Goal: Task Accomplishment & Management: Complete application form

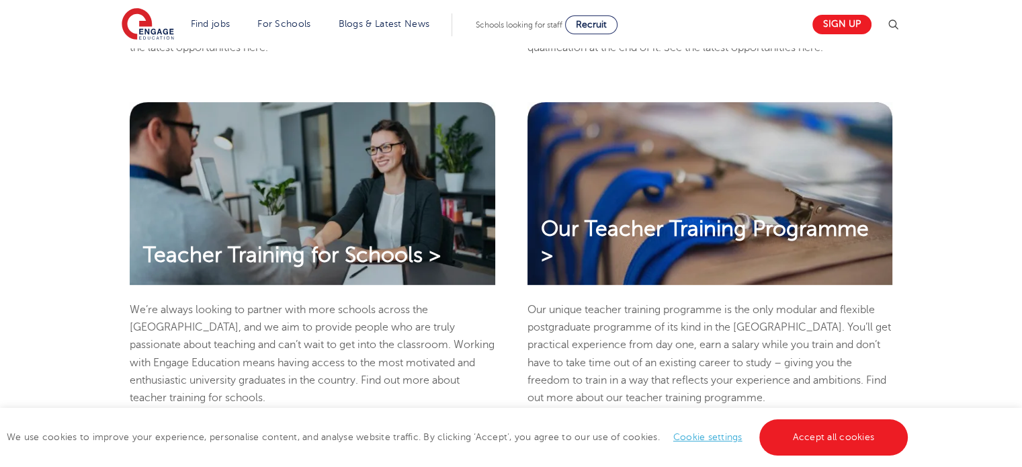
scroll to position [634, 0]
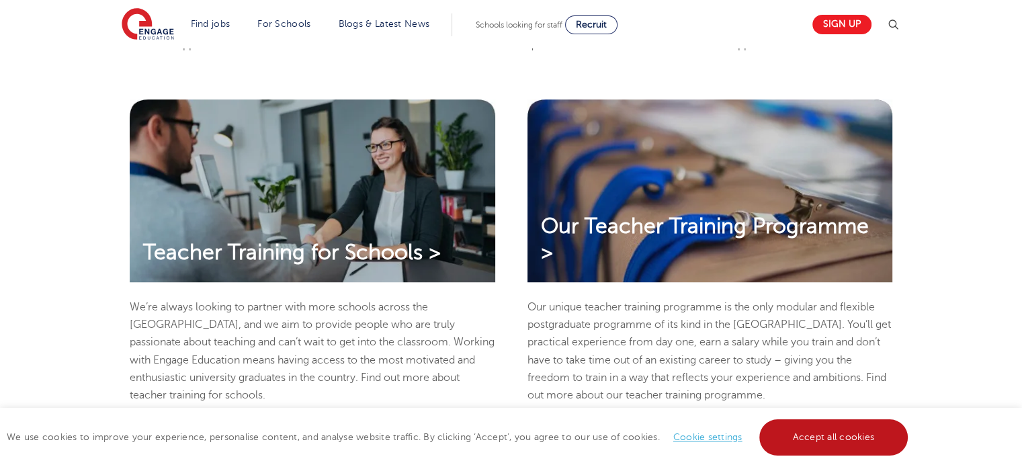
click at [845, 435] on link "Accept all cookies" at bounding box center [833, 437] width 149 height 36
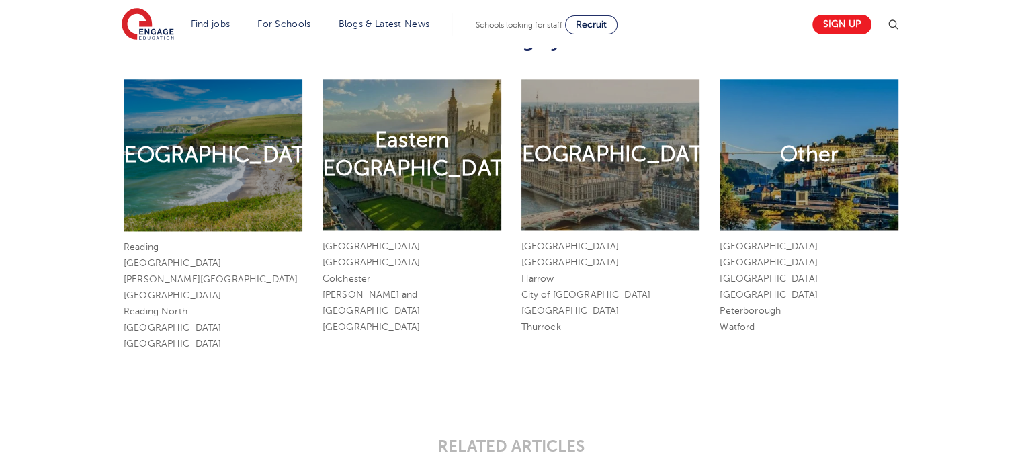
scroll to position [1667, 0]
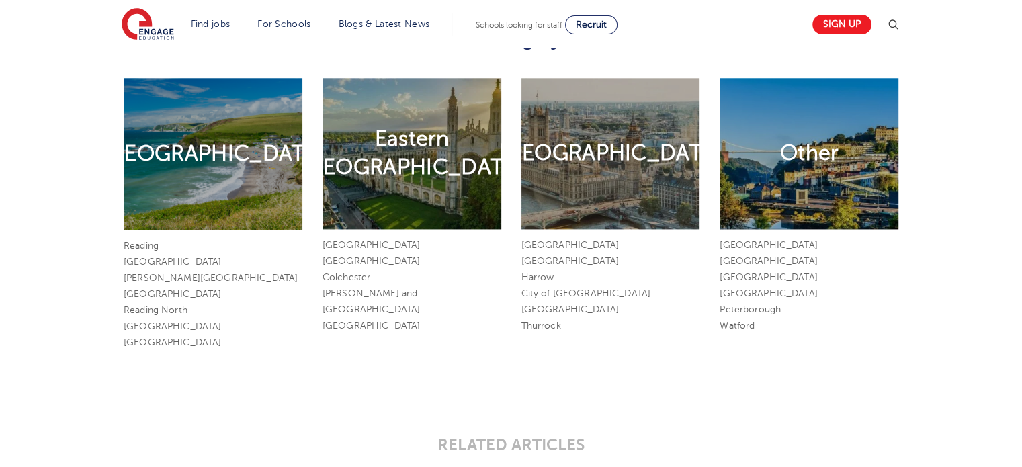
click at [638, 182] on div "London Area" at bounding box center [611, 153] width 179 height 151
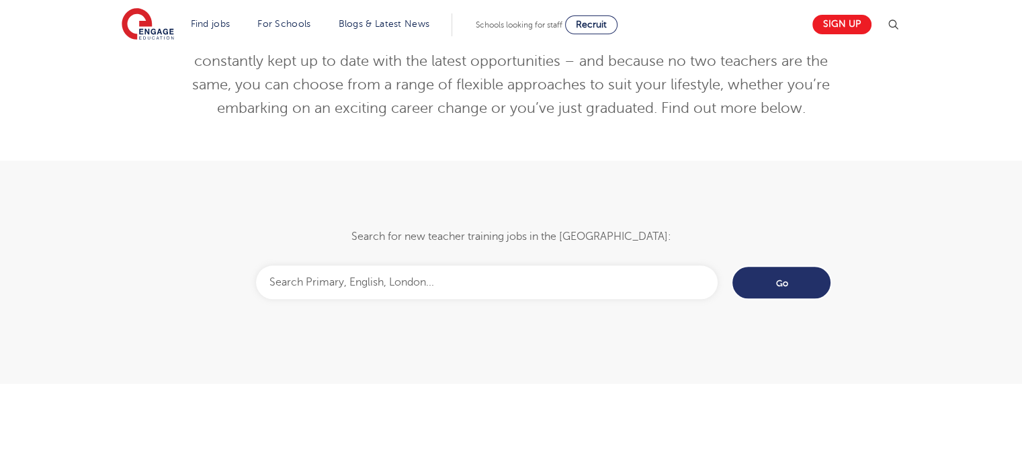
scroll to position [1219, 0]
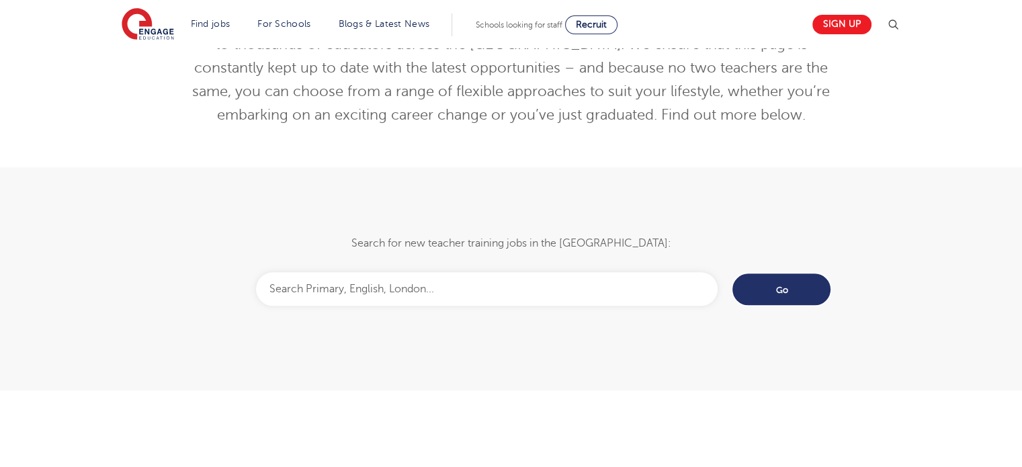
click at [448, 287] on input "text" at bounding box center [487, 289] width 462 height 34
type input "Nursery teacher"
click at [731, 272] on input "Go" at bounding box center [781, 289] width 101 height 34
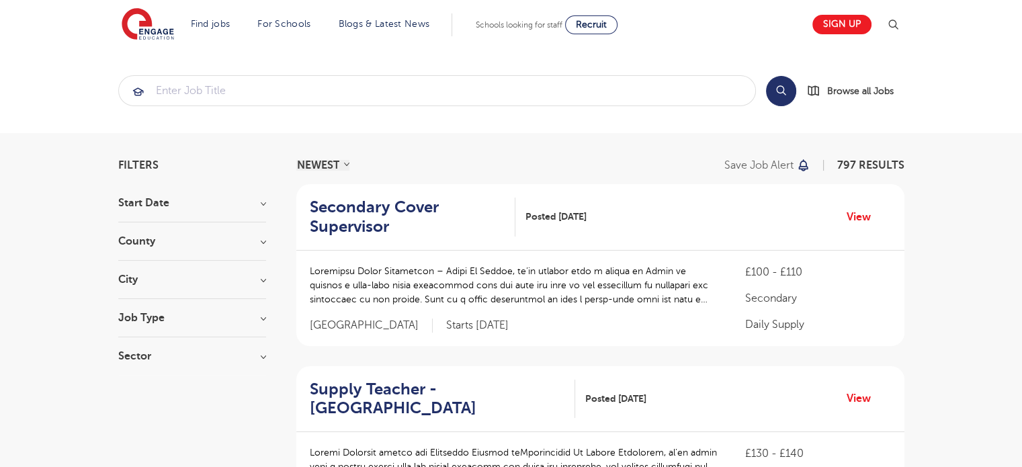
click at [263, 317] on h3 "Job Type" at bounding box center [192, 318] width 148 height 11
click at [495, 126] on section "Search Browse all Jobs" at bounding box center [511, 90] width 1022 height 85
click at [377, 93] on input "search" at bounding box center [437, 91] width 636 height 30
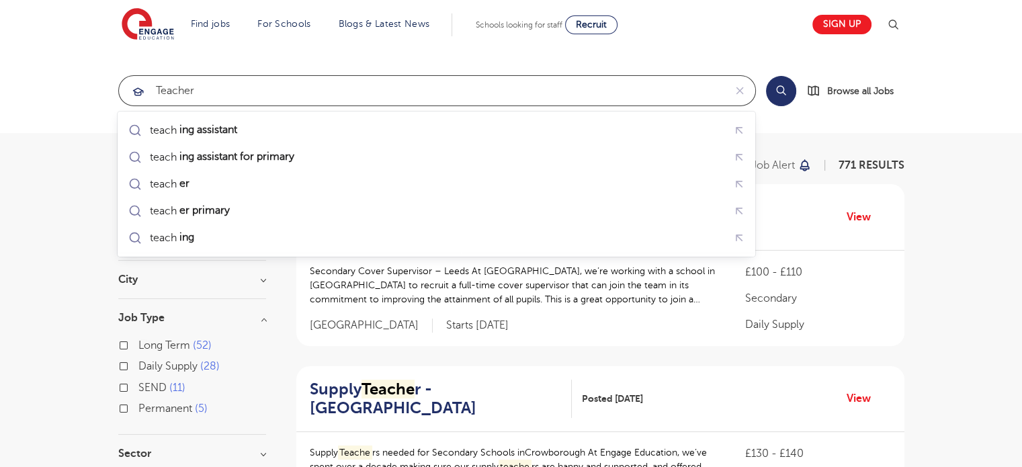
click button "Submit" at bounding box center [0, 0] width 0 height 0
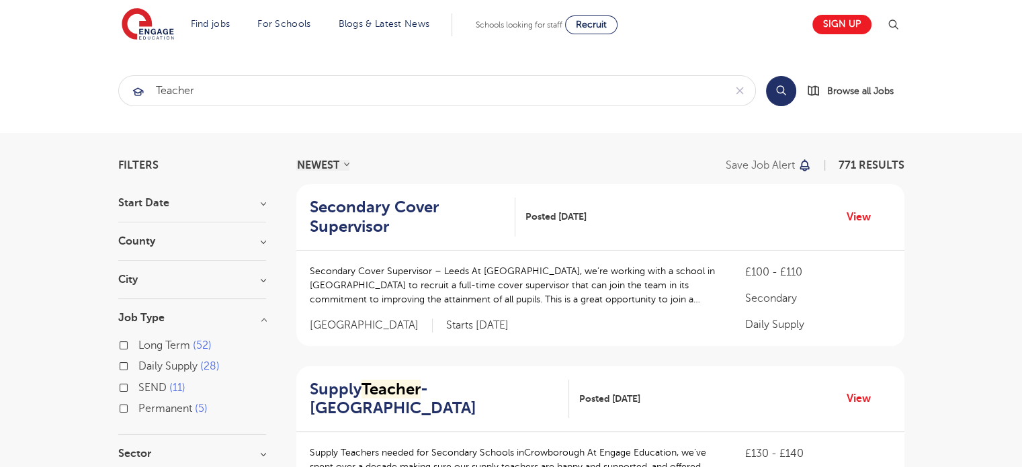
click at [345, 161] on select "NEWEST OLDEST" at bounding box center [322, 165] width 53 height 11
click at [296, 160] on select "NEWEST OLDEST" at bounding box center [322, 165] width 53 height 11
click at [782, 87] on button "Search" at bounding box center [781, 91] width 30 height 30
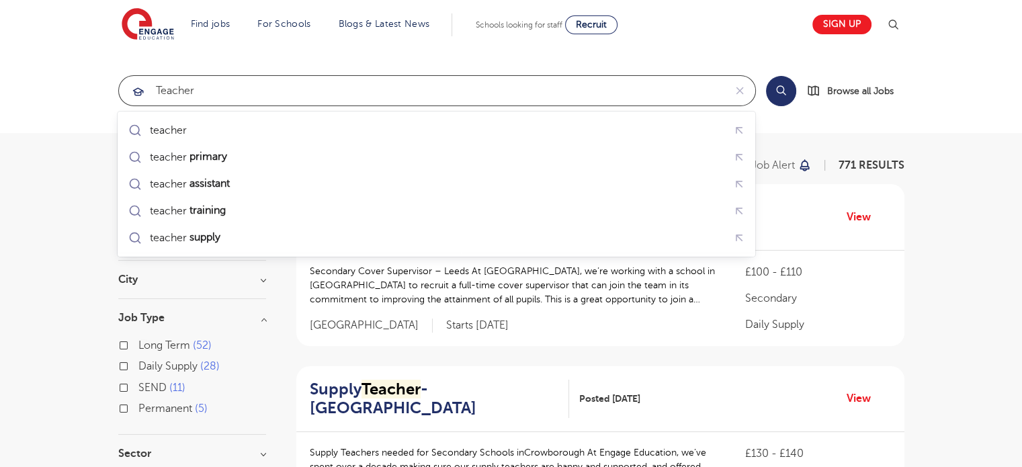
click at [159, 84] on input "teacher" at bounding box center [422, 91] width 606 height 30
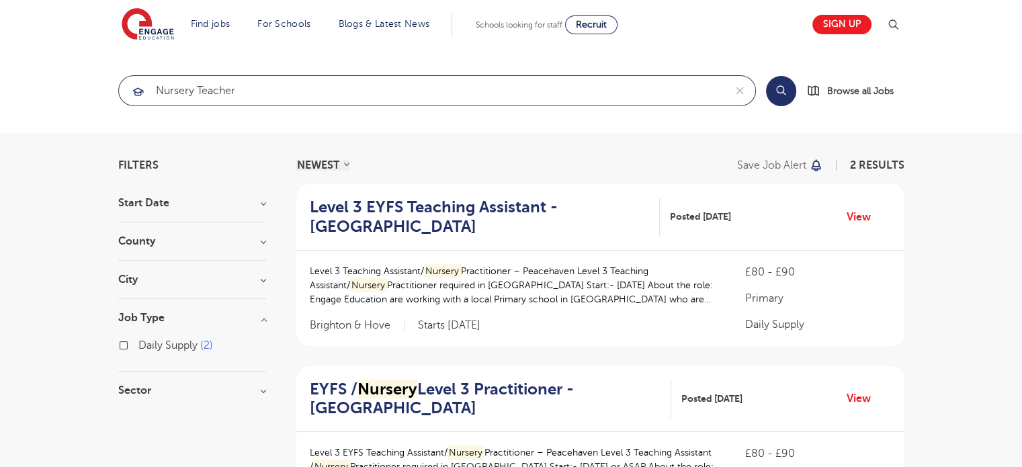
type input "Nursery teacher"
click button "Submit" at bounding box center [0, 0] width 0 height 0
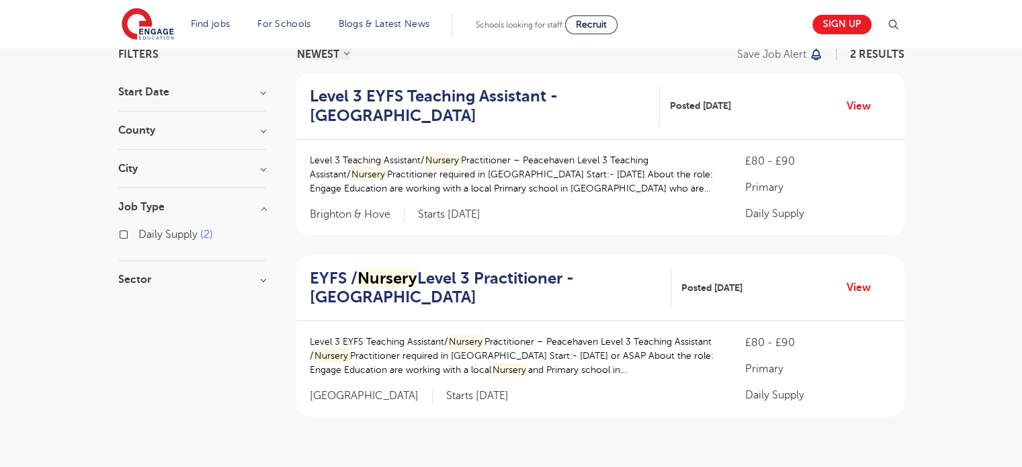
scroll to position [108, 0]
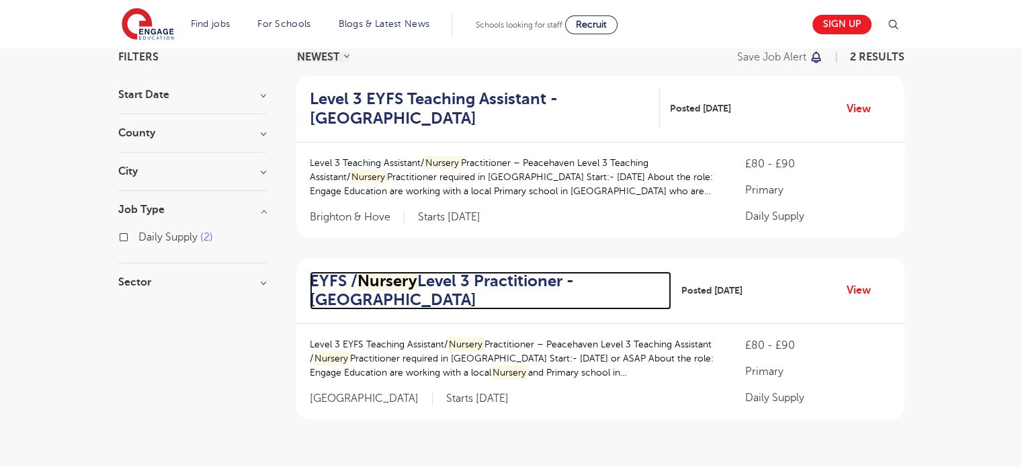
click at [497, 281] on h2 "EYFS / Nursery Level 3 Practitioner - Peacehaven" at bounding box center [485, 291] width 351 height 39
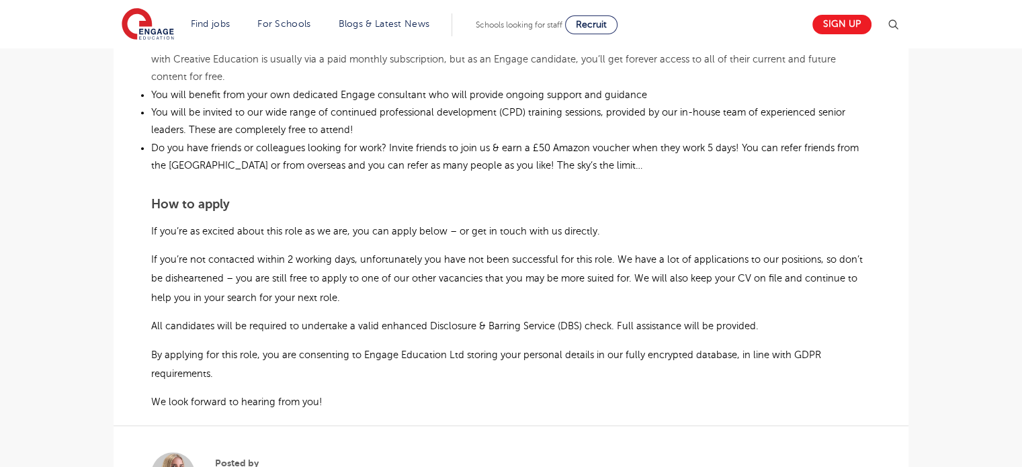
scroll to position [907, 0]
click at [681, 378] on p "By applying for this role, you are consenting to Engage Education Ltd storing y…" at bounding box center [511, 363] width 720 height 39
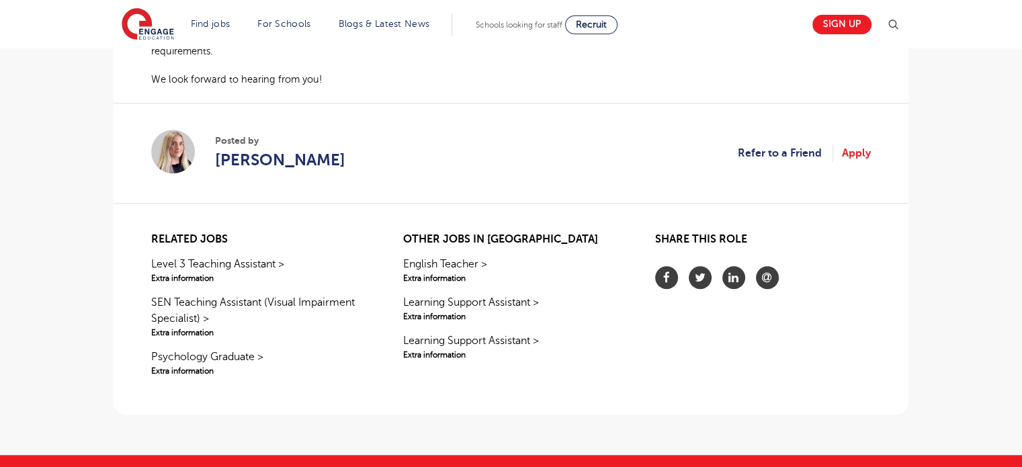
scroll to position [1233, 0]
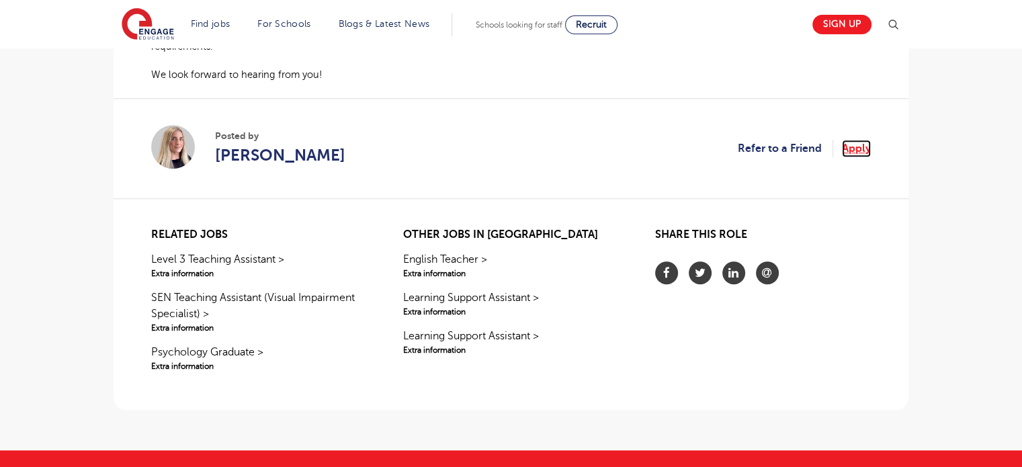
click at [854, 147] on link "Apply" at bounding box center [856, 148] width 29 height 17
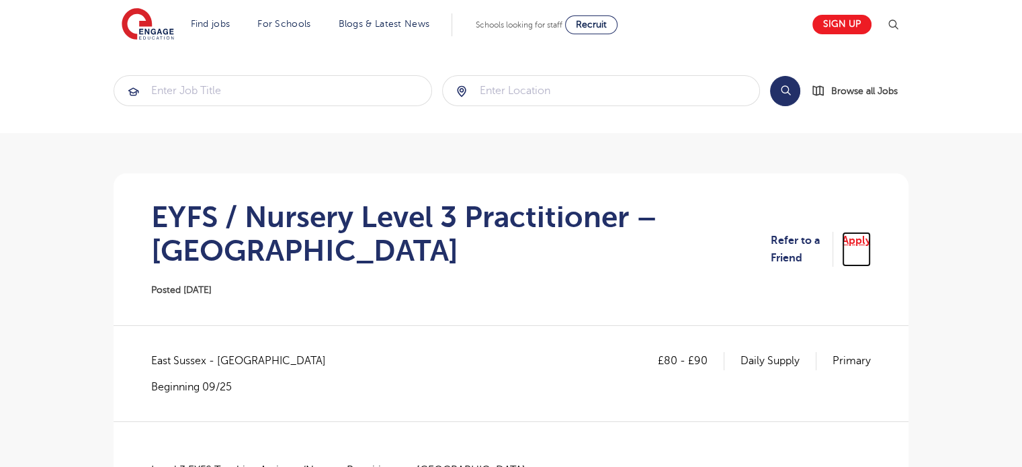
click at [860, 239] on link "Apply" at bounding box center [856, 250] width 29 height 36
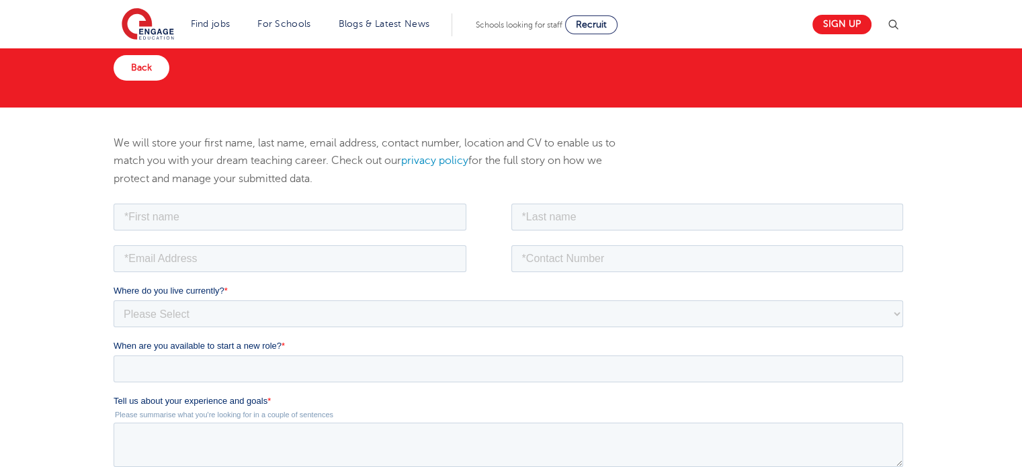
scroll to position [122, 0]
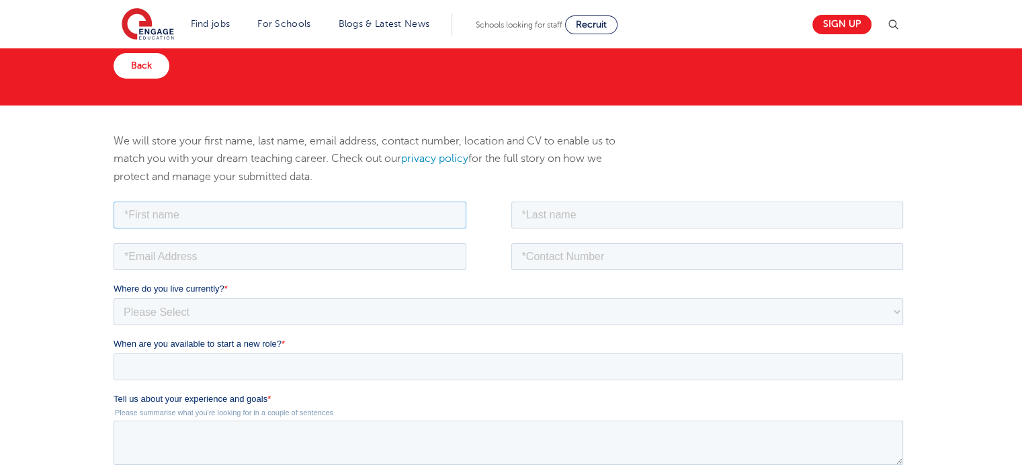
click at [262, 212] on input "text" at bounding box center [290, 214] width 353 height 27
type input "[PERSON_NAME]"
click at [542, 217] on input "text" at bounding box center [707, 214] width 393 height 27
type input "Zapanta"
click at [355, 257] on input "email" at bounding box center [290, 256] width 353 height 27
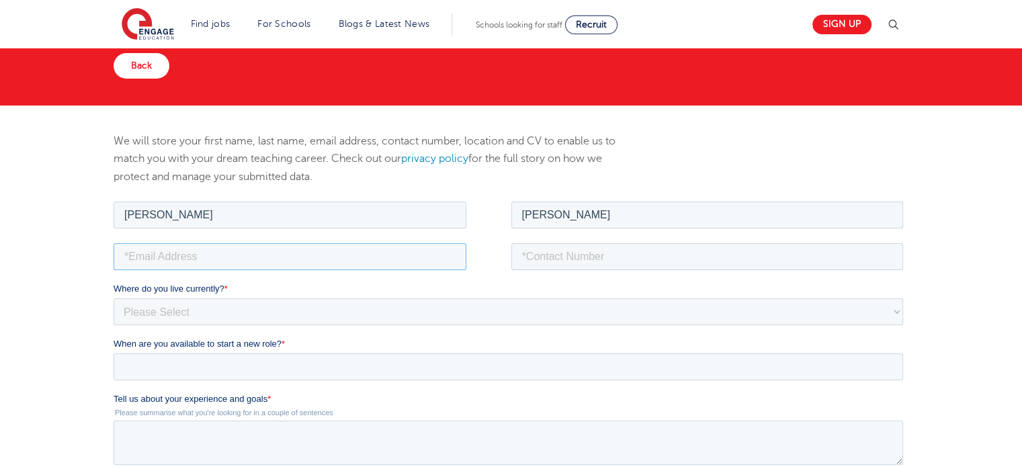
type input "katleenzapanta@gmail.com"
click at [524, 249] on input "tel" at bounding box center [707, 256] width 393 height 27
click at [523, 253] on input "927-181-1682" at bounding box center [707, 256] width 393 height 27
type input "09271811682"
click at [381, 312] on select "Please Select UK Canada Ireland Australia New Zealand Europe USA South Africa J…" at bounding box center [509, 311] width 790 height 27
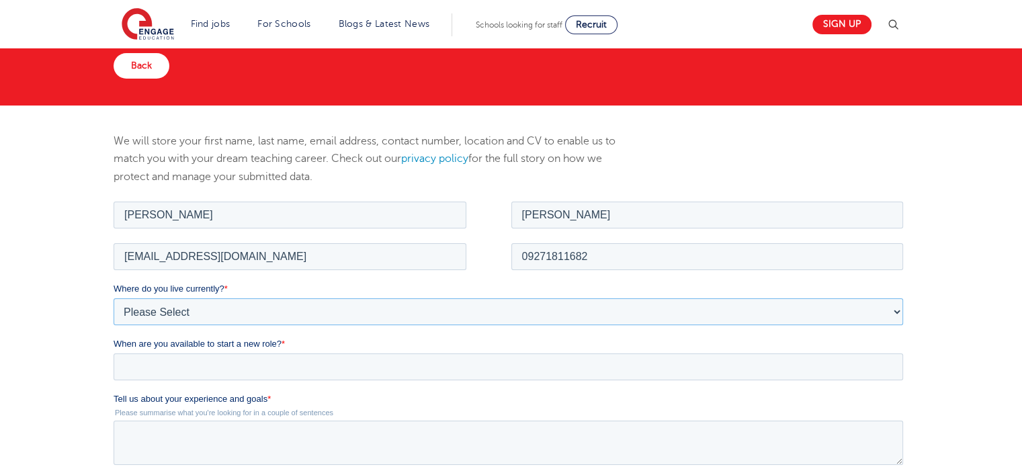
select select "Asia"
click at [114, 298] on select "Please Select UK Canada Ireland Australia New Zealand Europe USA South Africa J…" at bounding box center [509, 311] width 790 height 27
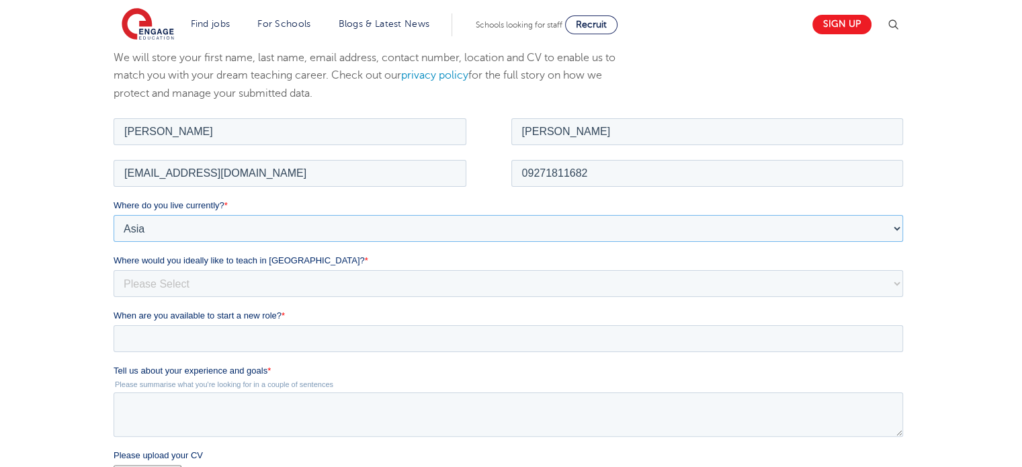
scroll to position [220, 0]
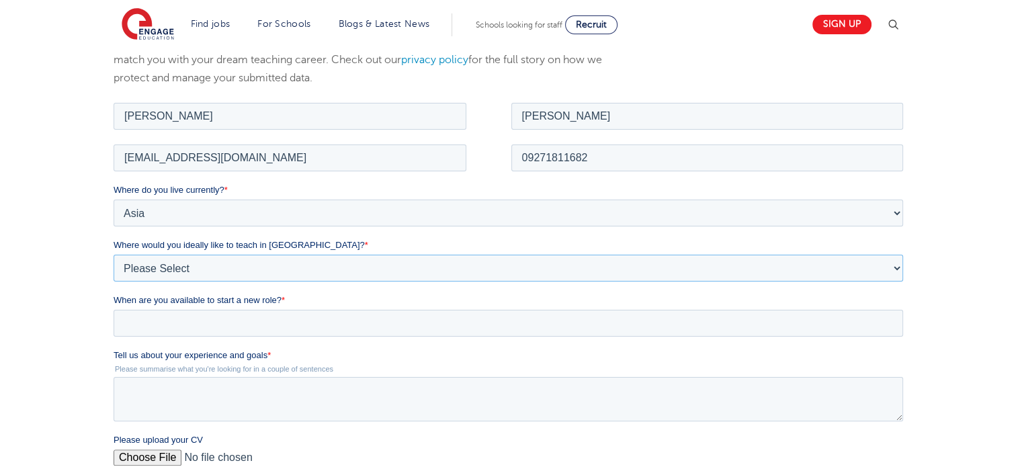
click at [300, 269] on select "Please Select I'm flexible! London Any city in England Greater London/Home Coun…" at bounding box center [509, 267] width 790 height 27
select select "Flexible"
click at [114, 254] on select "Please Select I'm flexible! London Any city in England Greater London/Home Coun…" at bounding box center [509, 267] width 790 height 27
click at [238, 275] on select "Please Select I'm flexible! London Any city in England Greater London/Home Coun…" at bounding box center [509, 267] width 790 height 27
click at [114, 254] on select "Please Select I'm flexible! London Any city in England Greater London/Home Coun…" at bounding box center [509, 267] width 790 height 27
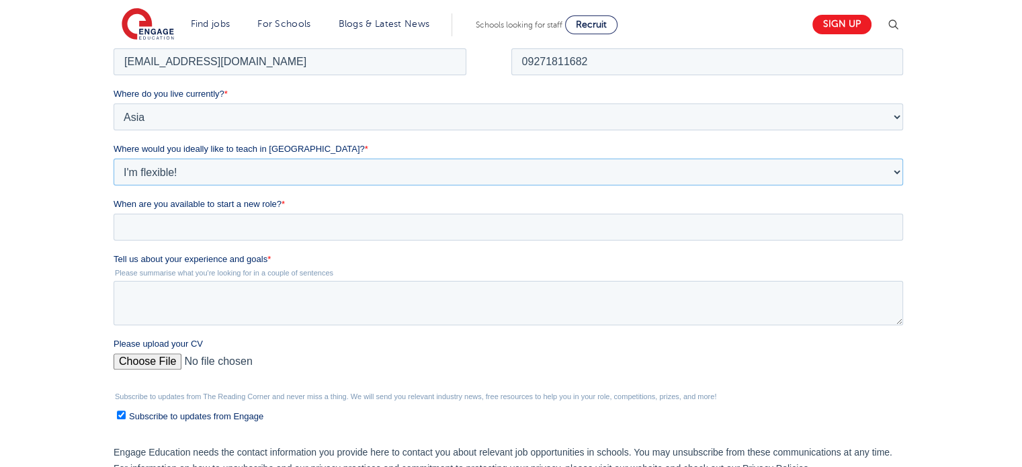
scroll to position [325, 0]
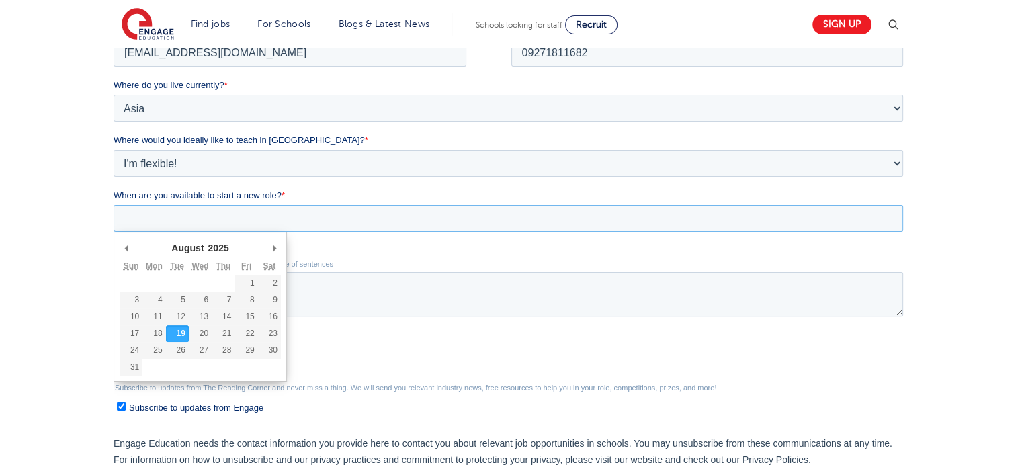
click at [247, 219] on input "When are you available to start a new role? *" at bounding box center [509, 218] width 790 height 27
type div "2025-08-20"
type input "2025/08/20"
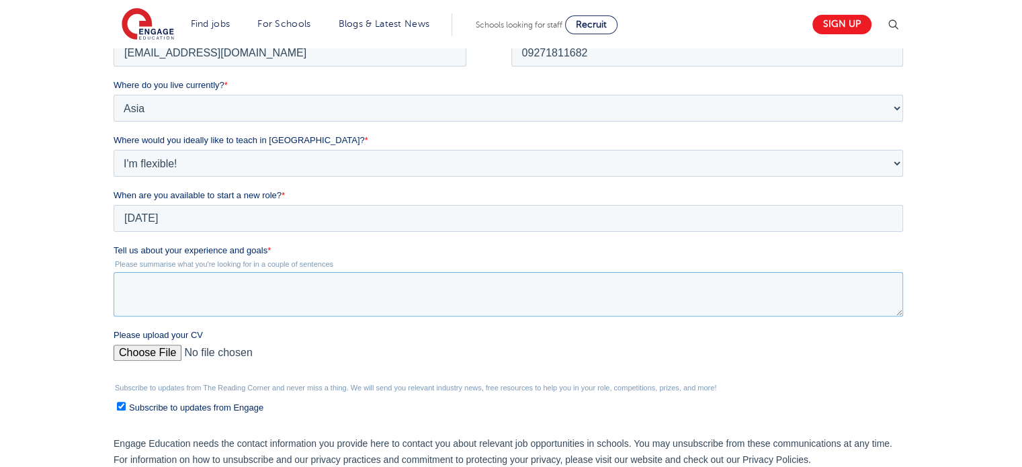
click at [177, 289] on textarea "Tell us about your experience and goals *" at bounding box center [509, 294] width 790 height 44
click at [210, 277] on textarea "Tell us about your experience and goals *" at bounding box center [509, 294] width 790 height 44
paste textarea "I am a passionate educator on a journey to discover my true potential and make …"
paste textarea "I love to be around children because they make me happy. Above all, I truly bel…"
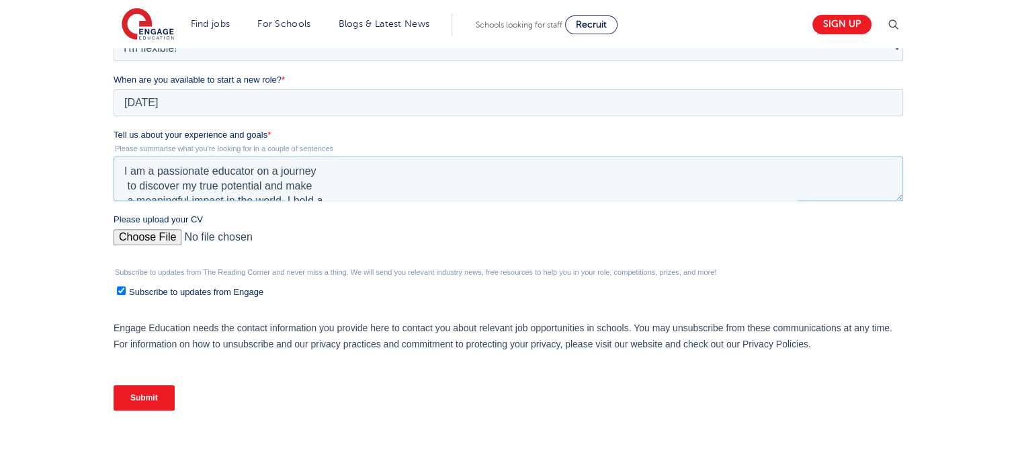
scroll to position [440, 0]
click at [125, 191] on textarea "I am a passionate educator on a journey to discover my true potential and make …" at bounding box center [509, 179] width 790 height 44
click at [128, 171] on textarea "I am a passionate educator on a journey to discover my true potential and make …" at bounding box center [509, 179] width 790 height 44
click at [127, 183] on textarea "I am a passionate educator on a journey to discover my true potential and make …" at bounding box center [509, 179] width 790 height 44
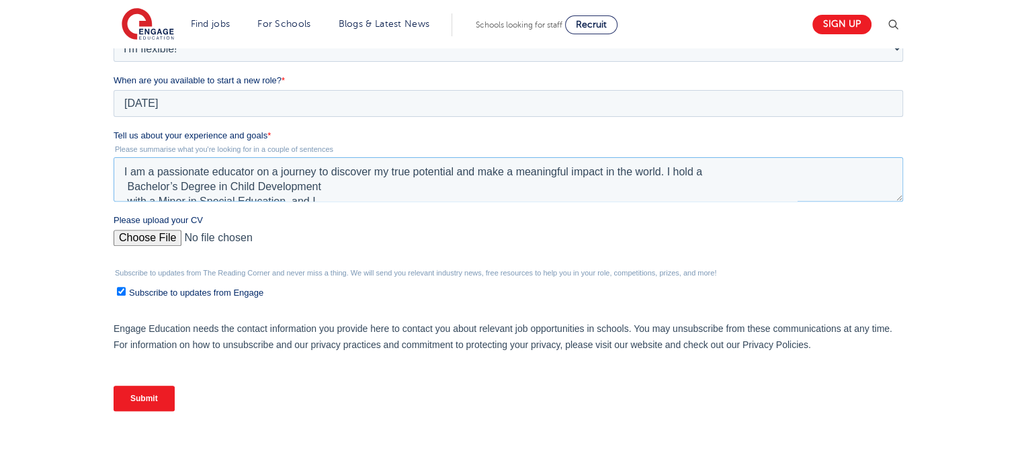
click at [127, 184] on textarea "I am a passionate educator on a journey to discover my true potential and make …" at bounding box center [509, 179] width 790 height 44
click at [124, 186] on textarea "I am a passionate educator on a journey to discover my true potential and make …" at bounding box center [509, 179] width 790 height 44
click at [127, 200] on textarea "I am a passionate educator on a journey to discover my true potential and make …" at bounding box center [509, 179] width 790 height 44
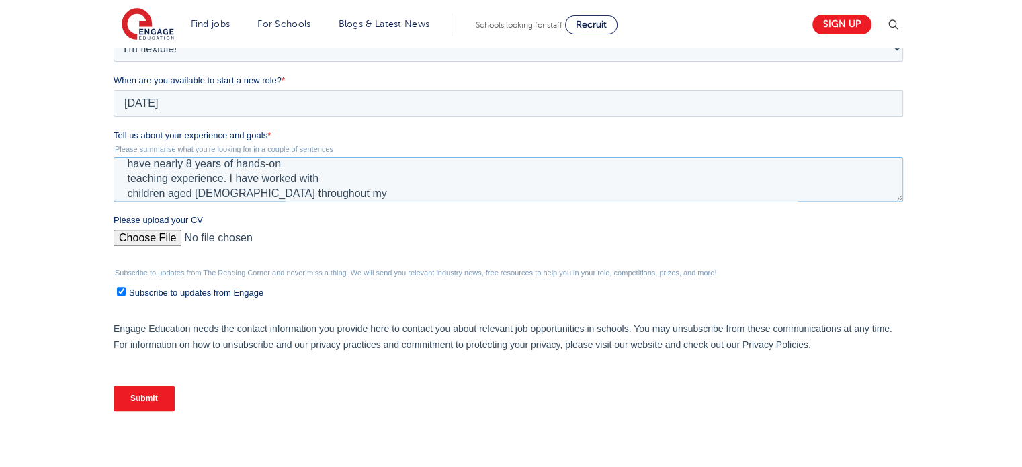
scroll to position [11, 0]
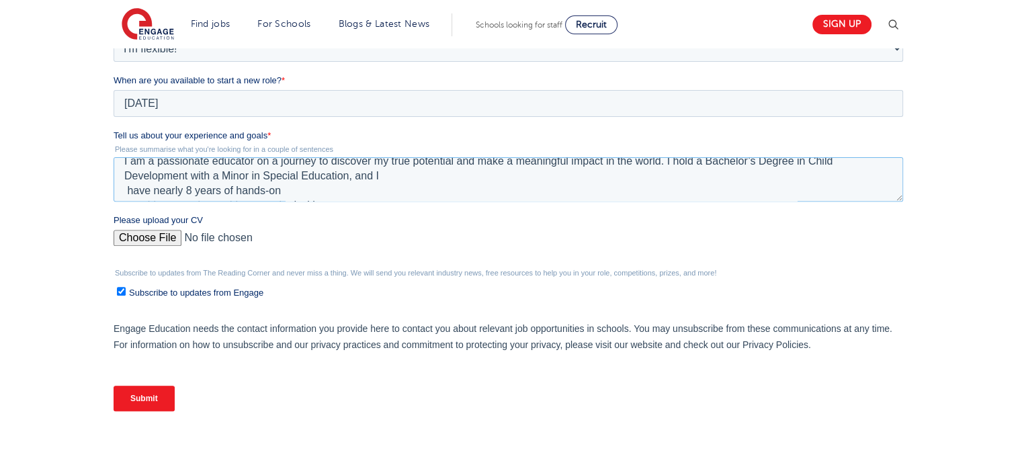
click at [128, 189] on textarea "I am a passionate educator on a journey to discover my true potential and make …" at bounding box center [509, 179] width 790 height 44
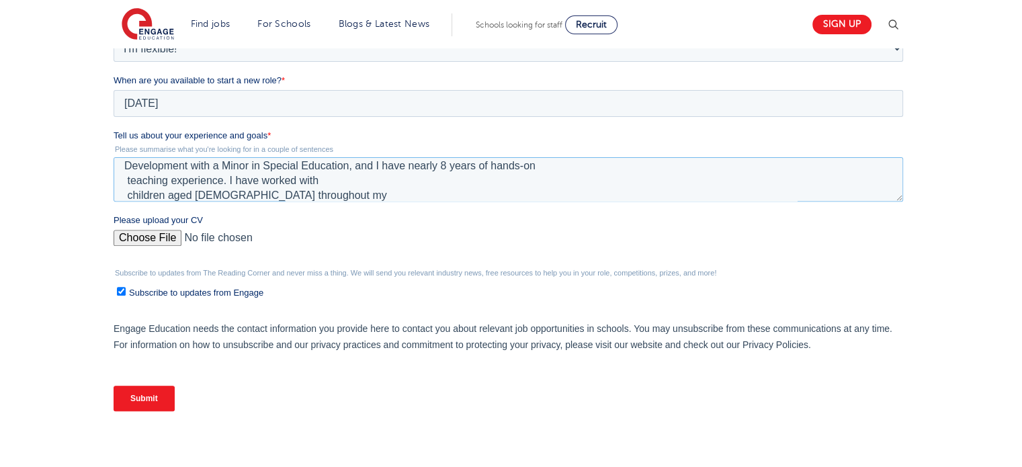
scroll to position [23, 0]
click at [127, 179] on textarea "I am a passionate educator on a journey to discover my true potential and make …" at bounding box center [509, 179] width 790 height 44
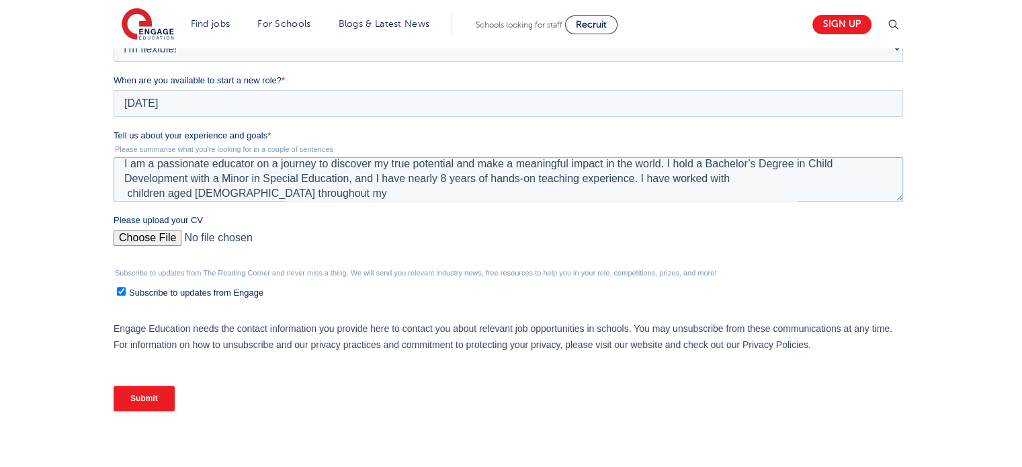
click at [128, 193] on textarea "I am a passionate educator on a journey to discover my true potential and make …" at bounding box center [509, 179] width 790 height 44
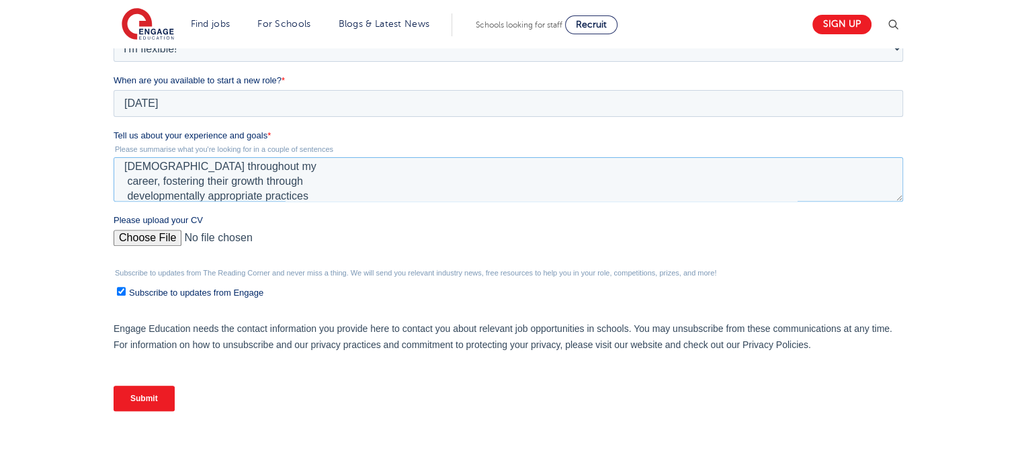
scroll to position [36, 0]
click at [129, 183] on textarea "I am a passionate educator on a journey to discover my true potential and make …" at bounding box center [509, 179] width 790 height 44
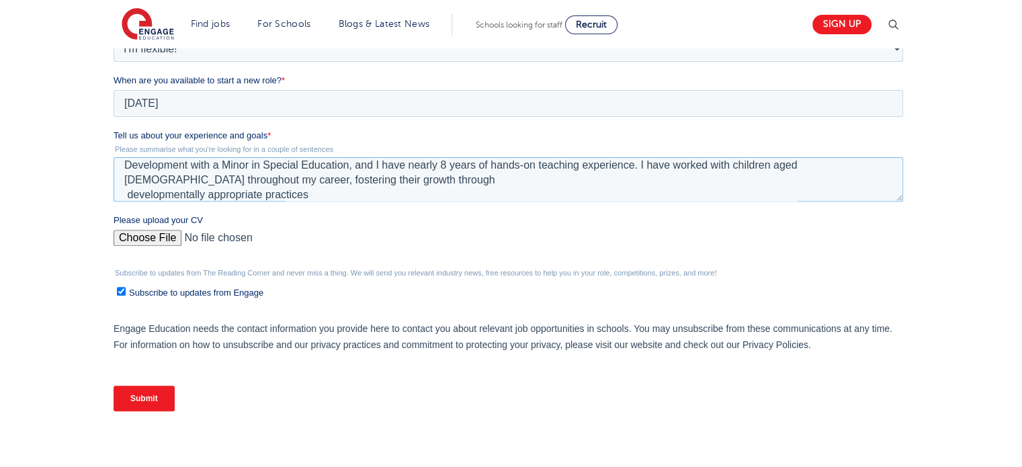
click at [129, 191] on textarea "I am a passionate educator on a journey to discover my true potential and make …" at bounding box center [509, 179] width 790 height 44
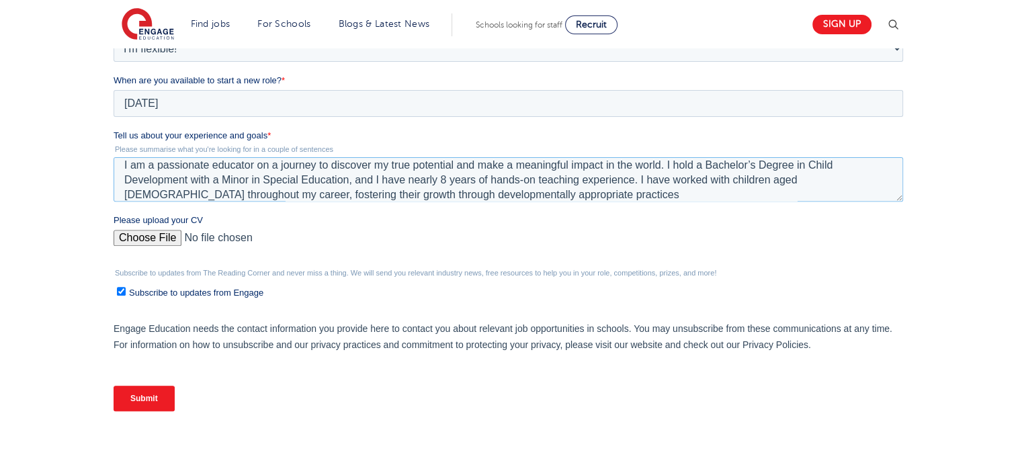
scroll to position [46, 0]
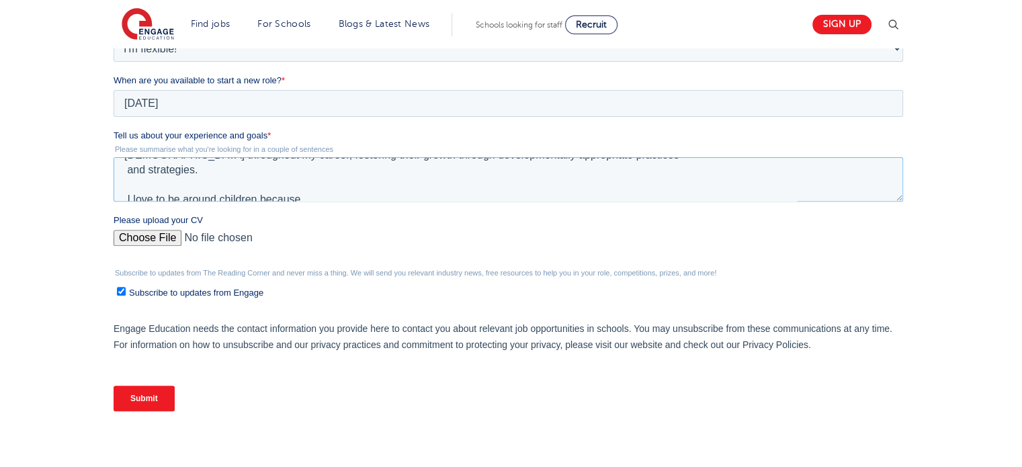
click at [126, 168] on textarea "I am a passionate educator on a journey to discover my true potential and make …" at bounding box center [509, 179] width 790 height 44
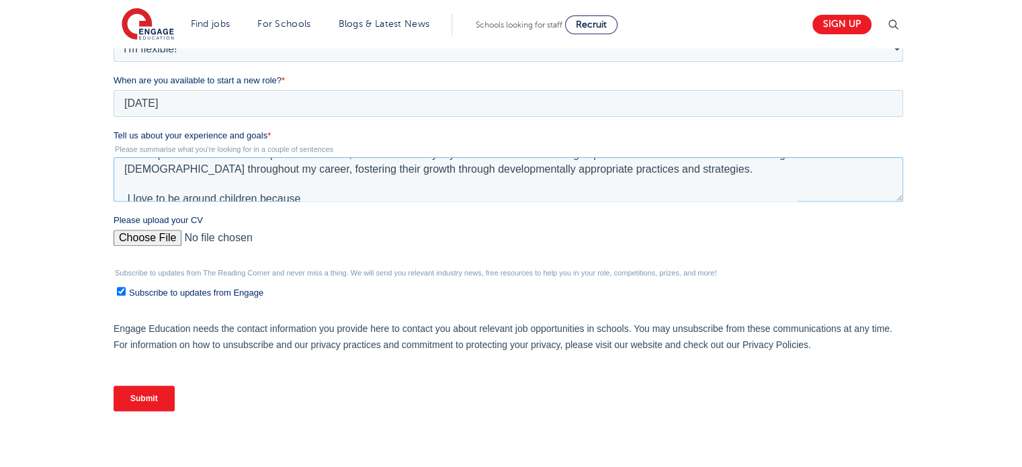
scroll to position [43, 0]
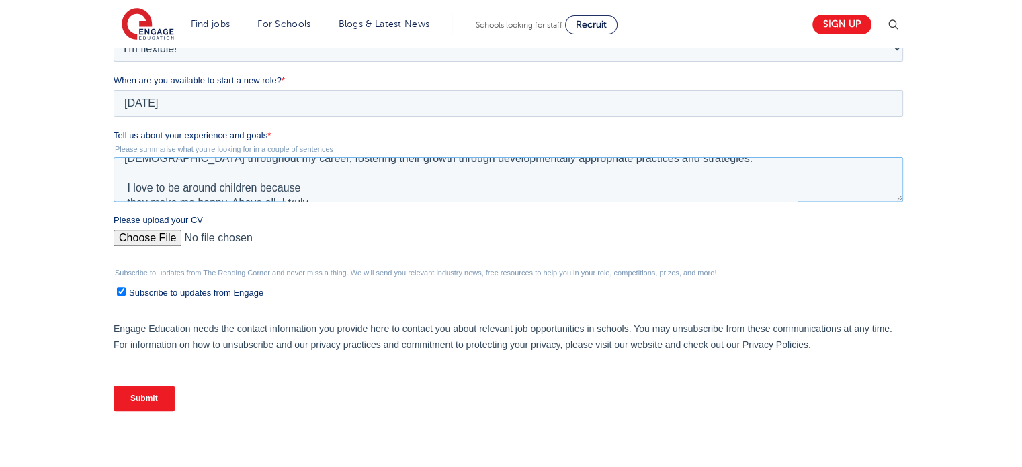
click at [126, 184] on textarea "I am a passionate educator on a journey to discover my true potential and make …" at bounding box center [509, 179] width 790 height 44
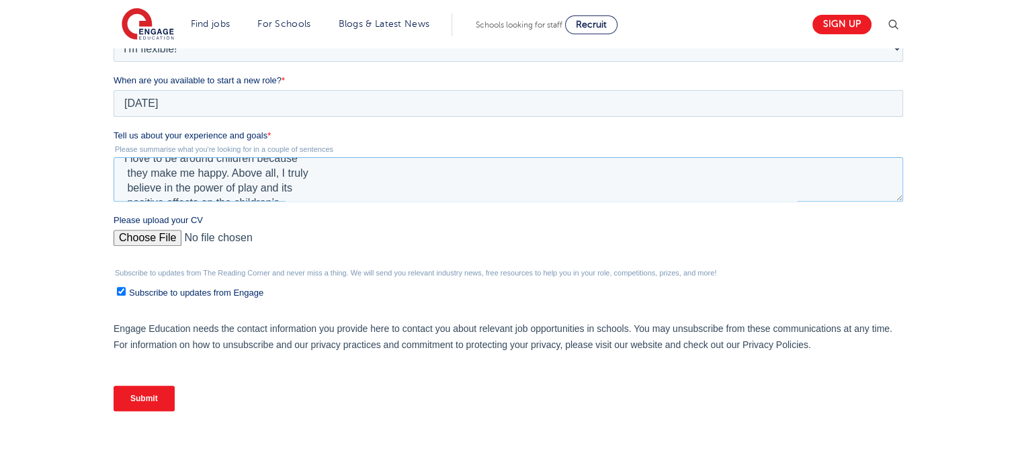
scroll to position [78, 0]
click at [125, 167] on textarea "I am a passionate educator on a journey to discover my true potential and make …" at bounding box center [509, 179] width 790 height 44
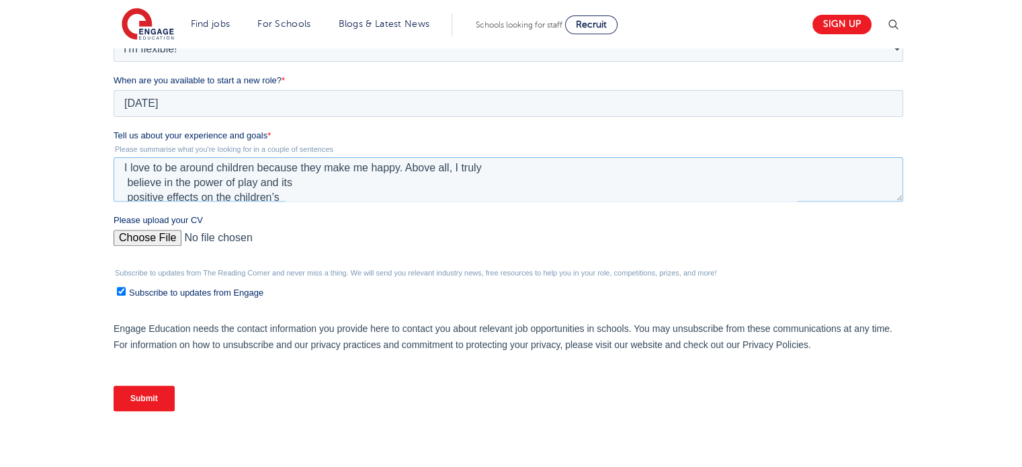
click at [129, 180] on textarea "I am a passionate educator on a journey to discover my true potential and make …" at bounding box center [509, 179] width 790 height 44
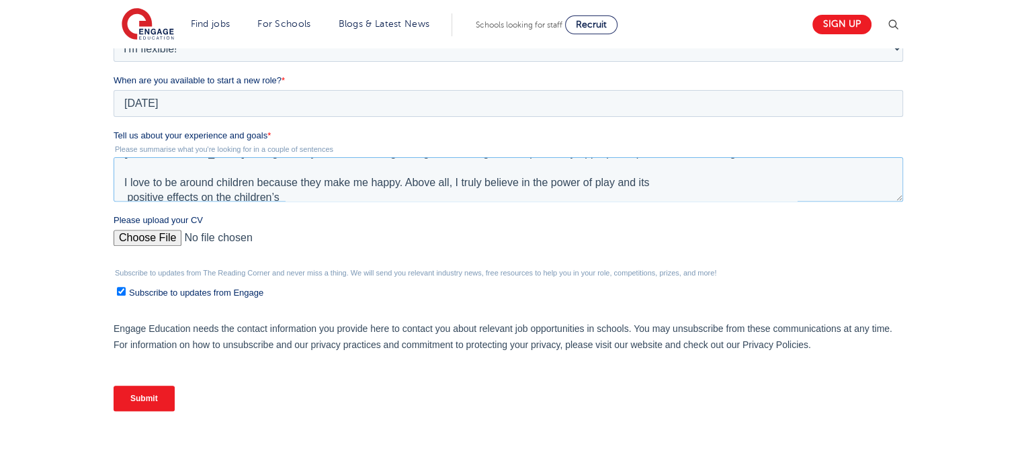
click at [126, 195] on textarea "I am a passionate educator on a journey to discover my true potential and make …" at bounding box center [509, 179] width 790 height 44
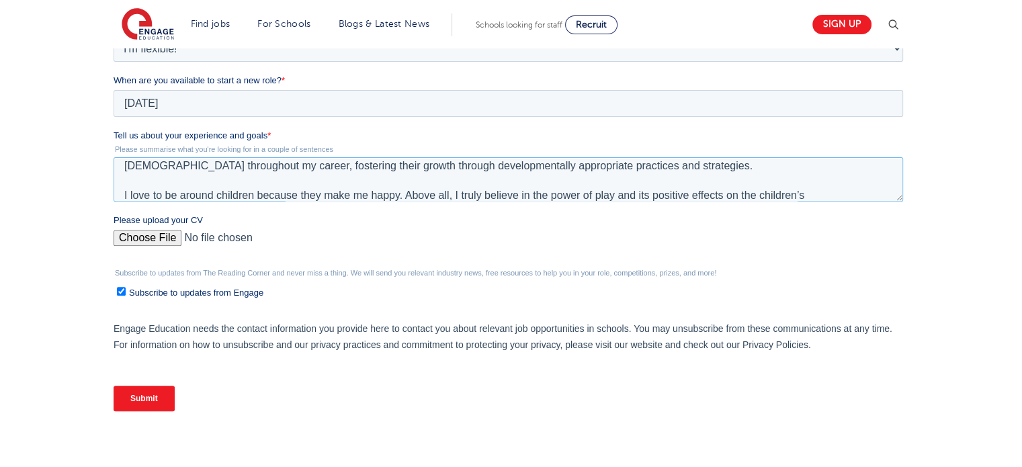
scroll to position [65, 0]
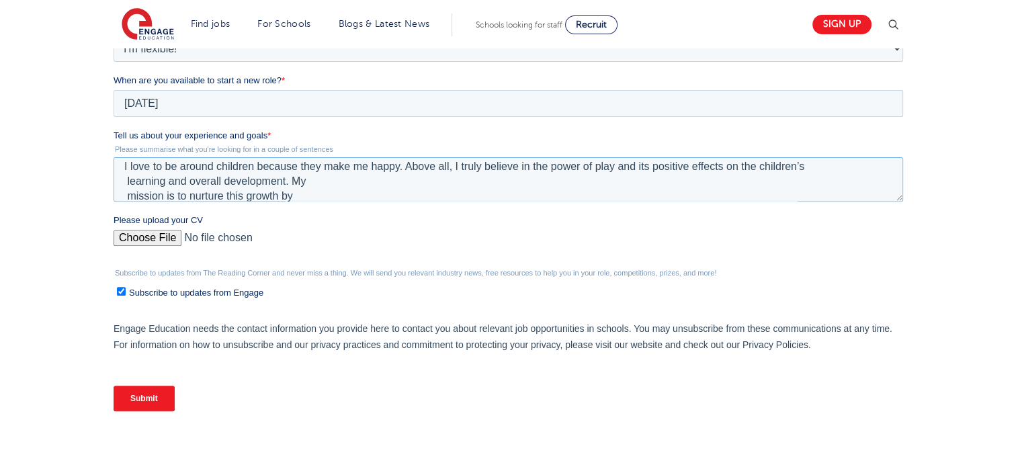
click at [126, 185] on textarea "I am a passionate educator on a journey to discover my true potential and make …" at bounding box center [509, 179] width 790 height 44
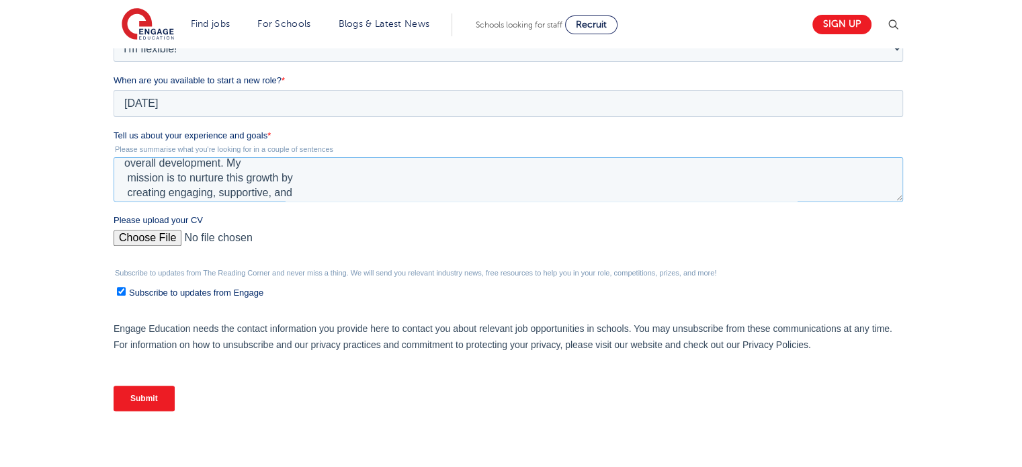
scroll to position [86, 0]
click at [126, 177] on textarea "I am a passionate educator on a journey to discover my true potential and make …" at bounding box center [509, 179] width 790 height 44
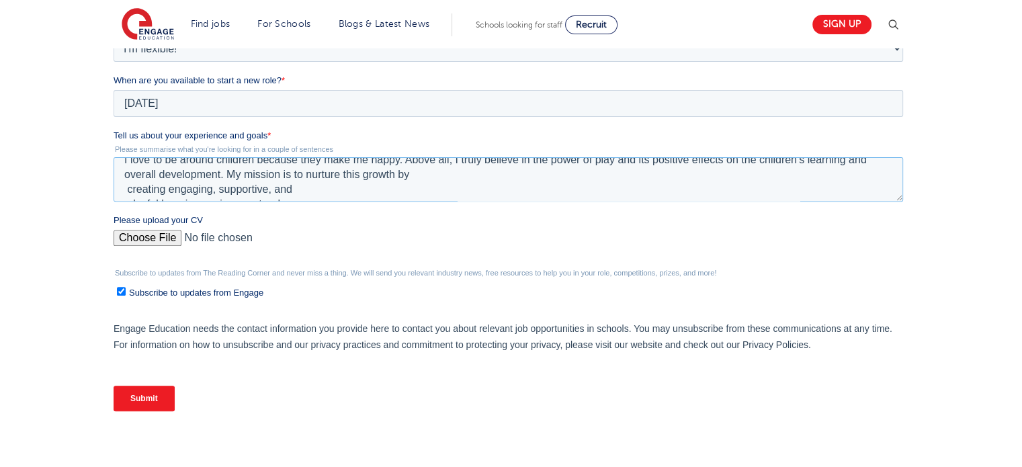
click at [129, 192] on textarea "I am a passionate educator on a journey to discover my true potential and make …" at bounding box center [509, 179] width 790 height 44
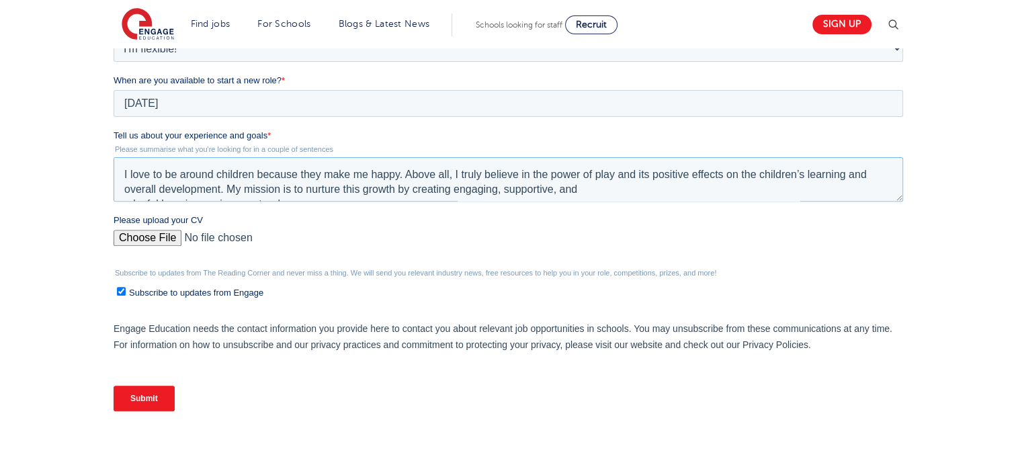
scroll to position [94, 0]
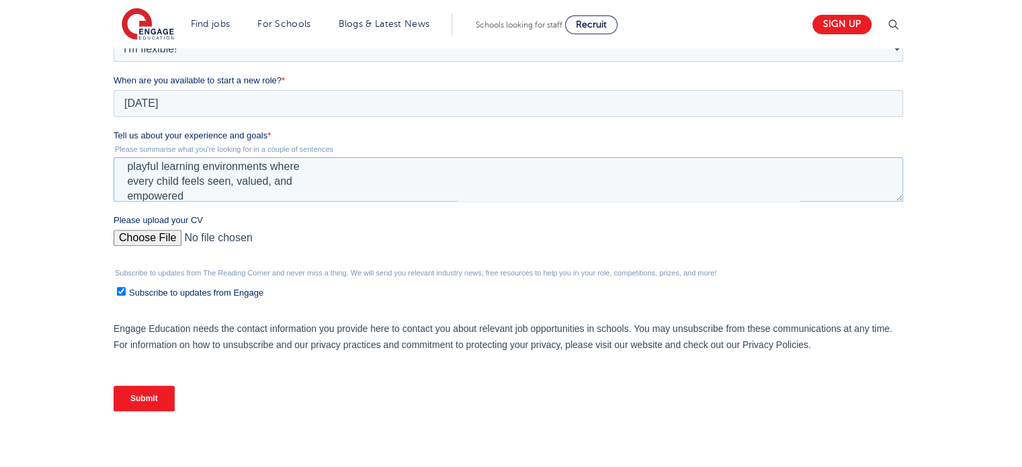
click at [124, 165] on textarea "I am a passionate educator on a journey to discover my true potential and make …" at bounding box center [509, 179] width 790 height 44
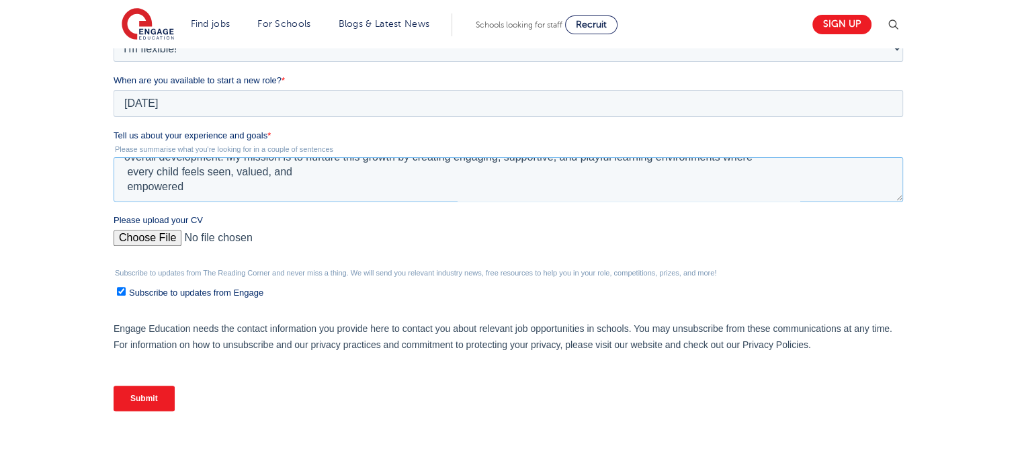
scroll to position [79, 0]
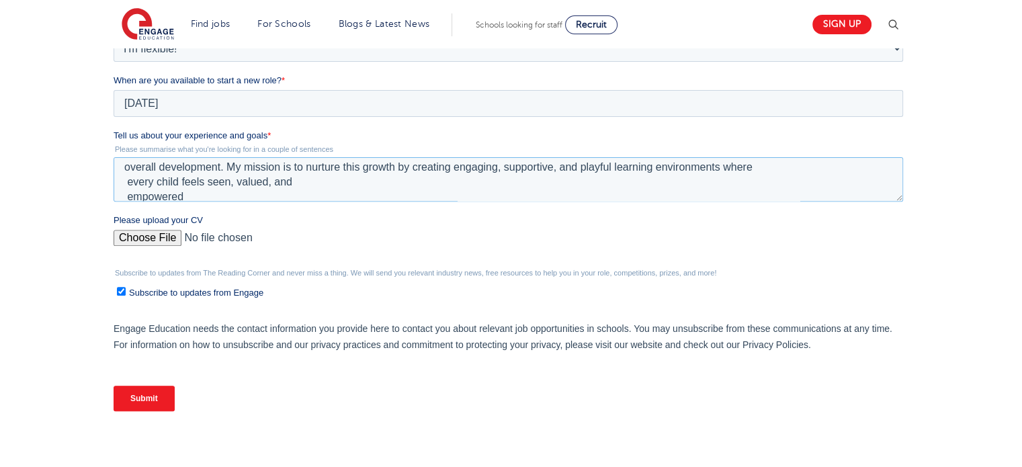
click at [126, 180] on textarea "I am a passionate educator on a journey to discover my true potential and make …" at bounding box center [509, 179] width 790 height 44
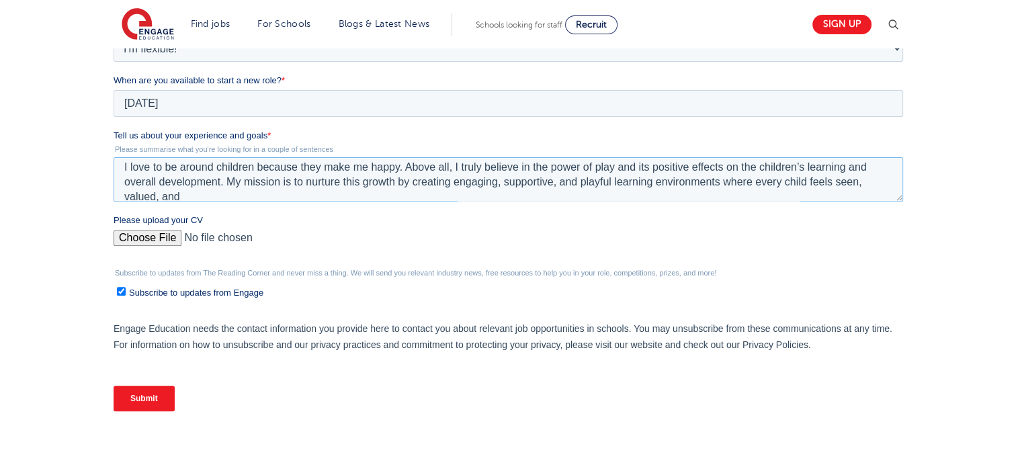
click at [126, 195] on textarea "I am a passionate educator on a journey to discover my true potential and make …" at bounding box center [509, 179] width 790 height 44
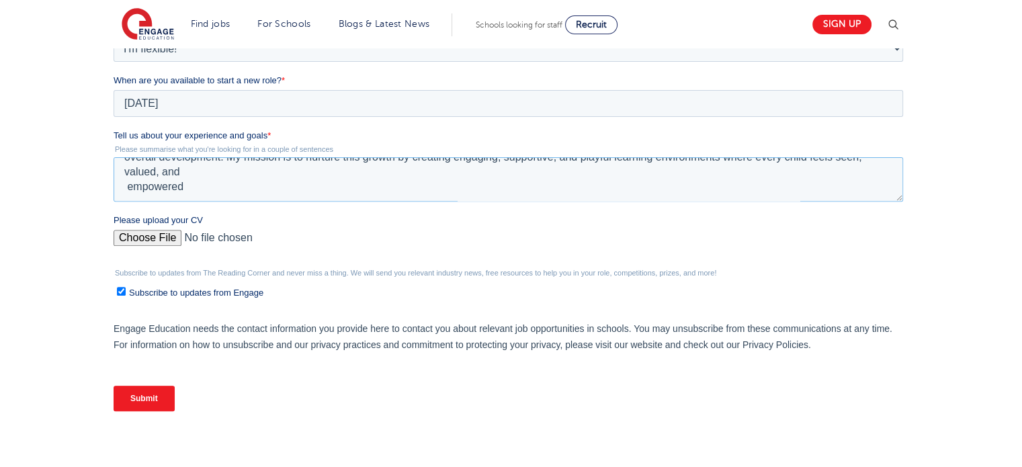
click at [128, 183] on textarea "I am a passionate educator on a journey to discover my true potential and make …" at bounding box center [509, 179] width 790 height 44
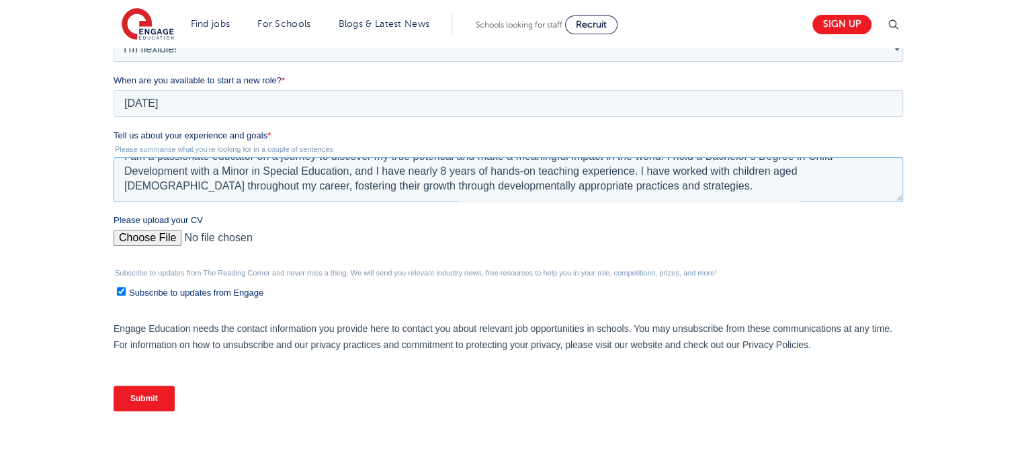
scroll to position [0, 0]
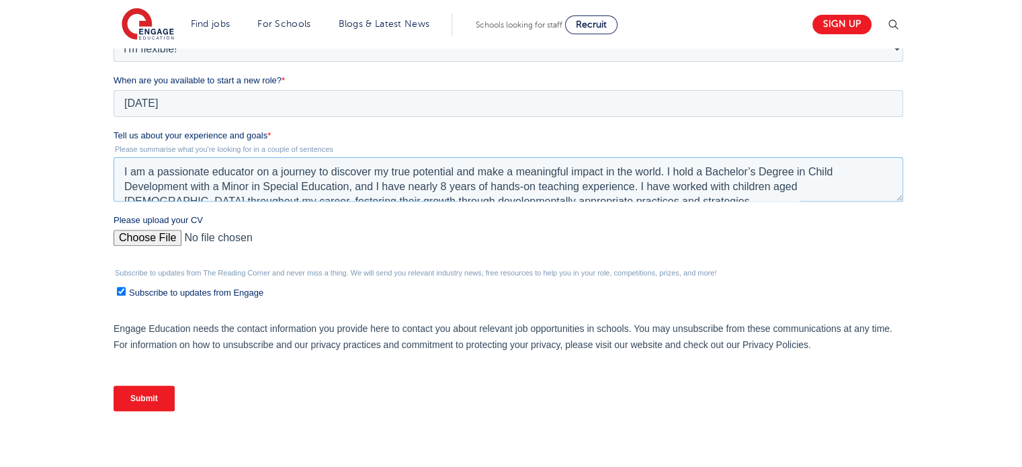
click at [180, 171] on textarea "I am a passionate educator on a journey to discover my true potential and make …" at bounding box center [509, 179] width 790 height 44
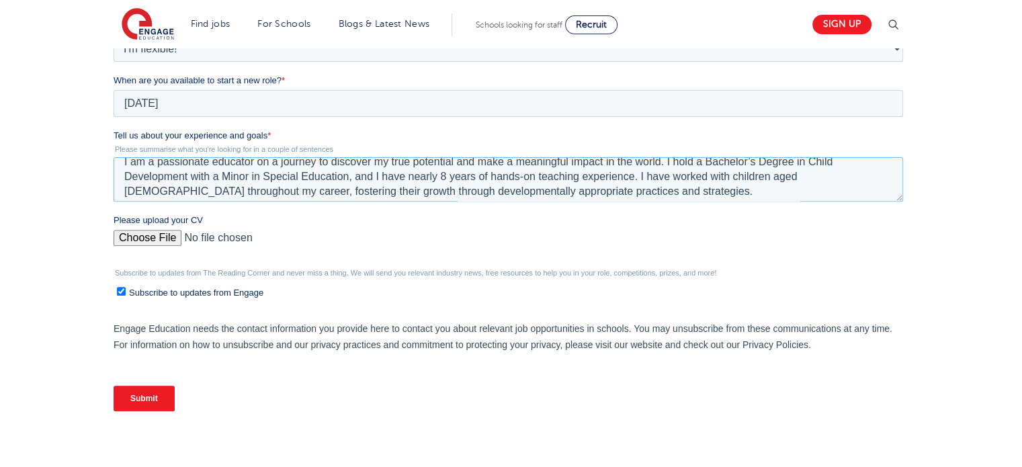
scroll to position [11, 0]
click at [635, 177] on textarea "I am a passionate educator on a journey to discover my true potential and make …" at bounding box center [509, 179] width 790 height 44
click at [651, 173] on textarea "I am a passionate educator on a journey to discover my true potential and make …" at bounding box center [509, 179] width 790 height 44
click at [793, 173] on textarea "I am a passionate educator on a journey to discover my true potential and make …" at bounding box center [509, 179] width 790 height 44
click at [126, 173] on textarea "I am a passionate educator on a journey to discover my true potential and make …" at bounding box center [509, 179] width 790 height 44
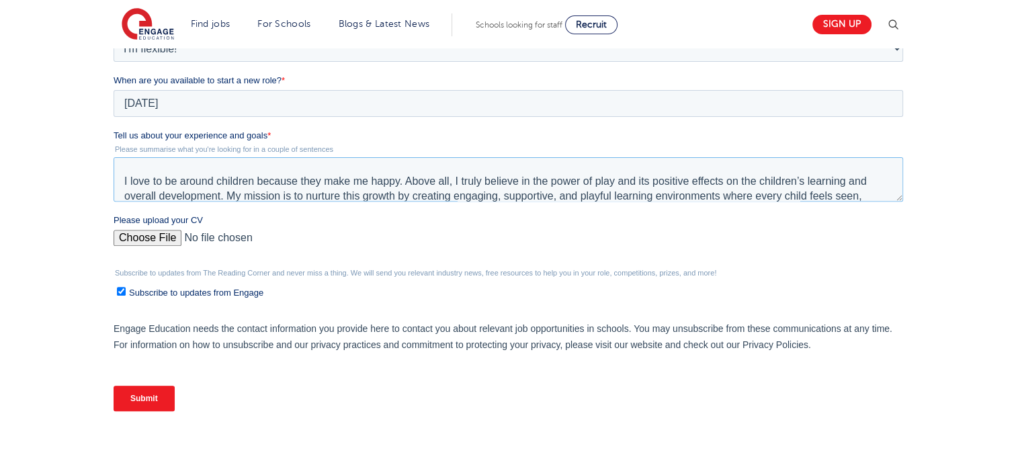
scroll to position [74, 0]
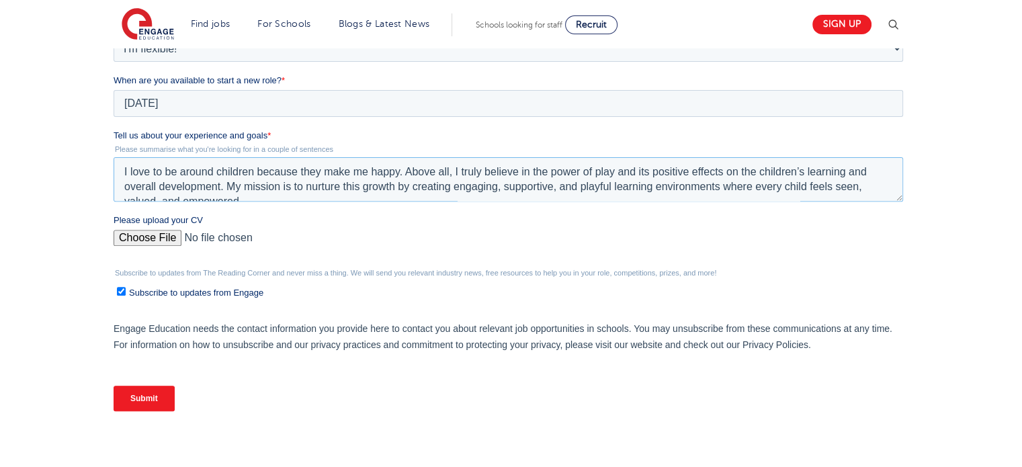
drag, startPoint x: 123, startPoint y: 169, endPoint x: 266, endPoint y: 241, distance: 159.9
click at [266, 241] on form "Job Position Job Sector Job ID Job Number Job Owner Katleen Shanell Zapanta kat…" at bounding box center [511, 151] width 795 height 542
type textarea "I am a passionate educator on a journey to discover my true potential and make …"
click at [359, 239] on input "Please upload your CV" at bounding box center [509, 243] width 790 height 27
click at [138, 237] on input "Please upload your CV" at bounding box center [509, 243] width 790 height 27
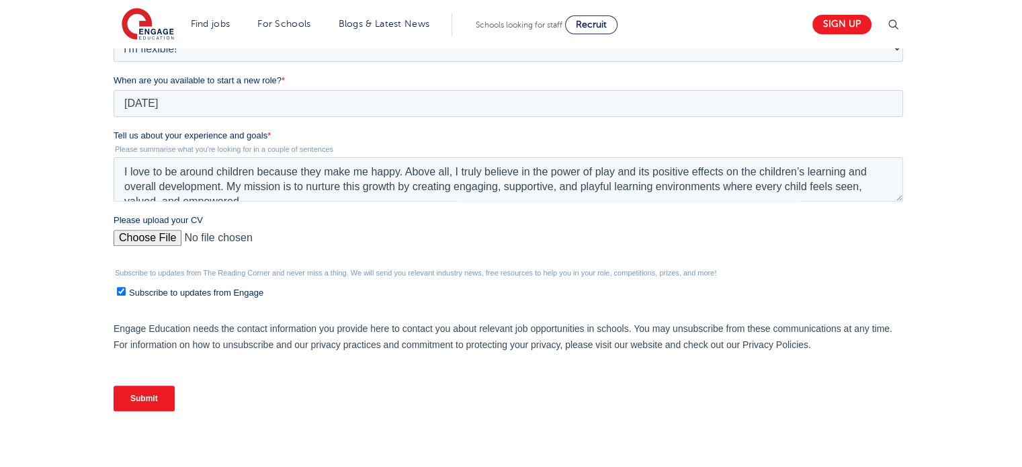
type input "C:\fakepath\Resume.pdf"
click at [124, 288] on input "Subscribe to updates from Engage" at bounding box center [121, 291] width 9 height 9
checkbox input "false"
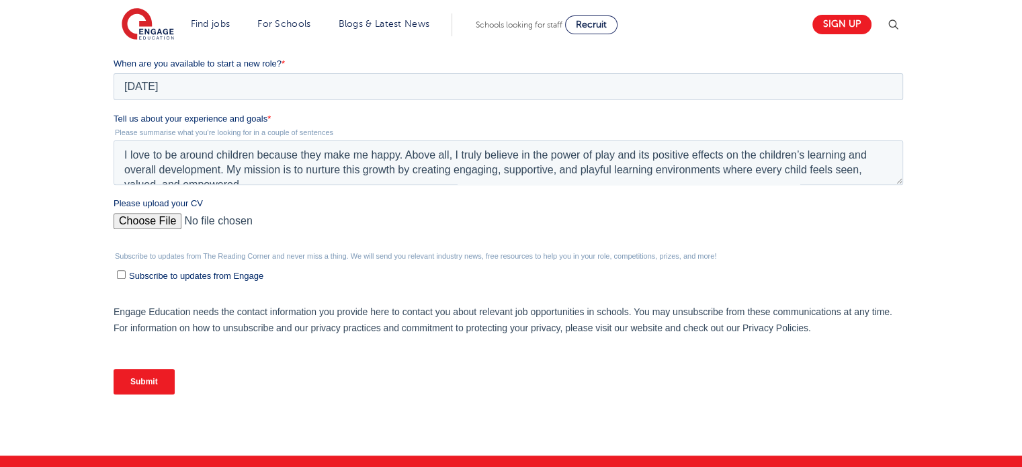
scroll to position [458, 0]
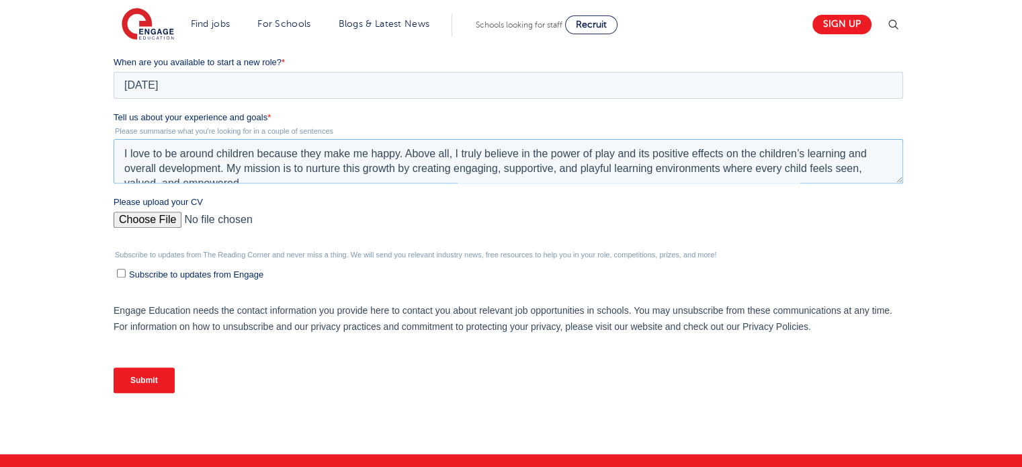
click at [259, 167] on textarea "I am a passionate educator on a journey to discover my true potential and make …" at bounding box center [509, 161] width 790 height 44
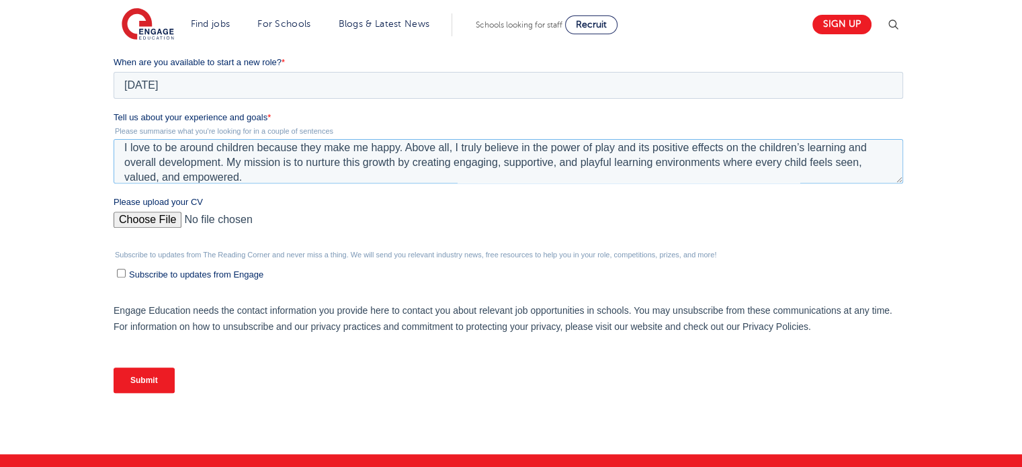
scroll to position [95, 0]
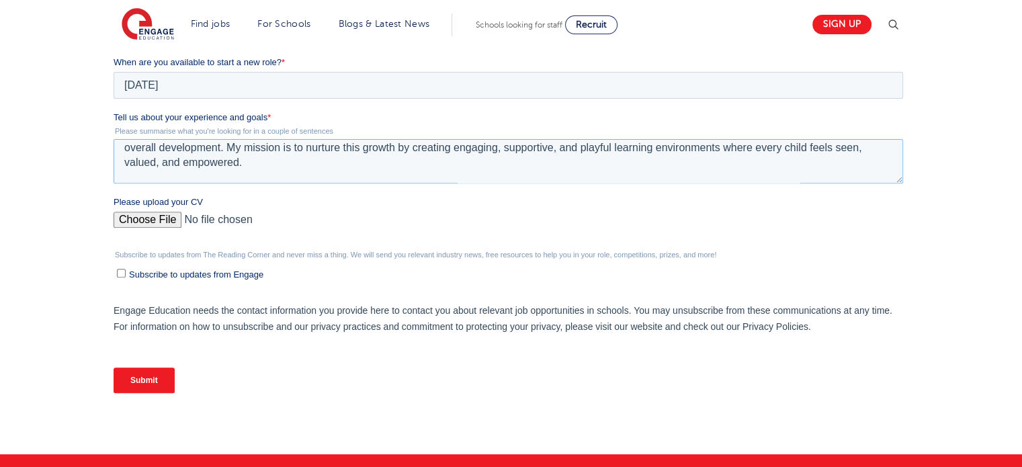
click at [175, 174] on textarea "I am a passionate educator on a journey to discover my true potential and make …" at bounding box center [509, 161] width 790 height 44
click at [383, 181] on textarea "I am a passionate educator on a journey to discover my true potential and make …" at bounding box center [509, 161] width 790 height 44
click at [468, 176] on textarea "I am a passionate educator on a journey to discover my true potential and make …" at bounding box center [509, 161] width 790 height 44
click at [544, 177] on textarea "I am a passionate educator on a journey to discover my true potential and make …" at bounding box center [509, 161] width 790 height 44
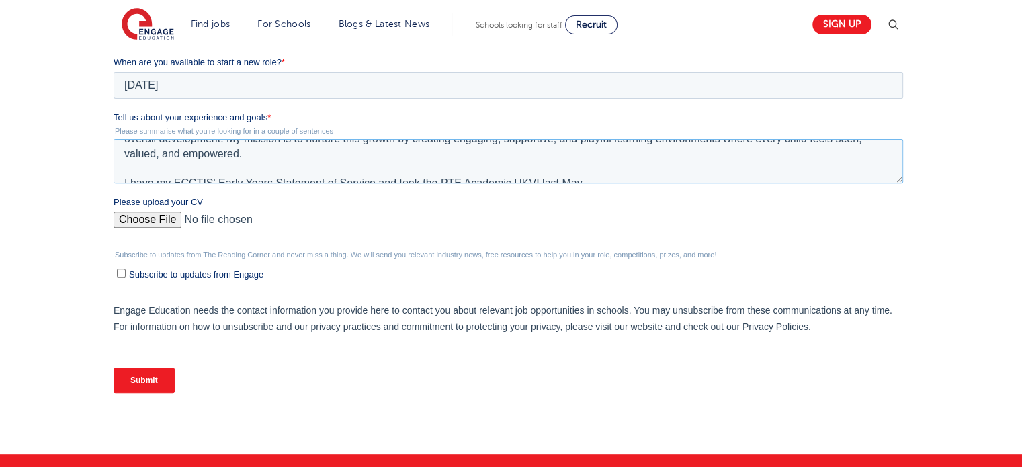
scroll to position [0, 0]
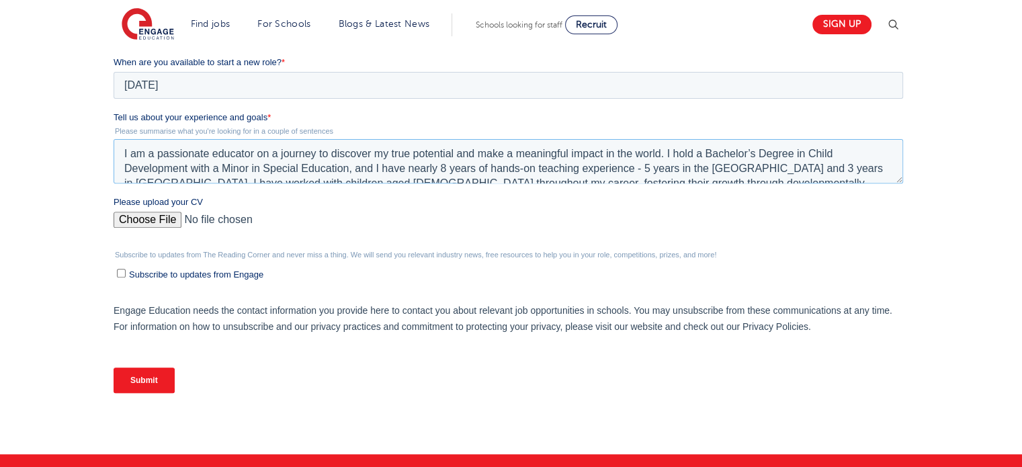
drag, startPoint x: 600, startPoint y: 169, endPoint x: 59, endPoint y: 58, distance: 552.2
click html "Job Position Job Sector Job ID Job Number Job Owner Katleen Shanell Zapanta kat…"
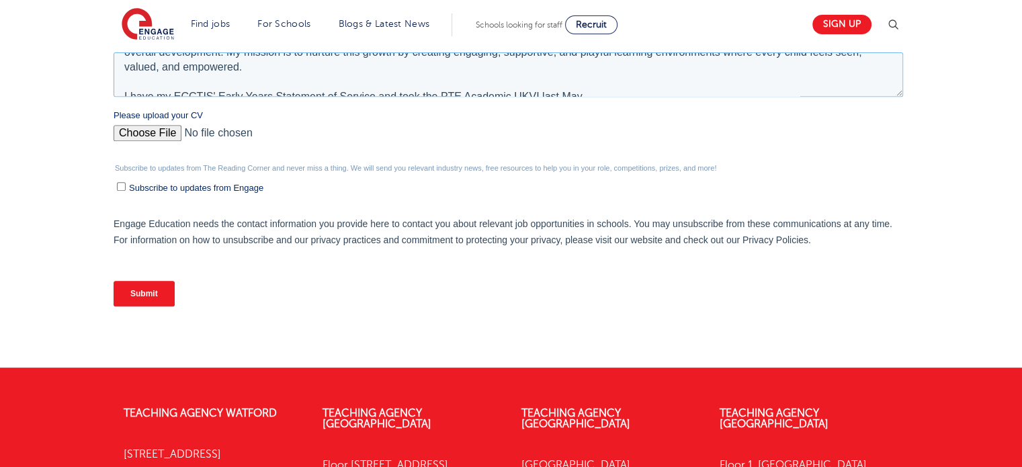
scroll to position [546, 0]
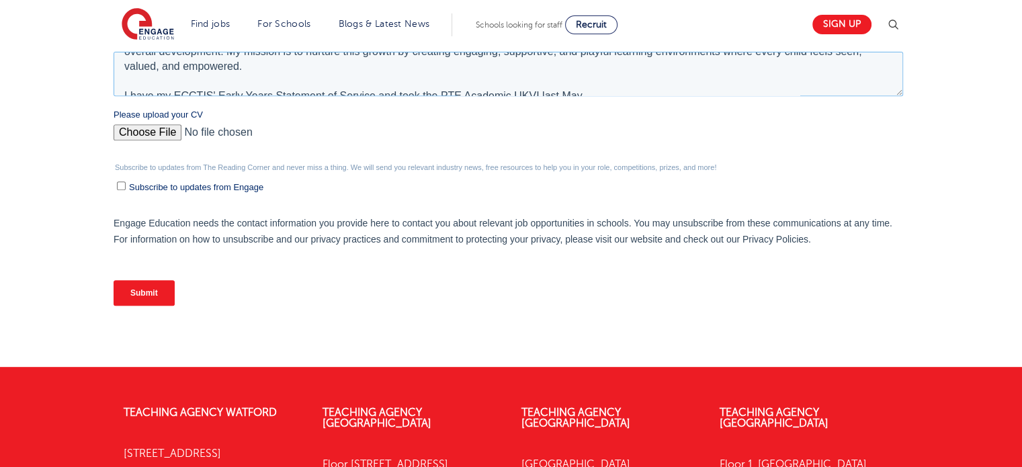
click at [591, 79] on textarea "I am a passionate educator on a journey to discover my true potential and make …" at bounding box center [509, 74] width 790 height 44
drag, startPoint x: 591, startPoint y: 79, endPoint x: 123, endPoint y: 94, distance: 468.0
click at [123, 94] on textarea "I am a passionate educator on a journey to discover my true potential and make …" at bounding box center [509, 74] width 790 height 44
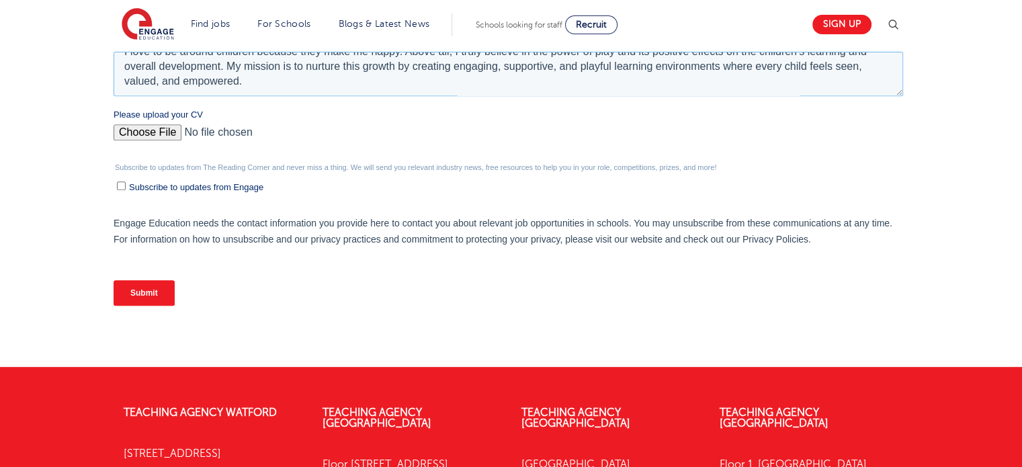
paste textarea "With an ECCTIS Early Years Statement of Comparability and recent completion of …"
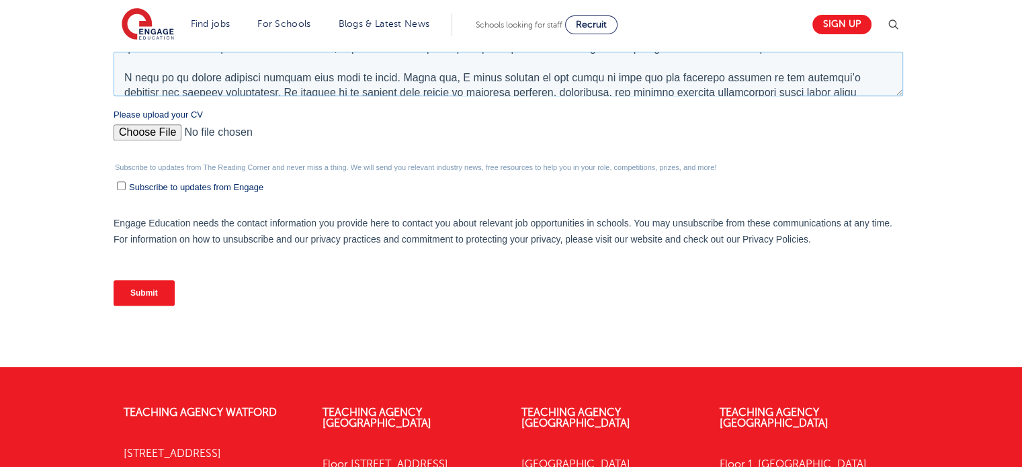
scroll to position [0, 0]
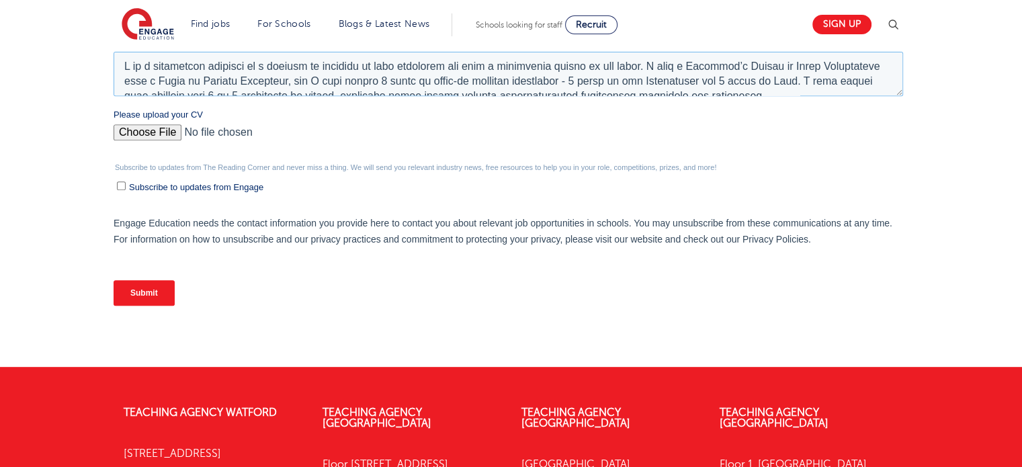
drag, startPoint x: 772, startPoint y: 79, endPoint x: 171, endPoint y: -177, distance: 652.9
click html "Job Position Job Sector Job ID Job Number Job Owner Katleen Shanell Zapanta kat…"
type textarea "I am a passionate educator on a journey to discover my true potential and make …"
click at [393, 136] on input "Please upload your CV" at bounding box center [509, 137] width 790 height 27
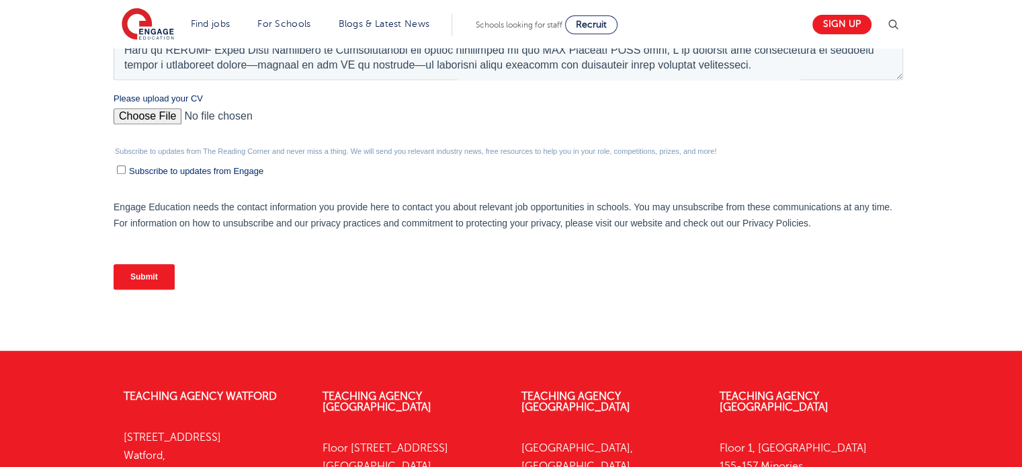
scroll to position [562, 0]
click at [156, 273] on input "Submit" at bounding box center [144, 277] width 61 height 26
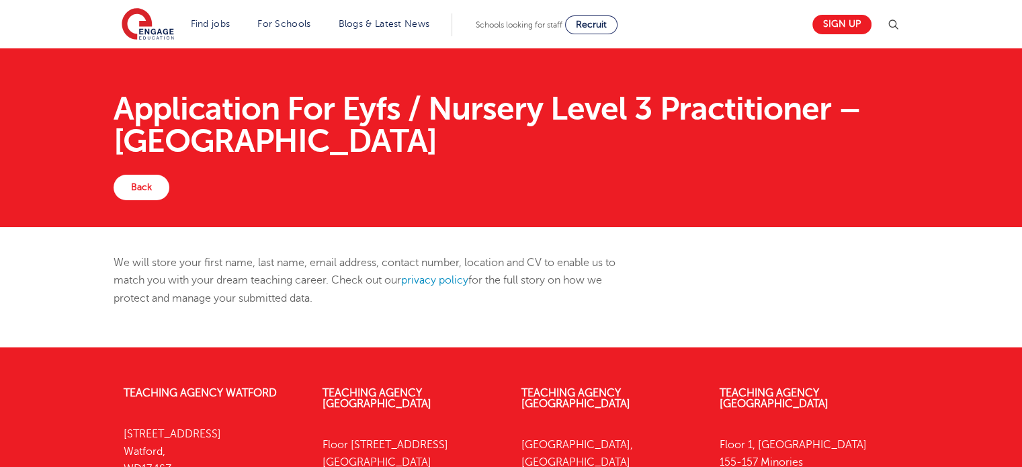
click at [239, 111] on h1 "Application For Eyfs / Nursery Level 3 Practitioner – [GEOGRAPHIC_DATA]" at bounding box center [511, 125] width 795 height 65
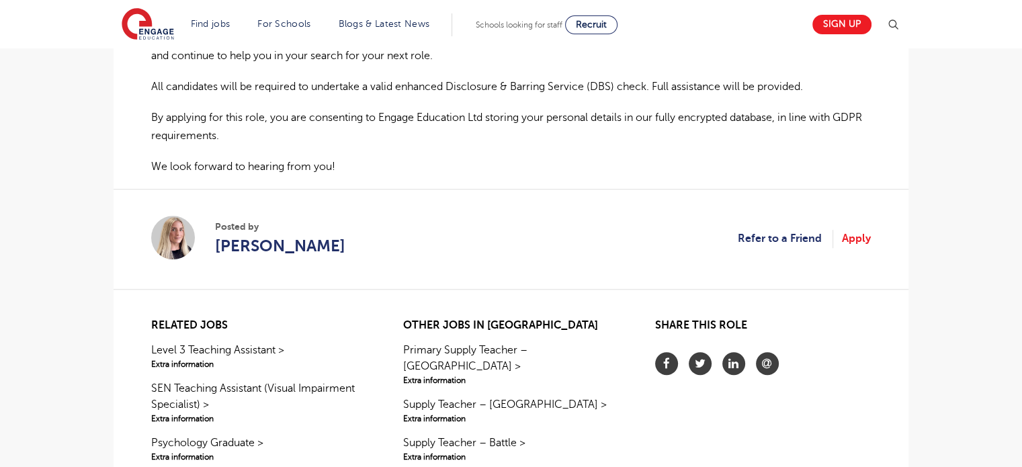
scroll to position [1079, 0]
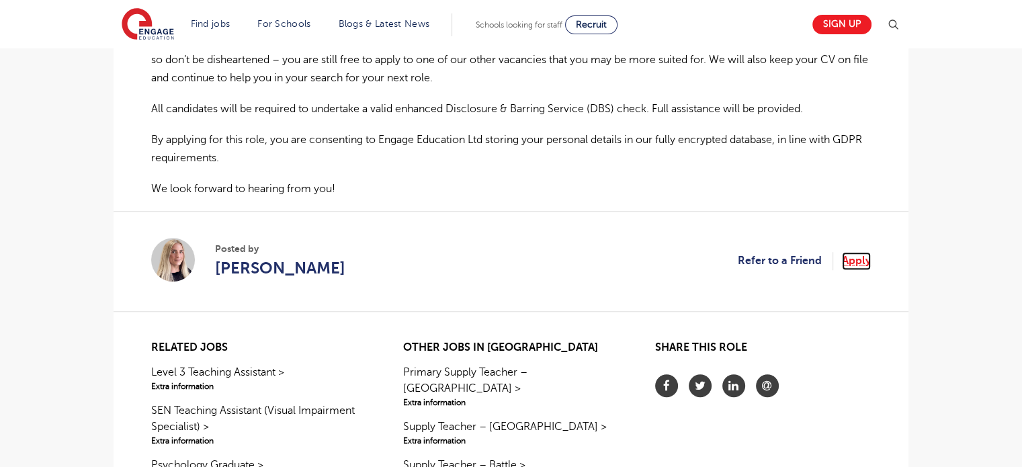
click at [852, 257] on link "Apply" at bounding box center [856, 260] width 29 height 17
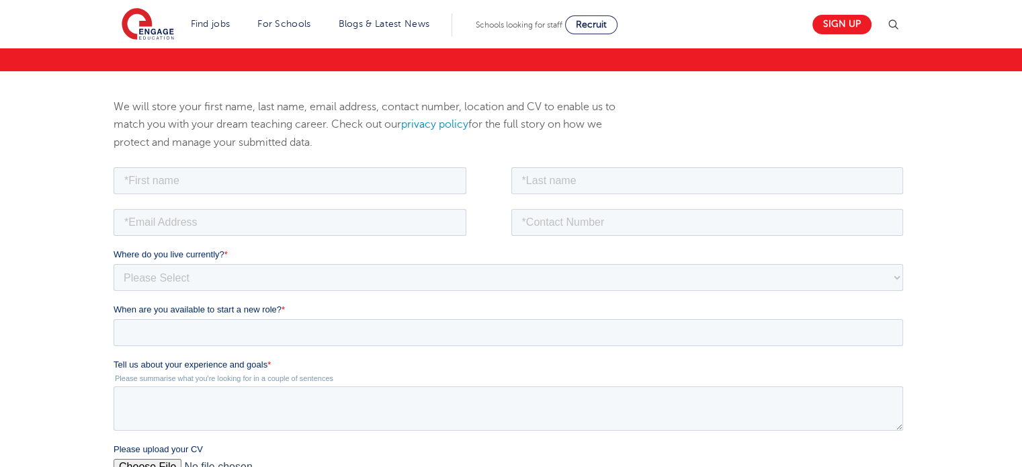
scroll to position [169, 0]
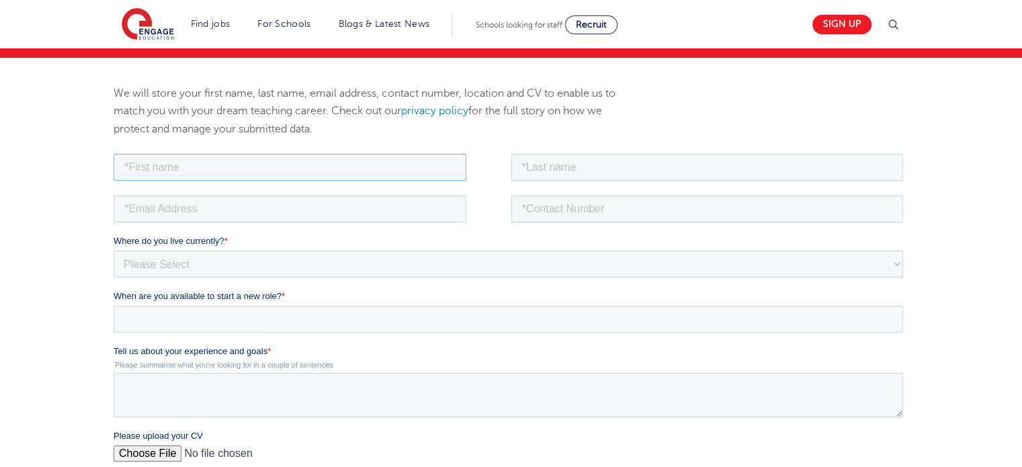
click at [282, 167] on input "text" at bounding box center [290, 166] width 353 height 27
type input "[PERSON_NAME]"
click at [585, 175] on input "text" at bounding box center [707, 166] width 393 height 27
type input "[PERSON_NAME]"
click at [331, 206] on input "email" at bounding box center [290, 208] width 353 height 27
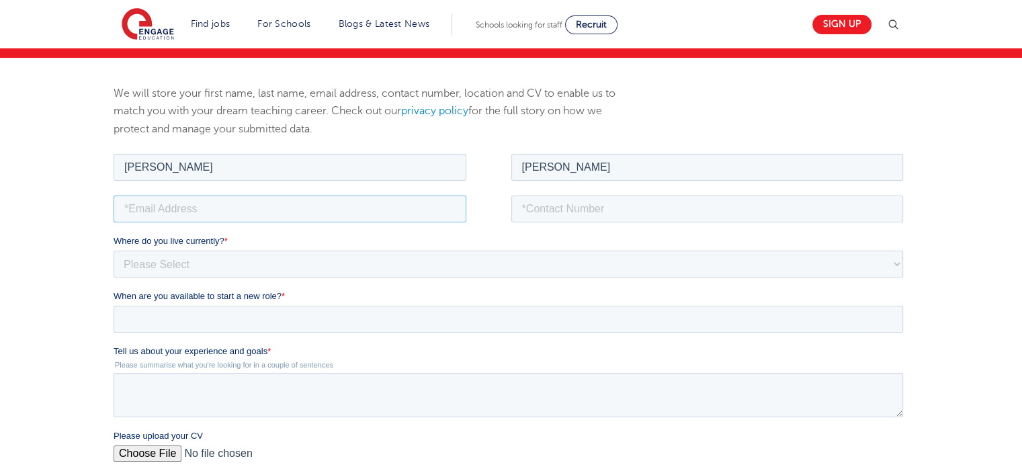
type input "[EMAIL_ADDRESS][DOMAIN_NAME]"
click at [533, 204] on input "tel" at bounding box center [707, 208] width 393 height 27
type input "09271811682"
click at [335, 263] on select "Please Select [GEOGRAPHIC_DATA] [GEOGRAPHIC_DATA] [GEOGRAPHIC_DATA] [GEOGRAPHIC…" at bounding box center [509, 263] width 790 height 27
select select "Asia"
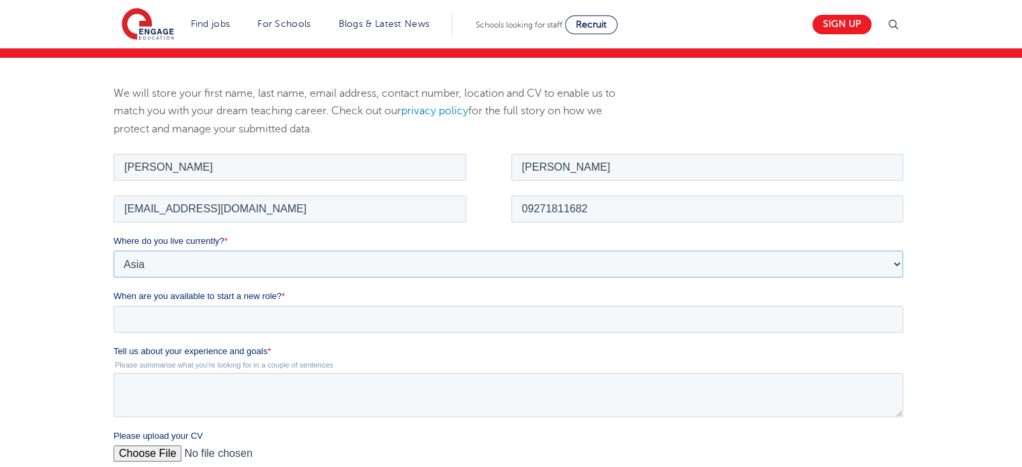
click at [114, 250] on select "Please Select [GEOGRAPHIC_DATA] [GEOGRAPHIC_DATA] [GEOGRAPHIC_DATA] [GEOGRAPHIC…" at bounding box center [509, 263] width 790 height 27
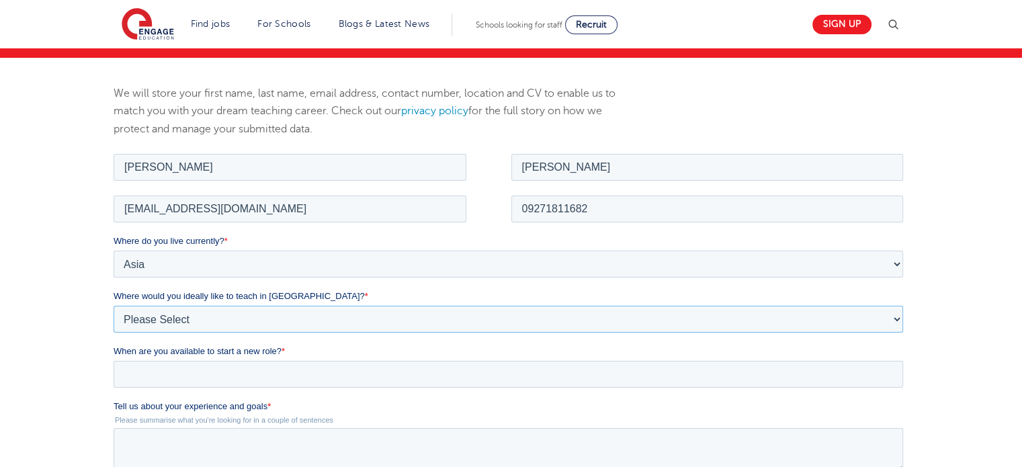
click at [293, 321] on select "Please Select I'm flexible! [GEOGRAPHIC_DATA] Any city in [GEOGRAPHIC_DATA] [GE…" at bounding box center [509, 318] width 790 height 27
select select "Flexible"
click at [114, 305] on select "Please Select I'm flexible! London Any city in England Greater London/Home Coun…" at bounding box center [509, 318] width 790 height 27
click at [250, 371] on input "When are you available to start a new role? *" at bounding box center [509, 373] width 790 height 27
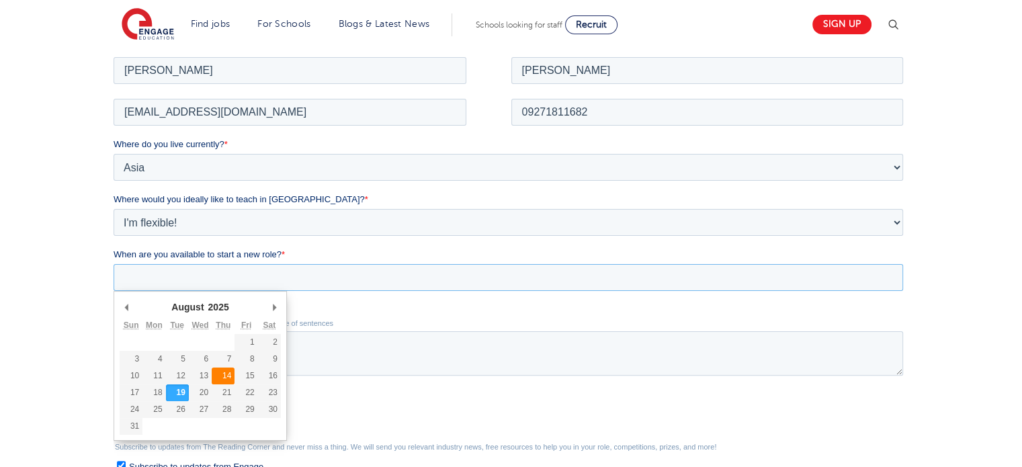
scroll to position [268, 0]
type div "2025-08-20"
type input "2025/08/20"
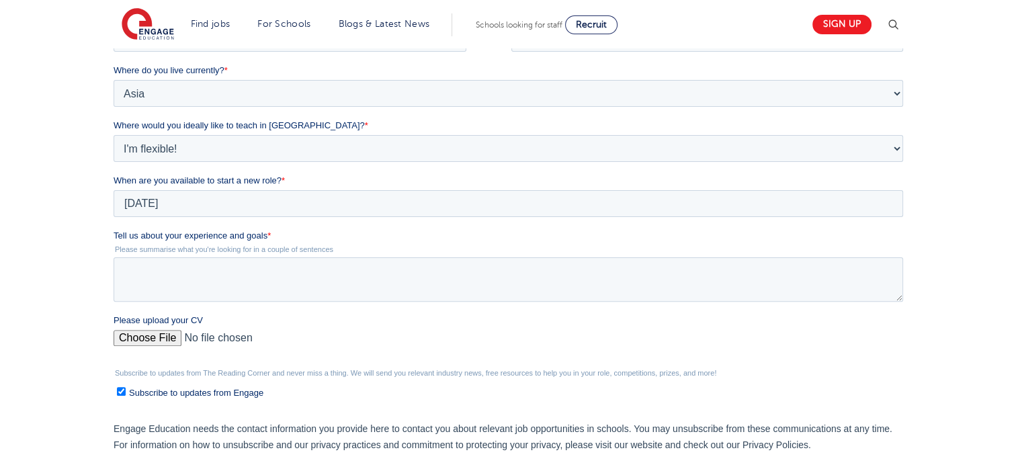
scroll to position [341, 0]
click at [239, 259] on textarea "Tell us about your experience and goals *" at bounding box center [509, 279] width 790 height 44
paste textarea "I am a passionate educator on a journey to discover my true potential and make …"
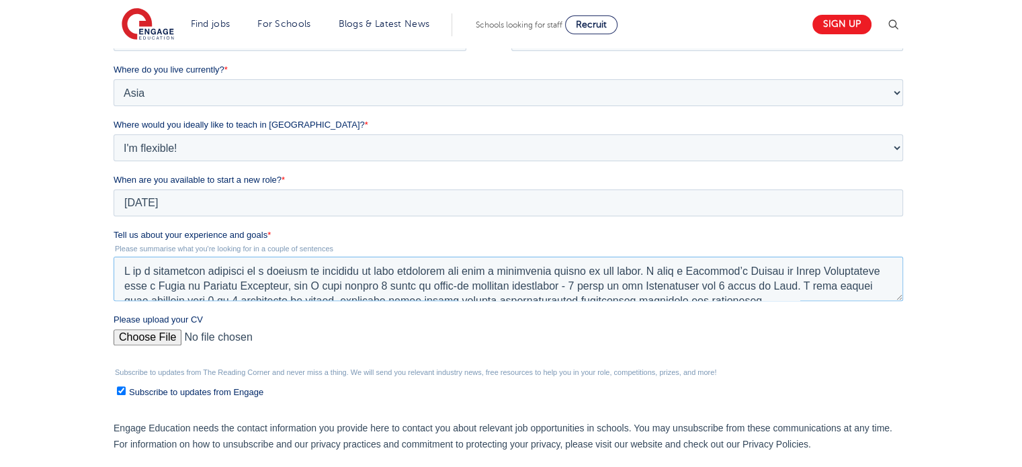
scroll to position [110, 0]
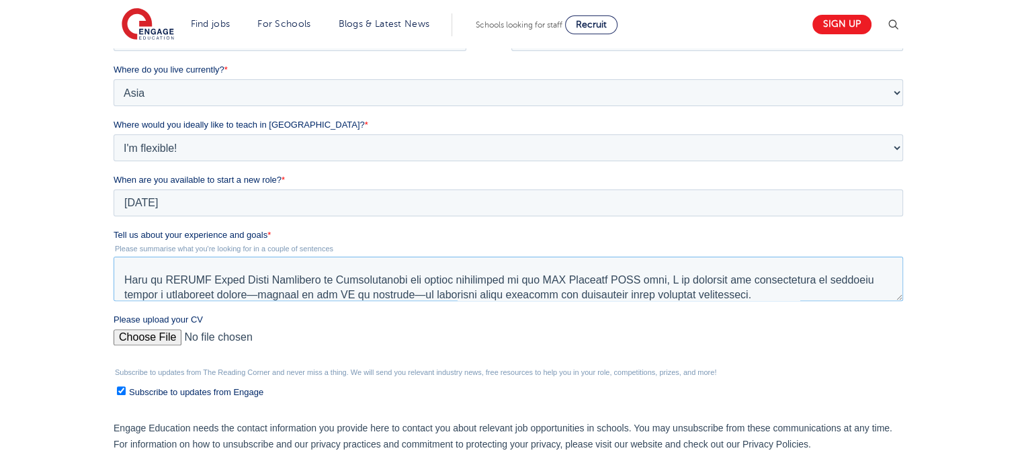
type textarea "I am a passionate educator on a journey to discover my true potential and make …"
click at [135, 336] on input "Please upload your CV" at bounding box center [509, 342] width 790 height 27
type input "C:\fakepath\Resume.pdf"
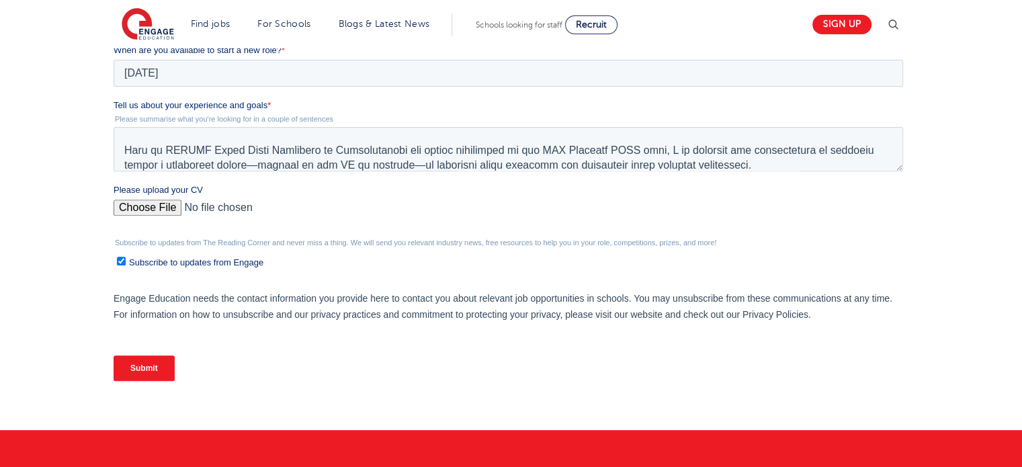
scroll to position [479, 0]
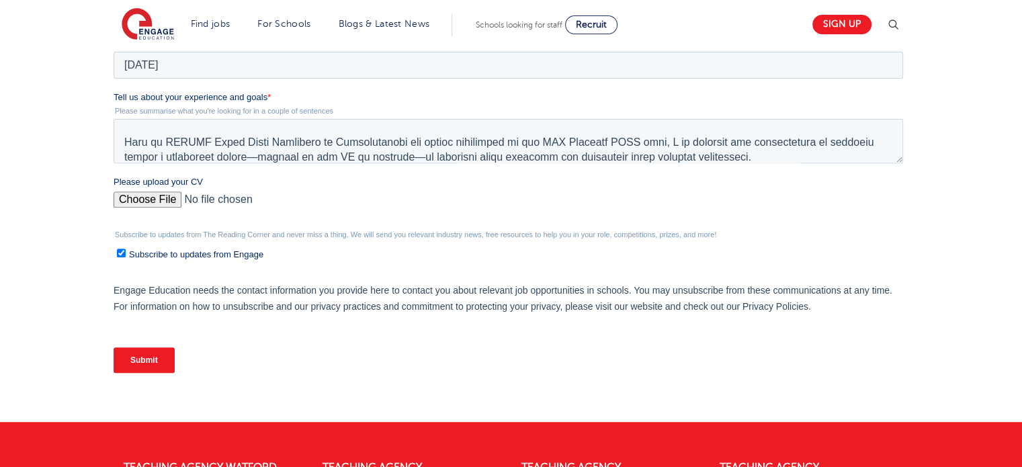
click at [121, 252] on input "Subscribe to updates from Engage" at bounding box center [121, 253] width 9 height 9
checkbox input "false"
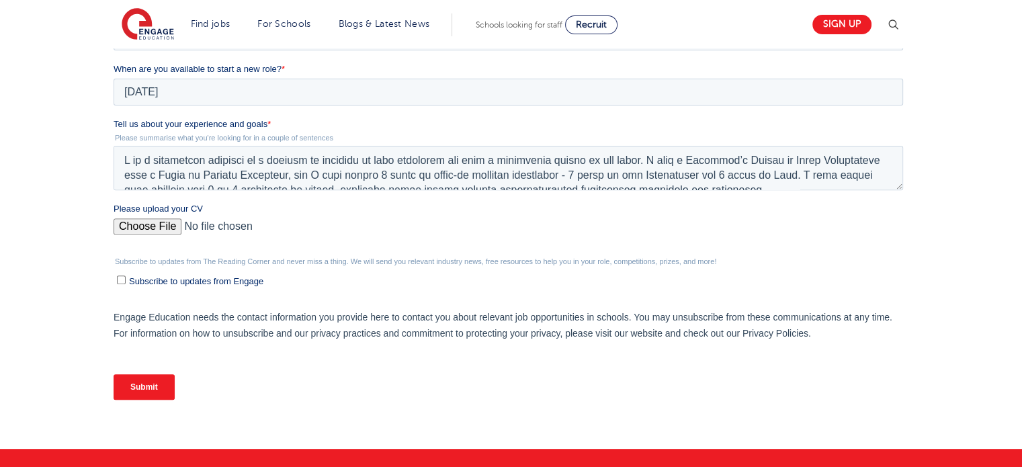
scroll to position [443, 0]
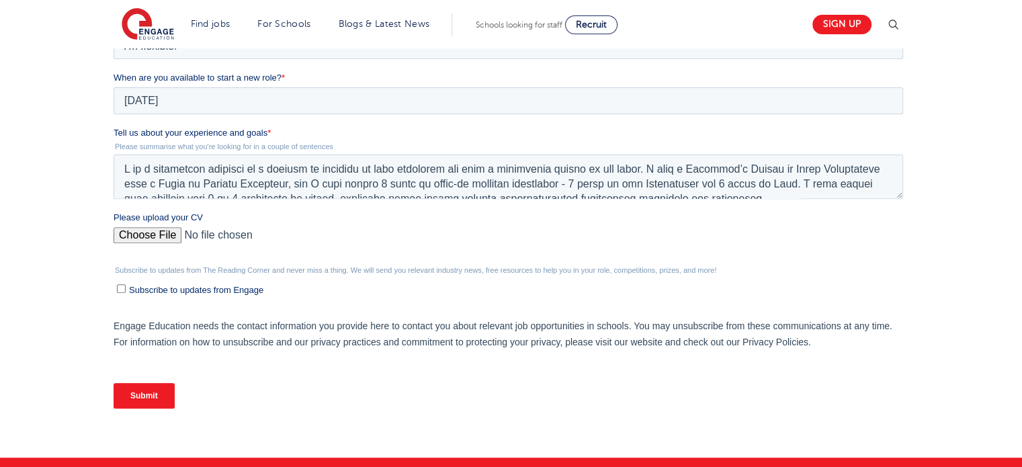
click at [151, 394] on input "Submit" at bounding box center [144, 396] width 61 height 26
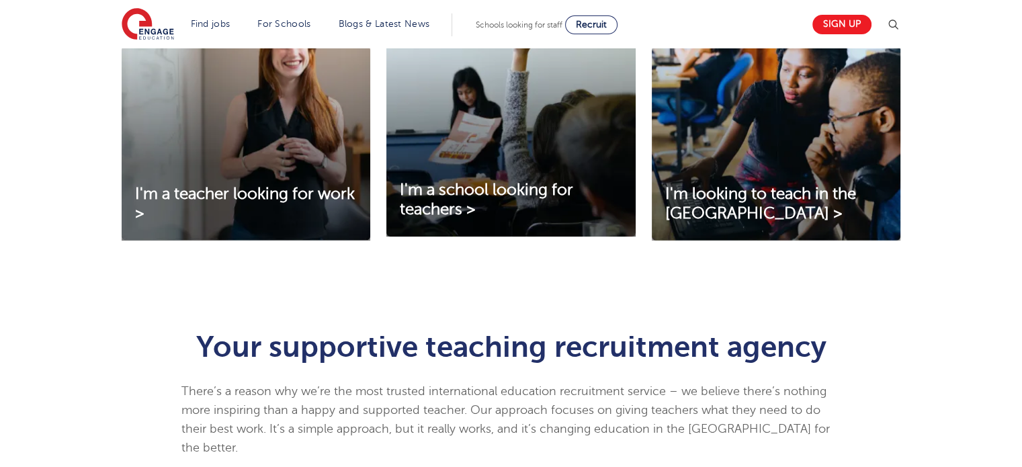
scroll to position [511, 0]
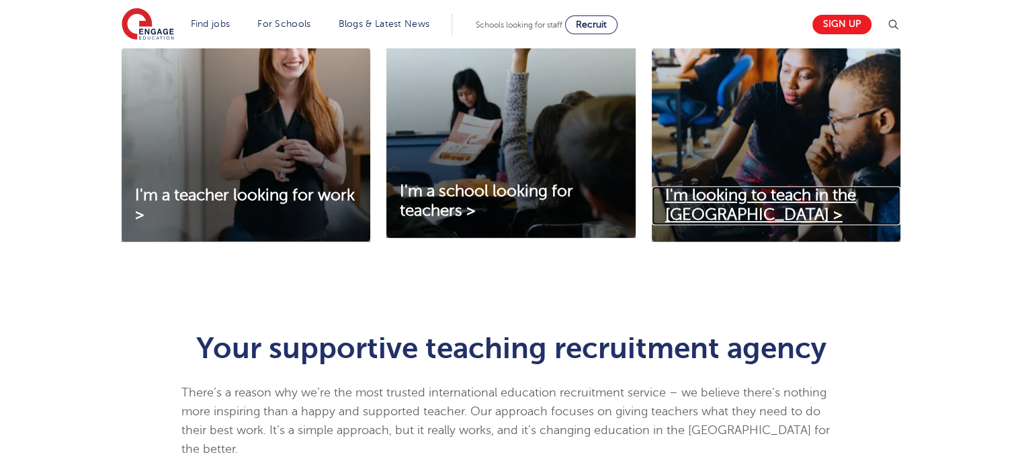
click at [736, 201] on span "I'm looking to teach in the UK >" at bounding box center [760, 205] width 191 height 38
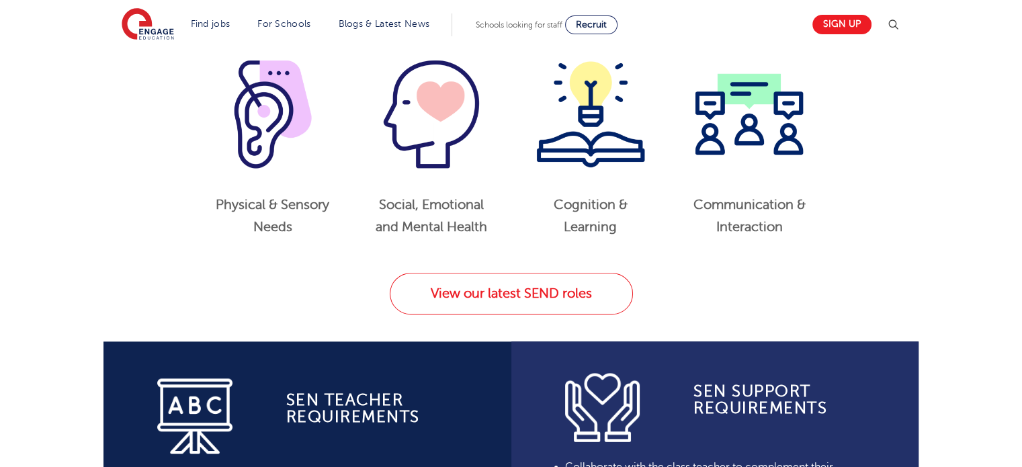
scroll to position [698, 0]
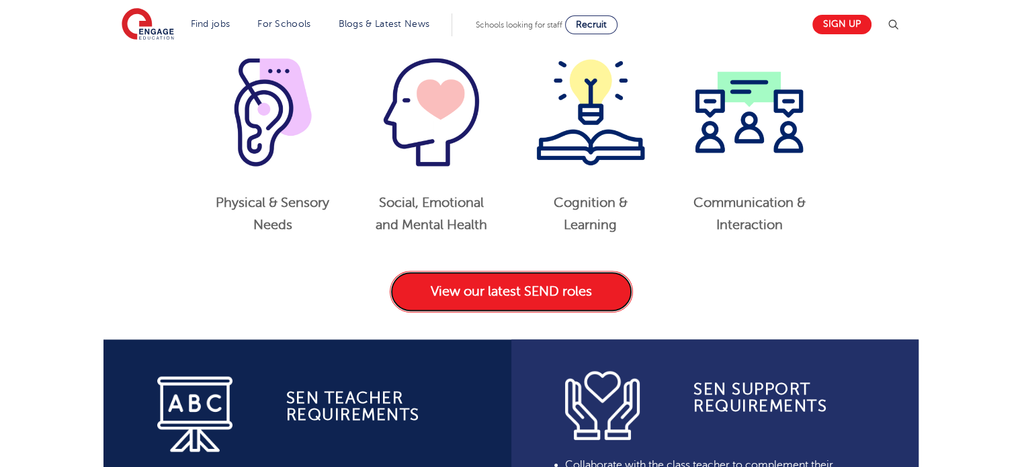
click at [479, 296] on link "View our latest SEND roles" at bounding box center [511, 292] width 243 height 42
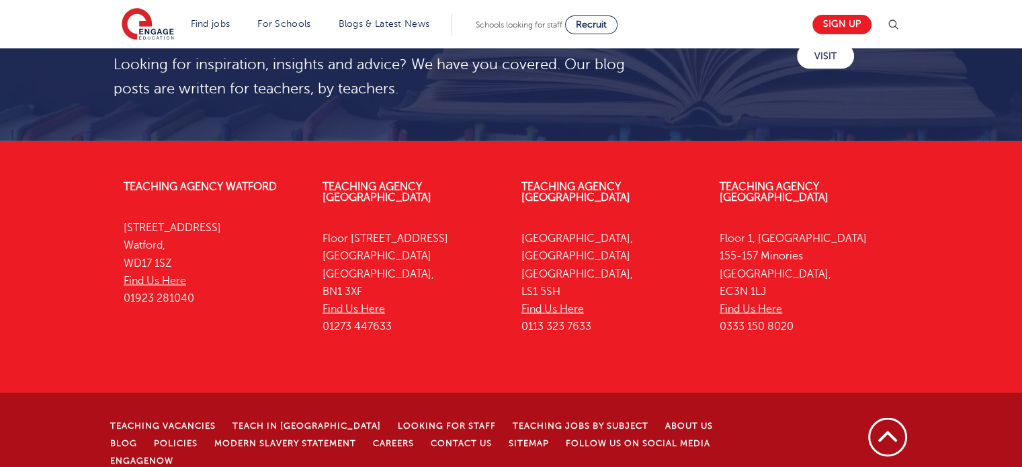
scroll to position [2654, 0]
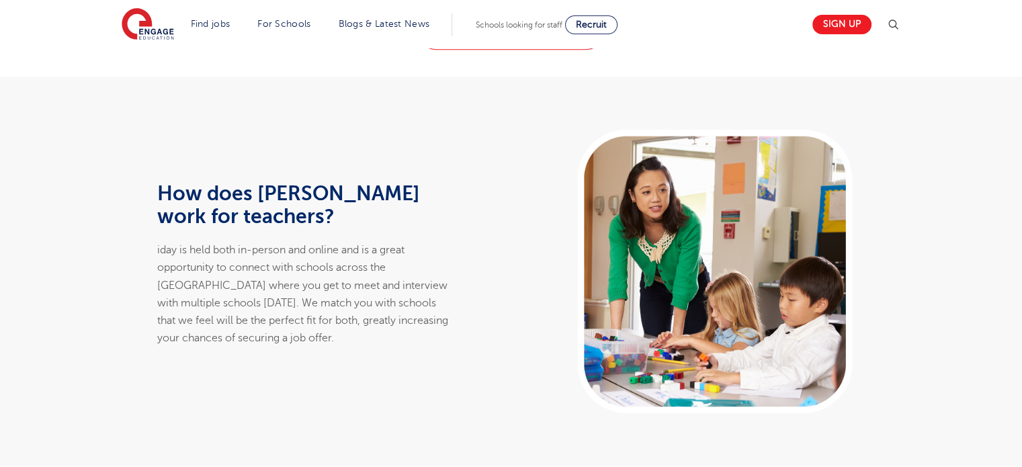
scroll to position [672, 0]
click at [745, 287] on div at bounding box center [715, 271] width 408 height 336
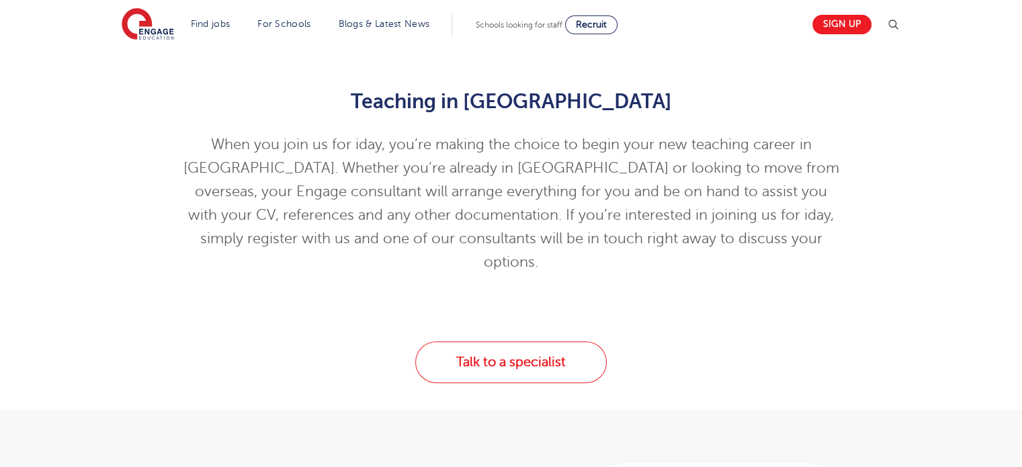
scroll to position [339, 0]
click at [843, 205] on div "Teaching in England When you join us for iday, you’re making the choice to begi…" at bounding box center [511, 178] width 680 height 218
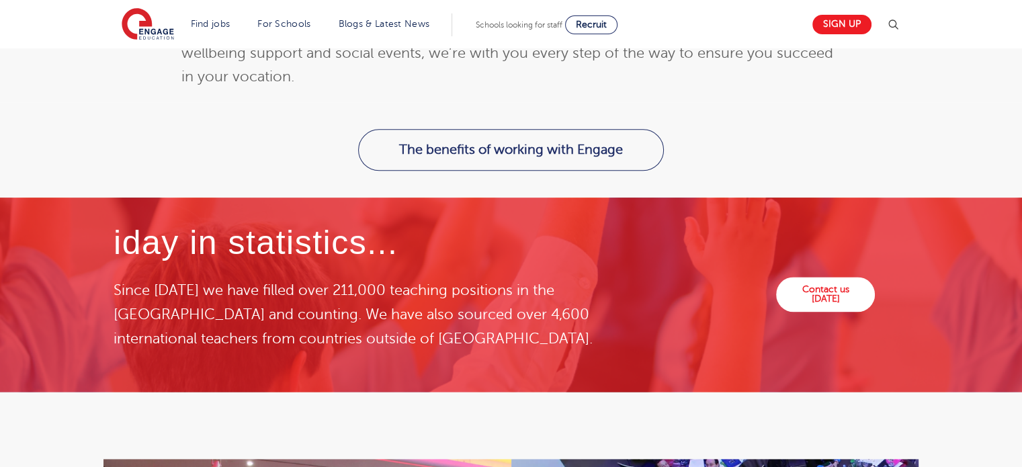
scroll to position [1713, 0]
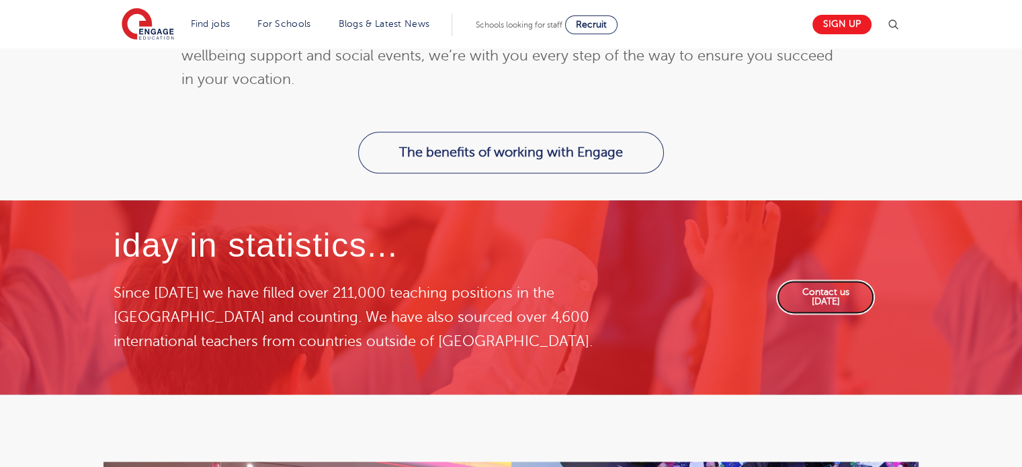
click at [841, 280] on link "Contact us today" at bounding box center [825, 297] width 99 height 35
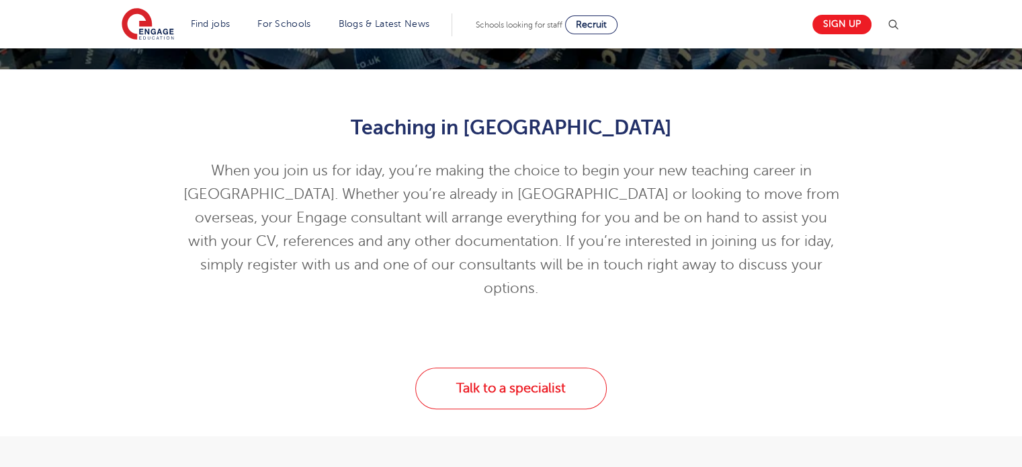
scroll to position [0, 0]
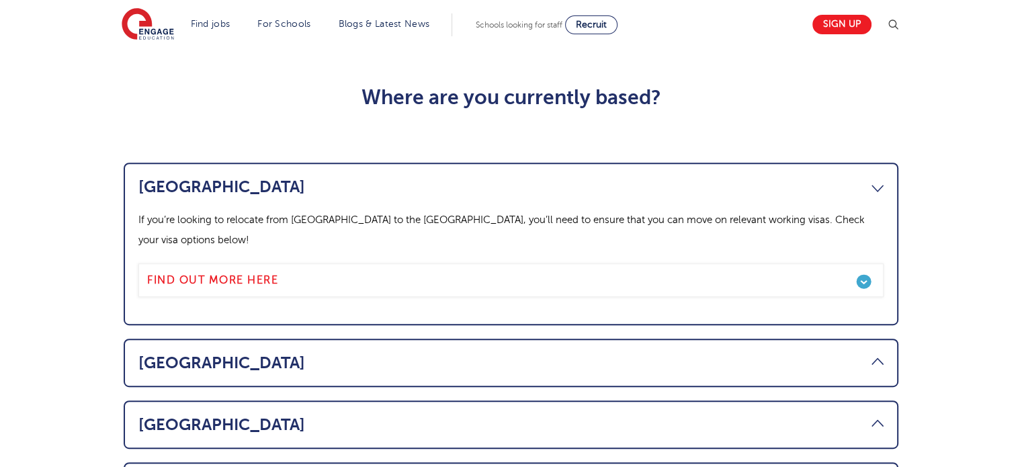
scroll to position [656, 0]
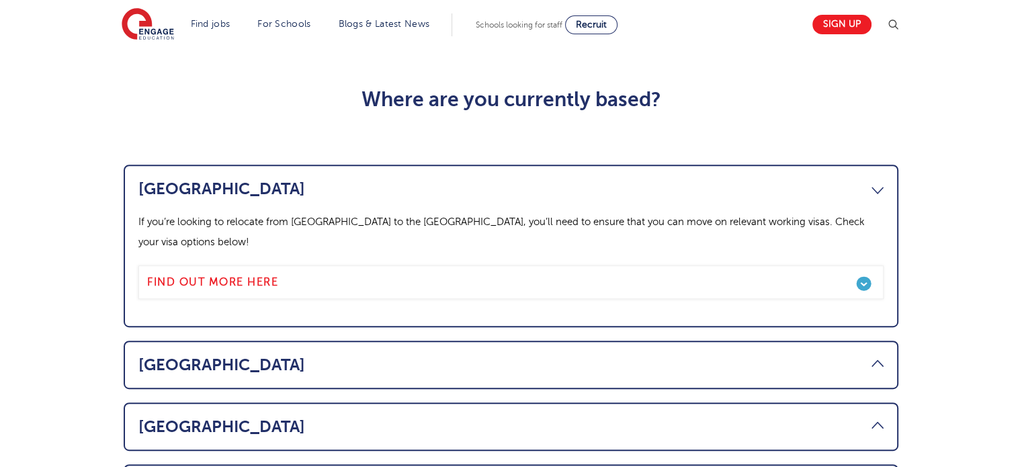
click at [876, 179] on link "[GEOGRAPHIC_DATA]" at bounding box center [510, 188] width 745 height 19
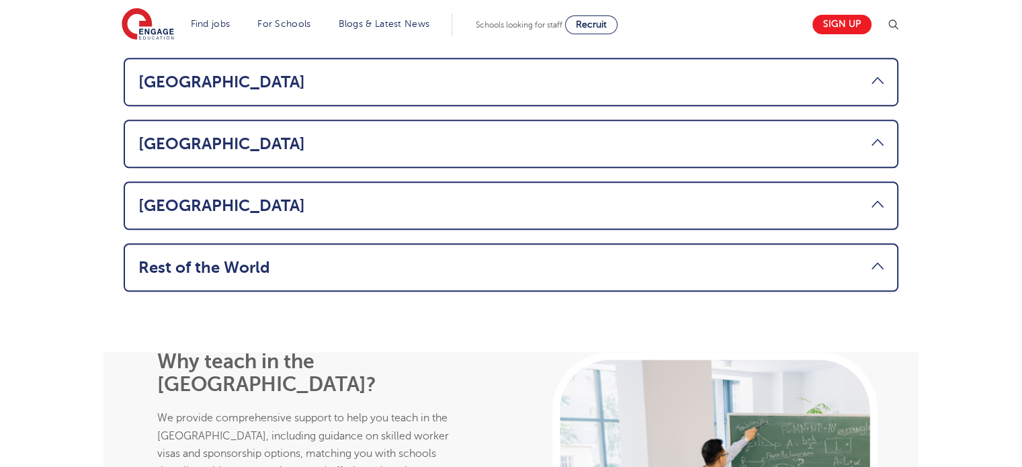
scroll to position [978, 0]
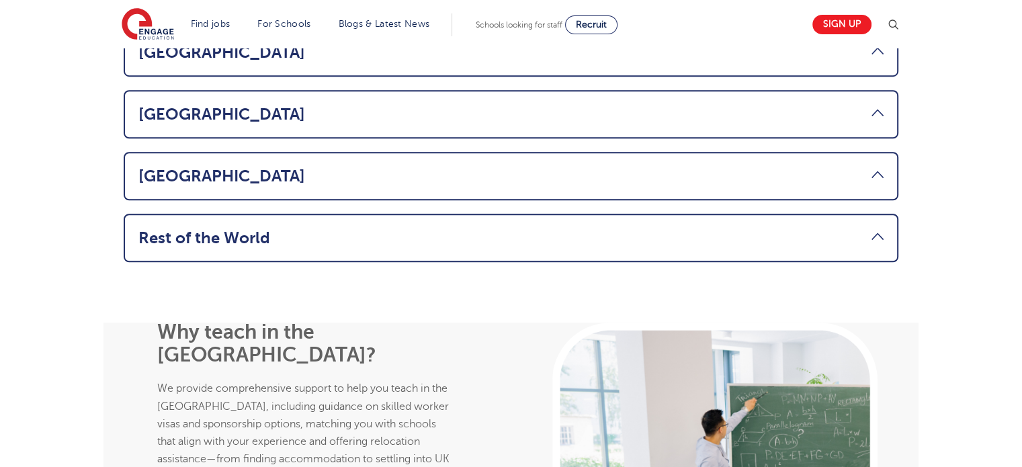
click at [880, 229] on link "Rest of the World" at bounding box center [510, 238] width 745 height 19
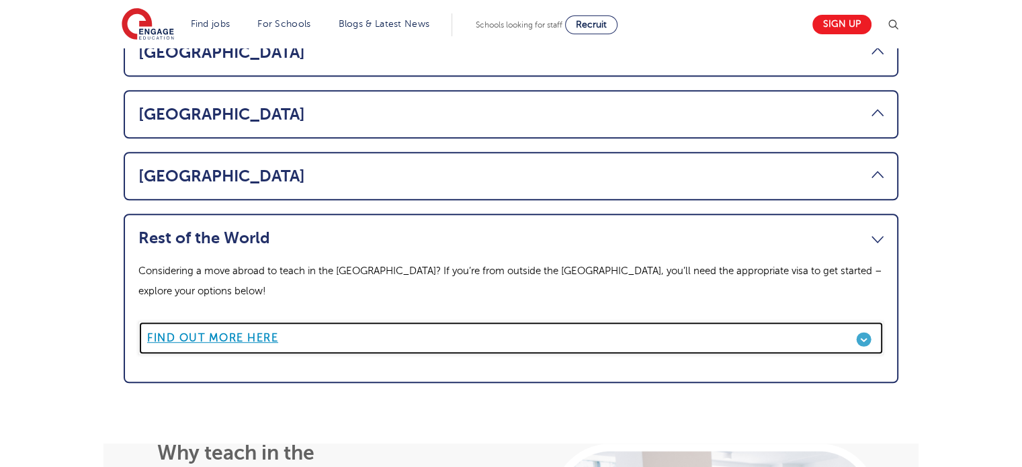
click at [858, 321] on link "Find out more here" at bounding box center [510, 338] width 745 height 34
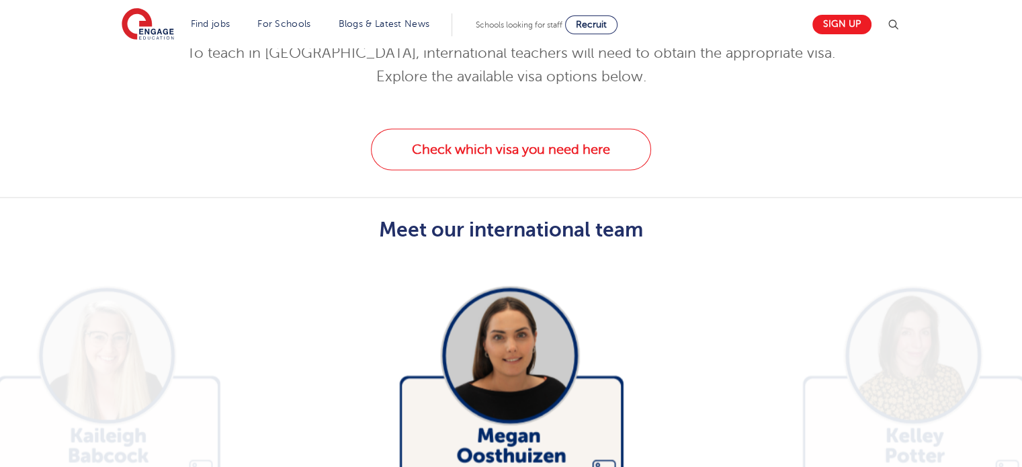
scroll to position [2524, 0]
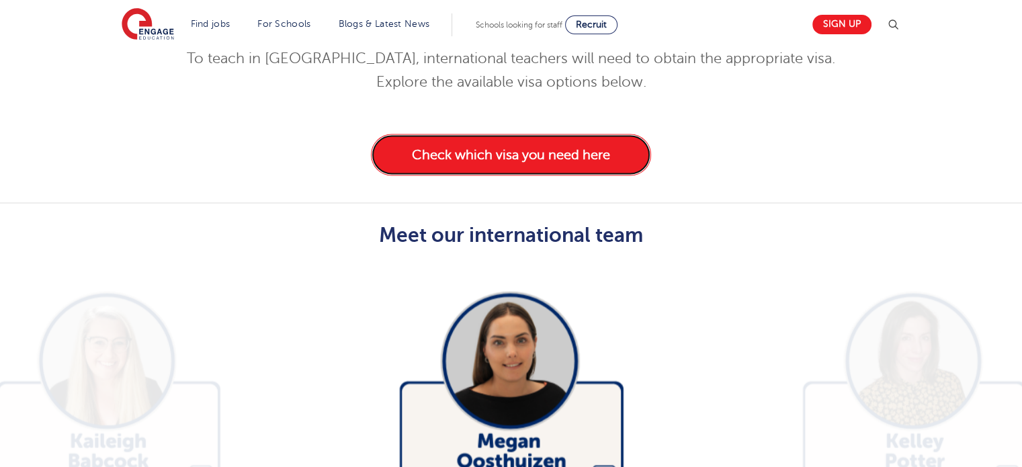
click at [585, 134] on link "Check which visa you need here" at bounding box center [511, 155] width 280 height 42
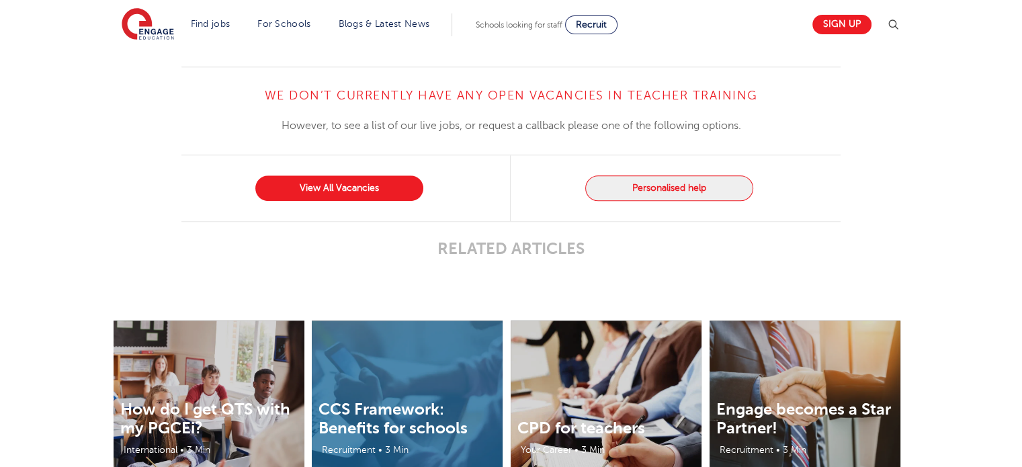
scroll to position [1376, 0]
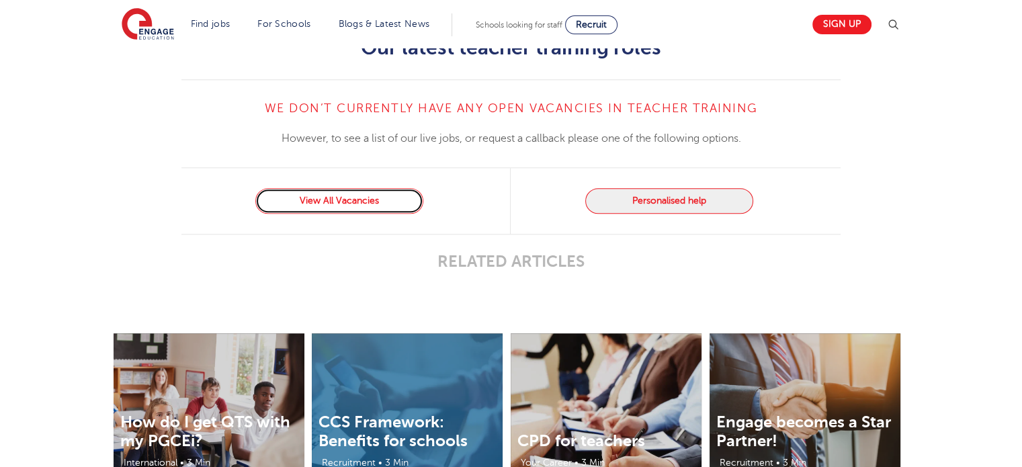
click at [401, 196] on link "View All Vacancies" at bounding box center [339, 201] width 168 height 26
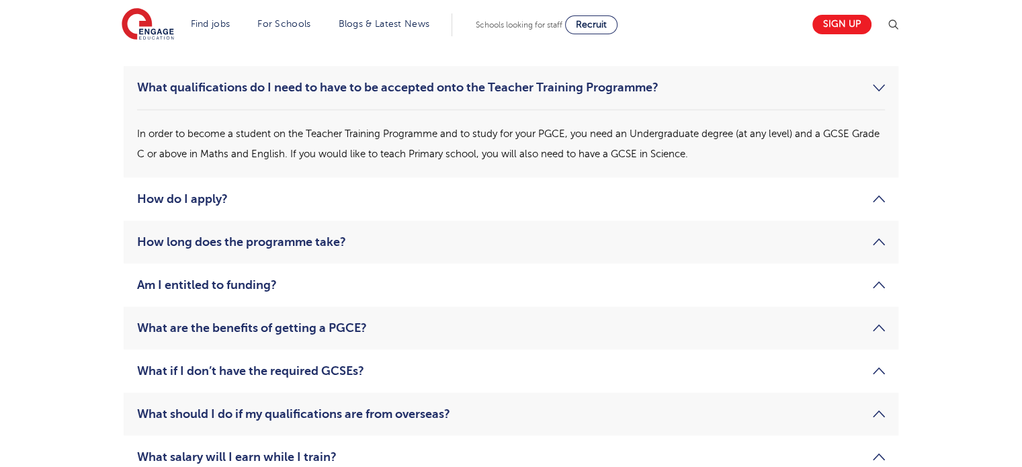
scroll to position [1984, 0]
click at [878, 282] on link "Am I entitled to funding?" at bounding box center [511, 284] width 748 height 16
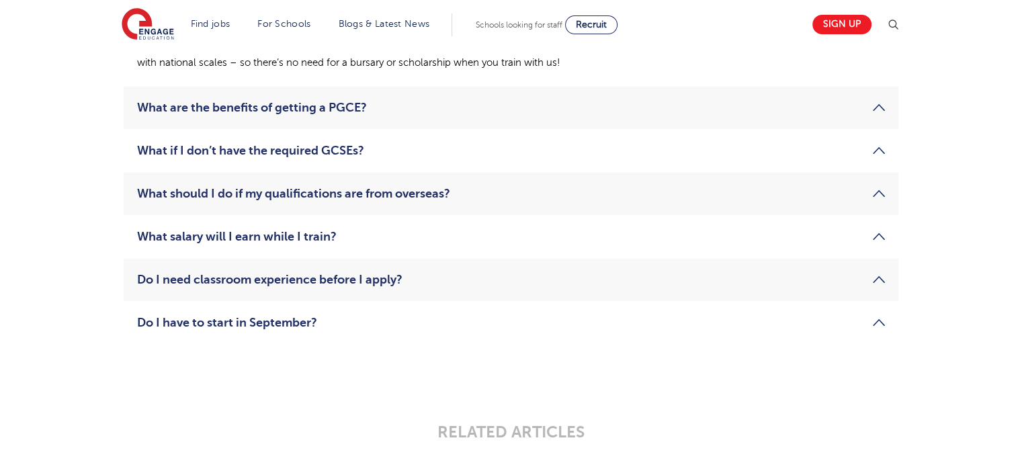
scroll to position [2203, 0]
click at [878, 195] on link "What should I do if my qualifications are from overseas?" at bounding box center [511, 194] width 748 height 16
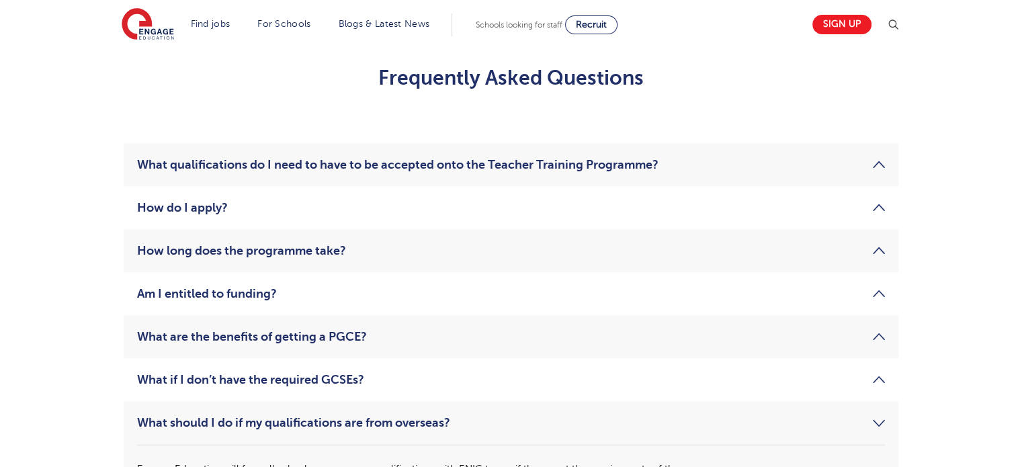
scroll to position [1905, 0]
click at [879, 161] on link "What qualifications do I need to have to be accepted onto the Teacher Training …" at bounding box center [511, 166] width 748 height 16
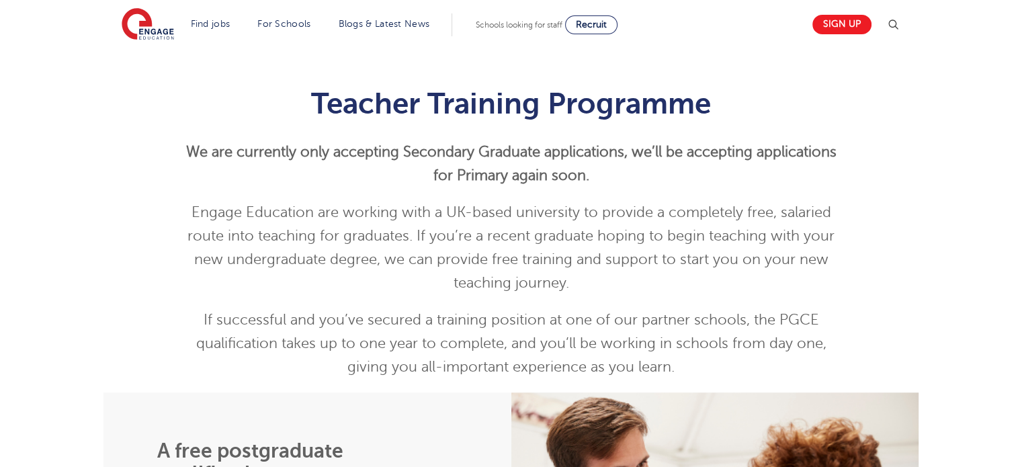
scroll to position [0, 0]
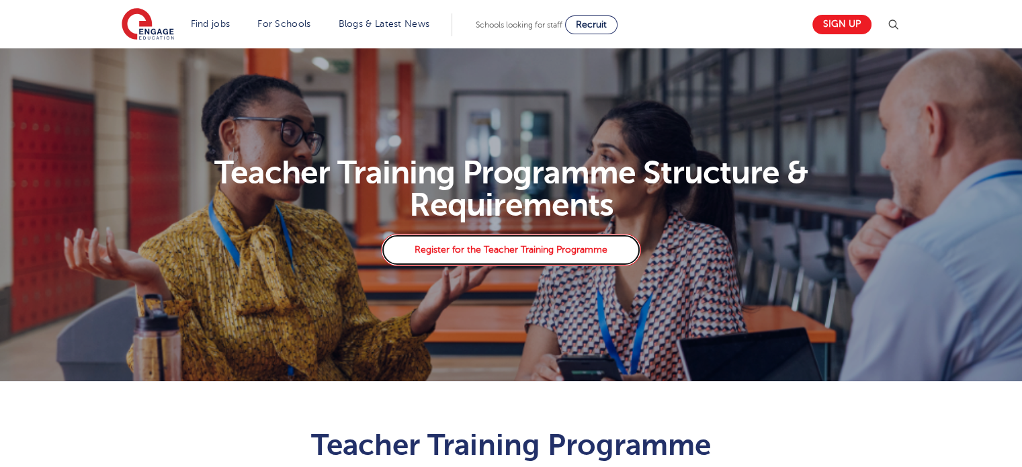
click at [570, 254] on link "Register for the Teacher Training Programme" at bounding box center [510, 250] width 259 height 32
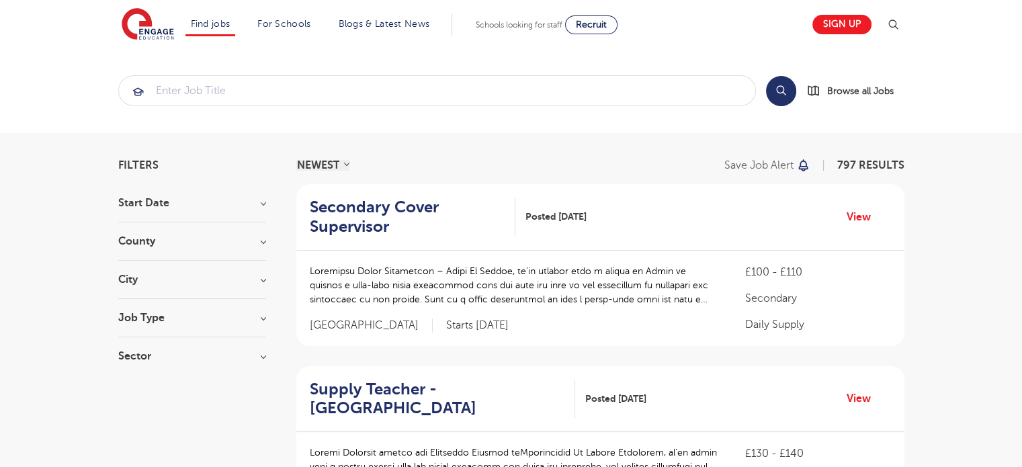
click at [259, 198] on h3 "Start Date" at bounding box center [192, 203] width 148 height 11
click at [264, 204] on h3 "Start Date" at bounding box center [192, 203] width 148 height 11
click at [261, 314] on h3 "Job Type" at bounding box center [192, 318] width 148 height 11
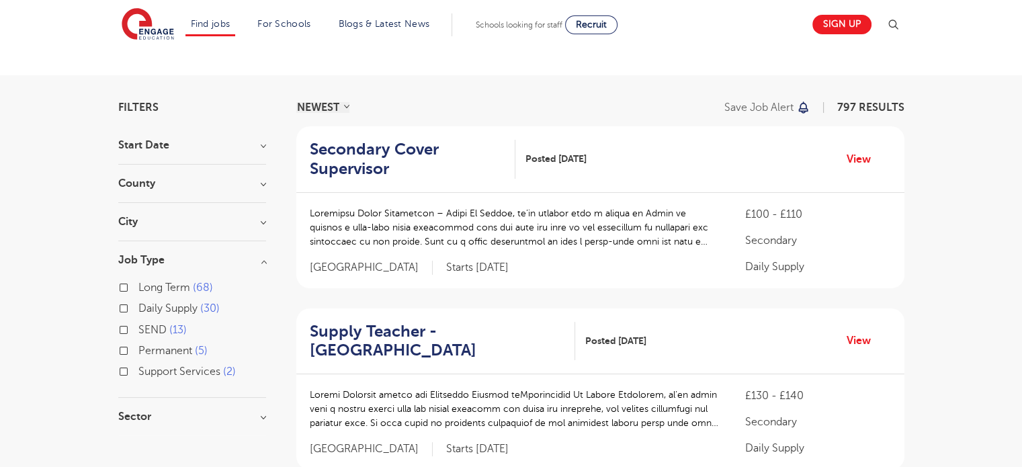
scroll to position [59, 0]
click at [259, 415] on h3 "Sector" at bounding box center [192, 415] width 148 height 11
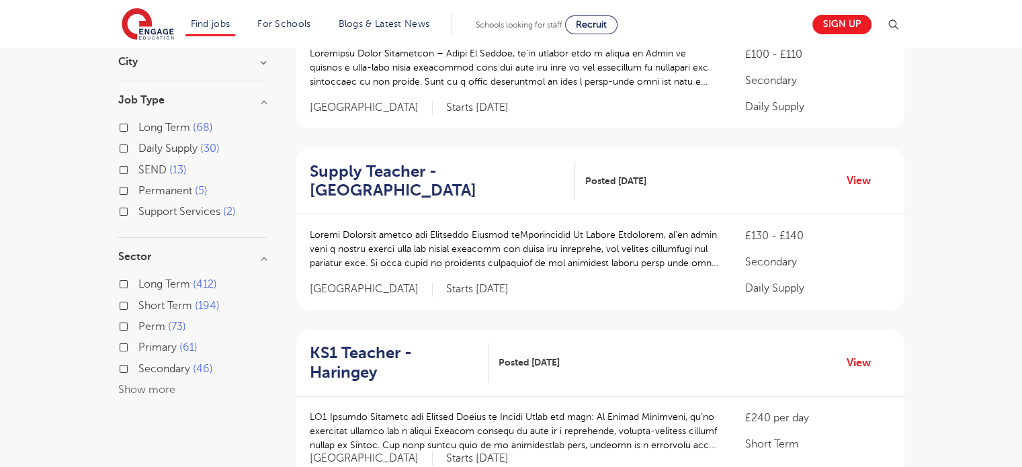
scroll to position [226, 0]
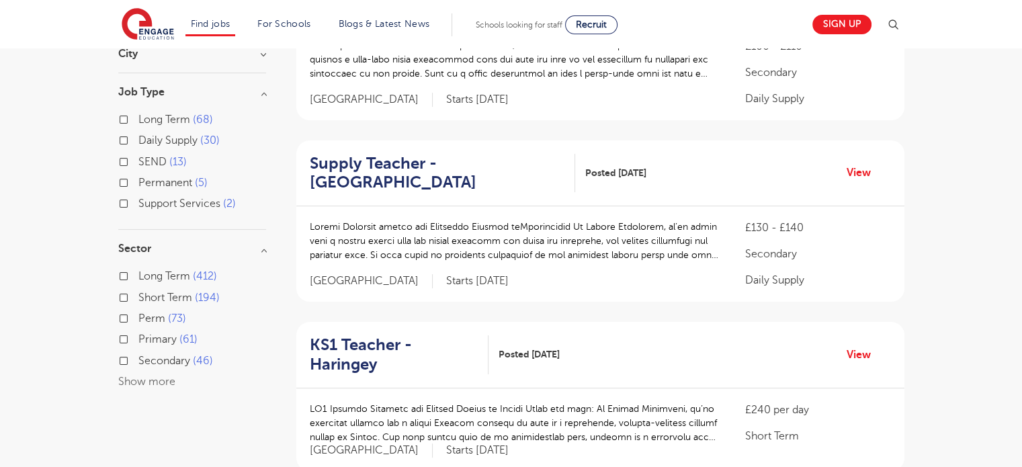
click at [138, 337] on label "Primary 61" at bounding box center [167, 339] width 59 height 17
click at [138, 337] on input "Primary 61" at bounding box center [142, 337] width 9 height 9
checkbox input "true"
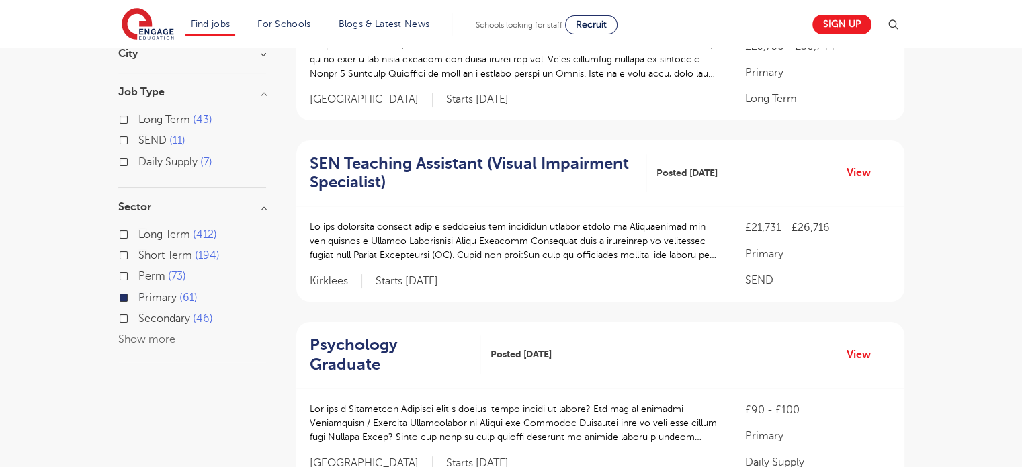
click at [138, 274] on label "Perm 73" at bounding box center [162, 276] width 48 height 17
click at [138, 274] on input "Perm 73" at bounding box center [142, 274] width 9 height 9
checkbox input "true"
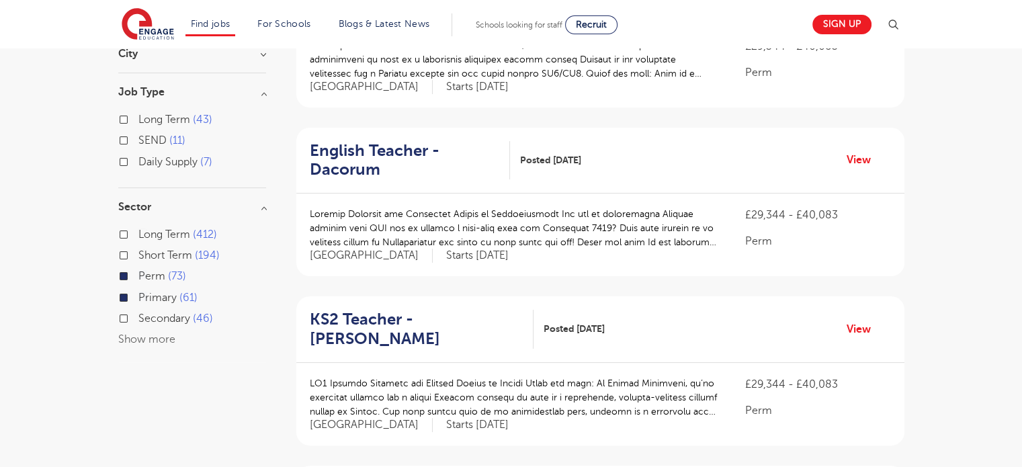
click at [138, 298] on label "Primary 61" at bounding box center [167, 297] width 59 height 17
click at [138, 298] on input "Primary 61" at bounding box center [142, 296] width 9 height 9
checkbox input "false"
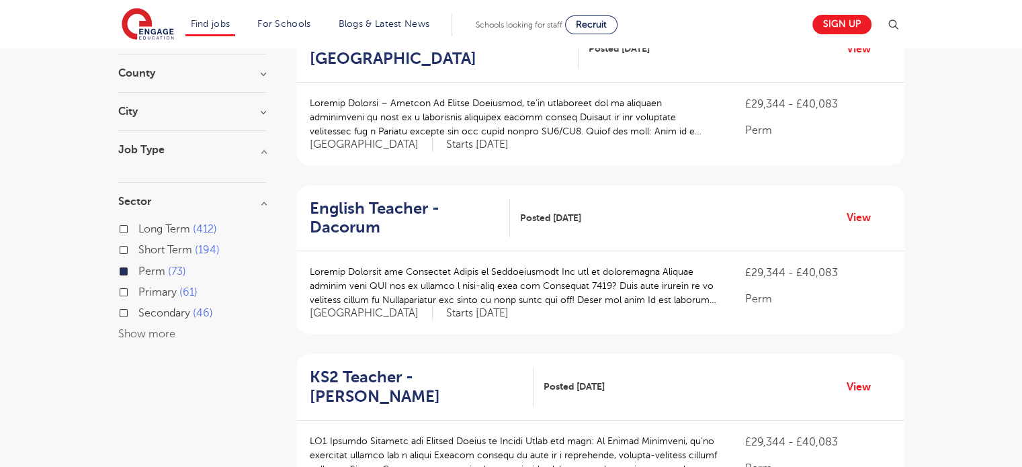
scroll to position [167, 0]
click at [138, 273] on label "Perm 73" at bounding box center [162, 272] width 48 height 17
click at [138, 273] on input "Perm 73" at bounding box center [142, 271] width 9 height 9
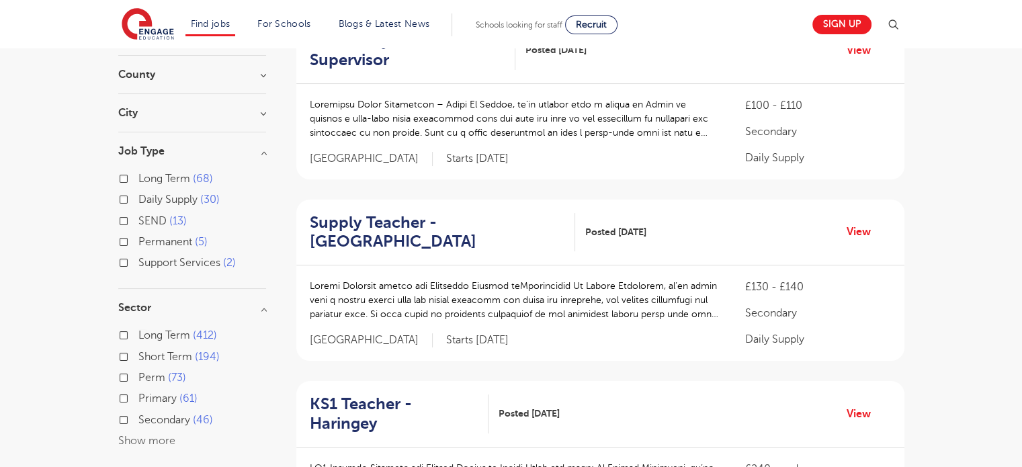
click at [138, 399] on label "Primary 61" at bounding box center [167, 398] width 59 height 17
click at [138, 399] on input "Primary 61" at bounding box center [142, 397] width 9 height 9
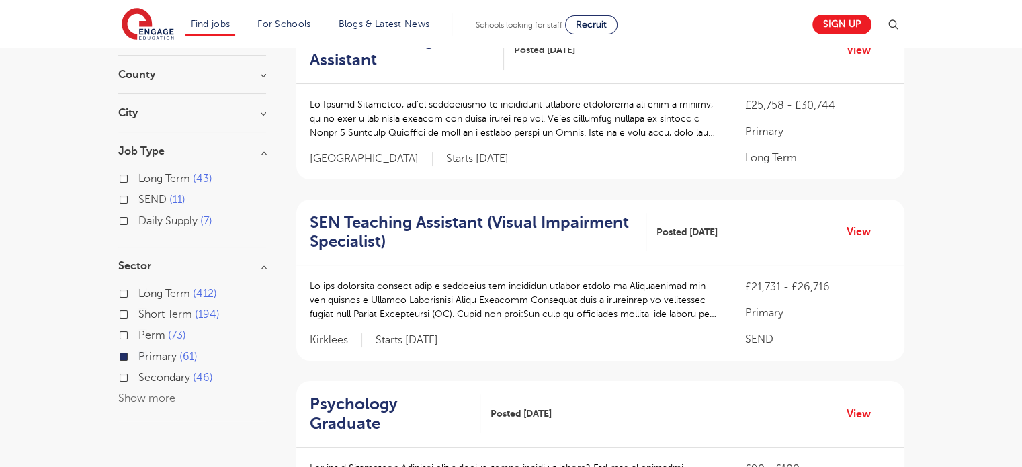
click at [166, 397] on button "Show more" at bounding box center [146, 399] width 57 height 12
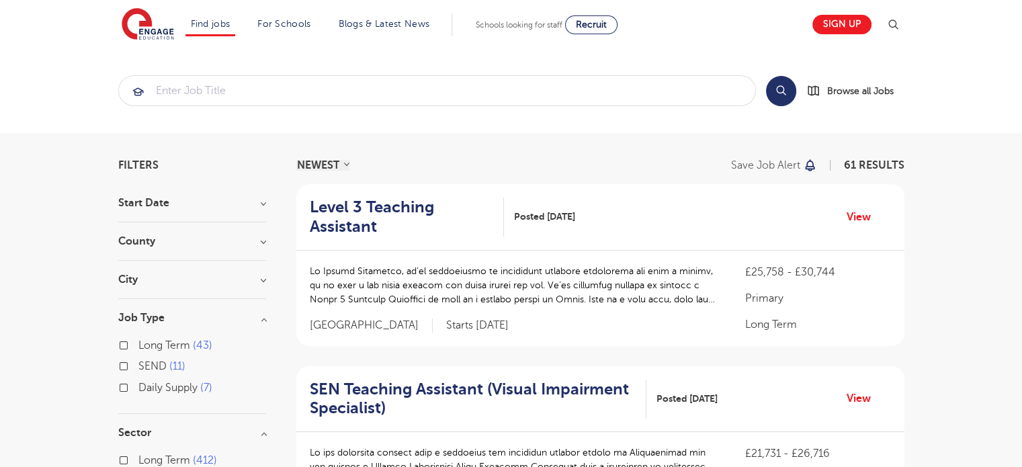
click at [261, 204] on h3 "Start Date" at bounding box center [192, 203] width 148 height 11
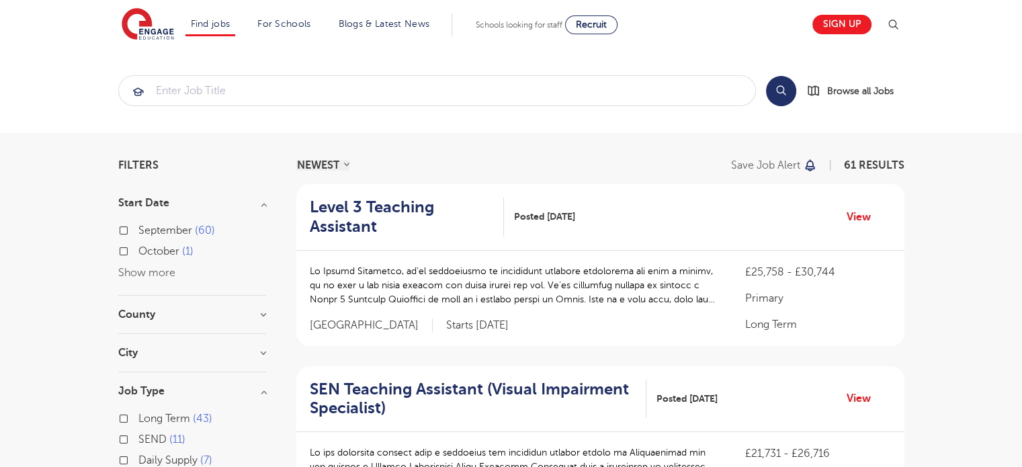
click at [138, 227] on label "September 60" at bounding box center [176, 230] width 77 height 17
click at [138, 227] on input "September 60" at bounding box center [142, 228] width 9 height 9
checkbox input "true"
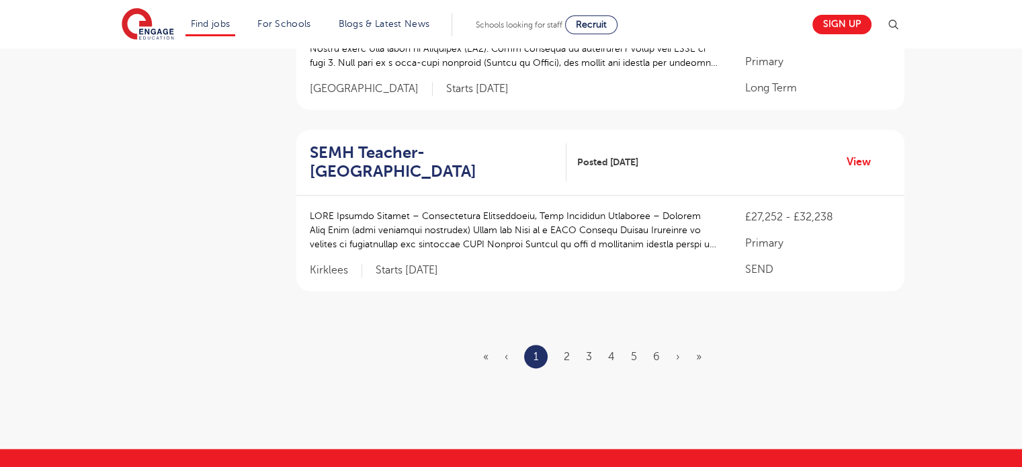
scroll to position [1664, 0]
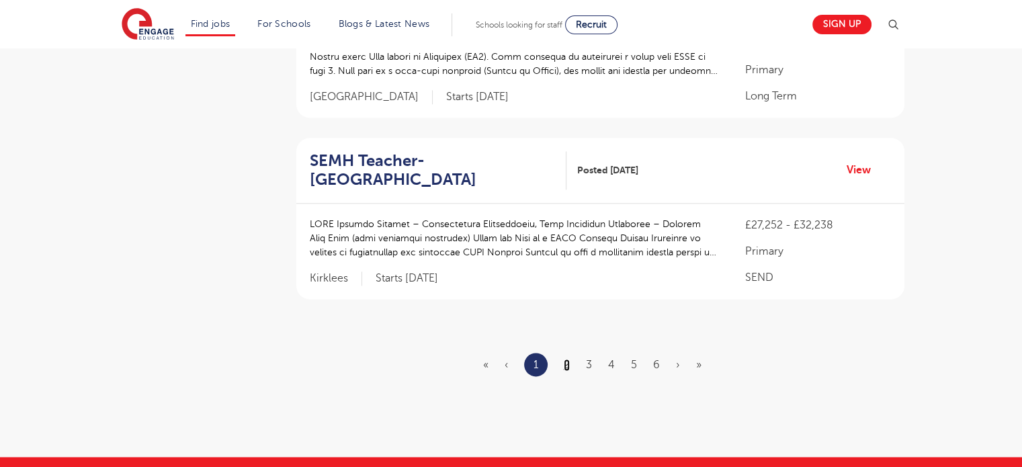
click at [567, 359] on link "2" at bounding box center [567, 365] width 6 height 12
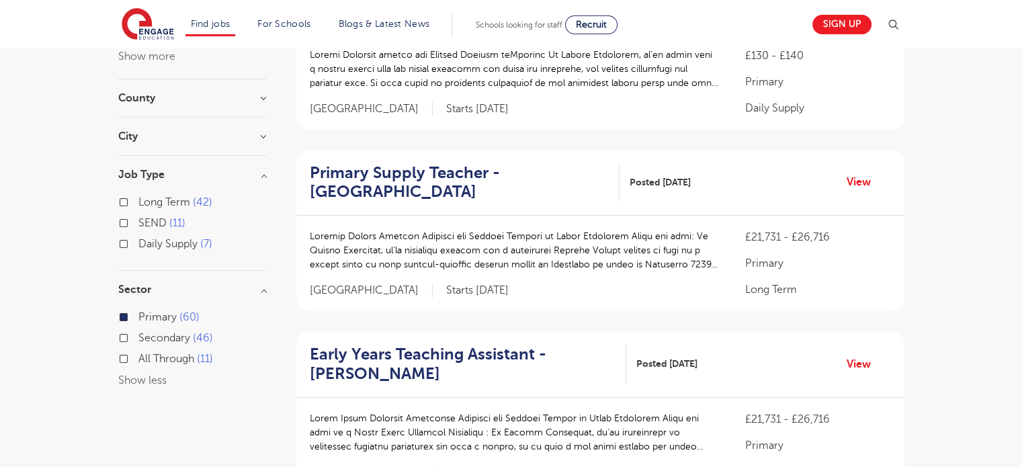
scroll to position [217, 0]
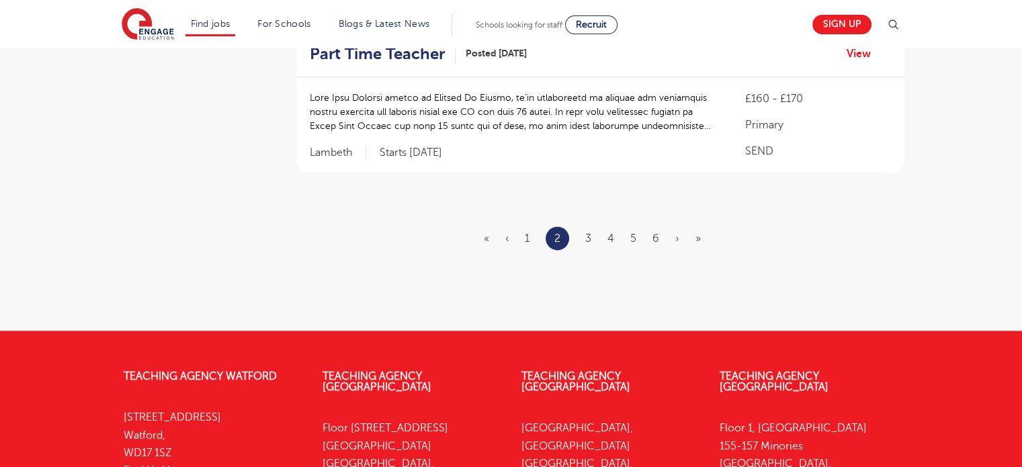
scroll to position [1772, 0]
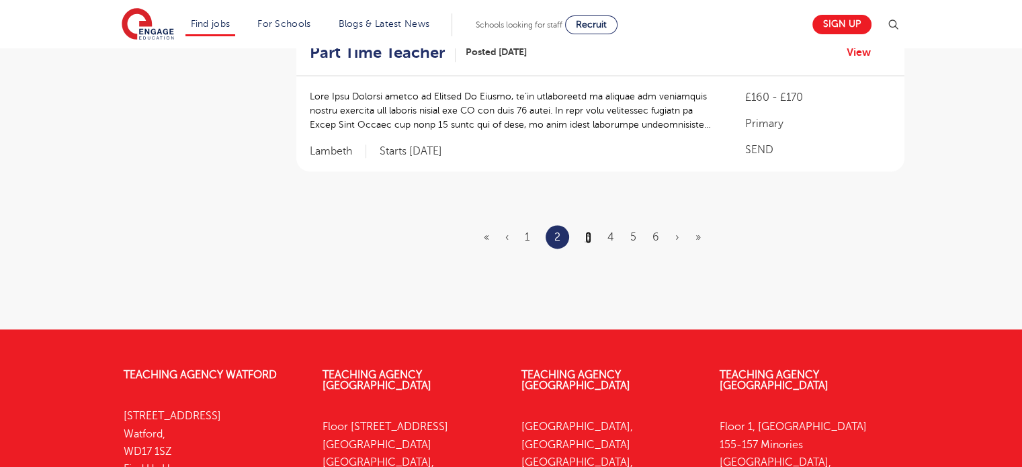
click at [589, 231] on link "3" at bounding box center [588, 237] width 6 height 12
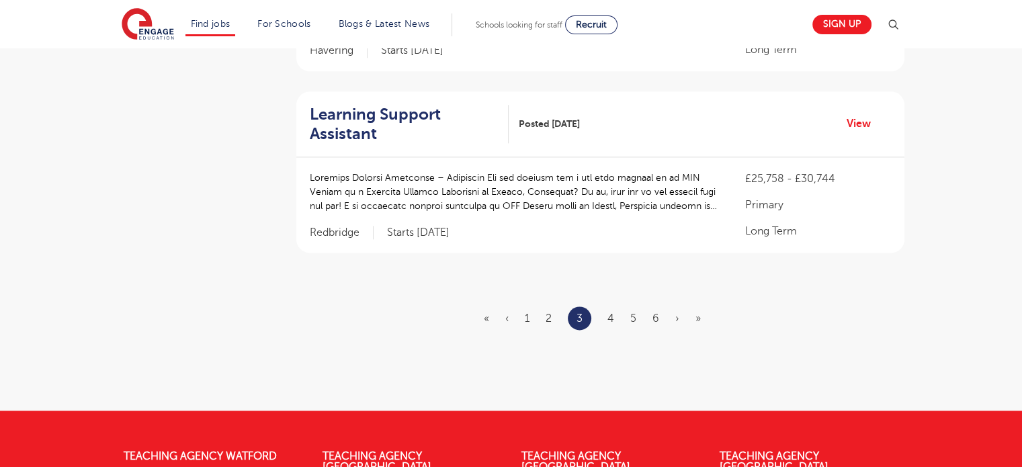
scroll to position [1691, 0]
click at [610, 313] on link "4" at bounding box center [611, 319] width 7 height 12
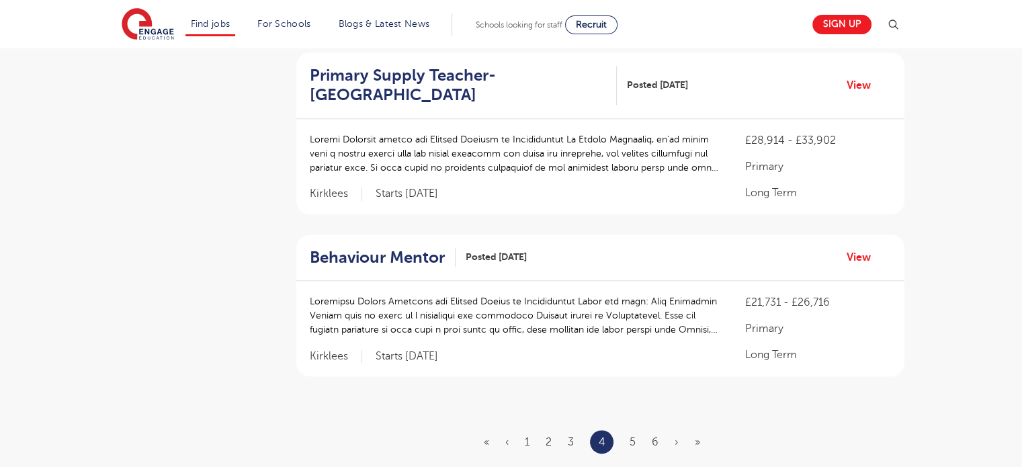
scroll to position [1568, 0]
click at [630, 433] on li "5" at bounding box center [633, 441] width 6 height 17
click at [634, 436] on link "5" at bounding box center [633, 442] width 6 height 12
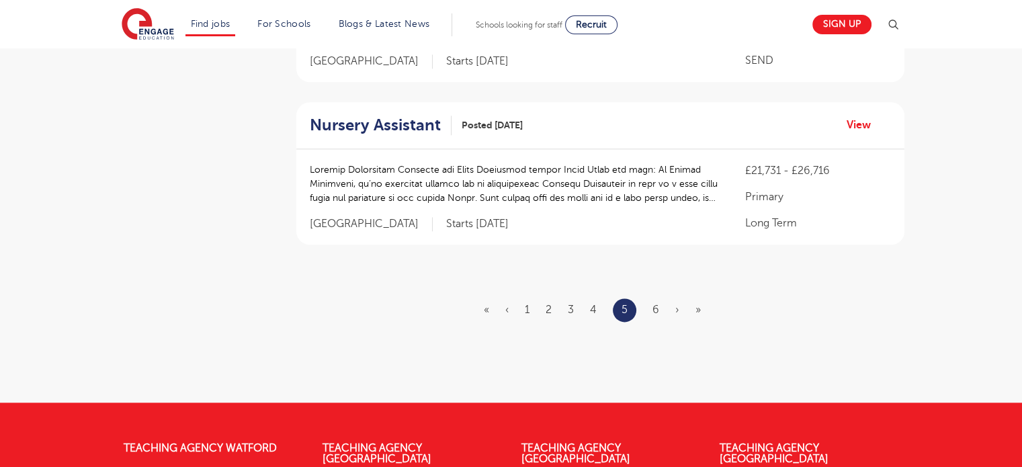
scroll to position [1643, 0]
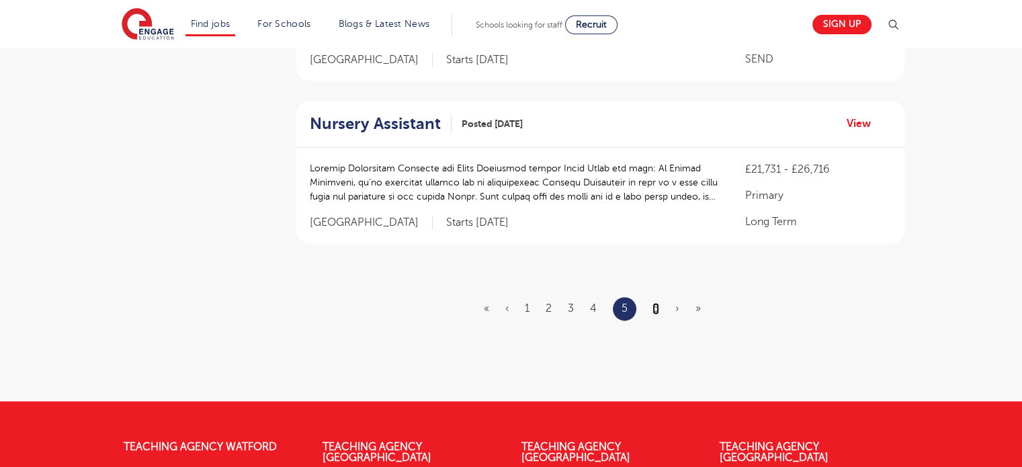
click at [653, 302] on link "6" at bounding box center [656, 308] width 7 height 12
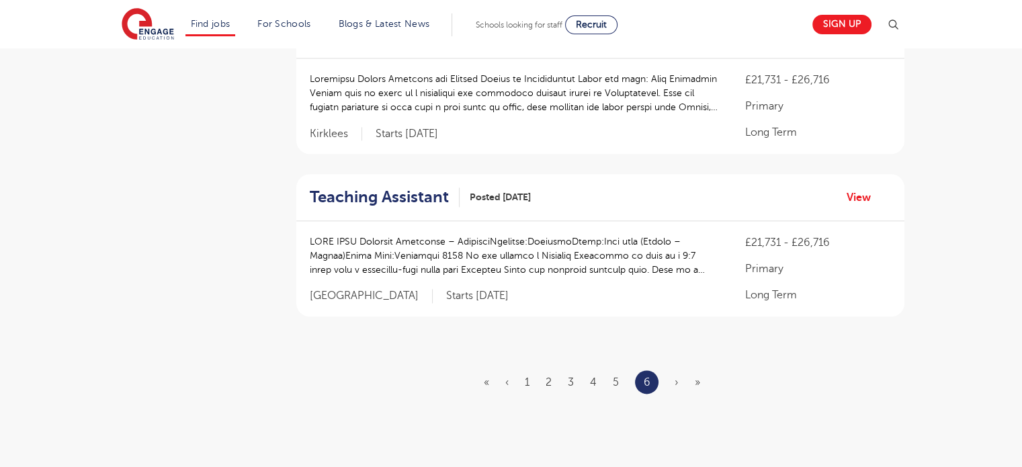
scroll to position [1551, 0]
click at [675, 376] on span "›" at bounding box center [677, 382] width 4 height 12
click at [696, 376] on span "»" at bounding box center [697, 382] width 5 height 12
click at [649, 373] on link "6" at bounding box center [647, 381] width 7 height 17
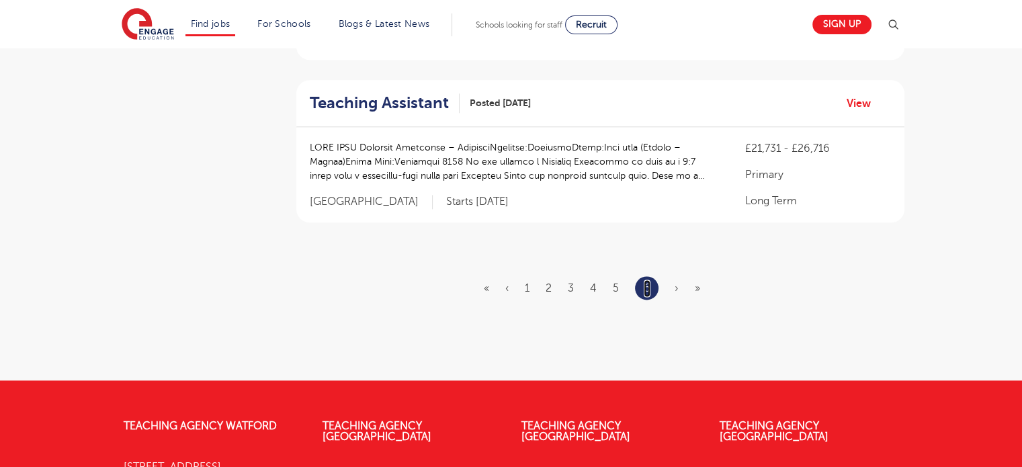
scroll to position [1642, 0]
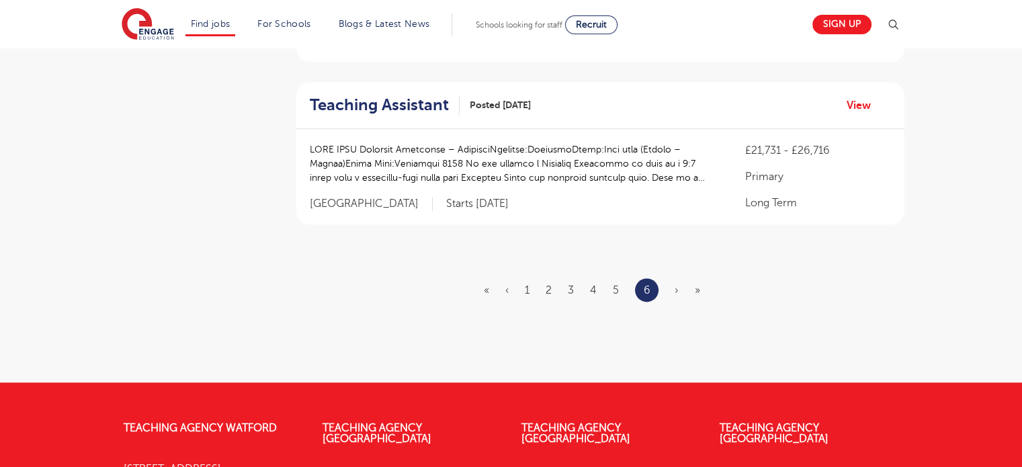
click at [675, 284] on span "›" at bounding box center [677, 290] width 4 height 12
click at [696, 284] on span "»" at bounding box center [697, 290] width 5 height 12
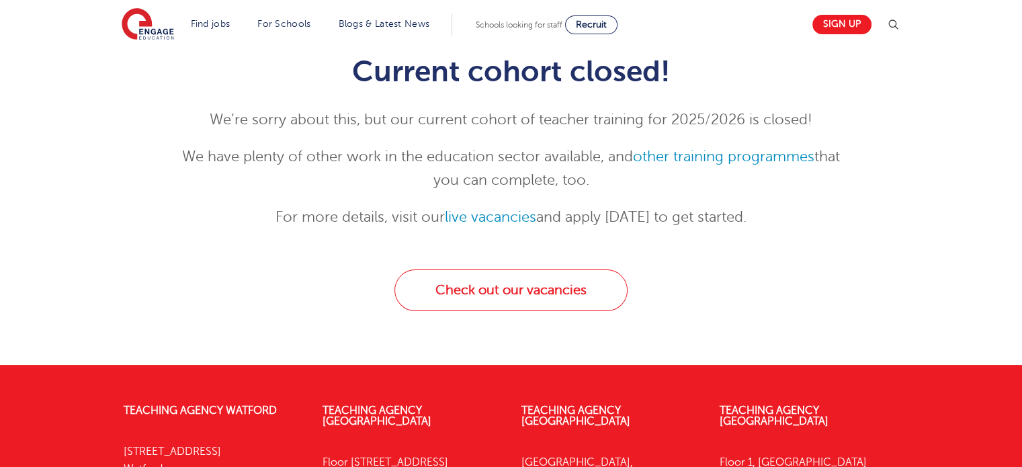
scroll to position [151, 0]
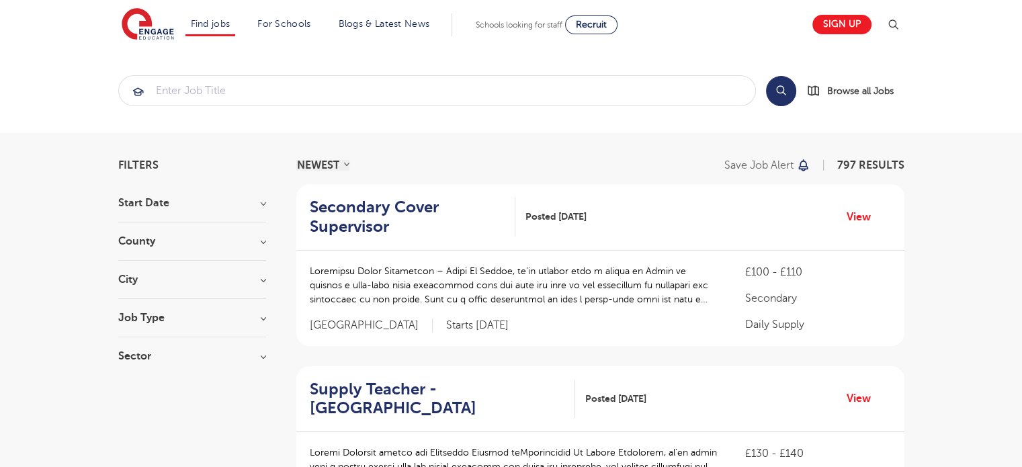
click at [255, 207] on h3 "Start Date" at bounding box center [192, 203] width 148 height 11
click at [138, 248] on label "[DATE]" at bounding box center [165, 251] width 55 height 17
click at [138, 248] on input "[DATE]" at bounding box center [142, 249] width 9 height 9
checkbox input "true"
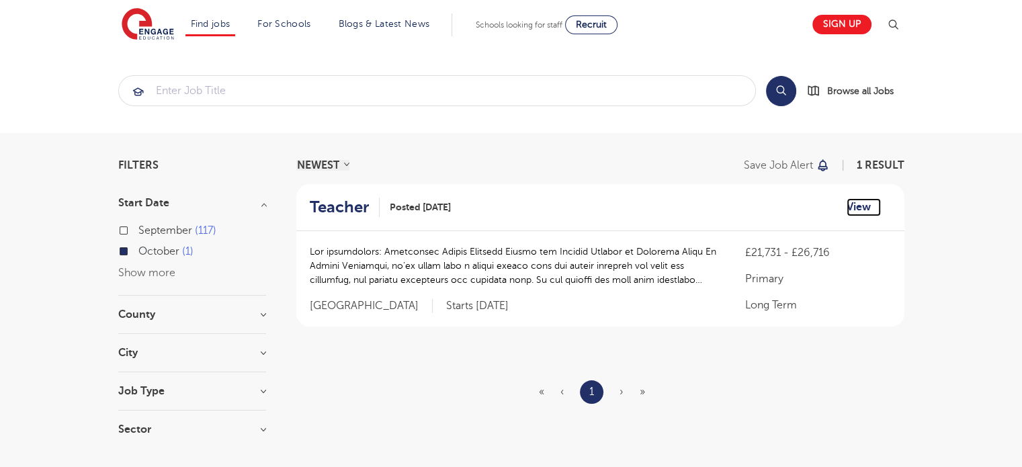
click at [859, 206] on link "View" at bounding box center [864, 206] width 34 height 17
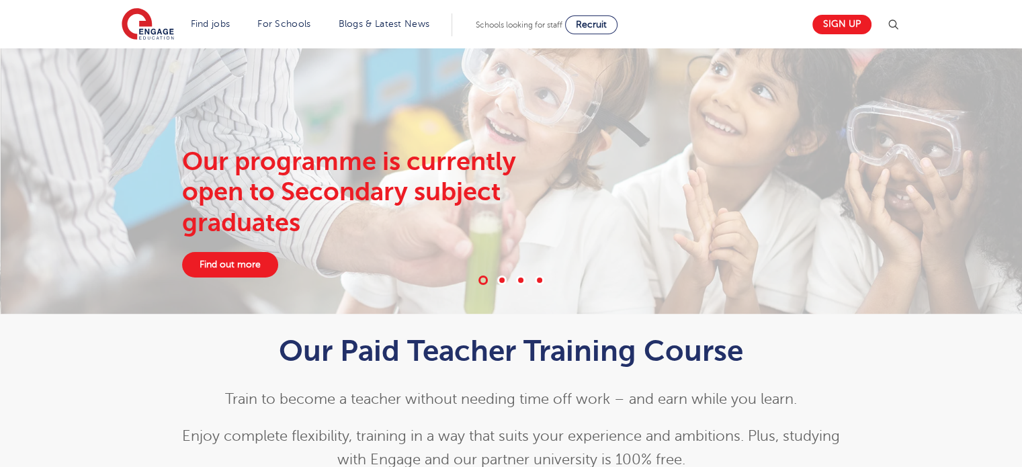
click at [952, 214] on div "Our programme is currently open to Secondary subject graduates Find out more" at bounding box center [512, 180] width 1022 height 265
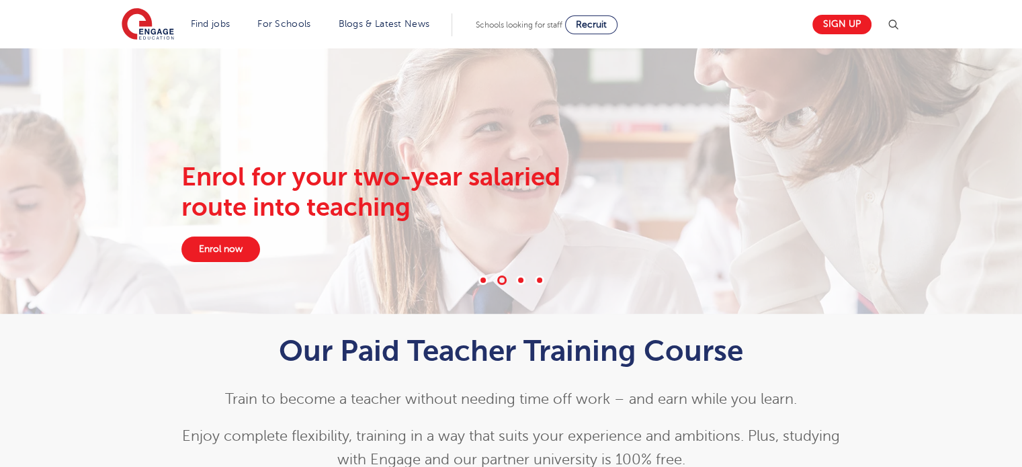
click at [952, 214] on div "Enrol for your two-year salaried route into teaching Enrol now" at bounding box center [511, 180] width 1022 height 265
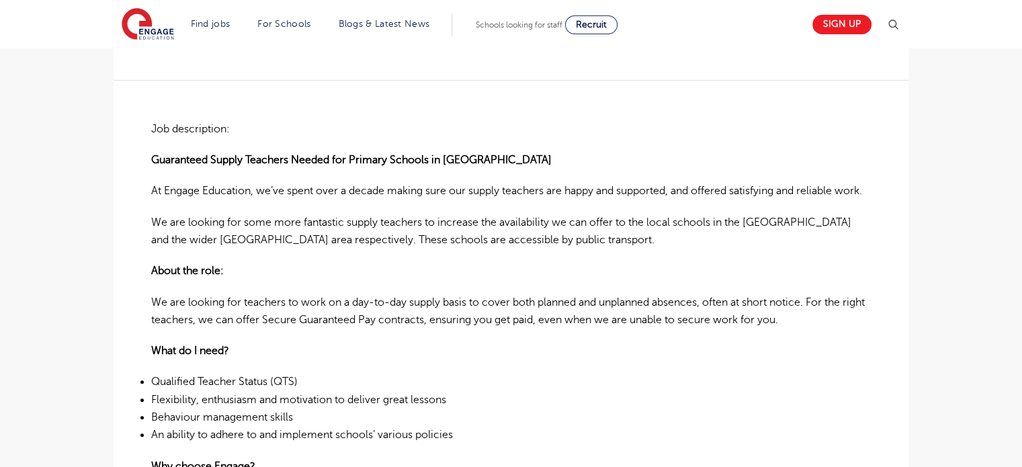
scroll to position [315, 0]
click at [517, 280] on p "About the role:" at bounding box center [511, 270] width 720 height 17
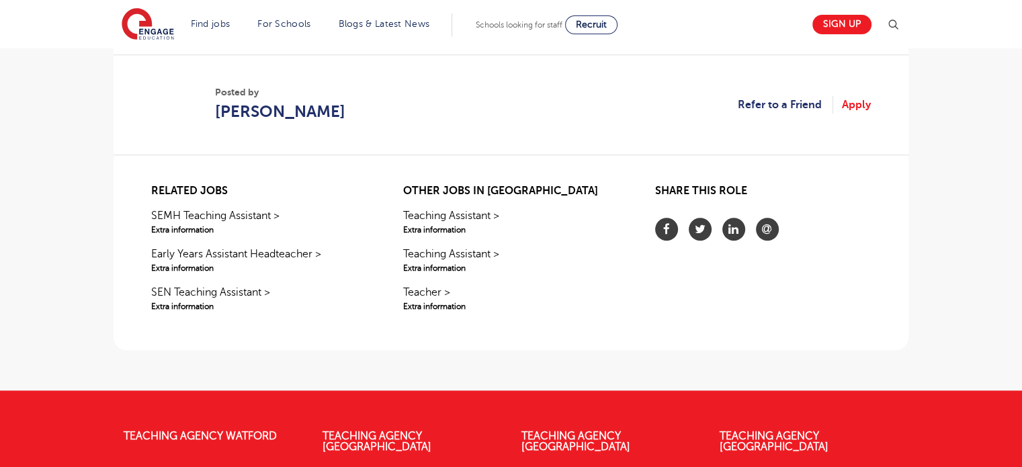
scroll to position [1237, 0]
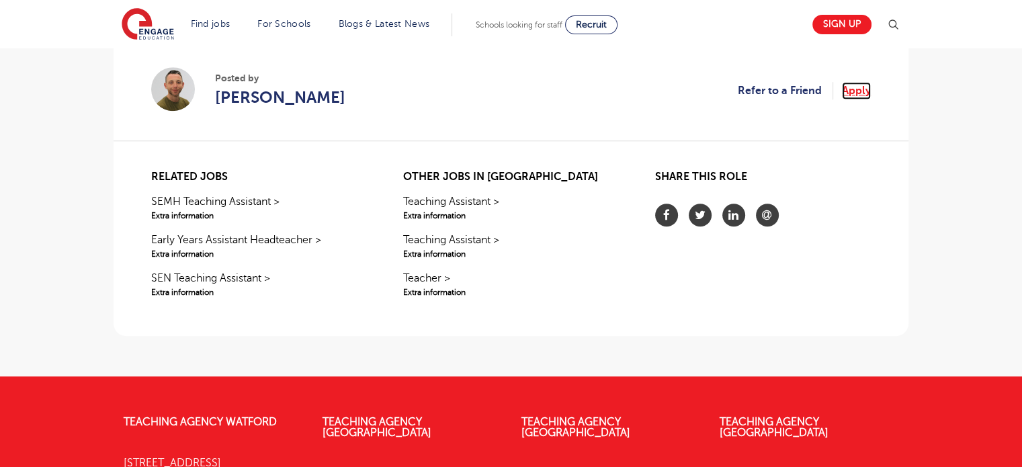
click at [853, 99] on link "Apply" at bounding box center [856, 90] width 29 height 17
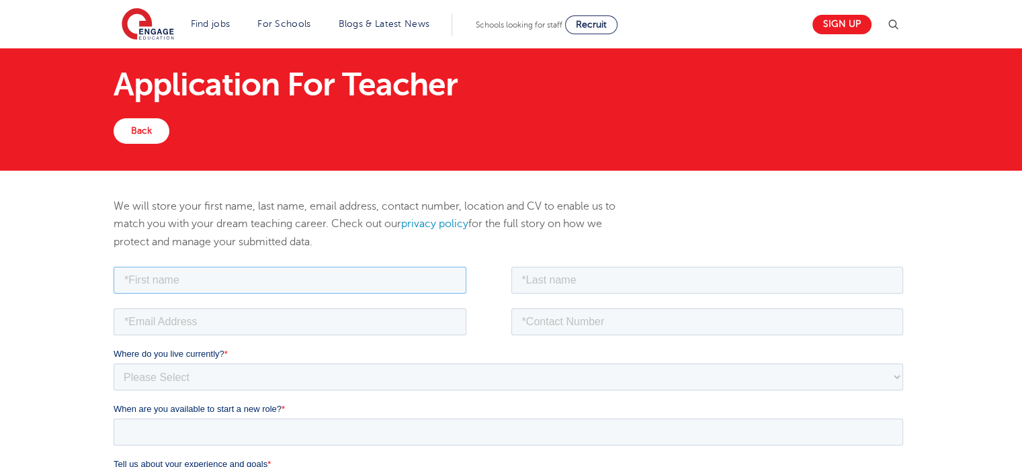
click at [335, 282] on input "text" at bounding box center [290, 279] width 353 height 27
type input "[PERSON_NAME]"
click at [538, 290] on input "text" at bounding box center [707, 279] width 393 height 27
type input "Zapanta"
click at [245, 325] on input "email" at bounding box center [290, 321] width 353 height 27
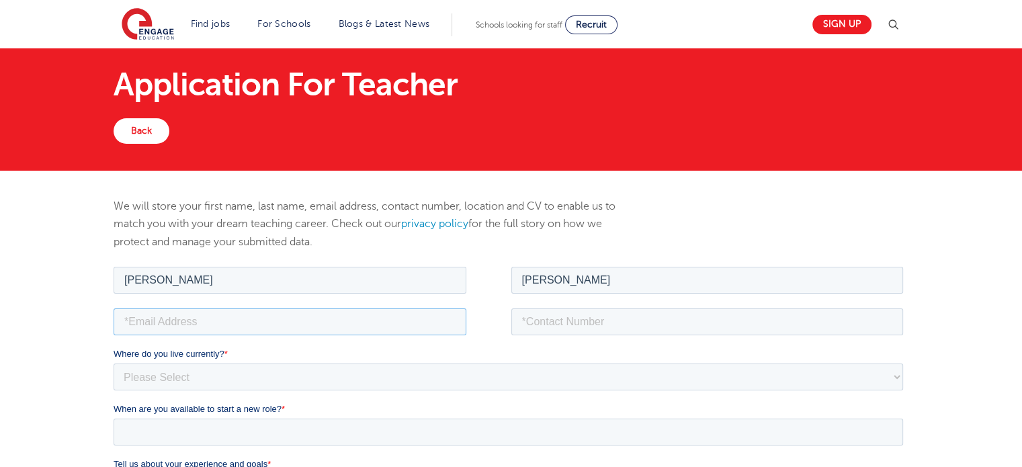
type input "katleenzapanta@gmail.com"
click at [585, 321] on input "tel" at bounding box center [707, 321] width 393 height 27
type input "09271811682"
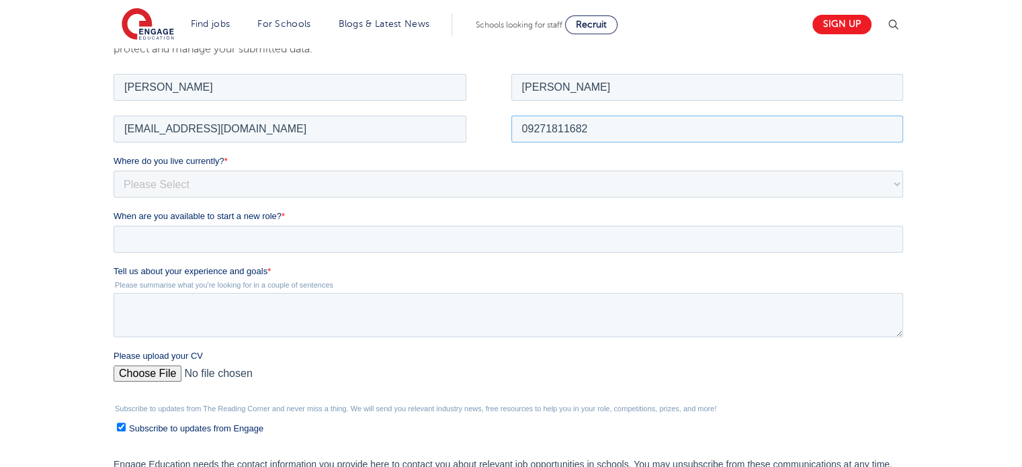
scroll to position [240, 0]
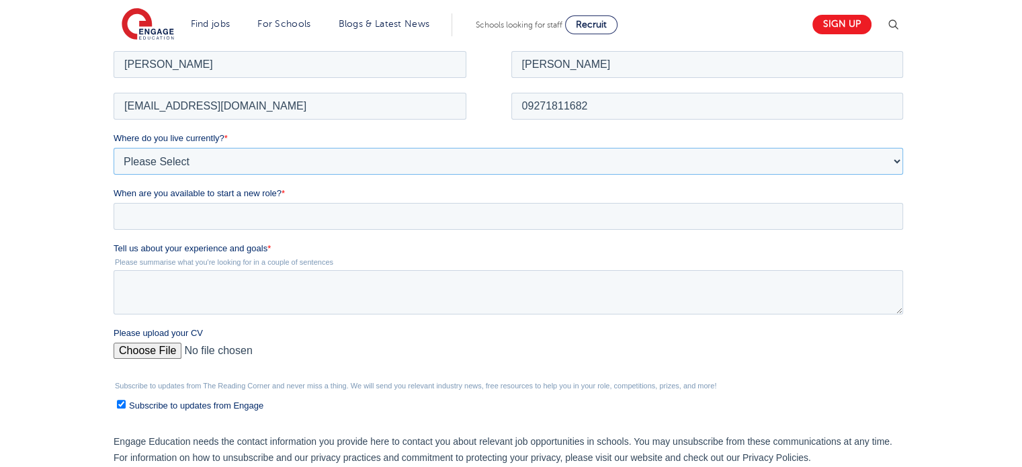
click at [341, 159] on select "Please Select UK Canada Ireland Australia New Zealand Europe USA South Africa J…" at bounding box center [509, 160] width 790 height 27
select select "Asia"
click at [114, 147] on select "Please Select UK Canada Ireland Australia New Zealand Europe USA South Africa J…" at bounding box center [509, 160] width 790 height 27
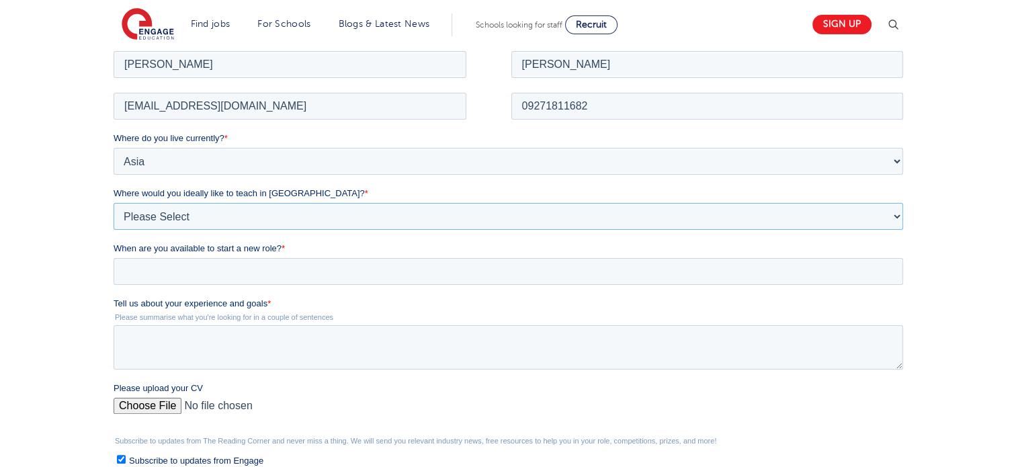
click at [320, 218] on select "Please Select I'm flexible! London Any city in England Greater London/Home Coun…" at bounding box center [509, 215] width 790 height 27
select select "Flexible"
click at [114, 202] on select "Please Select I'm flexible! London Any city in England Greater London/Home Coun…" at bounding box center [509, 215] width 790 height 27
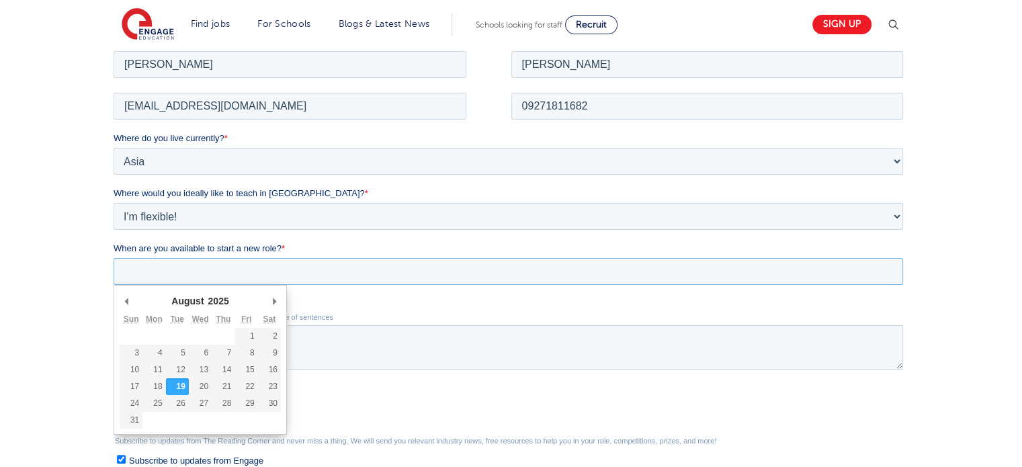
click at [245, 273] on input "When are you available to start a new role? *" at bounding box center [509, 270] width 790 height 27
type div "2025-08-20"
type input "2025/08/20"
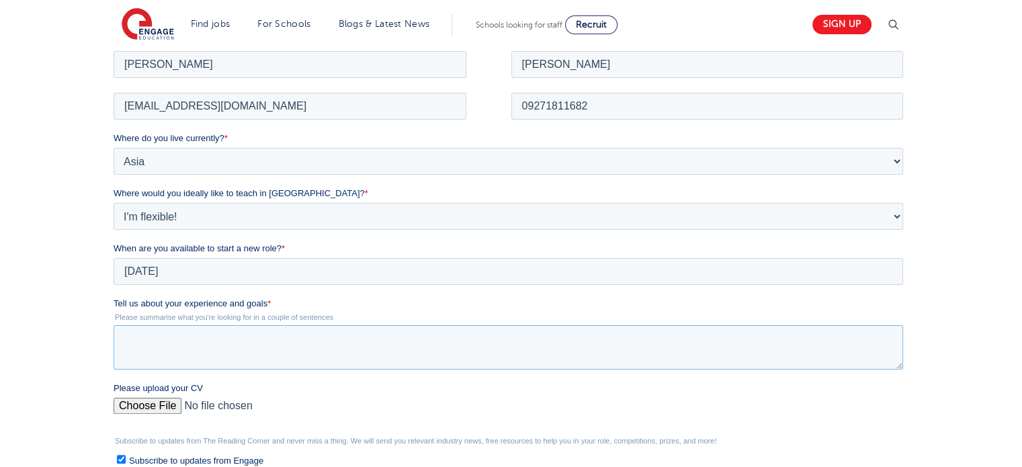
click at [261, 331] on textarea "Tell us about your experience and goals *" at bounding box center [509, 347] width 790 height 44
paste textarea "I am a passionate educator on a journey to discover my true potential and make …"
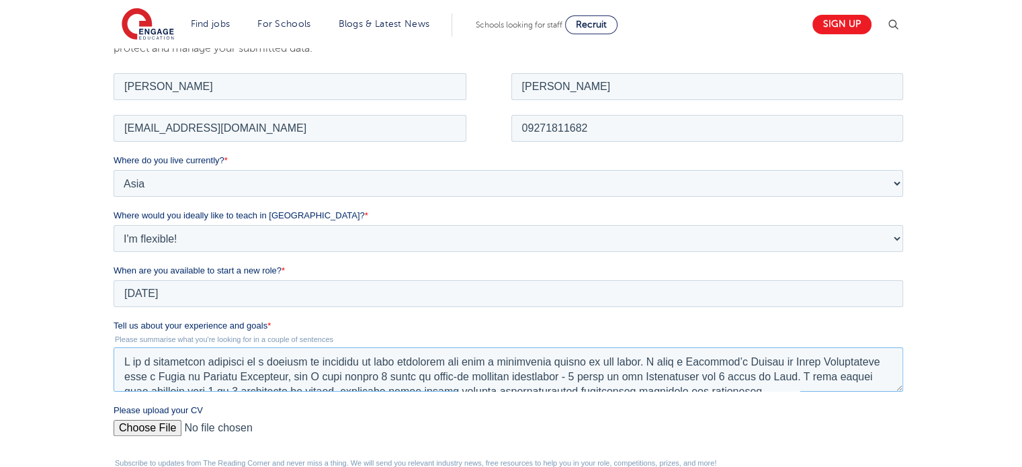
scroll to position [216, 0]
type textarea "I am a passionate educator on a journey to discover my true potential and make …"
click at [163, 432] on input "Please upload your CV" at bounding box center [509, 434] width 790 height 27
type input "C:\fakepath\Resume.pdf"
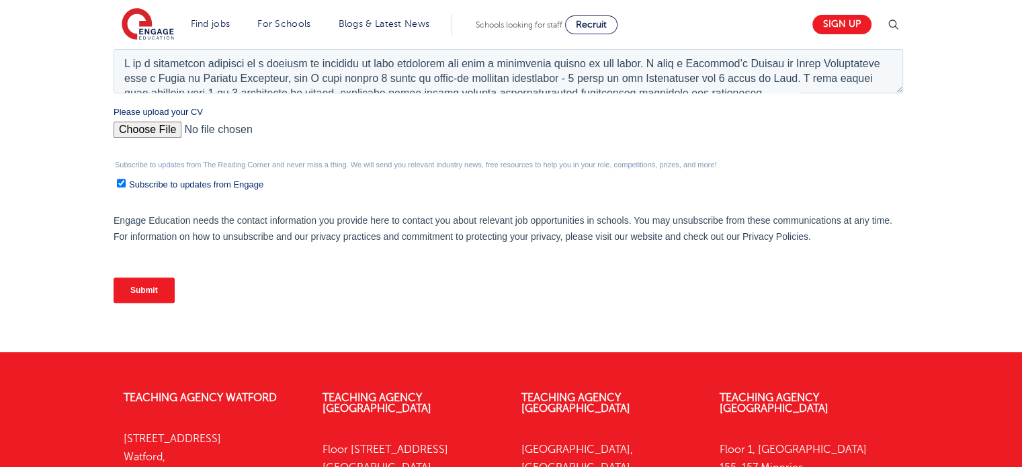
scroll to position [517, 0]
click at [118, 183] on input "Subscribe to updates from Engage" at bounding box center [121, 182] width 9 height 9
checkbox input "false"
click at [161, 286] on input "Submit" at bounding box center [144, 290] width 61 height 26
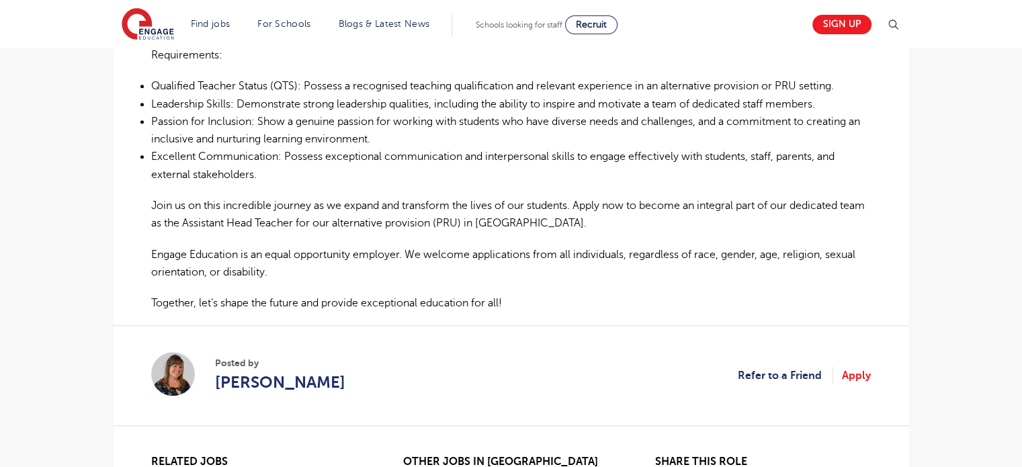
scroll to position [746, 0]
click at [855, 366] on link "Apply" at bounding box center [856, 374] width 29 height 17
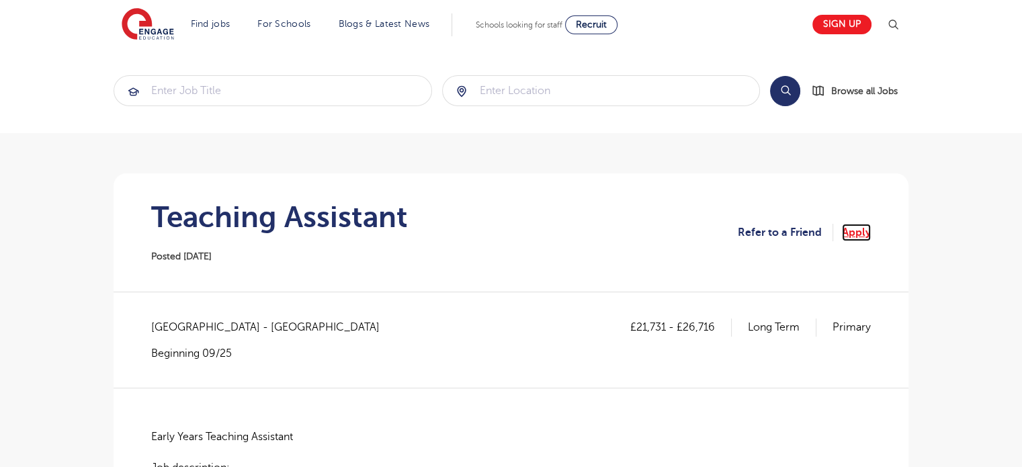
click at [862, 233] on link "Apply" at bounding box center [856, 232] width 29 height 17
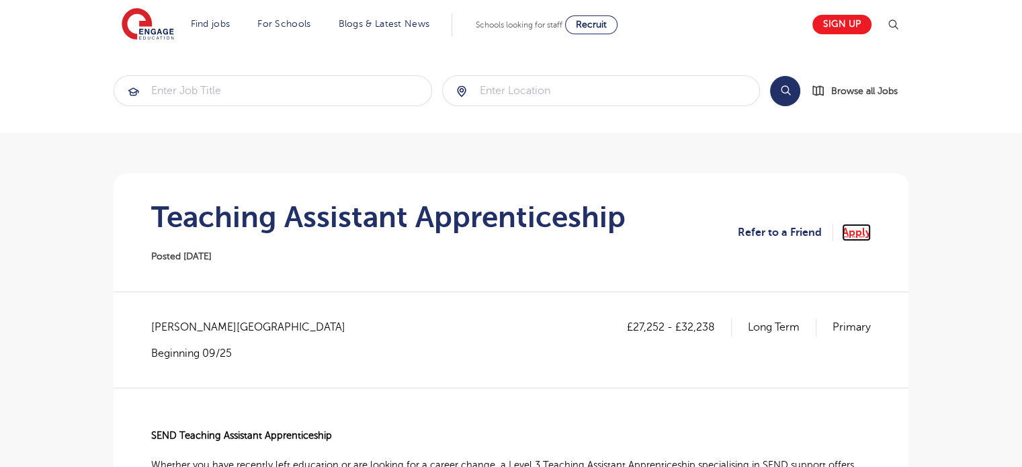
click at [861, 231] on link "Apply" at bounding box center [856, 232] width 29 height 17
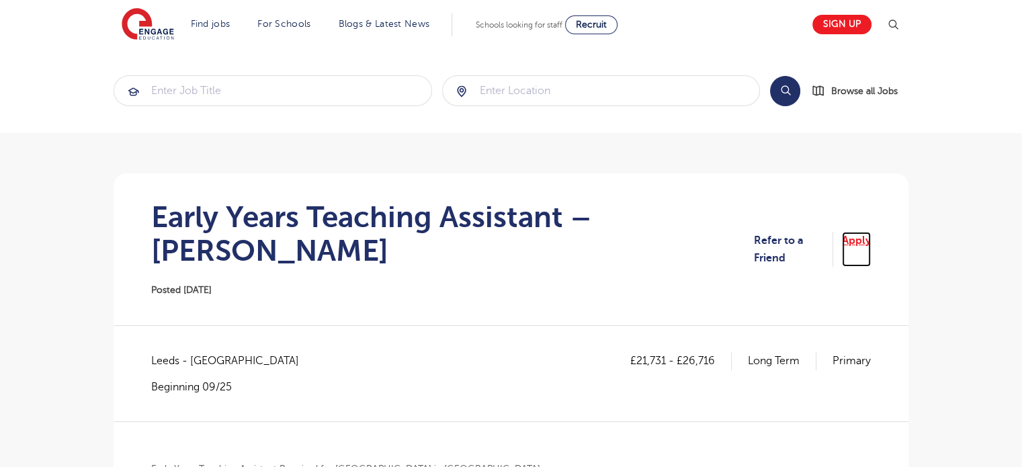
click at [854, 232] on link "Apply" at bounding box center [856, 250] width 29 height 36
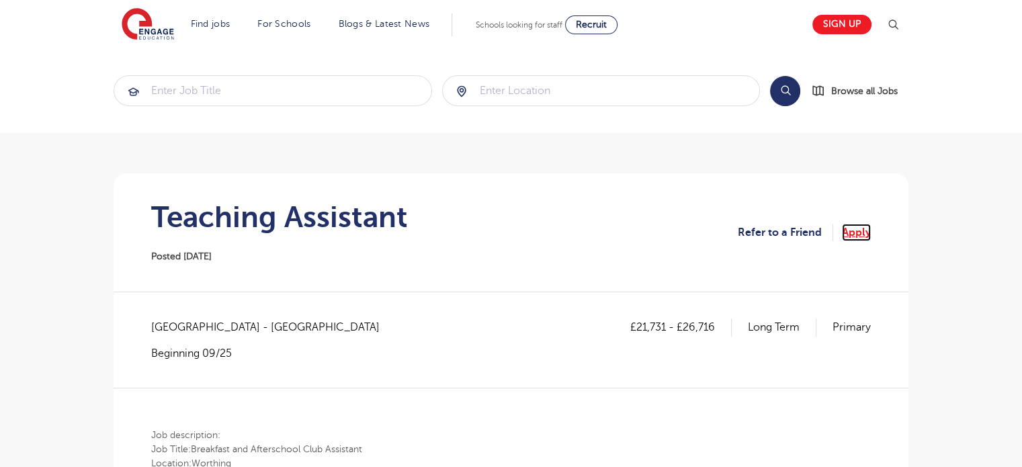
click at [860, 233] on link "Apply" at bounding box center [856, 232] width 29 height 17
click at [860, 237] on link "Apply" at bounding box center [856, 232] width 29 height 17
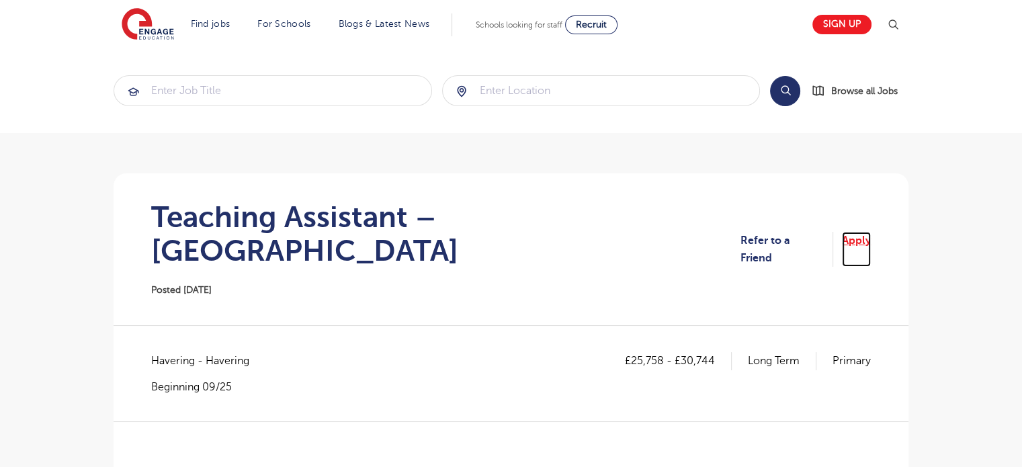
click at [852, 233] on link "Apply" at bounding box center [856, 250] width 29 height 36
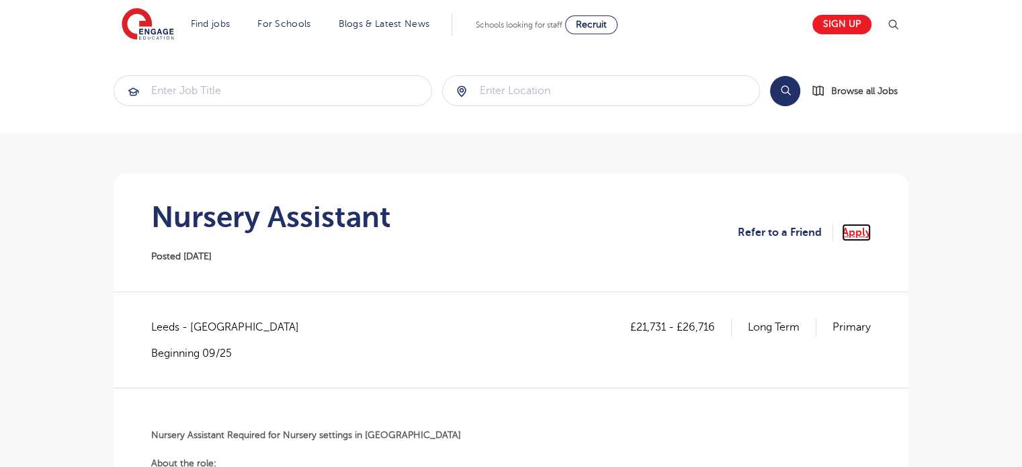
click at [857, 225] on link "Apply" at bounding box center [856, 232] width 29 height 17
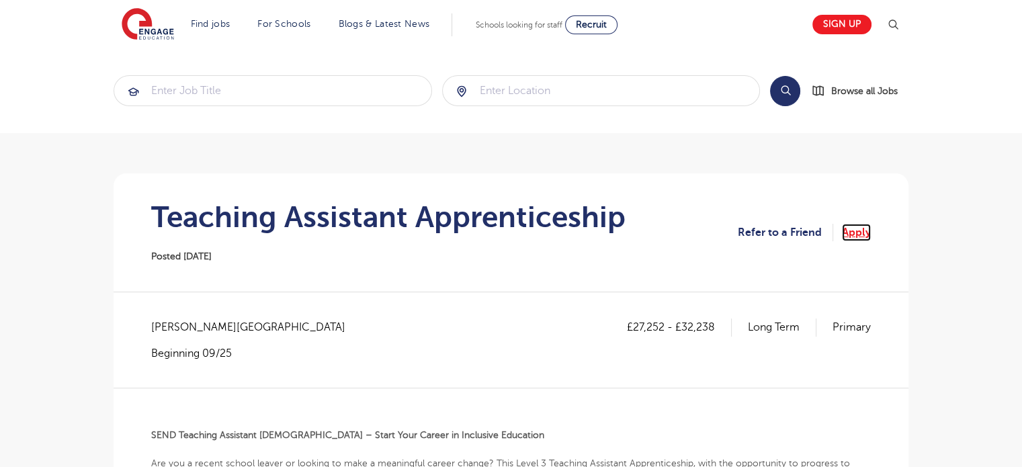
click at [857, 229] on link "Apply" at bounding box center [856, 232] width 29 height 17
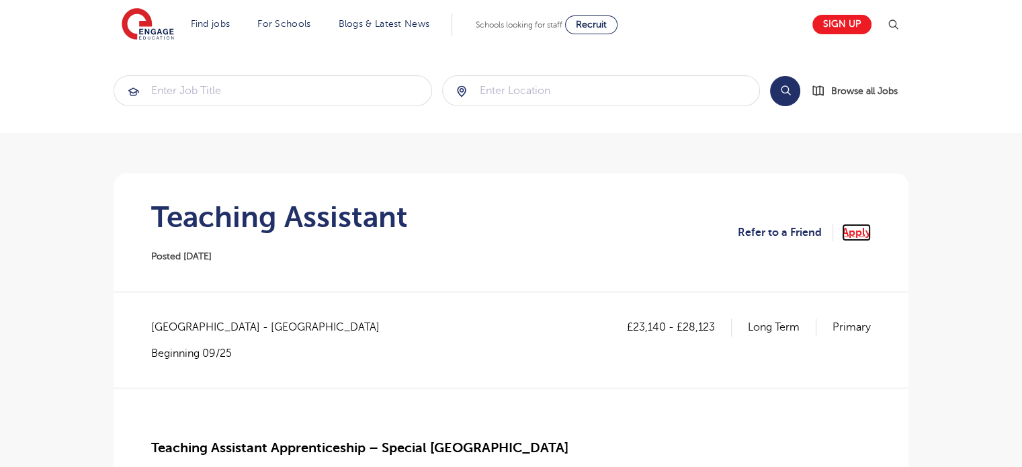
click at [855, 226] on link "Apply" at bounding box center [856, 232] width 29 height 17
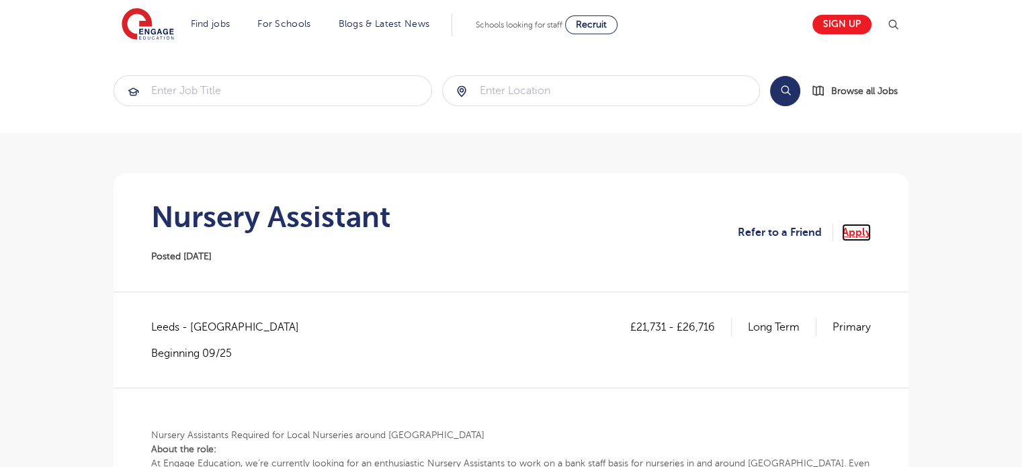
click at [857, 236] on link "Apply" at bounding box center [856, 232] width 29 height 17
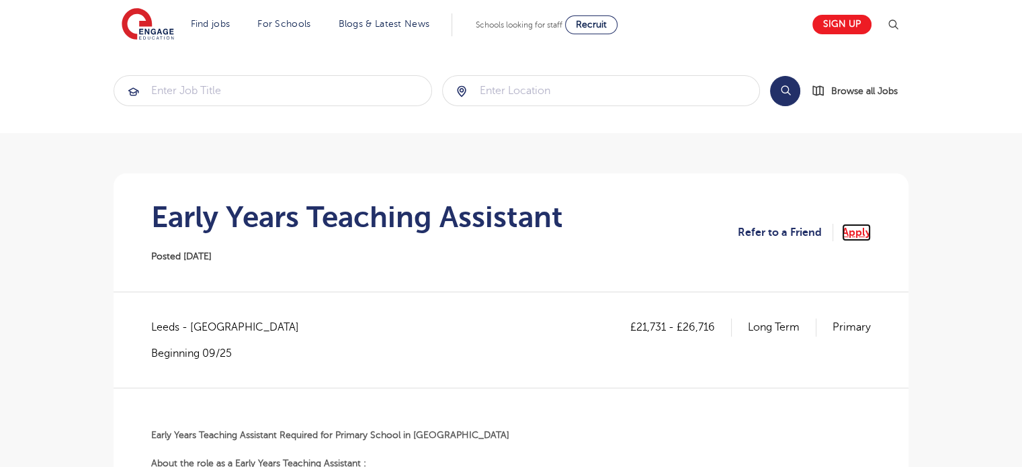
click at [854, 232] on link "Apply" at bounding box center [856, 232] width 29 height 17
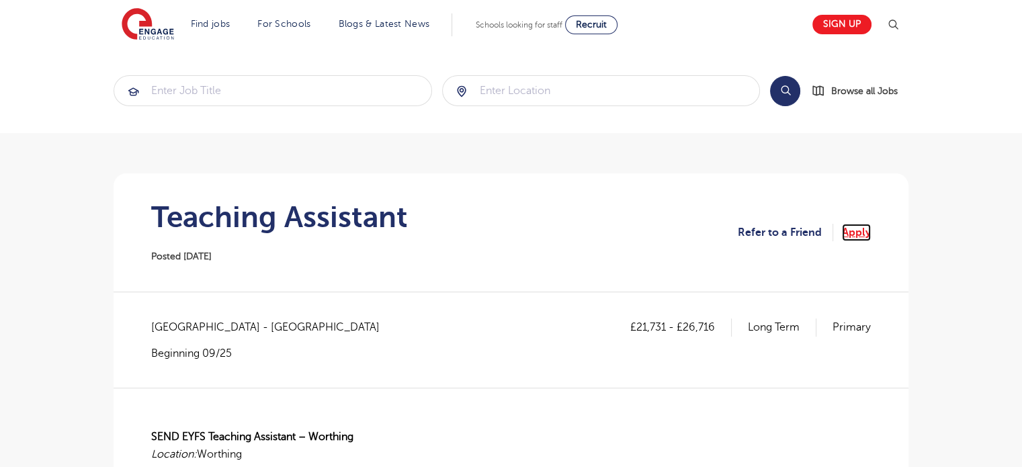
click at [852, 227] on link "Apply" at bounding box center [856, 232] width 29 height 17
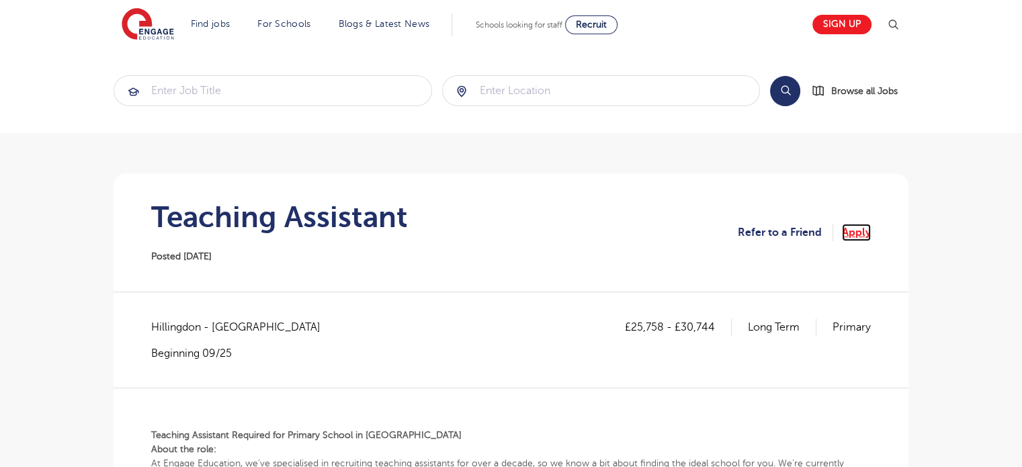
click at [859, 233] on link "Apply" at bounding box center [856, 232] width 29 height 17
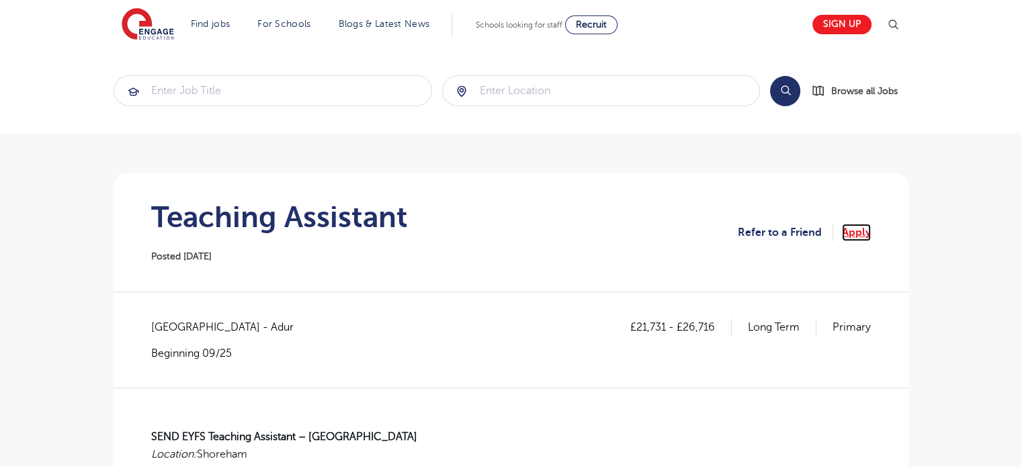
click at [858, 233] on link "Apply" at bounding box center [856, 232] width 29 height 17
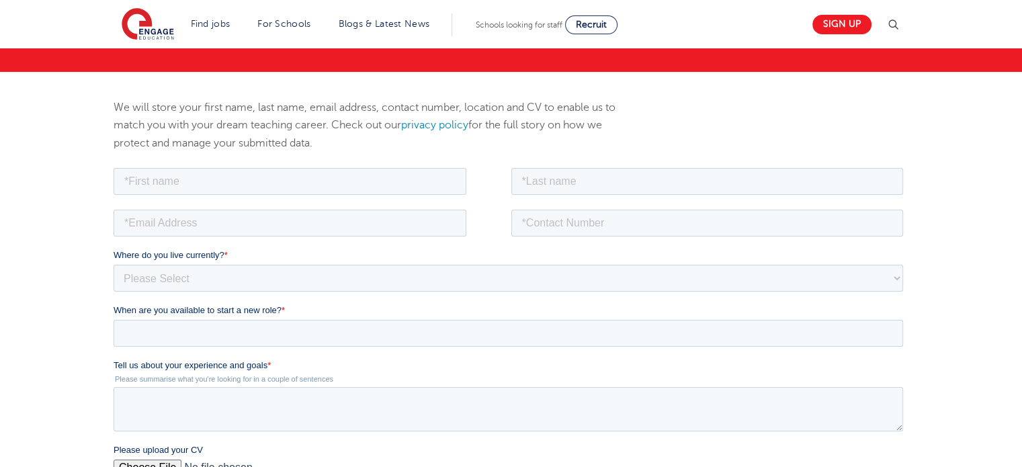
scroll to position [124, 0]
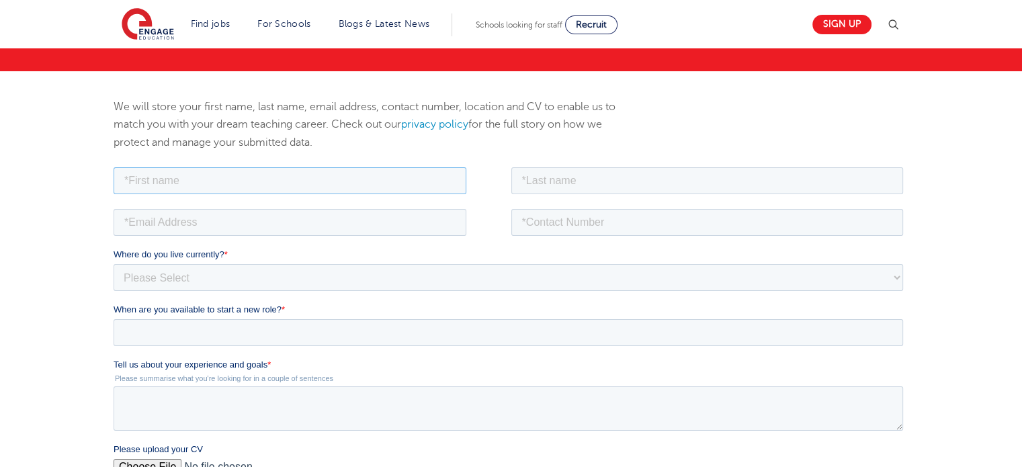
click at [286, 182] on input "text" at bounding box center [290, 180] width 353 height 27
type input "Katleen Shanell"
click at [528, 183] on input "text" at bounding box center [707, 180] width 393 height 27
type input "Zapanta"
click at [259, 225] on input "email" at bounding box center [290, 221] width 353 height 27
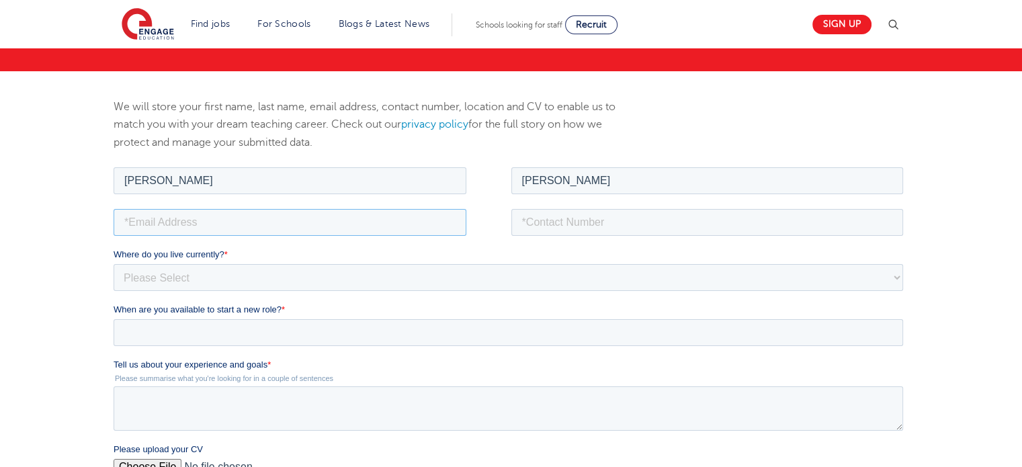
type input "katleenzapanta@gmail.com"
click at [524, 226] on input "tel" at bounding box center [707, 221] width 393 height 27
type input "09271811682"
click at [330, 276] on select "Please Select UK Canada Ireland Australia New Zealand Europe USA South Africa J…" at bounding box center [509, 276] width 790 height 27
select select "Asia"
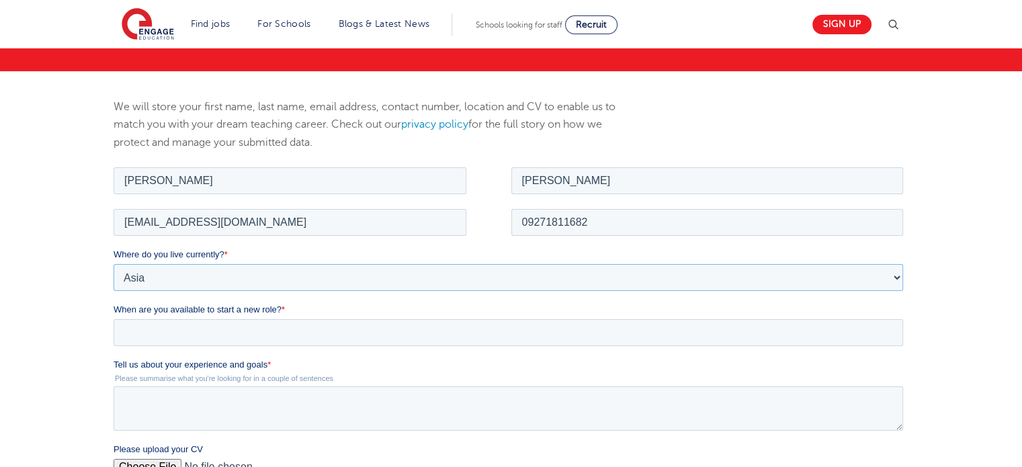
click at [114, 263] on select "Please Select UK Canada Ireland Australia New Zealand Europe USA South Africa J…" at bounding box center [509, 276] width 790 height 27
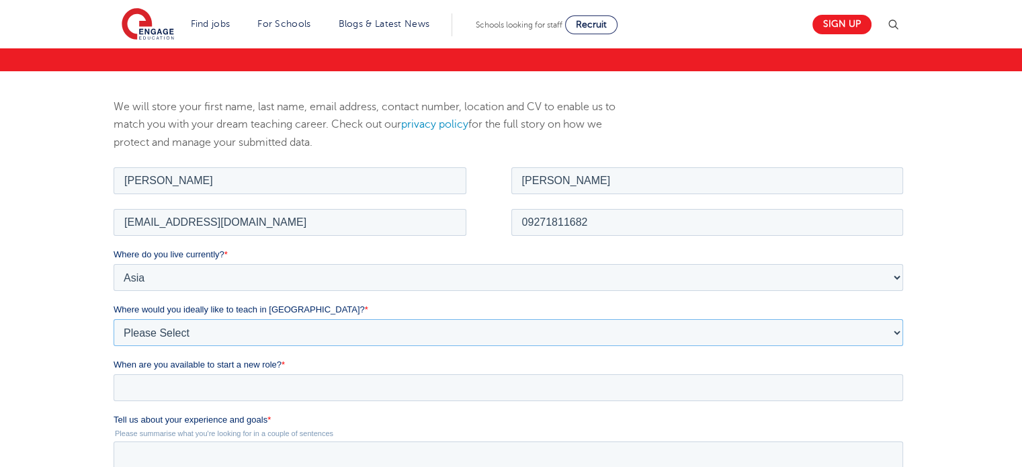
click at [249, 337] on select "Please Select I'm flexible! London Any city in England Greater London/Home Coun…" at bounding box center [509, 332] width 790 height 27
select select "Flexible"
click at [114, 319] on select "Please Select I'm flexible! London Any city in England Greater London/Home Coun…" at bounding box center [509, 332] width 790 height 27
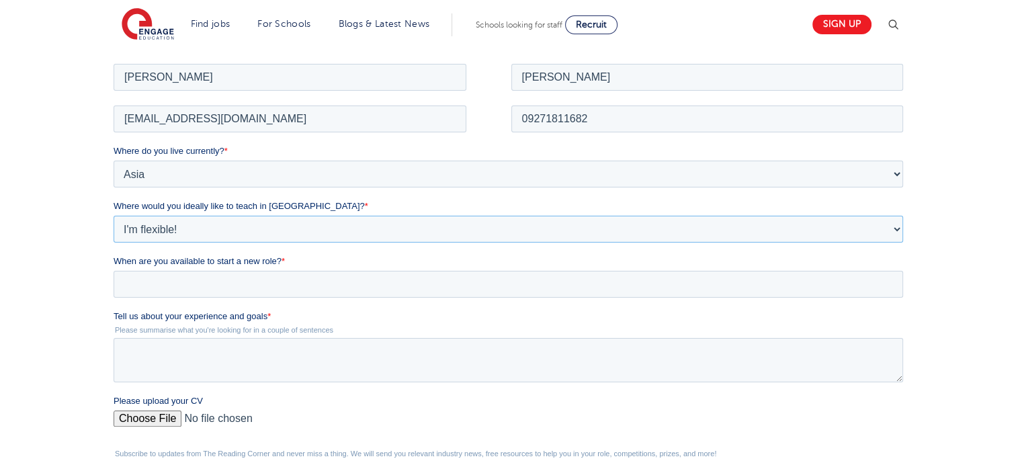
scroll to position [229, 0]
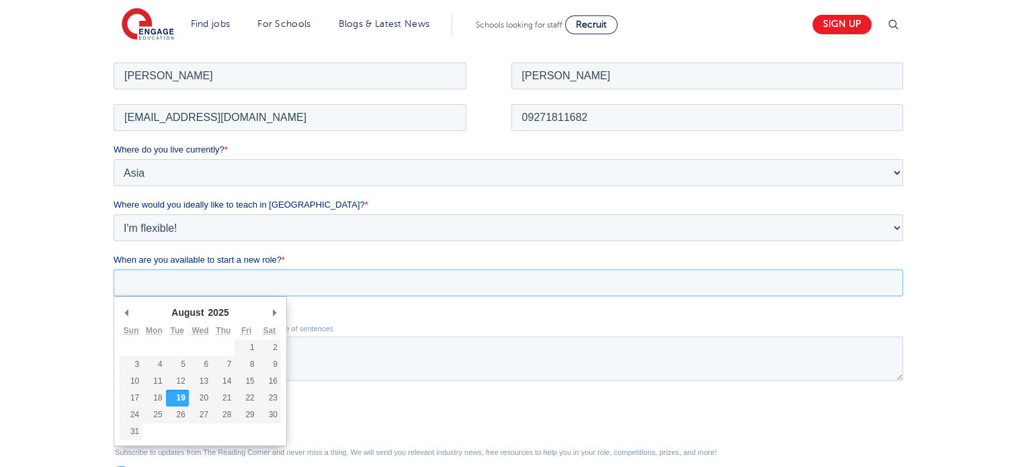
click at [261, 282] on input "When are you available to start a new role? *" at bounding box center [509, 282] width 790 height 27
type div "2025-08-20"
type input "2025/08/20"
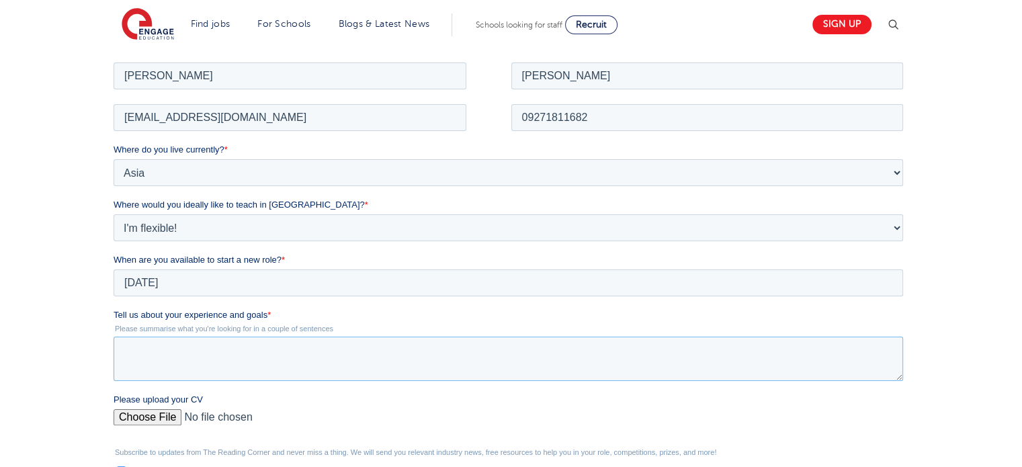
click at [284, 354] on textarea "Tell us about your experience and goals *" at bounding box center [509, 358] width 790 height 44
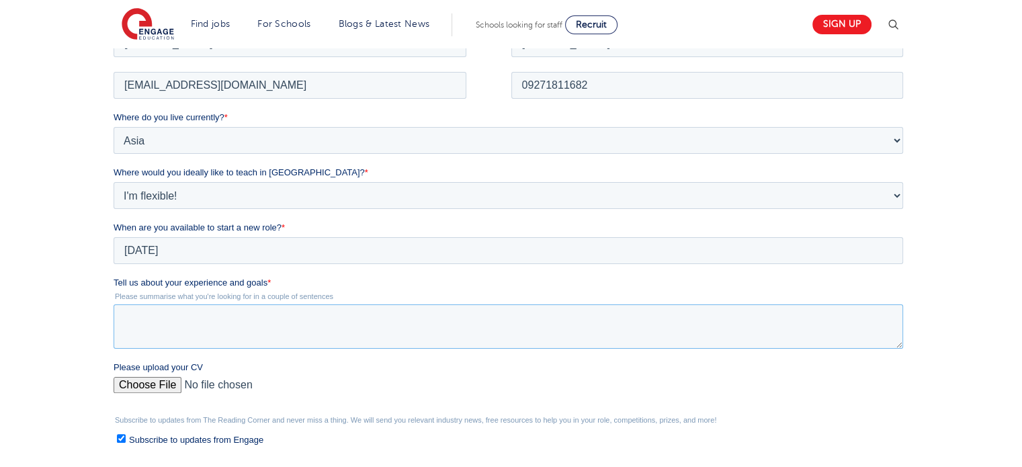
paste textarea "I am a passionate educator on a journey to discover my true potential and make …"
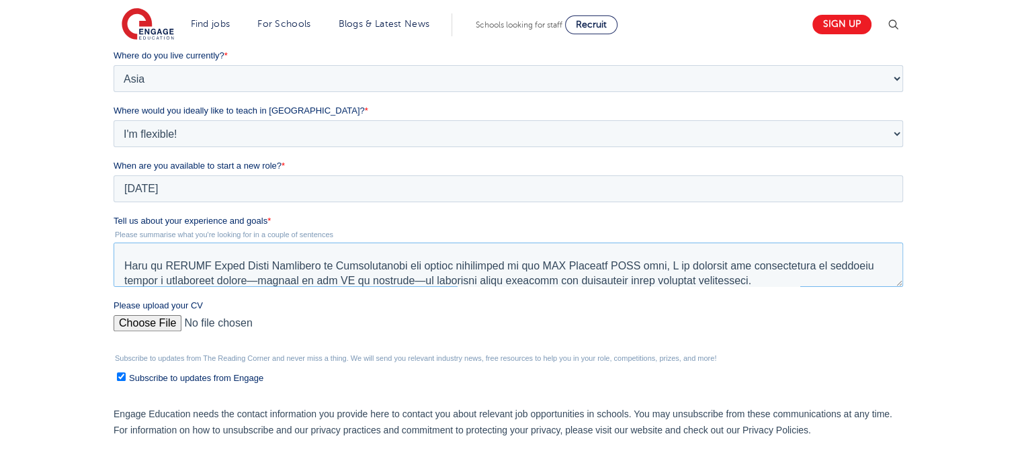
scroll to position [341, 0]
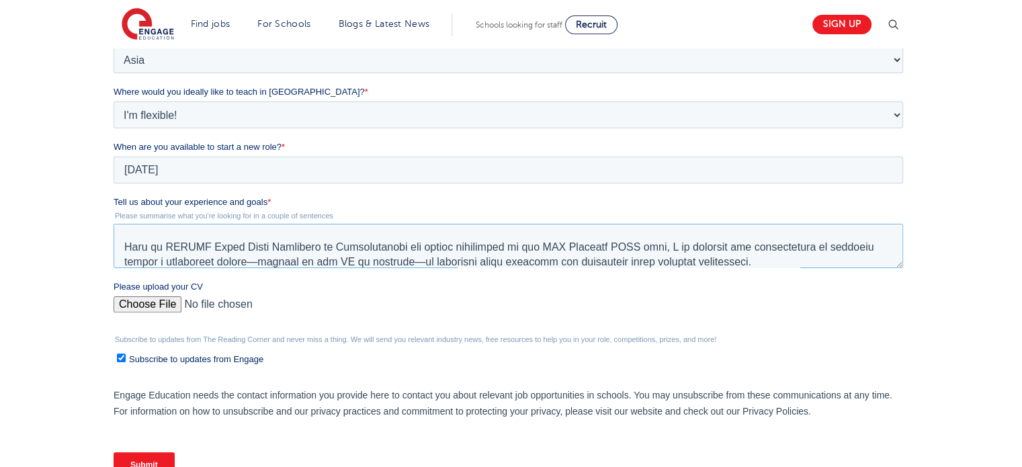
type textarea "I am a passionate educator on a journey to discover my true potential and make …"
click at [161, 308] on input "Please upload your CV" at bounding box center [509, 309] width 790 height 27
type input "C:\fakepath\Resume.pdf"
click at [118, 358] on input "Subscribe to updates from Engage" at bounding box center [121, 358] width 9 height 9
checkbox input "false"
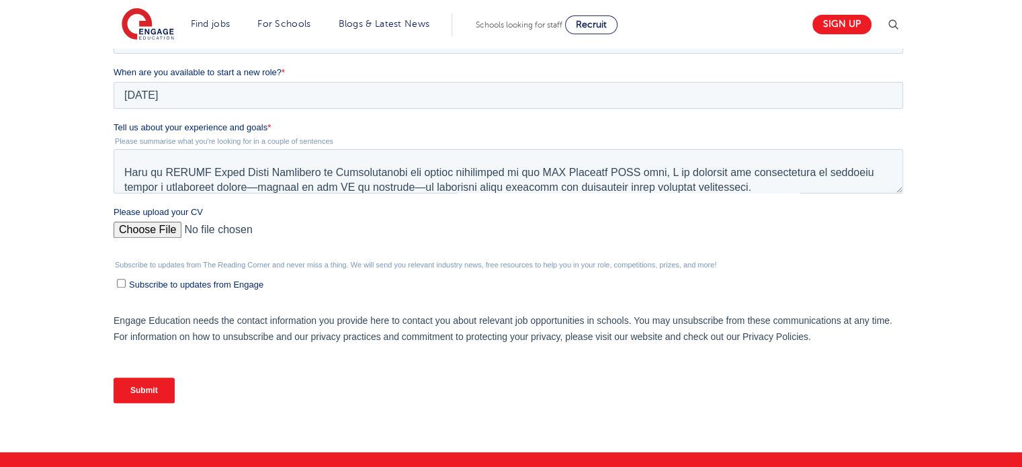
scroll to position [421, 0]
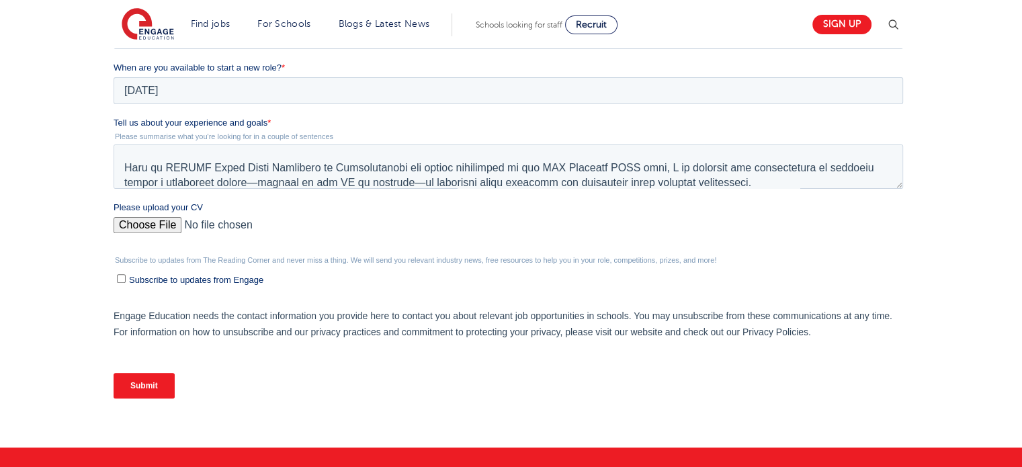
click at [148, 392] on input "Submit" at bounding box center [144, 386] width 61 height 26
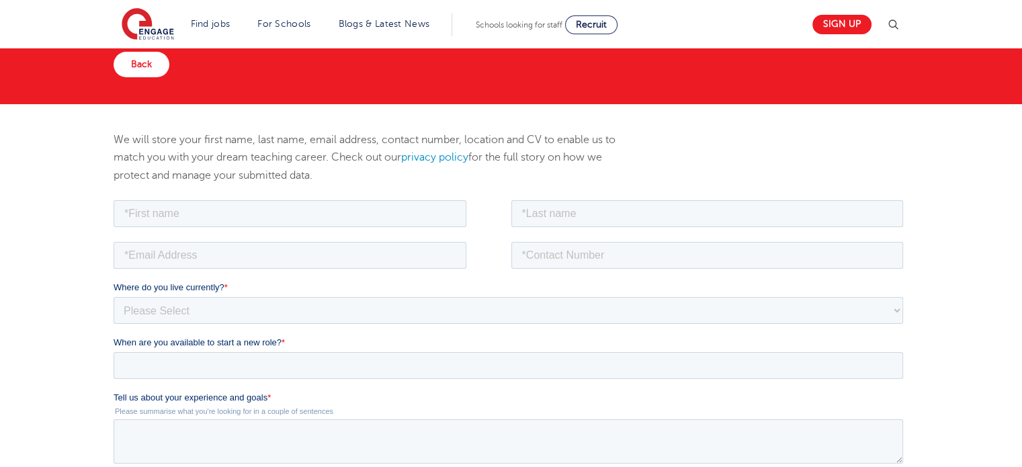
scroll to position [109, 0]
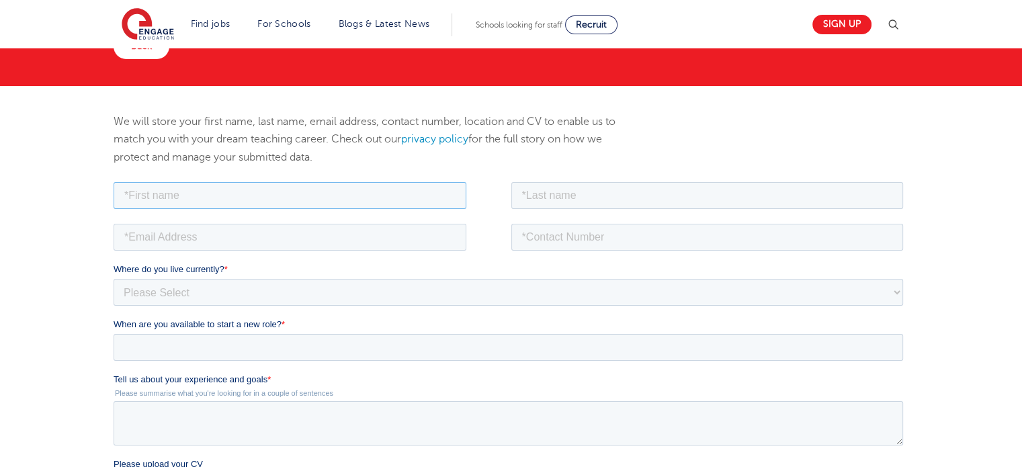
click at [301, 201] on input "text" at bounding box center [290, 194] width 353 height 27
click at [273, 200] on input "text" at bounding box center [290, 194] width 353 height 27
click at [218, 190] on input "text" at bounding box center [290, 194] width 353 height 27
type input "k"
type input "Katleen Shanell"
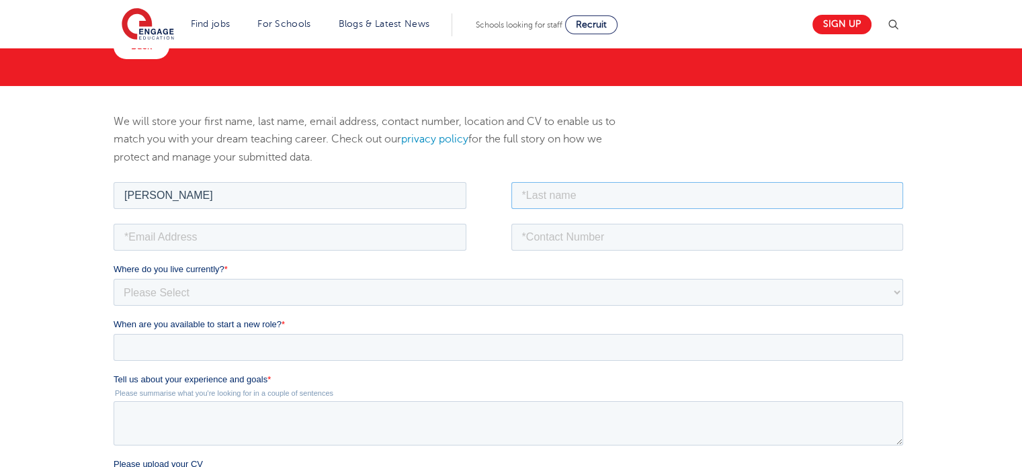
click at [550, 198] on input "text" at bounding box center [707, 194] width 393 height 27
type input "[PERSON_NAME]"
click at [393, 243] on input "email" at bounding box center [290, 236] width 353 height 27
type input "[EMAIL_ADDRESS][DOMAIN_NAME]"
click at [539, 243] on input "tel" at bounding box center [707, 236] width 393 height 27
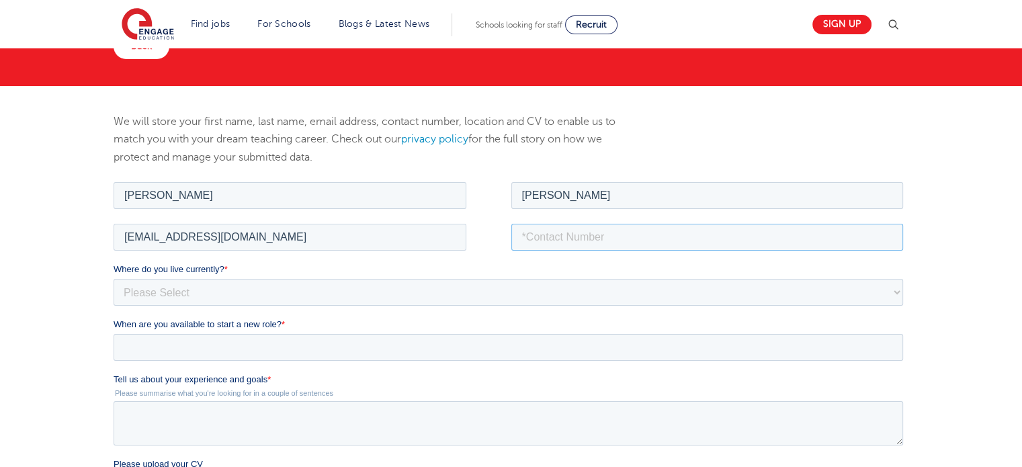
type input "09271811682"
click at [340, 297] on select "Please Select [GEOGRAPHIC_DATA] [GEOGRAPHIC_DATA] [GEOGRAPHIC_DATA] [GEOGRAPHIC…" at bounding box center [509, 291] width 790 height 27
select select "Asia"
click at [114, 278] on select "Please Select UK Canada Ireland Australia New Zealand Europe USA South Africa J…" at bounding box center [509, 291] width 790 height 27
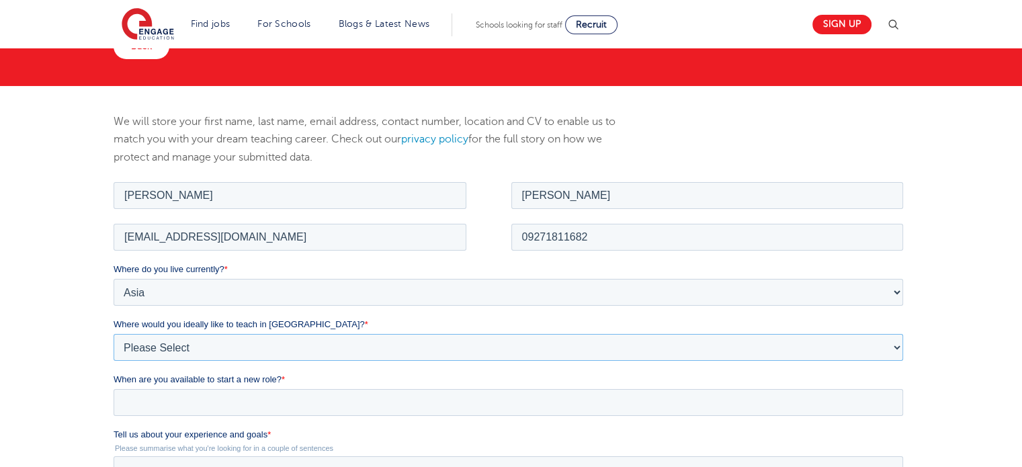
click at [234, 343] on select "Please Select I'm flexible! [GEOGRAPHIC_DATA] Any city in [GEOGRAPHIC_DATA] [GE…" at bounding box center [509, 346] width 790 height 27
select select "Flexible"
click at [114, 333] on select "Please Select I'm flexible! [GEOGRAPHIC_DATA] Any city in [GEOGRAPHIC_DATA] [GE…" at bounding box center [509, 346] width 790 height 27
click at [187, 403] on input "When are you available to start a new role? *" at bounding box center [509, 401] width 790 height 27
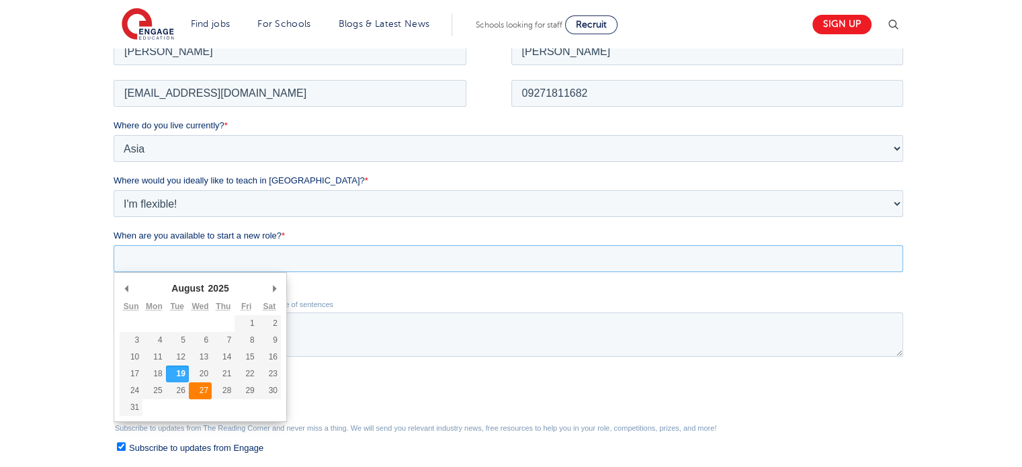
scroll to position [255, 0]
type div "[DATE]"
type input "[DATE]"
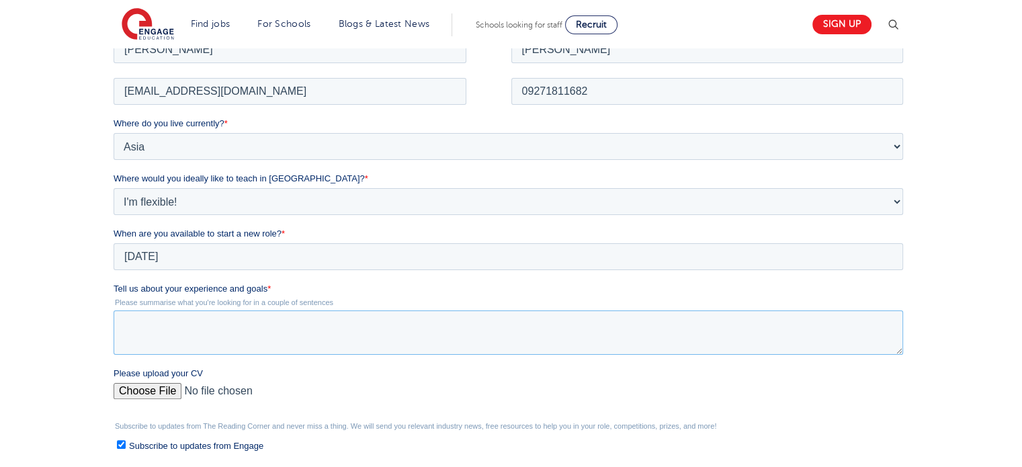
click at [166, 323] on textarea "Tell us about your experience and goals *" at bounding box center [509, 332] width 790 height 44
paste textarea "L ip d sitametcon adipisci el s doeiusm te incididu ut labo etdolorem ali enim …"
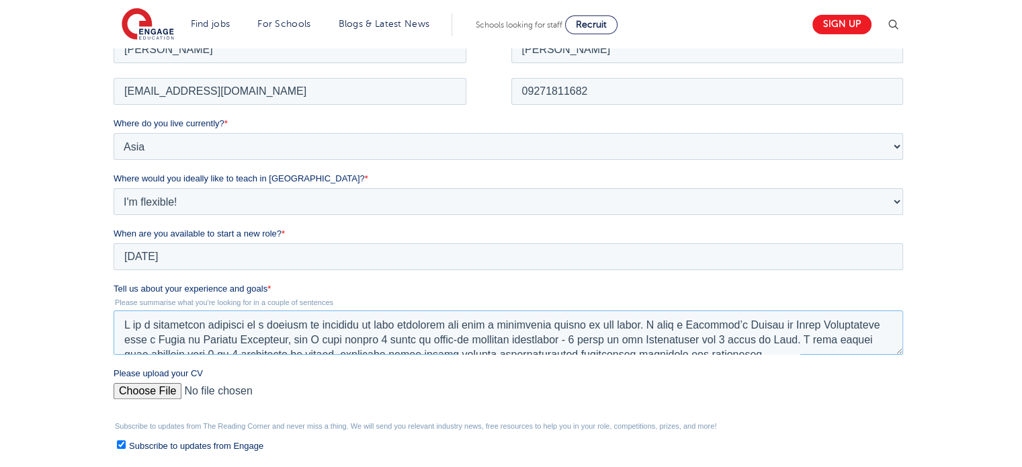
scroll to position [249, 0]
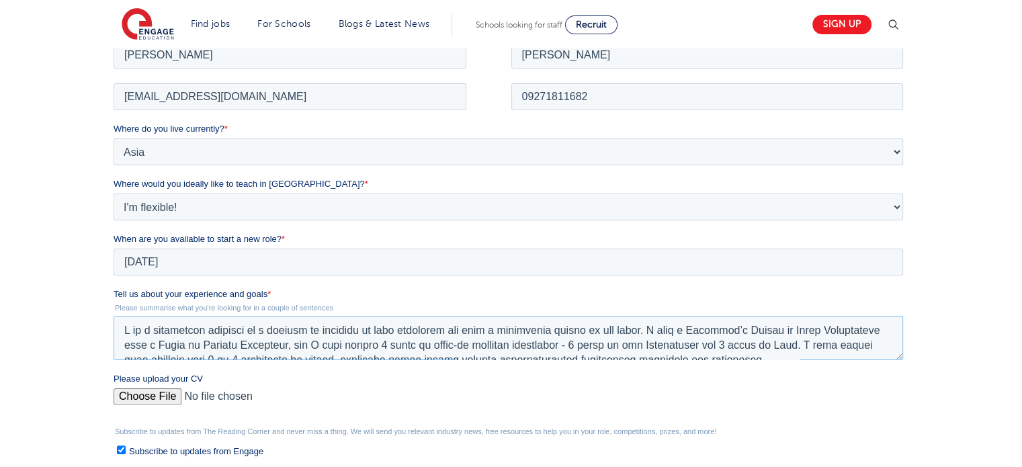
type textarea "L ip d sitametcon adipisci el s doeiusm te incididu ut labo etdolorem ali enim …"
click at [159, 395] on input "Please upload your CV" at bounding box center [509, 401] width 790 height 27
type input "C:\fakepath\Resume.pdf"
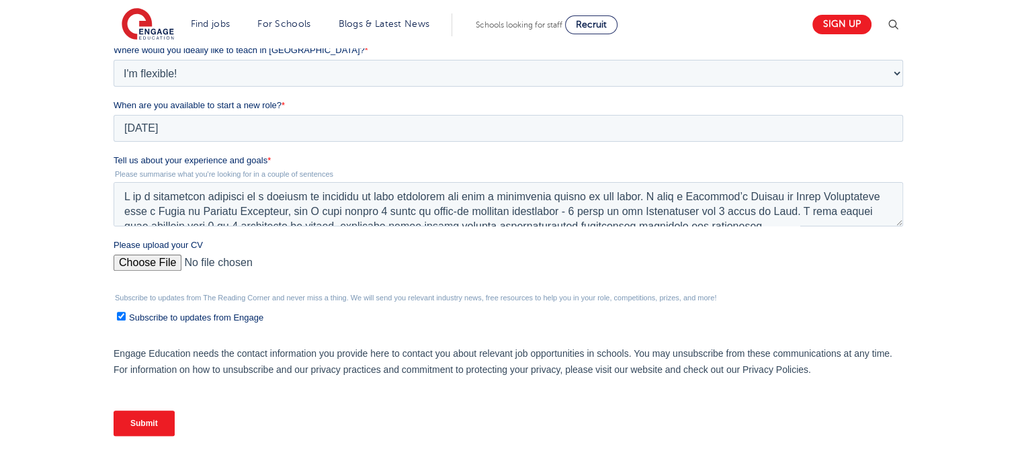
scroll to position [386, 0]
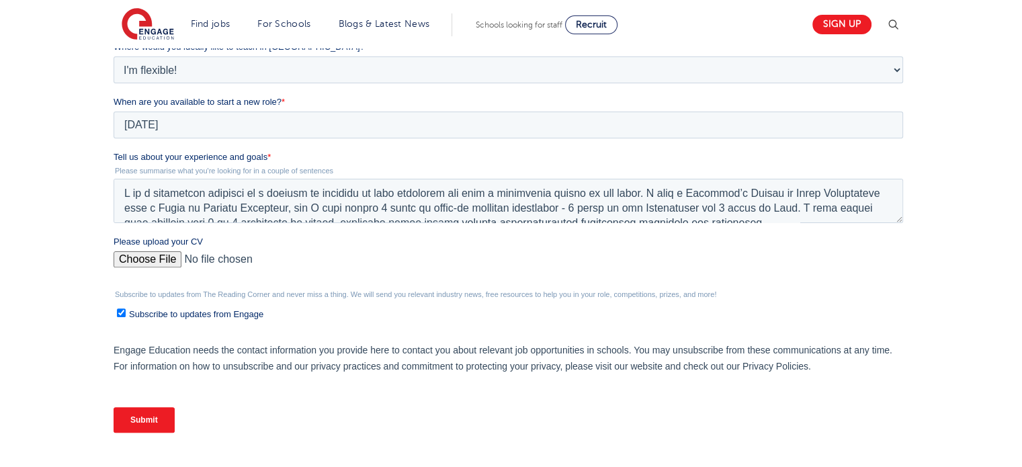
click at [123, 311] on input "Subscribe to updates from Engage" at bounding box center [121, 313] width 9 height 9
checkbox input "false"
click at [159, 421] on input "Submit" at bounding box center [144, 420] width 61 height 26
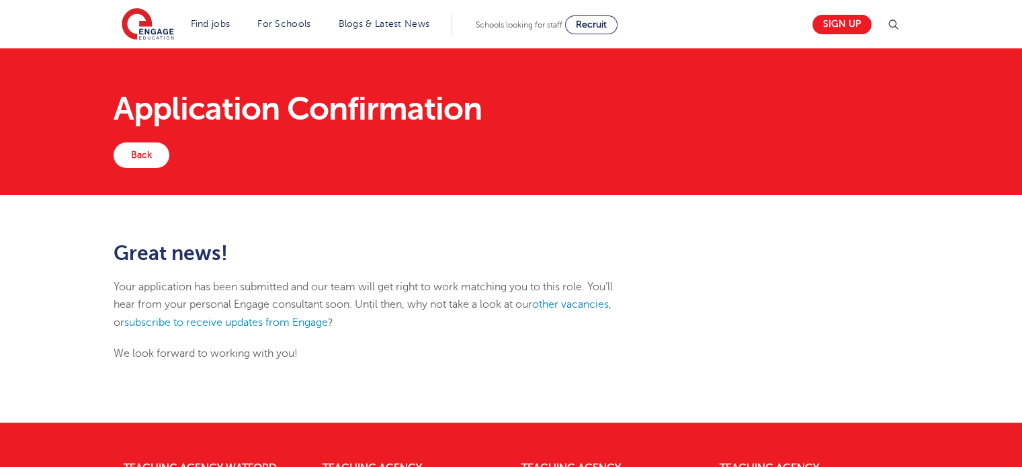
click at [679, 145] on div "Back" at bounding box center [511, 155] width 795 height 26
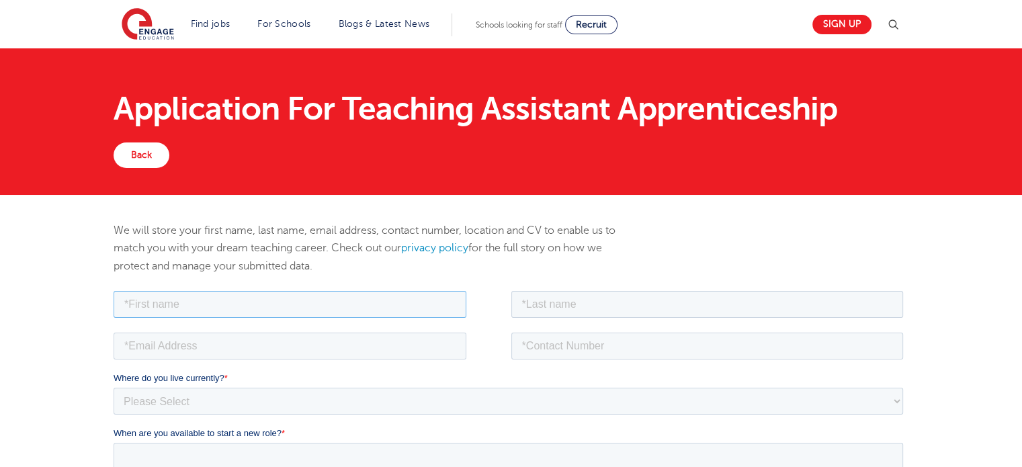
click at [265, 312] on input "text" at bounding box center [290, 303] width 353 height 27
type input "[PERSON_NAME]"
click at [533, 304] on input "text" at bounding box center [707, 303] width 393 height 27
type input "[PERSON_NAME]"
click at [573, 339] on input "tel" at bounding box center [707, 345] width 393 height 27
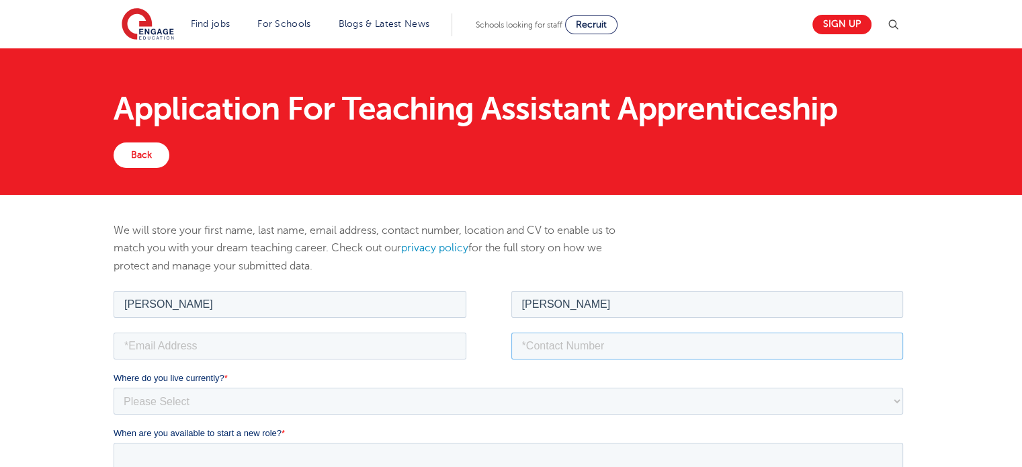
type input "09271811682"
click at [288, 352] on input "email" at bounding box center [290, 345] width 353 height 27
type input "[EMAIL_ADDRESS][DOMAIN_NAME]"
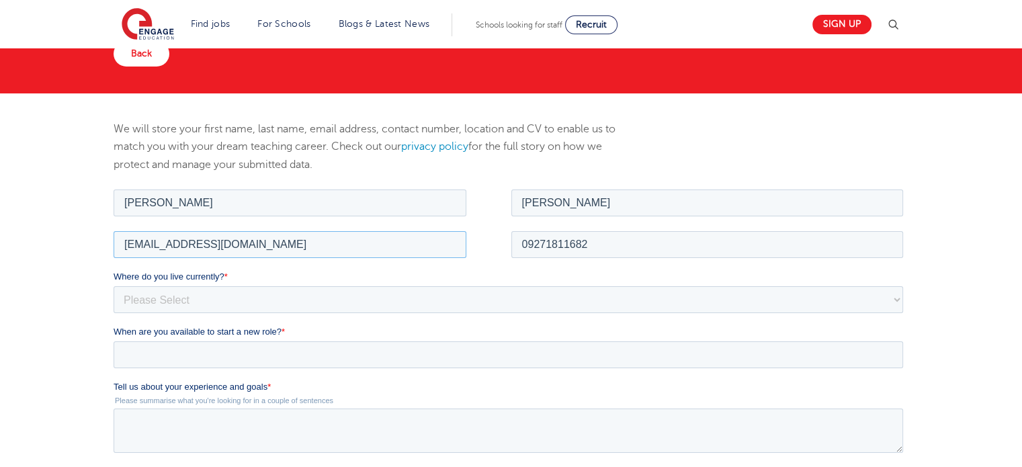
scroll to position [110, 0]
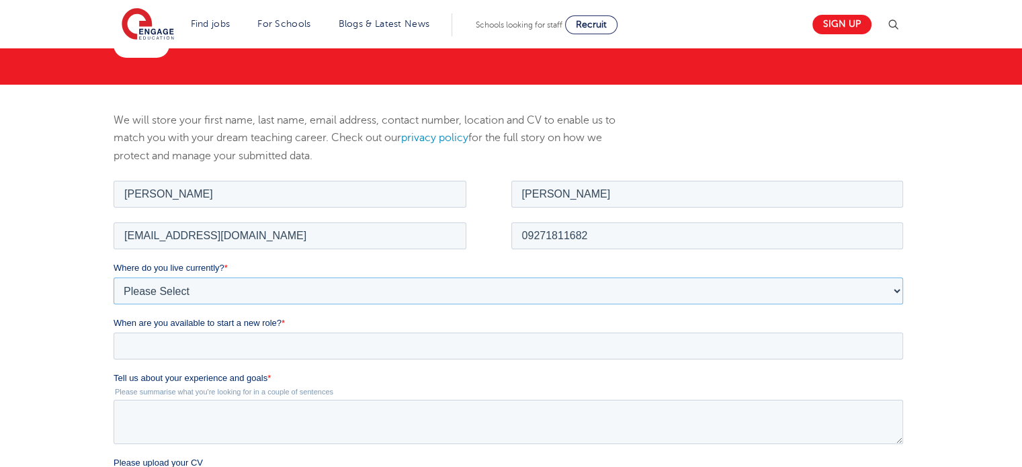
click at [269, 288] on select "Please Select [GEOGRAPHIC_DATA] [GEOGRAPHIC_DATA] [GEOGRAPHIC_DATA] [GEOGRAPHIC…" at bounding box center [509, 290] width 790 height 27
select select "Asia"
click at [114, 277] on select "Please Select [GEOGRAPHIC_DATA] [GEOGRAPHIC_DATA] [GEOGRAPHIC_DATA] [GEOGRAPHIC…" at bounding box center [509, 290] width 790 height 27
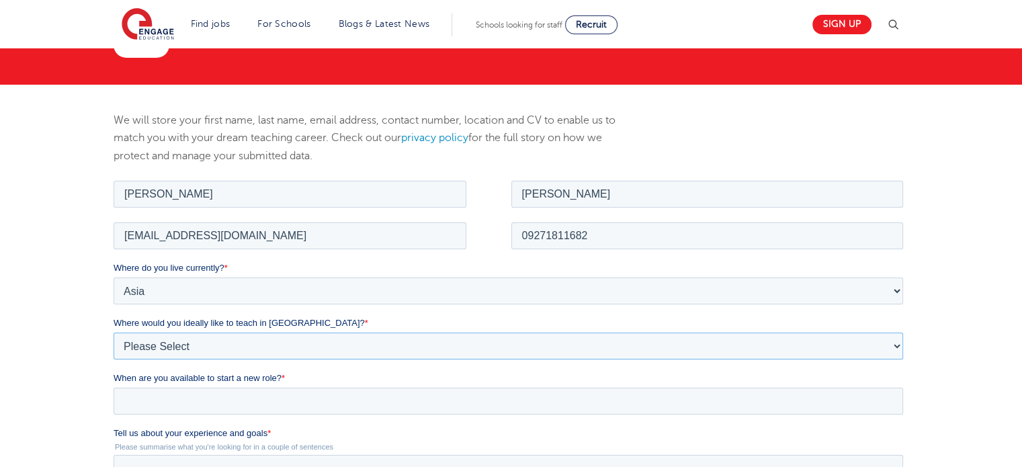
click at [224, 344] on select "Please Select I'm flexible! [GEOGRAPHIC_DATA] Any city in [GEOGRAPHIC_DATA] [GE…" at bounding box center [509, 345] width 790 height 27
select select "Flexible"
click at [114, 332] on select "Please Select I'm flexible! [GEOGRAPHIC_DATA] Any city in [GEOGRAPHIC_DATA] [GE…" at bounding box center [509, 345] width 790 height 27
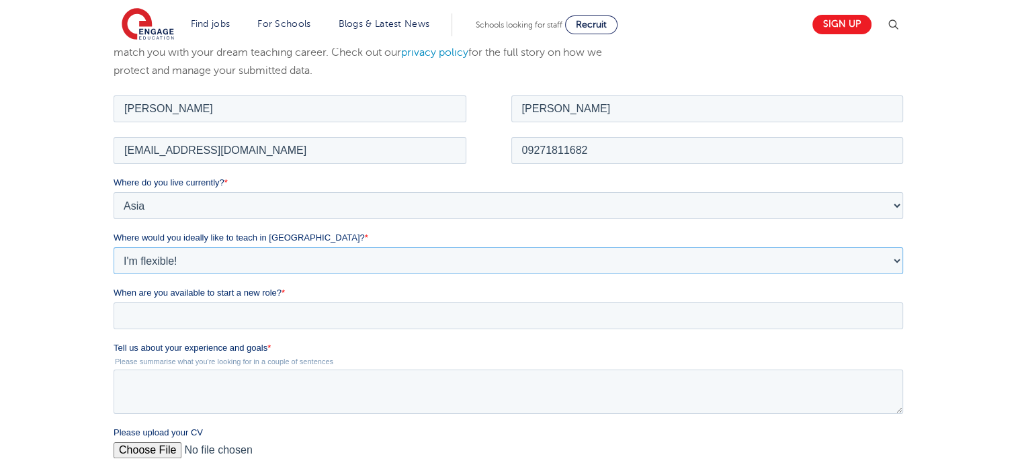
scroll to position [196, 0]
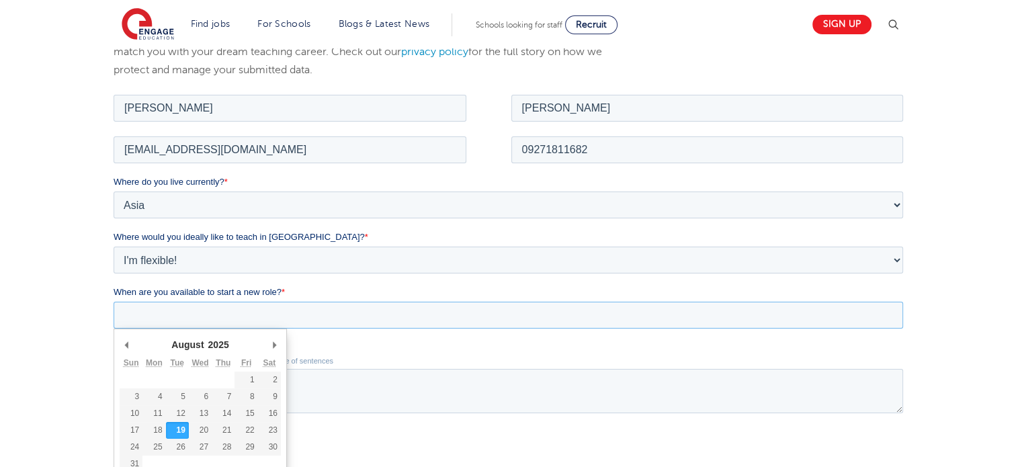
click at [200, 316] on input "When are you available to start a new role? *" at bounding box center [509, 314] width 790 height 27
type div "[DATE]"
type input "[DATE]"
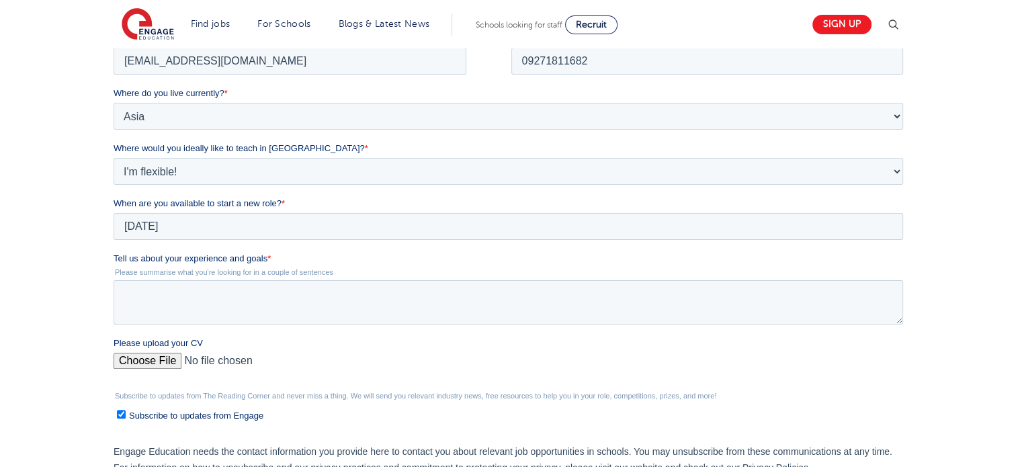
scroll to position [290, 0]
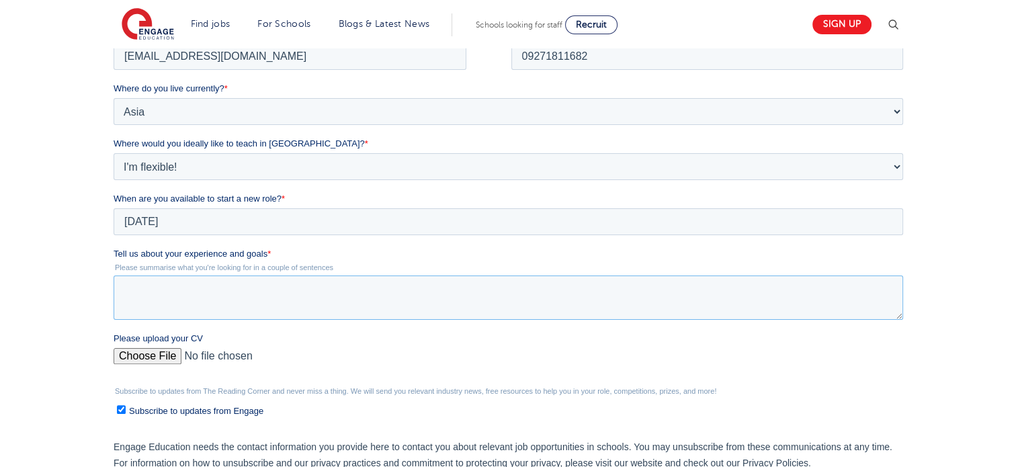
click at [245, 298] on textarea "Tell us about your experience and goals *" at bounding box center [509, 298] width 790 height 44
paste textarea "L ip d sitametcon adipisci el s doeiusm te incididu ut labo etdolorem ali enim …"
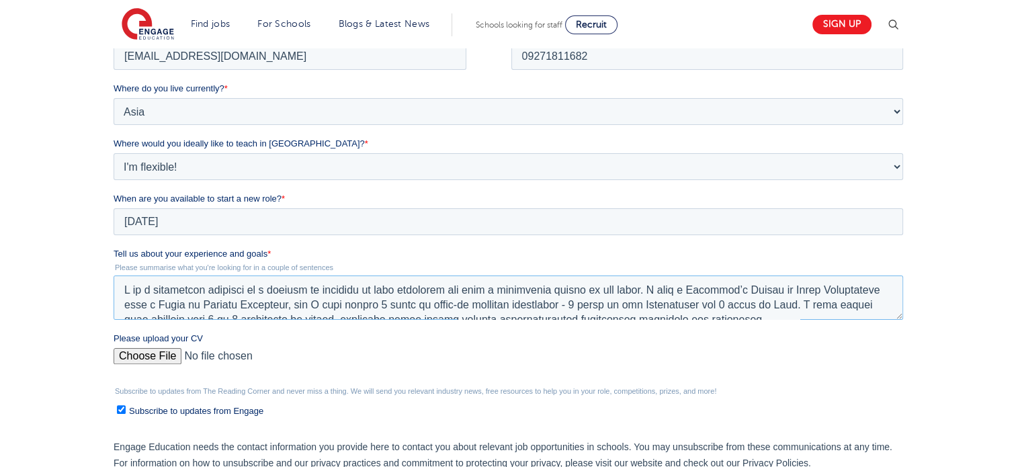
scroll to position [110, 0]
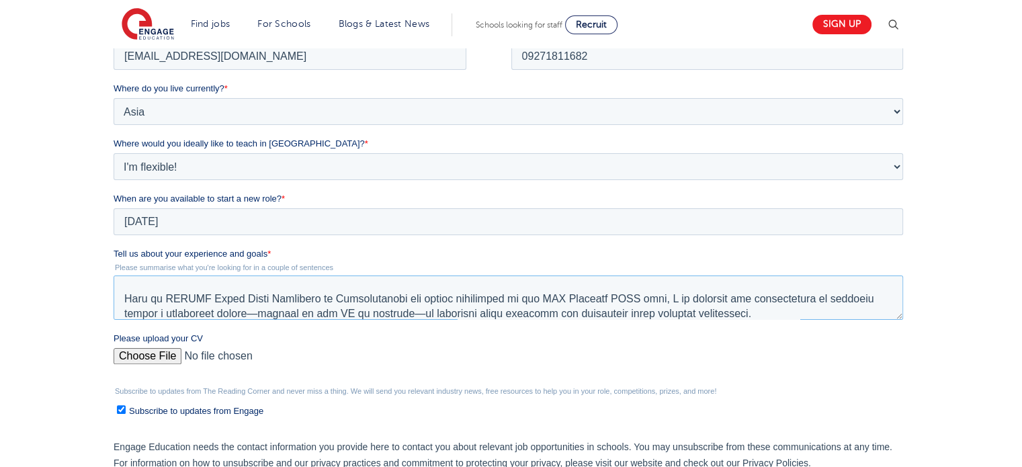
type textarea "L ip d sitametcon adipisci el s doeiusm te incididu ut labo etdolorem ali enim …"
click at [153, 352] on input "Please upload your CV" at bounding box center [509, 361] width 790 height 27
type input "C:\fakepath\Resume.pdf"
click at [120, 407] on input "Subscribe to updates from Engage" at bounding box center [121, 409] width 9 height 9
checkbox input "false"
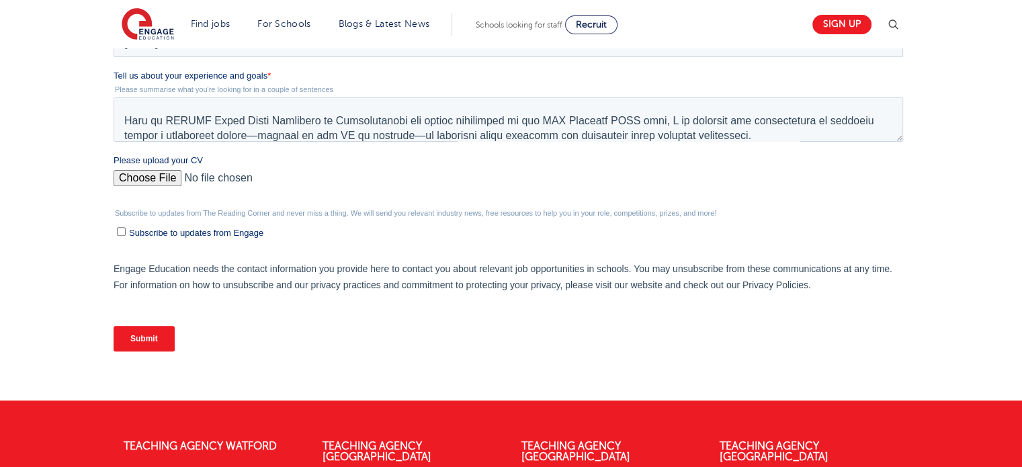
scroll to position [470, 0]
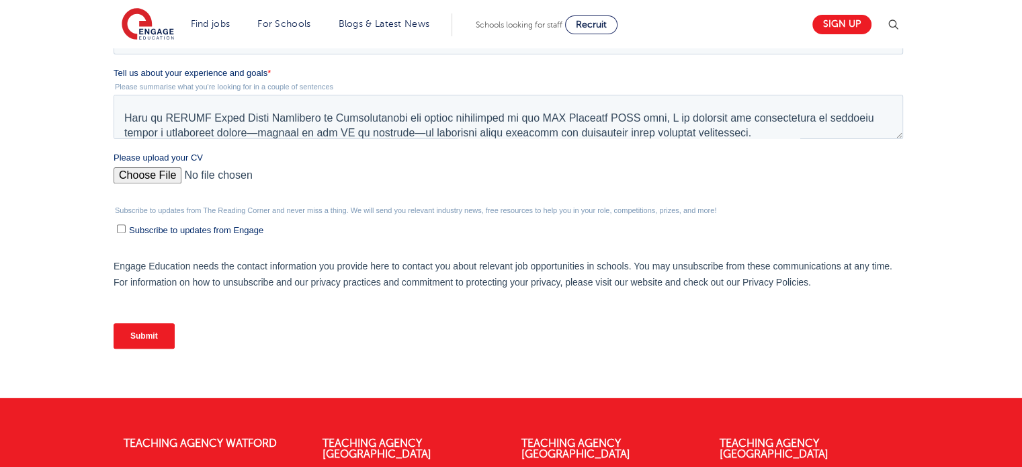
click at [145, 333] on input "Submit" at bounding box center [144, 336] width 61 height 26
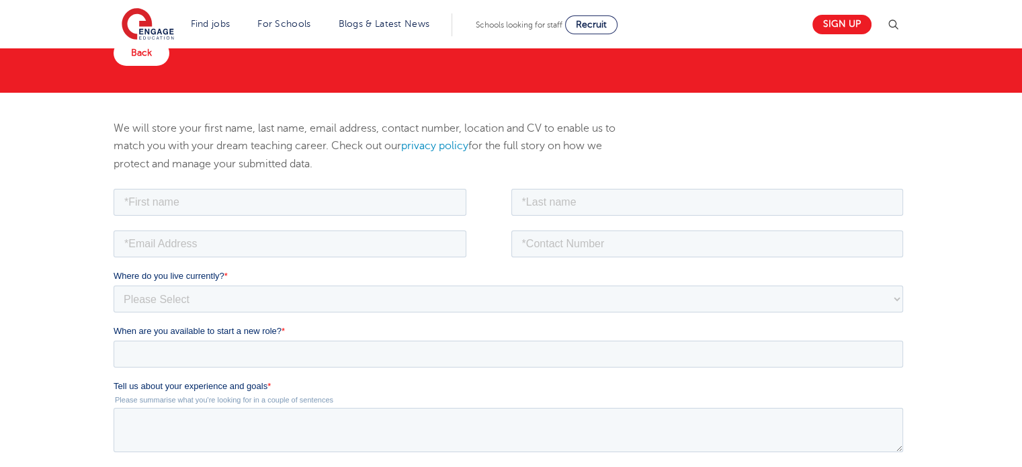
scroll to position [144, 0]
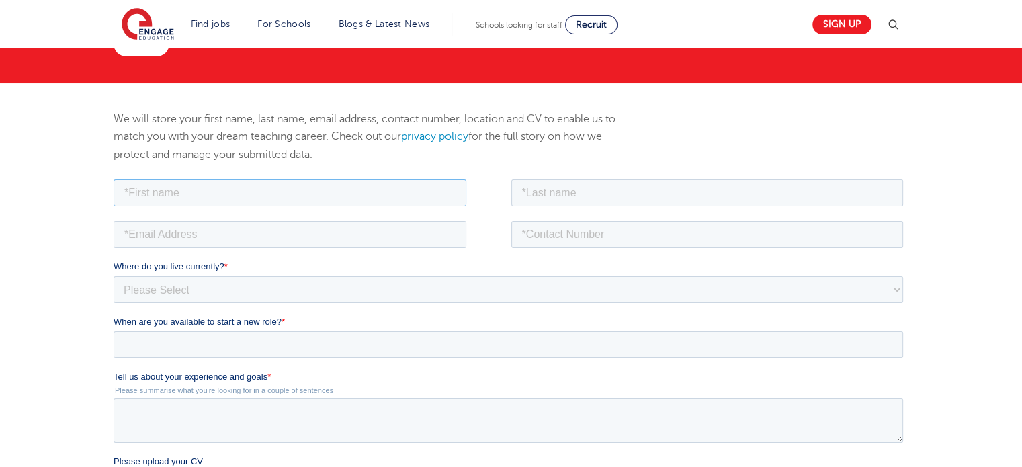
click at [198, 196] on input "text" at bounding box center [290, 192] width 353 height 27
type input "[PERSON_NAME]"
click at [539, 186] on input "text" at bounding box center [707, 192] width 393 height 27
type input "[PERSON_NAME]"
click at [370, 222] on input "email" at bounding box center [290, 233] width 353 height 27
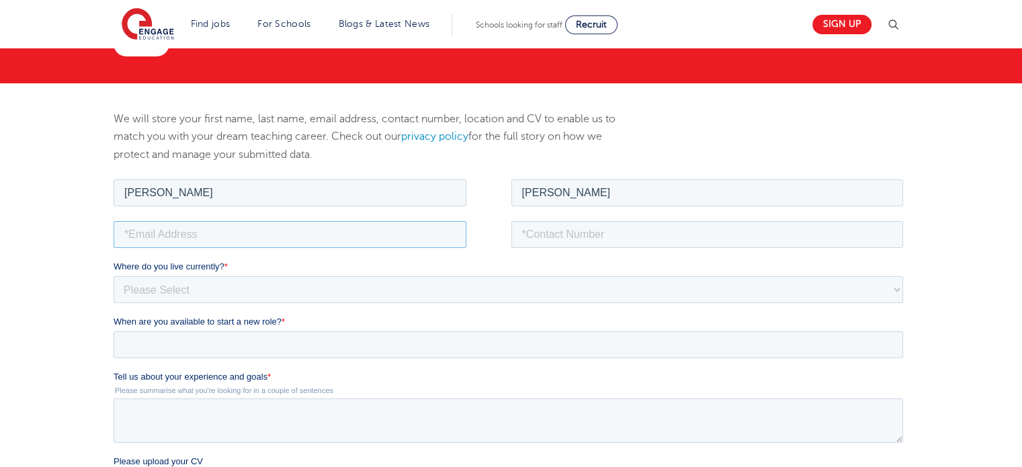
type input "[EMAIL_ADDRESS][DOMAIN_NAME]"
click at [542, 227] on input "tel" at bounding box center [707, 233] width 393 height 27
type input "09271811682"
click at [413, 291] on select "Please Select [GEOGRAPHIC_DATA] [GEOGRAPHIC_DATA] [GEOGRAPHIC_DATA] [GEOGRAPHIC…" at bounding box center [509, 289] width 790 height 27
select select "Asia"
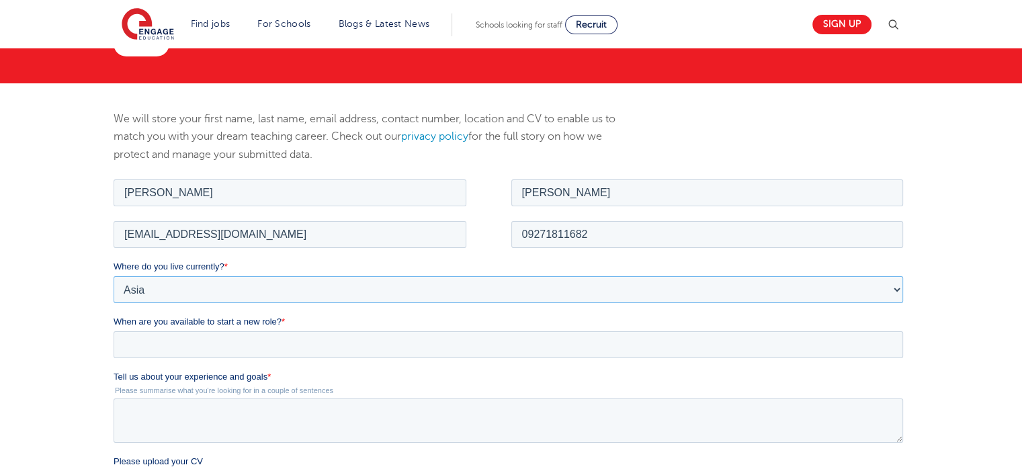
click at [114, 276] on select "Please Select [GEOGRAPHIC_DATA] [GEOGRAPHIC_DATA] [GEOGRAPHIC_DATA] [GEOGRAPHIC…" at bounding box center [509, 289] width 790 height 27
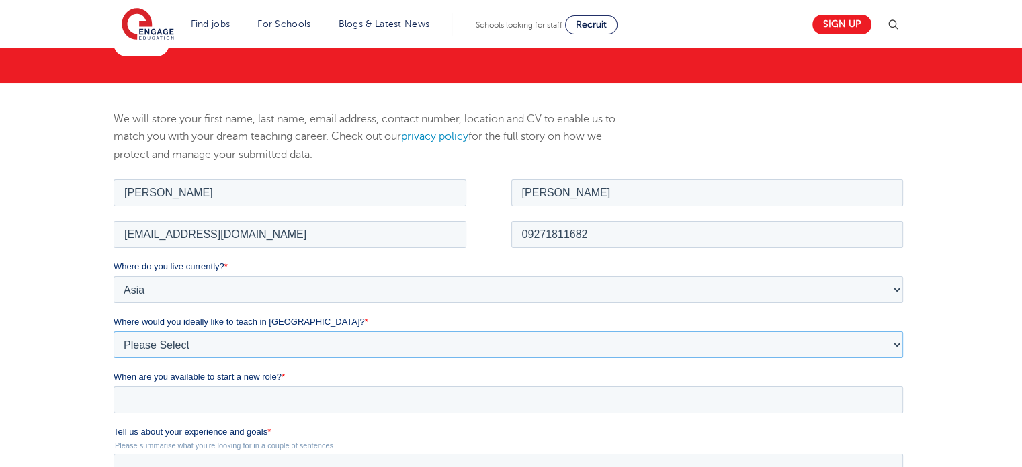
click at [234, 347] on select "Please Select I'm flexible! [GEOGRAPHIC_DATA] Any city in [GEOGRAPHIC_DATA] [GE…" at bounding box center [509, 344] width 790 height 27
select select "Flexible"
click at [114, 331] on select "Please Select I'm flexible! [GEOGRAPHIC_DATA] Any city in [GEOGRAPHIC_DATA] [GE…" at bounding box center [509, 344] width 790 height 27
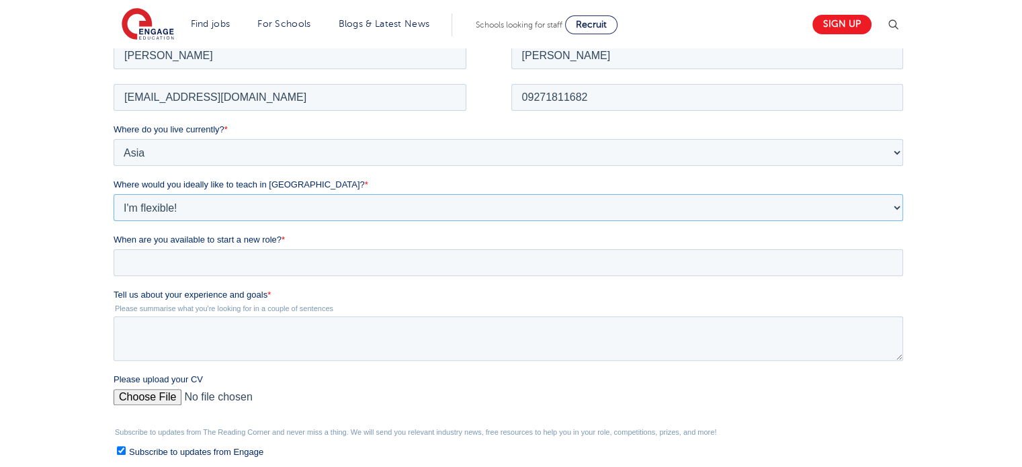
scroll to position [290, 0]
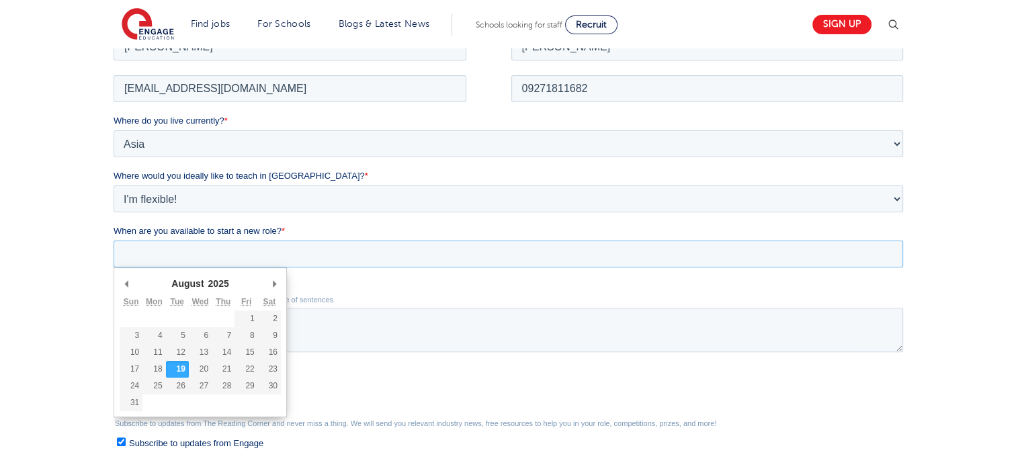
click at [202, 260] on input "When are you available to start a new role? *" at bounding box center [509, 253] width 790 height 27
type div "[DATE]"
type input "[DATE]"
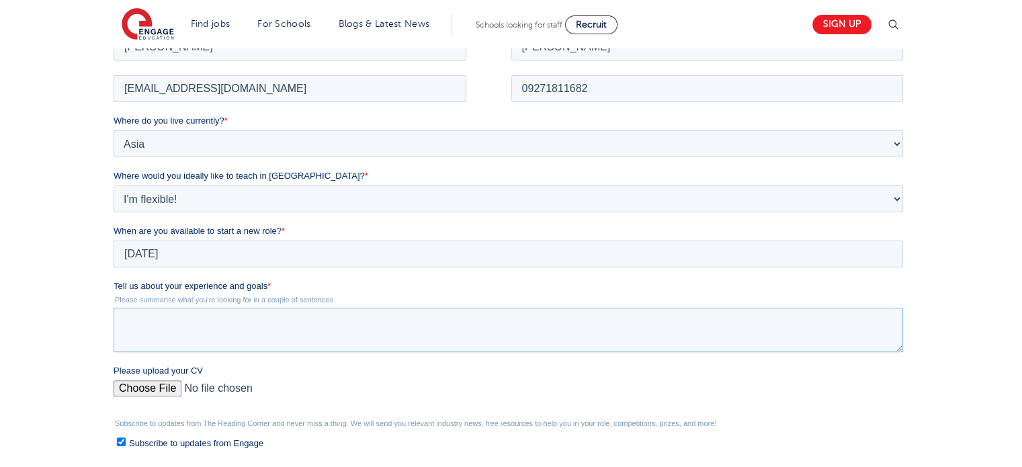
click at [196, 314] on textarea "Tell us about your experience and goals *" at bounding box center [509, 329] width 790 height 44
paste textarea "L ip d sitametcon adipisci el s doeiusm te incididu ut labo etdolorem ali enim …"
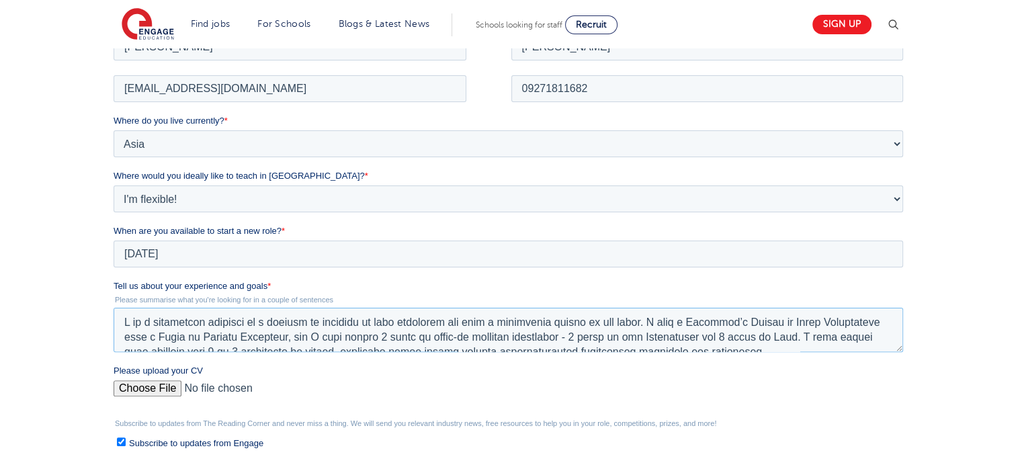
scroll to position [110, 0]
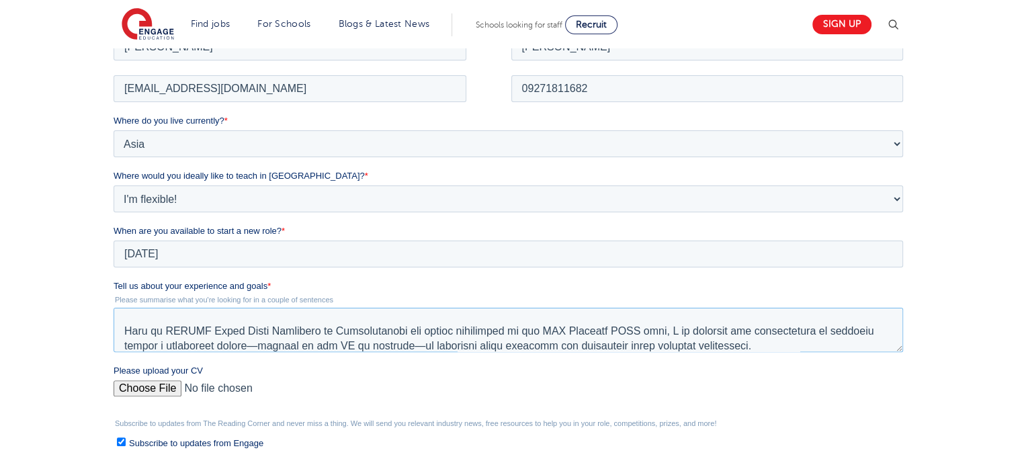
type textarea "I am a passionate educator on a journey to discover my true potential and make …"
click at [160, 386] on input "Please upload your CV" at bounding box center [509, 393] width 790 height 27
type input "C:\fakepath\Resume.pdf"
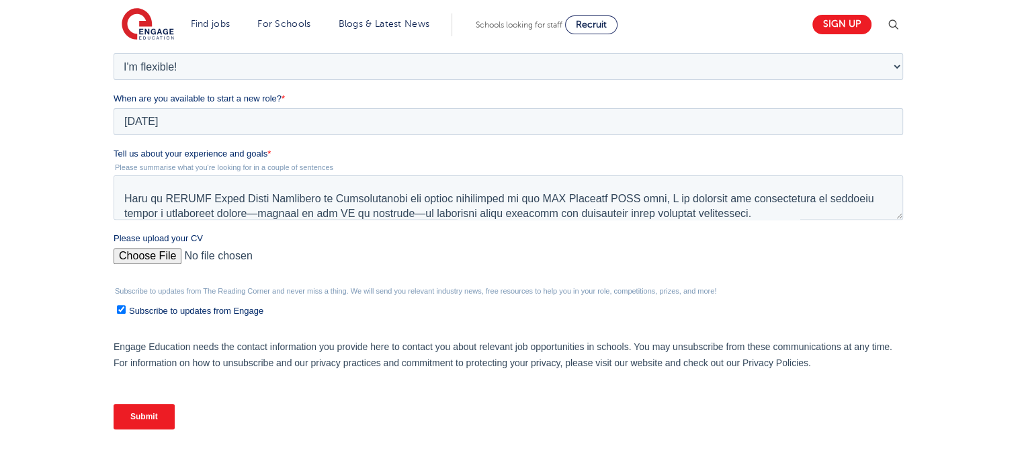
scroll to position [441, 0]
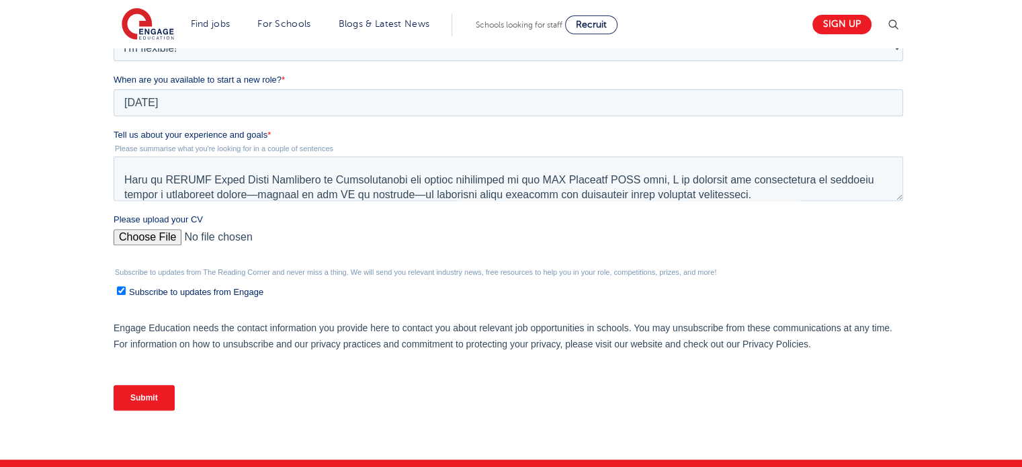
click at [120, 288] on input "Subscribe to updates from Engage" at bounding box center [121, 290] width 9 height 9
checkbox input "false"
click at [149, 401] on input "Submit" at bounding box center [144, 398] width 61 height 26
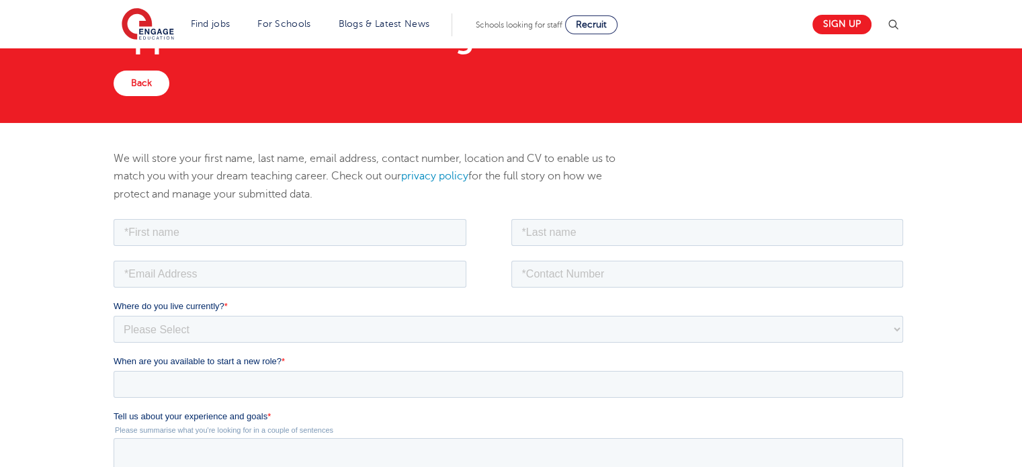
scroll to position [81, 0]
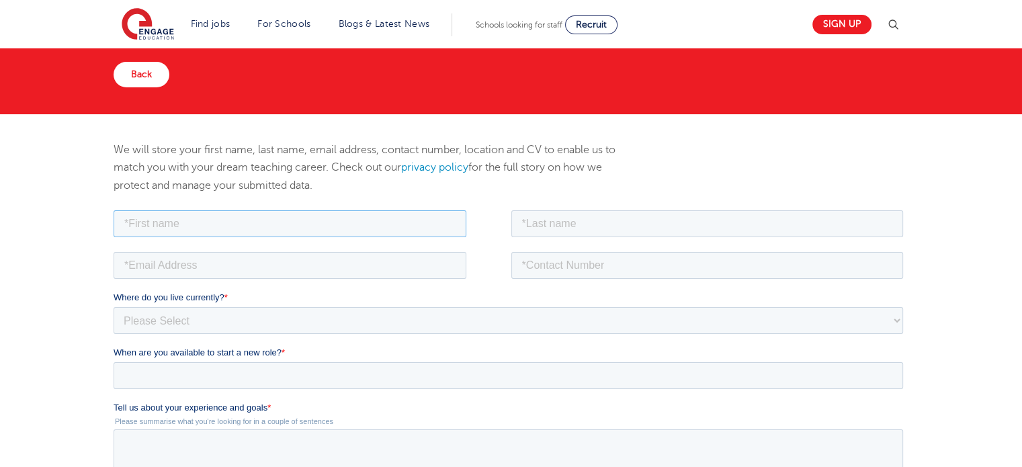
click at [315, 224] on input "text" at bounding box center [290, 223] width 353 height 27
click at [253, 223] on input "text" at bounding box center [290, 223] width 353 height 27
type input "[PERSON_NAME]"
click at [579, 232] on input "text" at bounding box center [707, 223] width 393 height 27
type input "Zapanta"
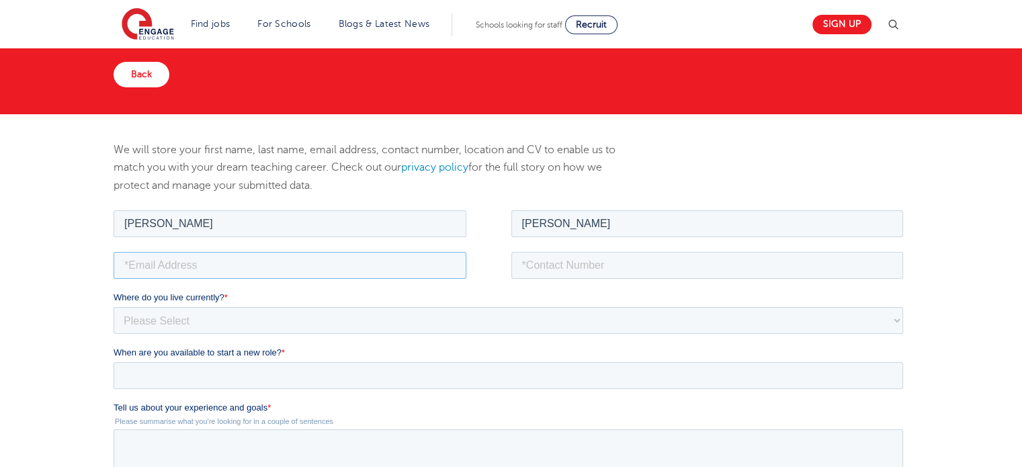
click at [292, 263] on input "email" at bounding box center [290, 264] width 353 height 27
type input "katleenzapanta@gmail.com"
click at [534, 266] on input "tel" at bounding box center [707, 264] width 393 height 27
type input "09271811682"
click at [362, 307] on select "Please Select [GEOGRAPHIC_DATA] [GEOGRAPHIC_DATA] [GEOGRAPHIC_DATA] [GEOGRAPHIC…" at bounding box center [509, 319] width 790 height 27
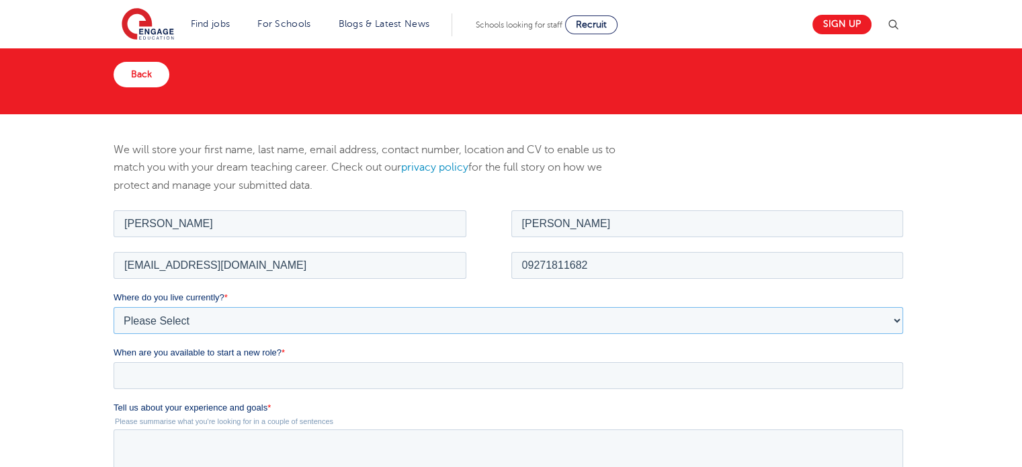
select select "Asia"
click at [114, 306] on select "Please Select [GEOGRAPHIC_DATA] [GEOGRAPHIC_DATA] [GEOGRAPHIC_DATA] [GEOGRAPHIC…" at bounding box center [509, 319] width 790 height 27
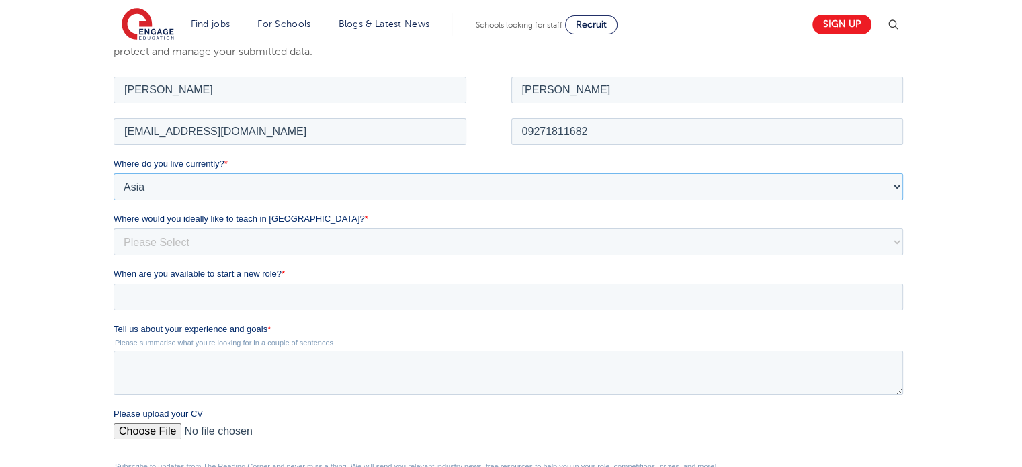
scroll to position [226, 0]
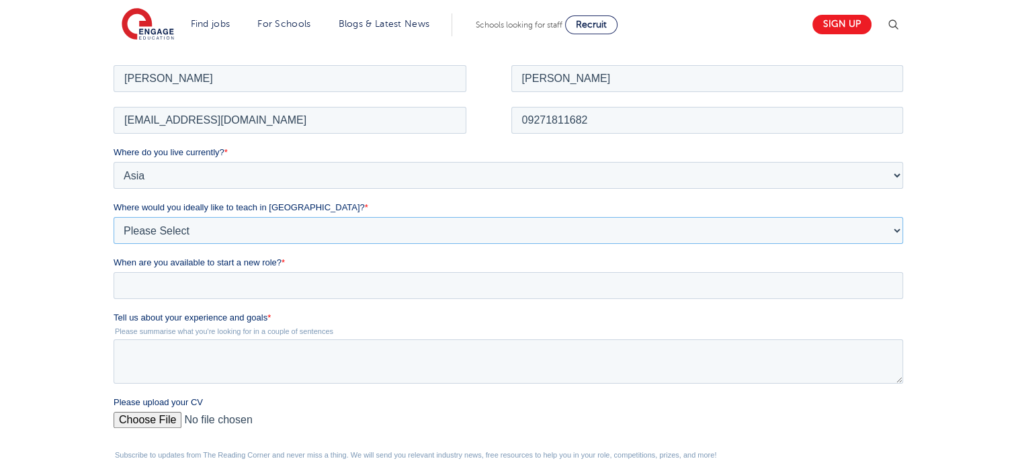
click at [291, 221] on select "Please Select I'm flexible! [GEOGRAPHIC_DATA] Any city in [GEOGRAPHIC_DATA] [GE…" at bounding box center [509, 229] width 790 height 27
select select "Flexible"
click at [114, 216] on select "Please Select I'm flexible! [GEOGRAPHIC_DATA] Any city in [GEOGRAPHIC_DATA] [GE…" at bounding box center [509, 229] width 790 height 27
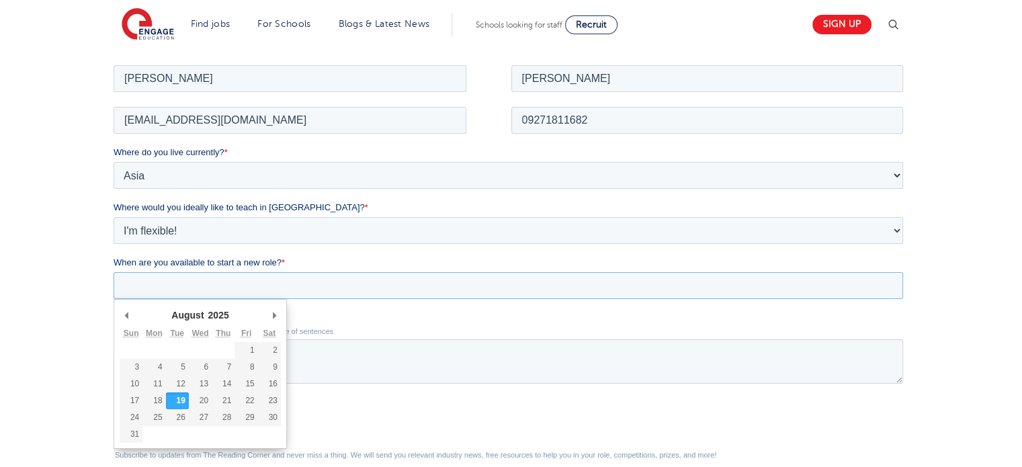
click at [194, 293] on input "When are you available to start a new role? *" at bounding box center [509, 285] width 790 height 27
type div "[DATE]"
type input "[DATE]"
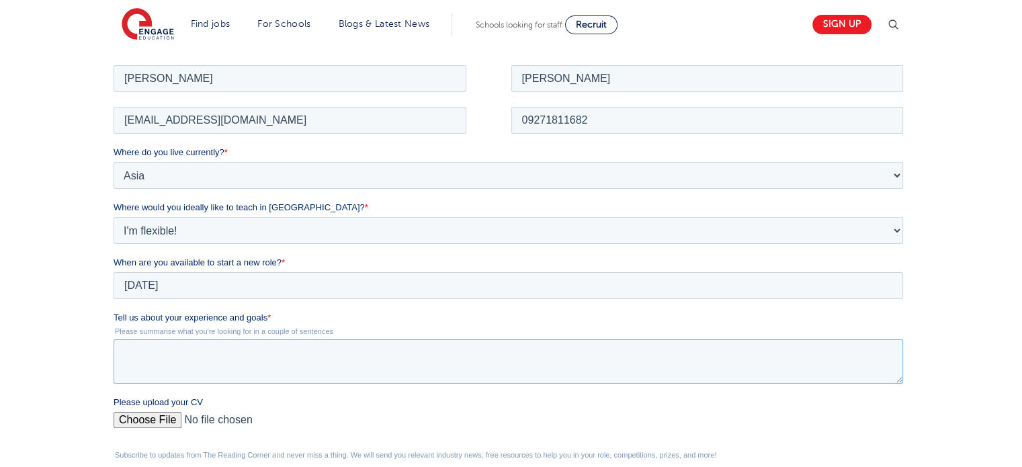
click at [214, 362] on textarea "Tell us about your experience and goals *" at bounding box center [509, 361] width 790 height 44
paste textarea "L ip d sitametcon adipisci el s doeiusm te incididu ut labo etdolorem ali enim …"
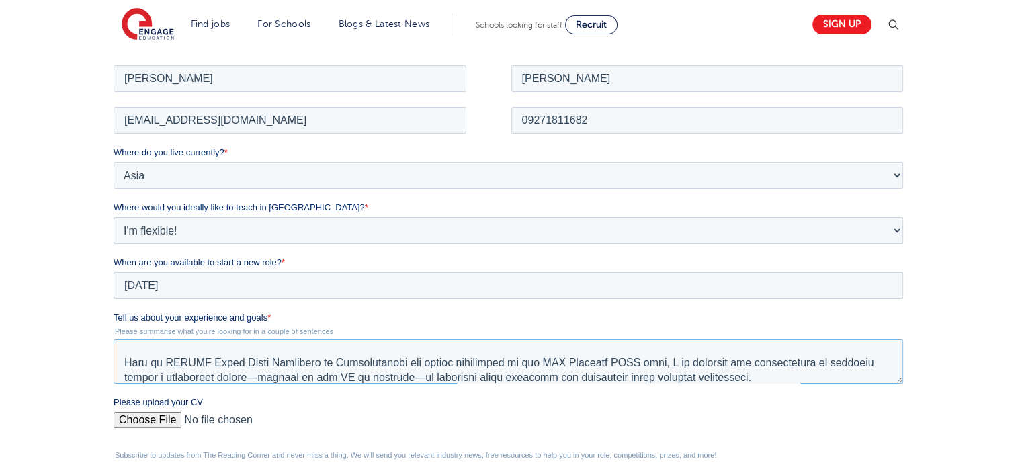
scroll to position [118, 0]
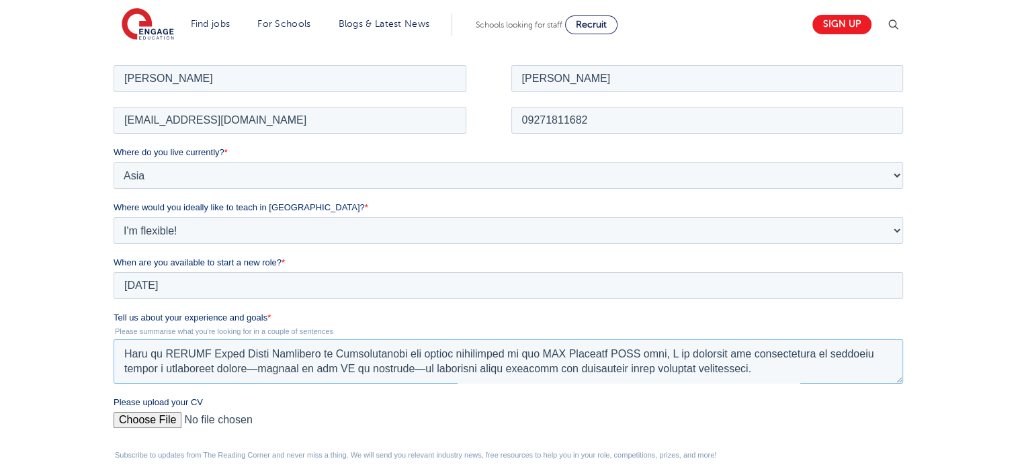
type textarea "L ip d sitametcon adipisci el s doeiusm te incididu ut labo etdolorem ali enim …"
click at [159, 419] on input "Please upload your CV" at bounding box center [509, 424] width 790 height 27
type input "C:\fakepath\Resume.pdf"
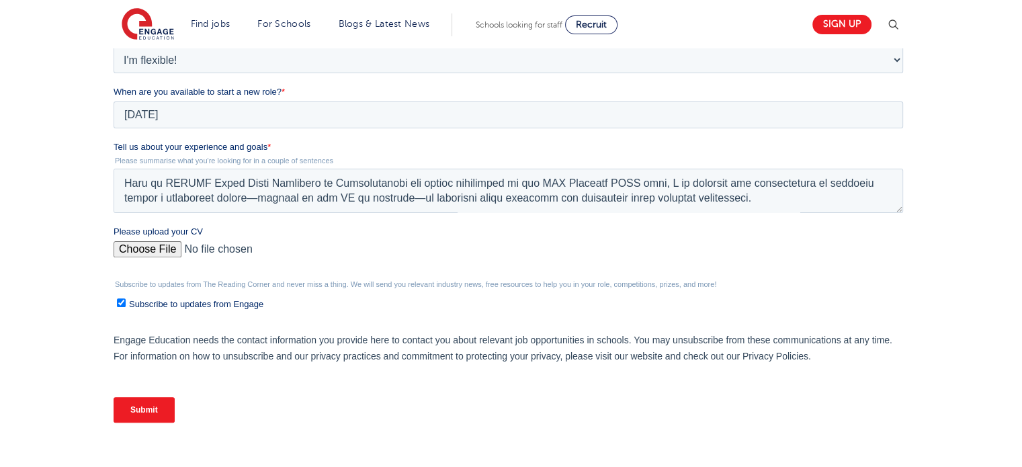
scroll to position [399, 0]
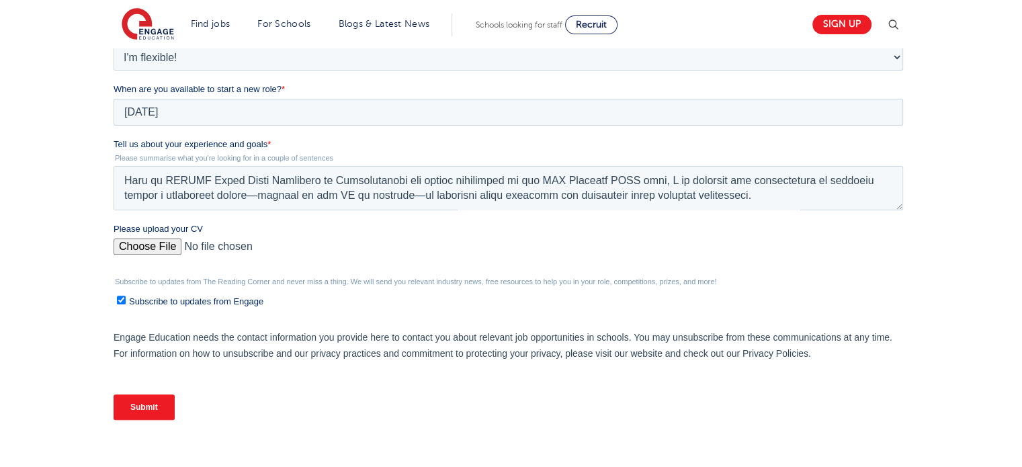
click at [120, 298] on input "Subscribe to updates from Engage" at bounding box center [121, 300] width 9 height 9
checkbox input "false"
click at [157, 406] on input "Submit" at bounding box center [144, 408] width 61 height 26
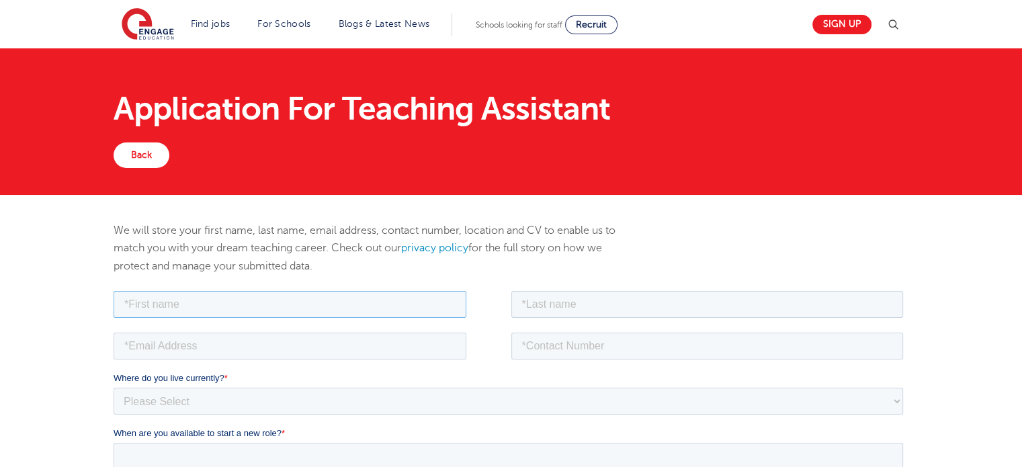
click at [188, 305] on input "text" at bounding box center [290, 303] width 353 height 27
type input "[PERSON_NAME]"
click at [530, 302] on input "text" at bounding box center [707, 303] width 393 height 27
type input "[PERSON_NAME]"
click at [557, 352] on input "tel" at bounding box center [707, 345] width 393 height 27
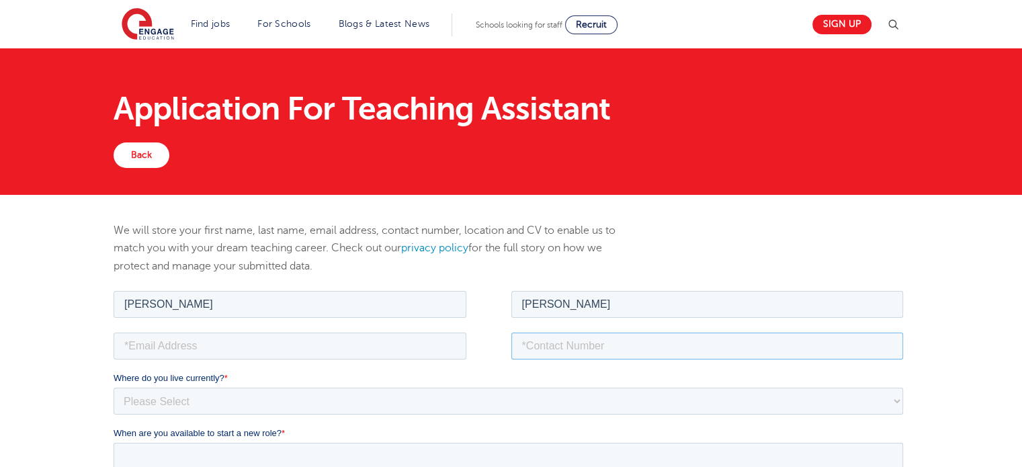
type input "09271811682"
click at [320, 349] on input "email" at bounding box center [290, 345] width 353 height 27
type input "[EMAIL_ADDRESS][DOMAIN_NAME]"
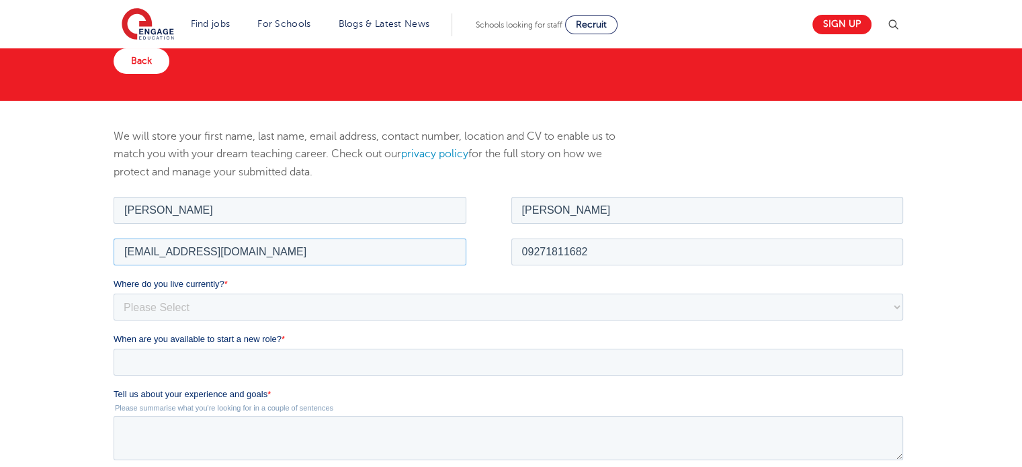
scroll to position [106, 0]
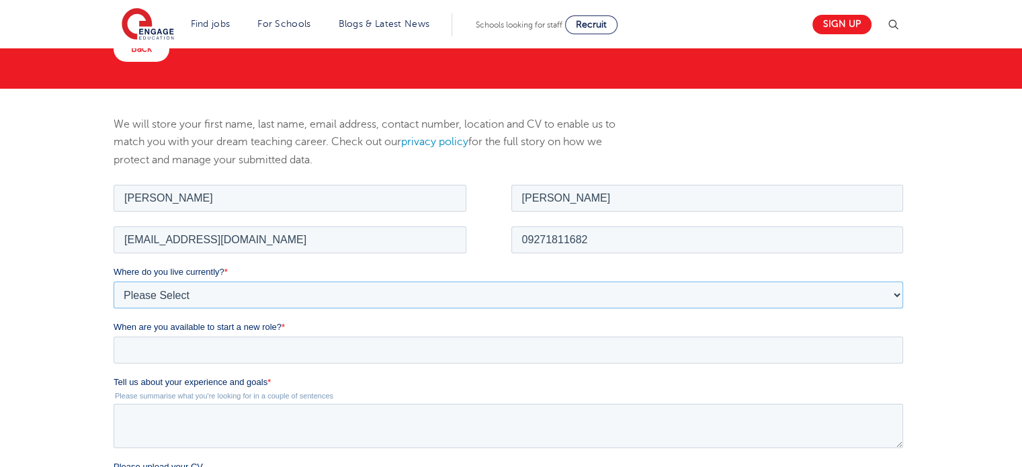
click at [268, 294] on select "Please Select [GEOGRAPHIC_DATA] [GEOGRAPHIC_DATA] [GEOGRAPHIC_DATA] [GEOGRAPHIC…" at bounding box center [509, 294] width 790 height 27
select select "Asia"
click at [114, 281] on select "Please Select [GEOGRAPHIC_DATA] [GEOGRAPHIC_DATA] [GEOGRAPHIC_DATA] [GEOGRAPHIC…" at bounding box center [509, 294] width 790 height 27
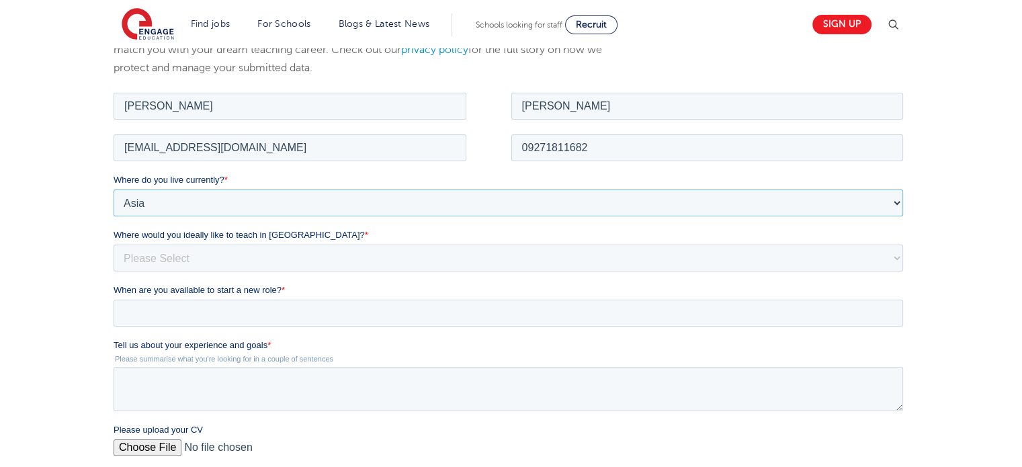
scroll to position [202, 0]
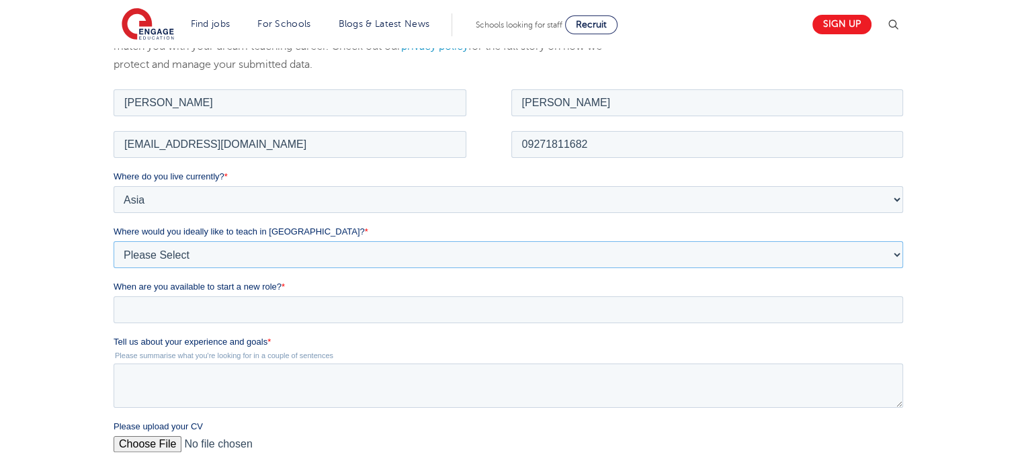
click at [254, 251] on select "Please Select I'm flexible! [GEOGRAPHIC_DATA] Any city in [GEOGRAPHIC_DATA] [GE…" at bounding box center [509, 254] width 790 height 27
select select "Flexible"
click at [114, 241] on select "Please Select I'm flexible! [GEOGRAPHIC_DATA] Any city in [GEOGRAPHIC_DATA] [GE…" at bounding box center [509, 254] width 790 height 27
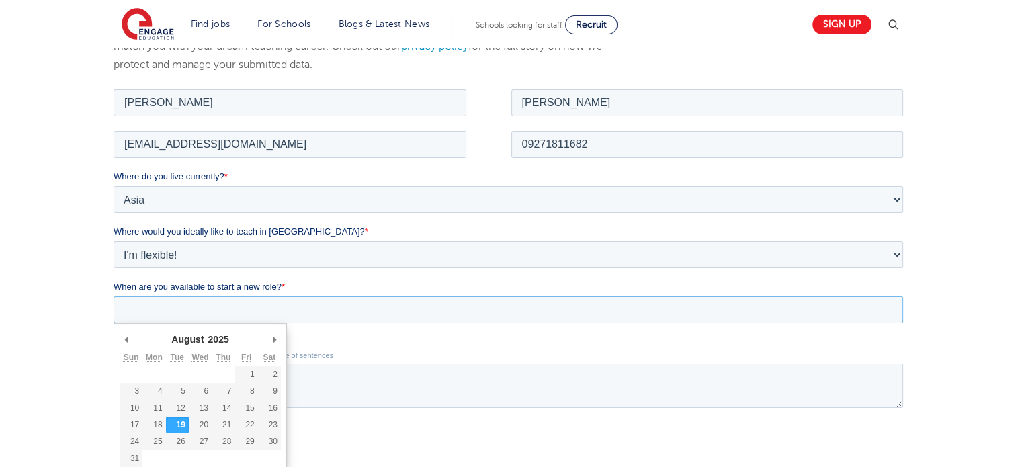
click at [208, 312] on input "When are you available to start a new role? *" at bounding box center [509, 309] width 790 height 27
type div "[DATE]"
type input "[DATE]"
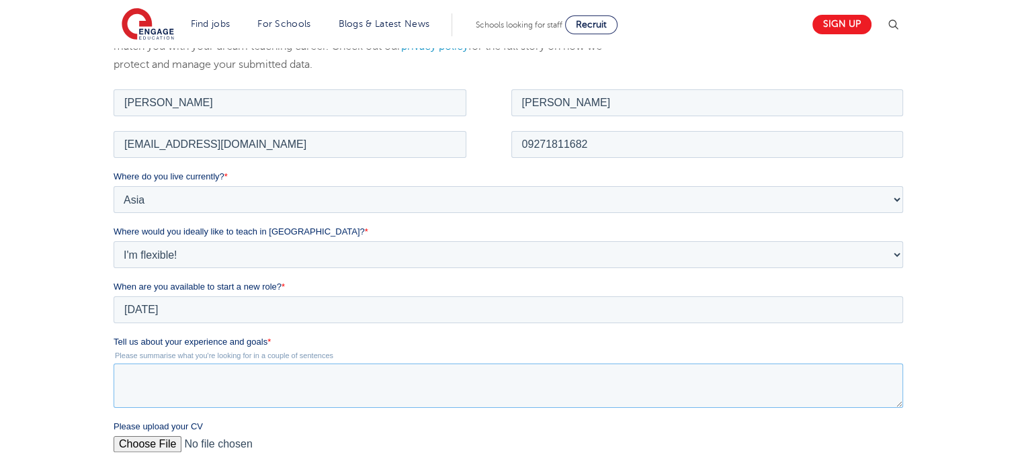
click at [241, 379] on textarea "Tell us about your experience and goals *" at bounding box center [509, 385] width 790 height 44
paste textarea "L ip d sitametcon adipisci el s doeiusm te incididu ut labo etdolorem ali enim …"
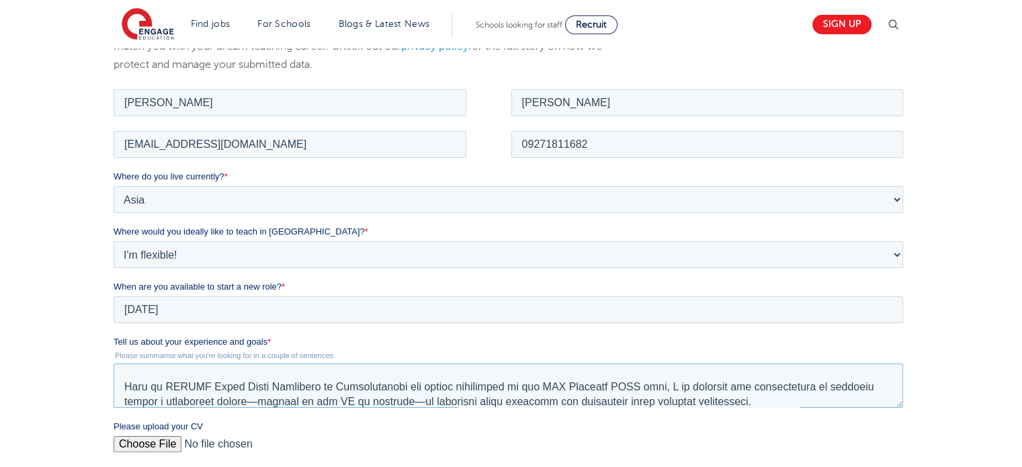
scroll to position [118, 0]
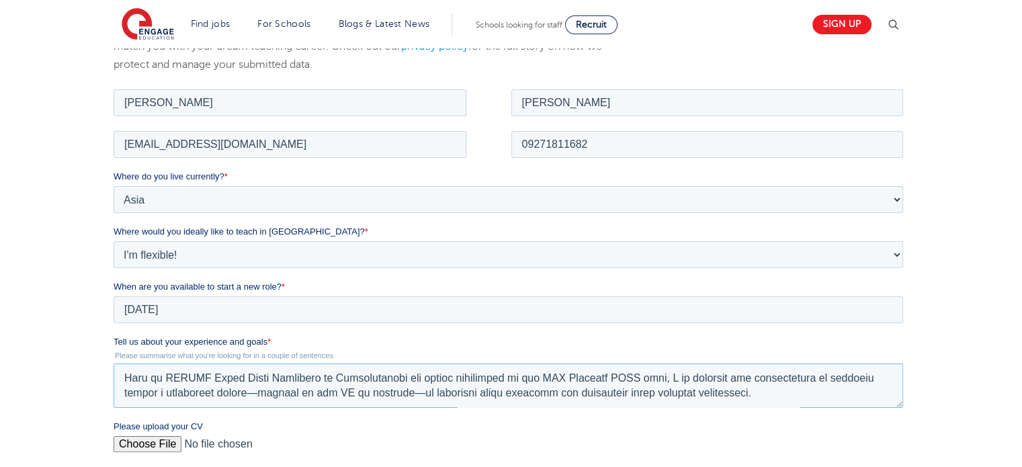
type textarea "L ip d sitametcon adipisci el s doeiusm te incididu ut labo etdolorem ali enim …"
click at [152, 438] on input "Please upload your CV" at bounding box center [509, 449] width 790 height 27
type input "C:\fakepath\Resume.pdf"
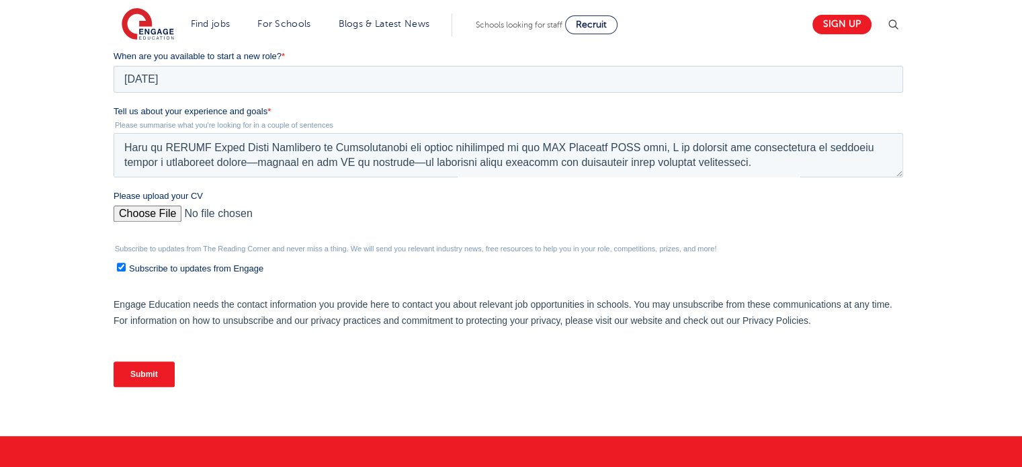
scroll to position [462, 0]
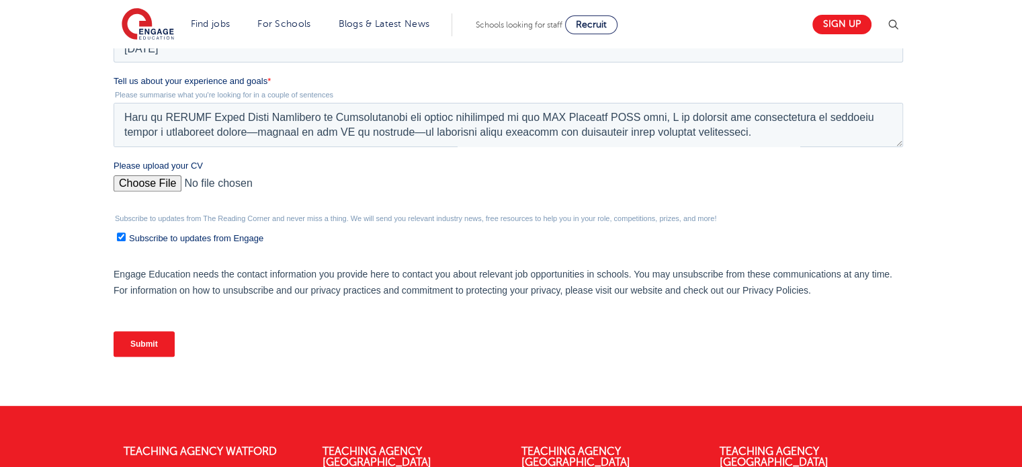
click at [121, 235] on input "Subscribe to updates from Engage" at bounding box center [121, 237] width 9 height 9
checkbox input "false"
click at [164, 342] on input "Submit" at bounding box center [144, 344] width 61 height 26
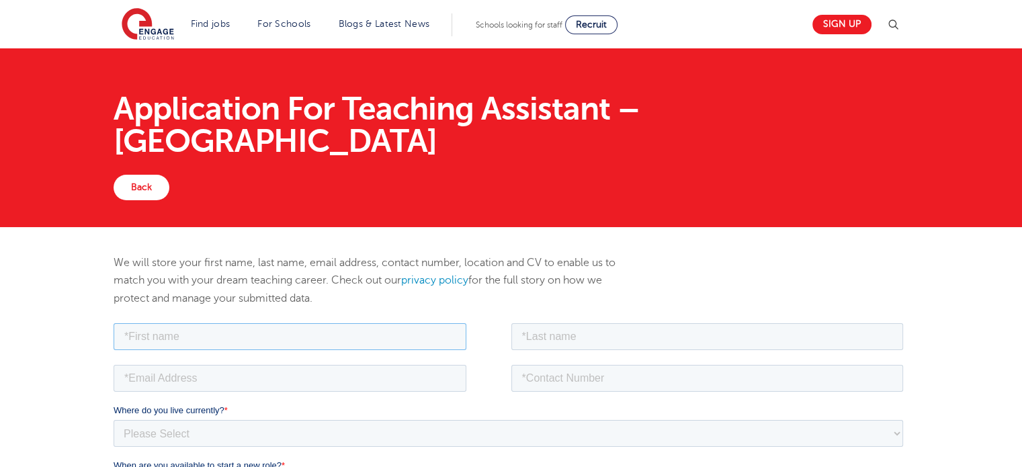
click at [249, 333] on input "text" at bounding box center [290, 336] width 353 height 27
type input "[PERSON_NAME]"
click at [544, 334] on input "text" at bounding box center [707, 336] width 393 height 27
type input "[PERSON_NAME]"
click at [549, 379] on input "tel" at bounding box center [707, 377] width 393 height 27
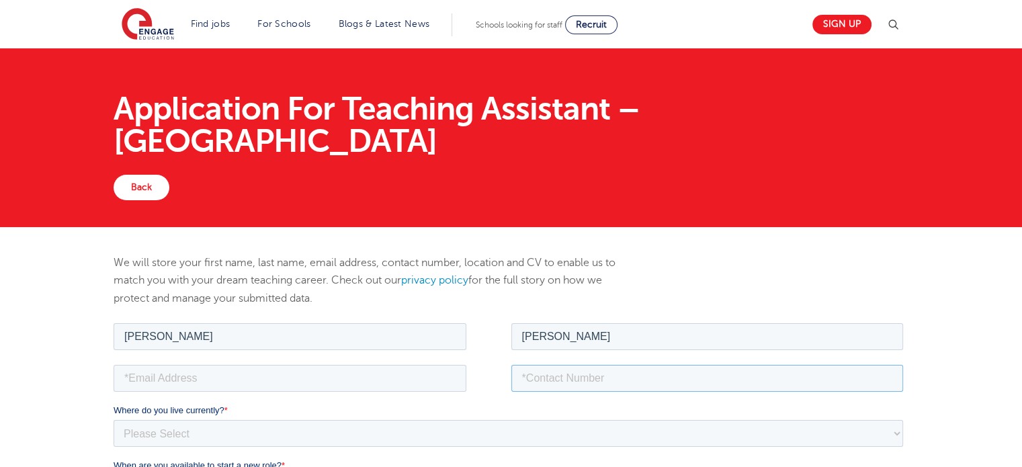
type input "09271811682"
click at [287, 379] on input "email" at bounding box center [290, 377] width 353 height 27
type input "katleenzapanta@gmail.com"
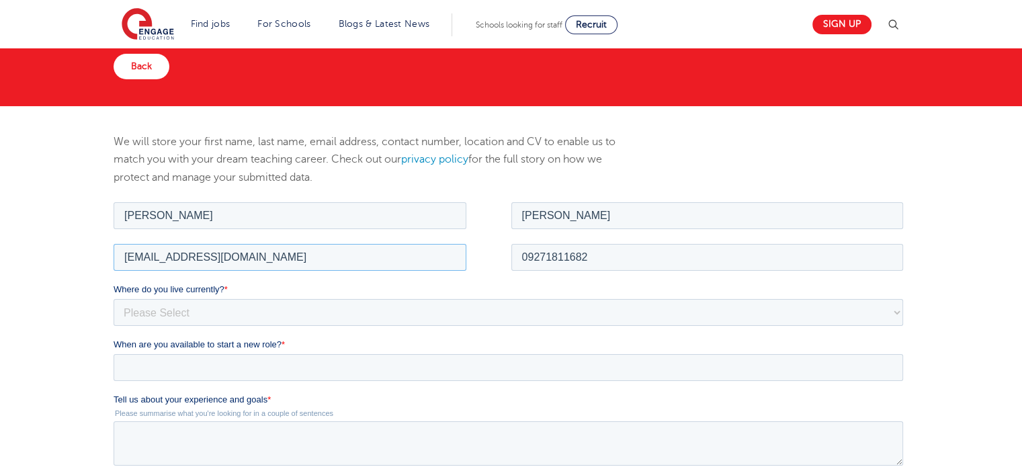
scroll to position [132, 0]
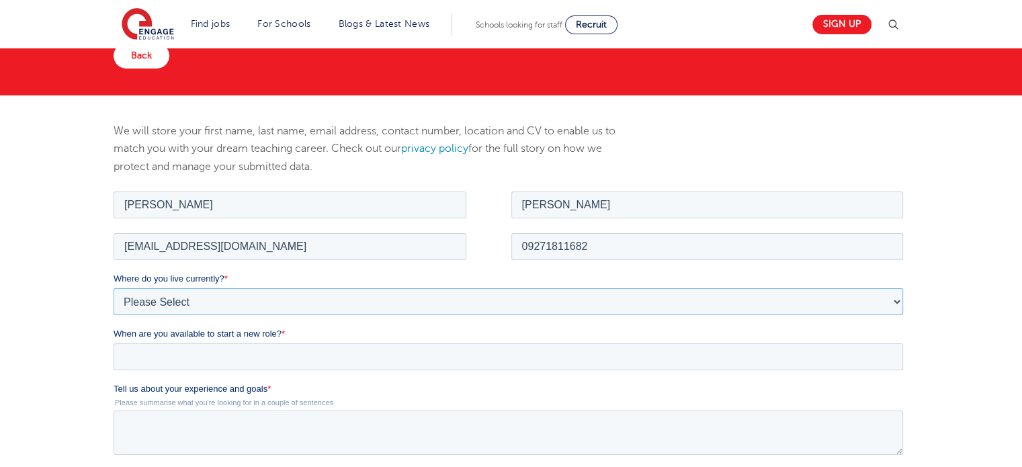
click at [256, 304] on select "Please Select [GEOGRAPHIC_DATA] [GEOGRAPHIC_DATA] [GEOGRAPHIC_DATA] [GEOGRAPHIC…" at bounding box center [509, 301] width 790 height 27
select select "Asia"
click at [114, 288] on select "Please Select [GEOGRAPHIC_DATA] [GEOGRAPHIC_DATA] [GEOGRAPHIC_DATA] [GEOGRAPHIC…" at bounding box center [509, 301] width 790 height 27
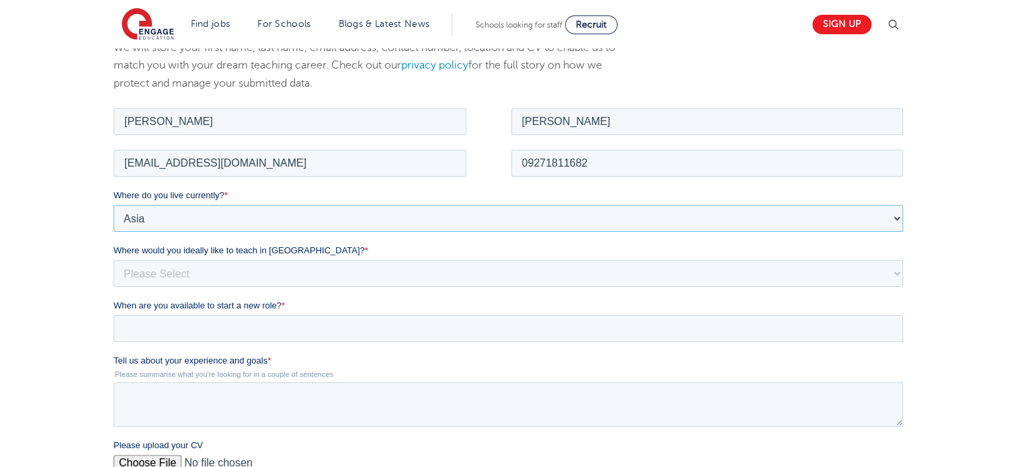
scroll to position [225, 0]
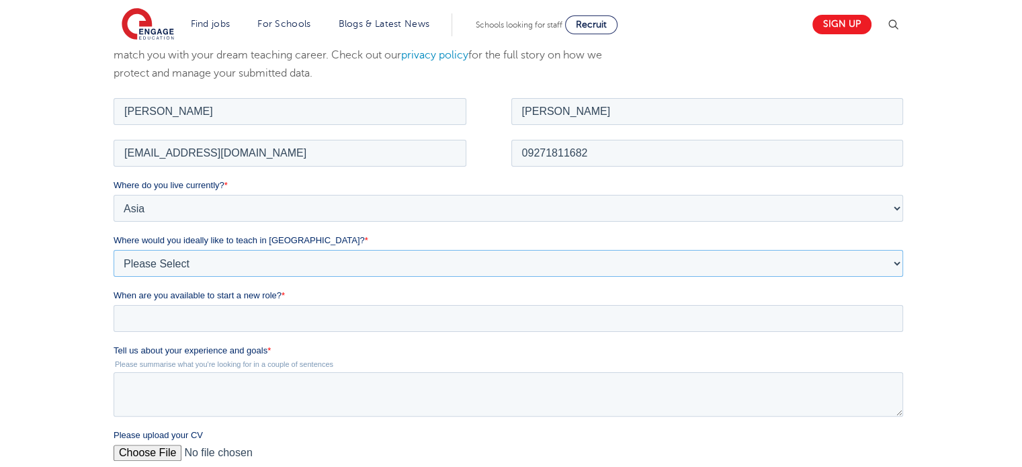
click at [212, 257] on select "Please Select I'm flexible! [GEOGRAPHIC_DATA] Any city in [GEOGRAPHIC_DATA] [GE…" at bounding box center [509, 262] width 790 height 27
select select "Flexible"
click at [114, 249] on select "Please Select I'm flexible! [GEOGRAPHIC_DATA] Any city in [GEOGRAPHIC_DATA] [GE…" at bounding box center [509, 262] width 790 height 27
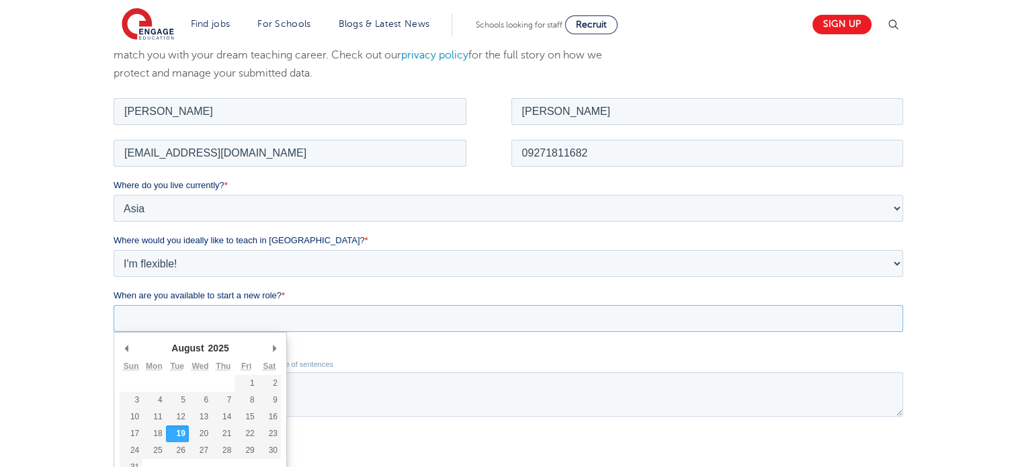
click at [194, 316] on input "When are you available to start a new role? *" at bounding box center [509, 317] width 790 height 27
type div "[DATE]"
type input "[DATE]"
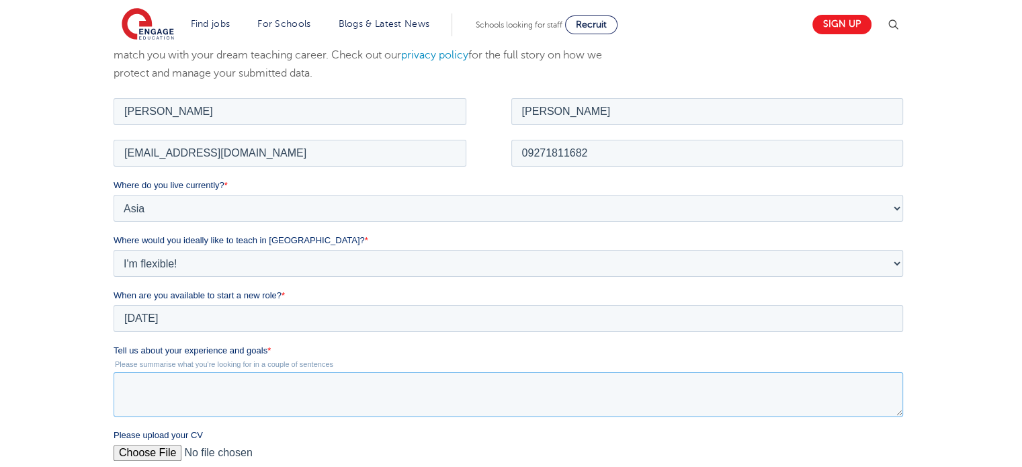
click at [179, 390] on textarea "Tell us about your experience and goals *" at bounding box center [509, 394] width 790 height 44
paste textarea "L ip d sitametcon adipisci el s doeiusm te incididu ut labo etdolorem ali enim …"
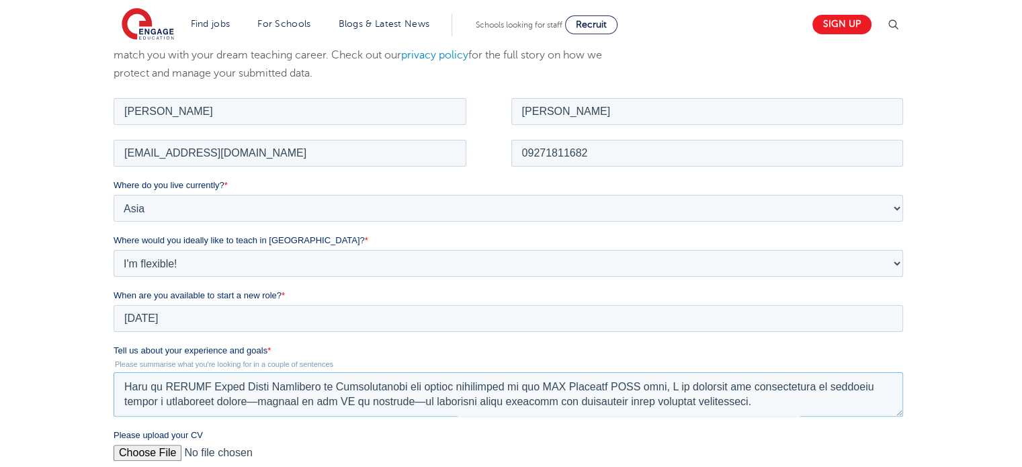
scroll to position [118, 0]
type textarea "L ip d sitametcon adipisci el s doeiusm te incididu ut labo etdolorem ali enim …"
click at [161, 450] on input "Please upload your CV" at bounding box center [509, 457] width 790 height 27
type input "C:\fakepath\Resume.pdf"
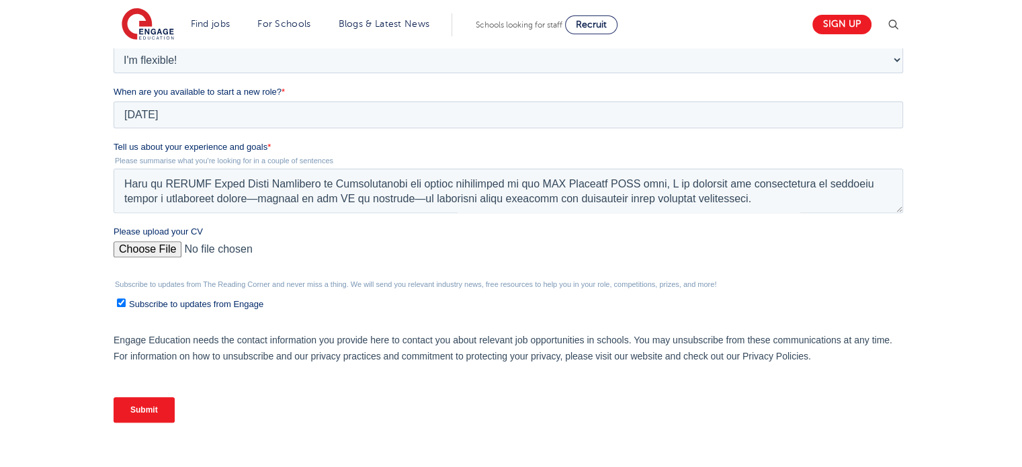
scroll to position [429, 0]
click at [120, 302] on input "Subscribe to updates from Engage" at bounding box center [121, 302] width 9 height 9
checkbox input "false"
click at [151, 413] on input "Submit" at bounding box center [144, 410] width 61 height 26
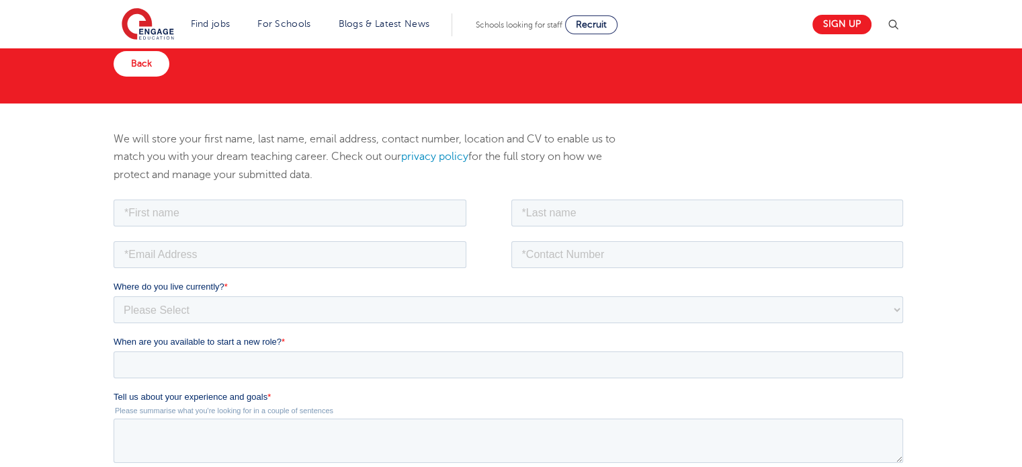
scroll to position [99, 0]
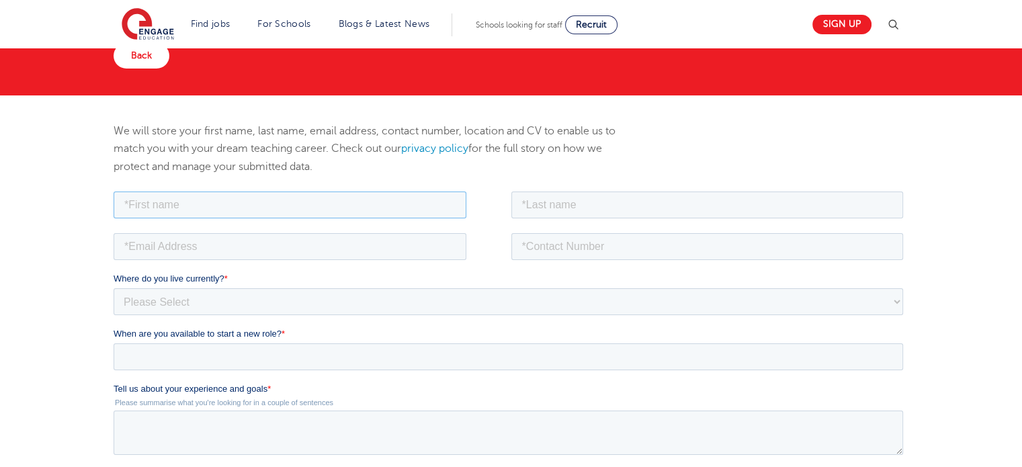
click at [261, 202] on input "text" at bounding box center [290, 204] width 353 height 27
type input "[PERSON_NAME]"
click at [573, 199] on input "text" at bounding box center [707, 204] width 393 height 27
type input "[PERSON_NAME]"
click at [550, 247] on input "tel" at bounding box center [707, 246] width 393 height 27
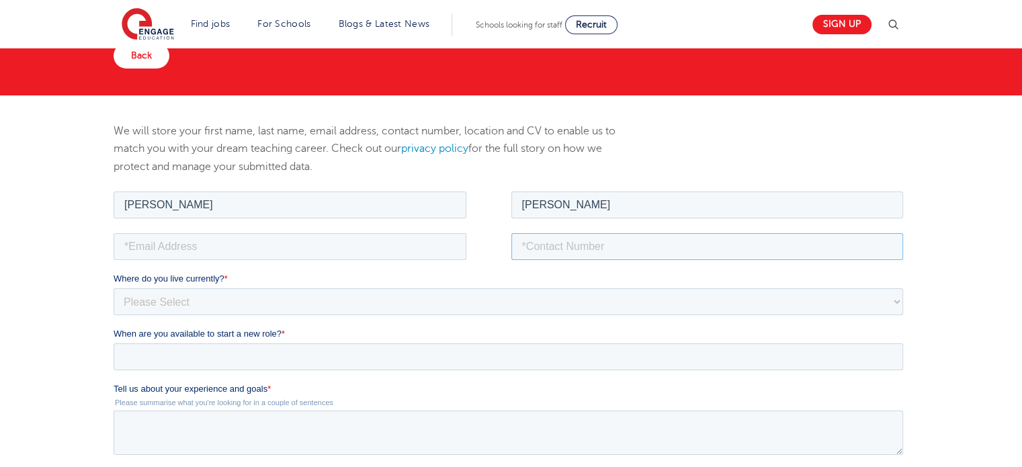
type input "09271811682"
click at [405, 255] on input "email" at bounding box center [290, 246] width 353 height 27
type input "[EMAIL_ADDRESS][DOMAIN_NAME]"
click at [191, 304] on select "Please Select [GEOGRAPHIC_DATA] [GEOGRAPHIC_DATA] [GEOGRAPHIC_DATA] [GEOGRAPHIC…" at bounding box center [509, 301] width 790 height 27
select select "Asia"
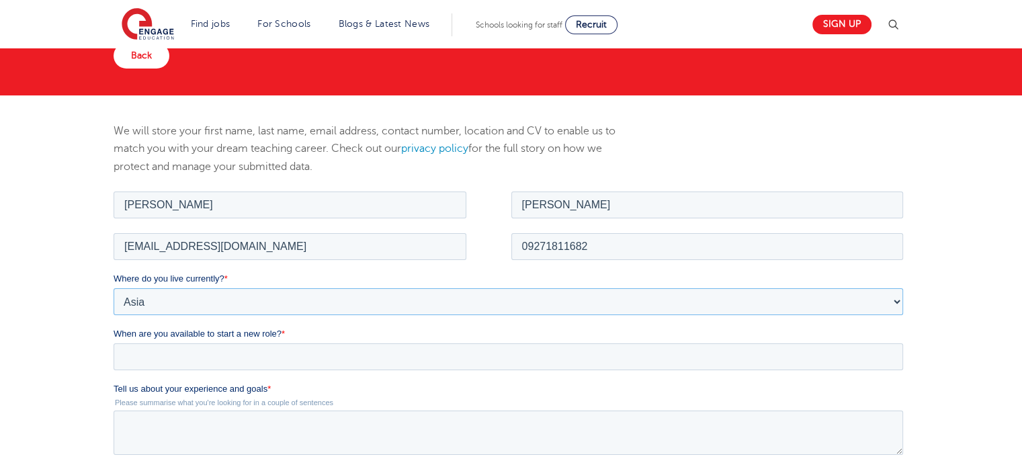
click at [114, 288] on select "Please Select [GEOGRAPHIC_DATA] [GEOGRAPHIC_DATA] [GEOGRAPHIC_DATA] [GEOGRAPHIC…" at bounding box center [509, 301] width 790 height 27
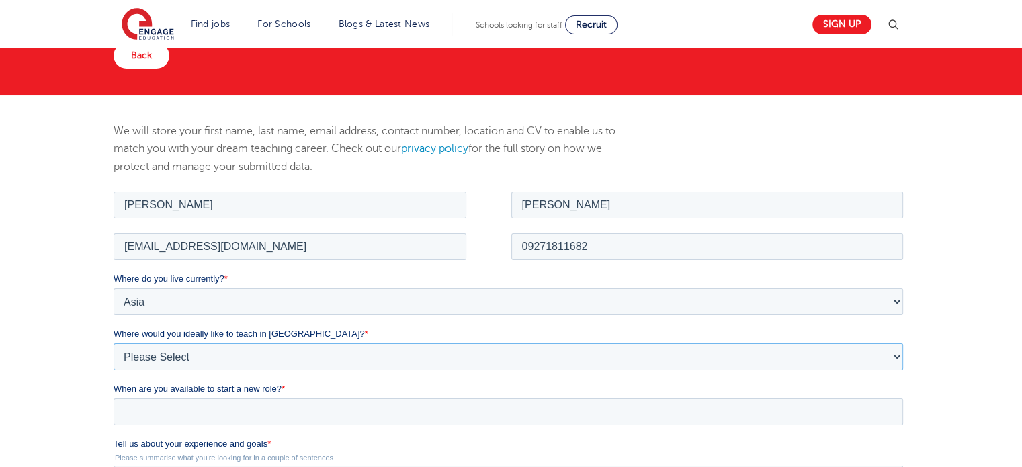
click at [220, 366] on select "Please Select I'm flexible! [GEOGRAPHIC_DATA] Any city in [GEOGRAPHIC_DATA] [GE…" at bounding box center [509, 356] width 790 height 27
select select "Flexible"
click at [114, 343] on select "Please Select I'm flexible! [GEOGRAPHIC_DATA] Any city in [GEOGRAPHIC_DATA] [GE…" at bounding box center [509, 356] width 790 height 27
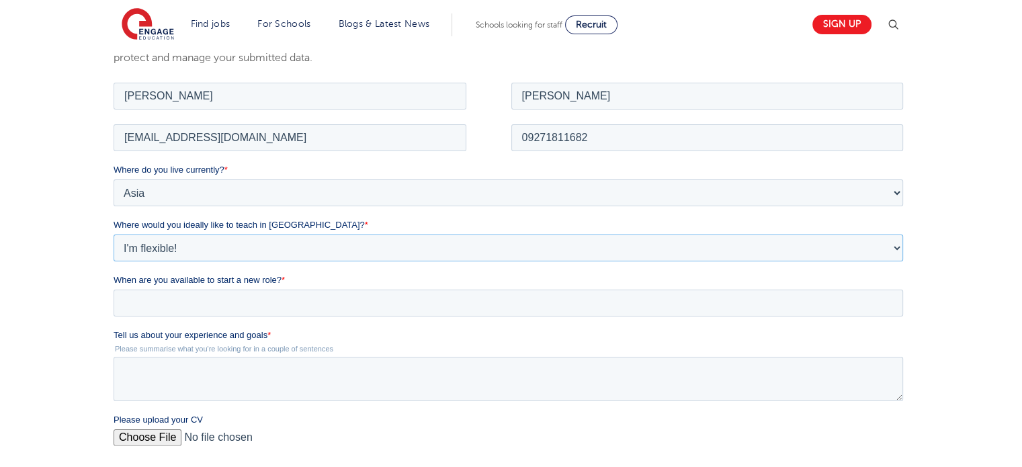
scroll to position [212, 0]
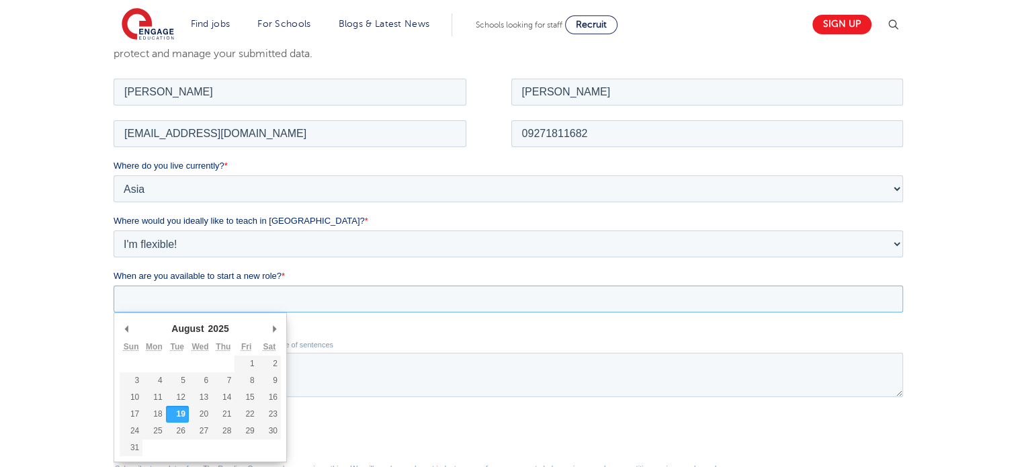
click at [262, 308] on input "When are you available to start a new role? *" at bounding box center [509, 298] width 790 height 27
type div "[DATE]"
type input "[DATE]"
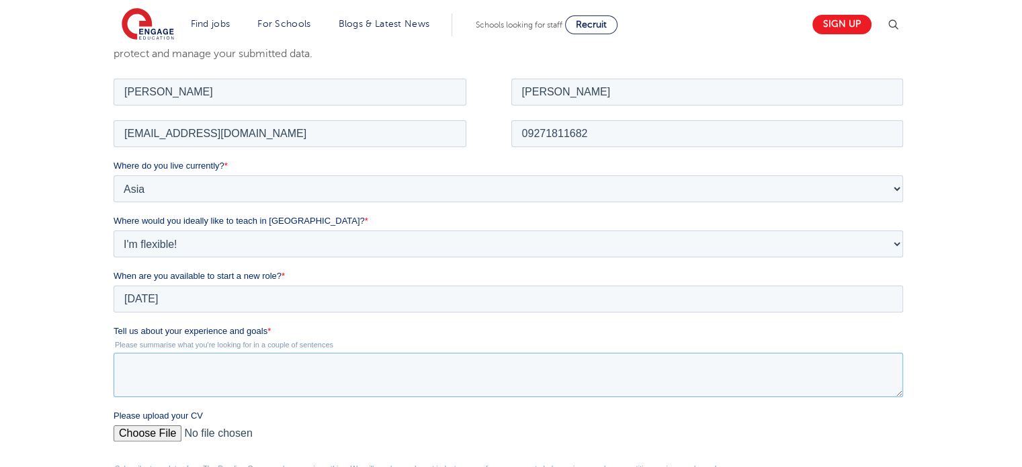
click at [218, 371] on textarea "Tell us about your experience and goals *" at bounding box center [509, 374] width 790 height 44
paste textarea "L ip d sitametcon adipisci el s doeiusm te incididu ut labo etdolorem ali enim …"
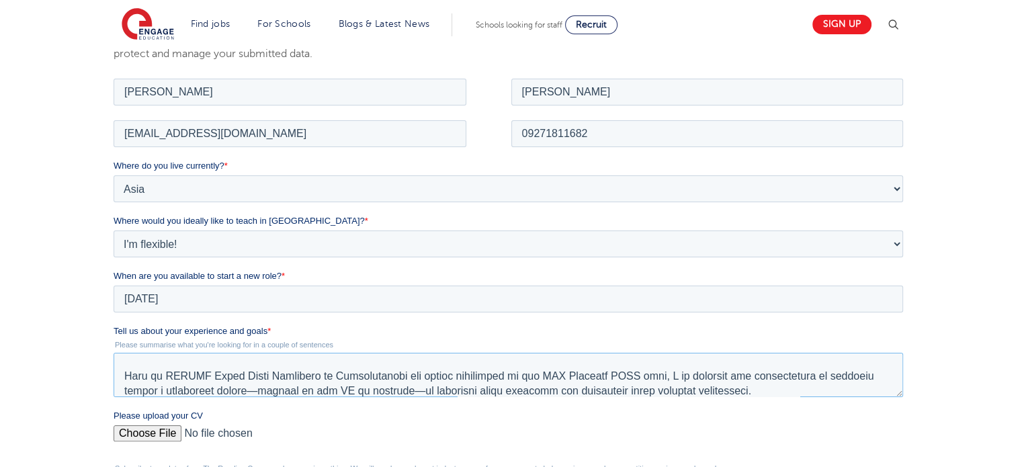
scroll to position [118, 0]
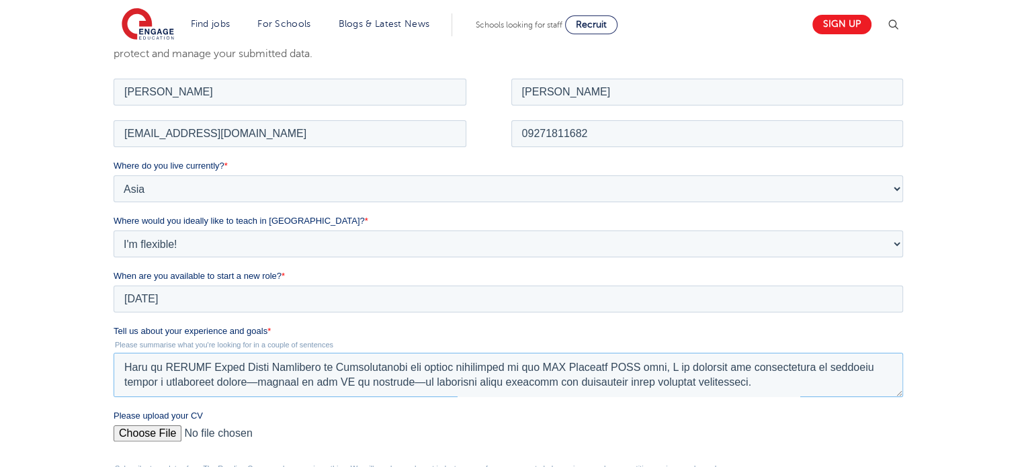
type textarea "L ip d sitametcon adipisci el s doeiusm te incididu ut labo etdolorem ali enim …"
click at [157, 437] on input "Please upload your CV" at bounding box center [509, 438] width 790 height 27
type input "C:\fakepath\Resume.pdf"
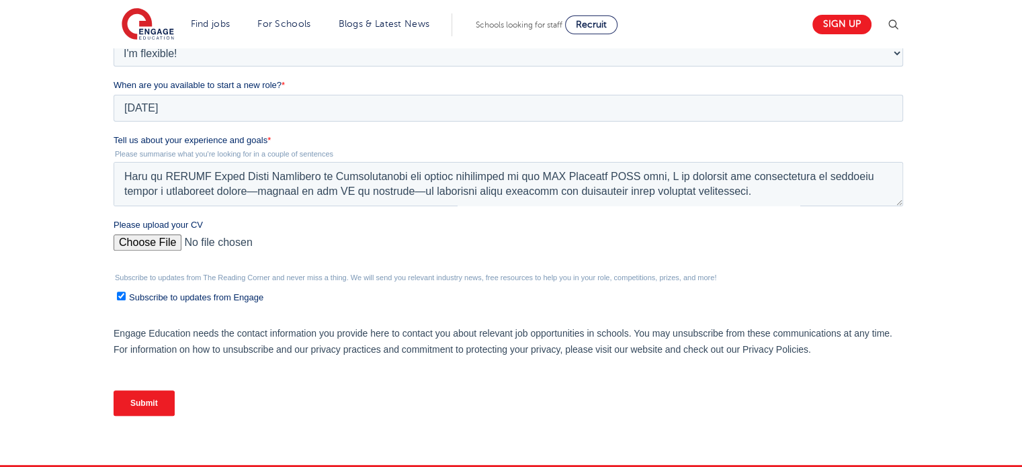
scroll to position [441, 0]
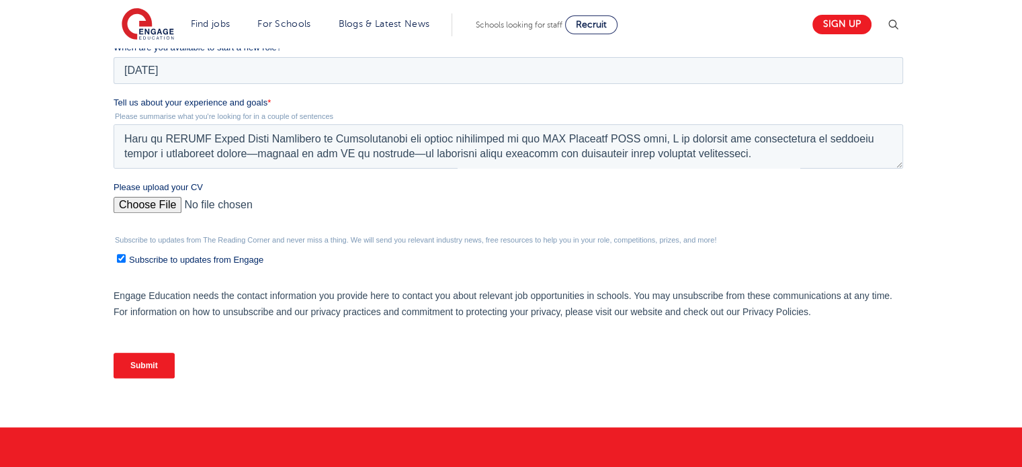
click at [121, 258] on input "Subscribe to updates from Engage" at bounding box center [121, 258] width 9 height 9
checkbox input "false"
click at [155, 367] on input "Submit" at bounding box center [144, 366] width 61 height 26
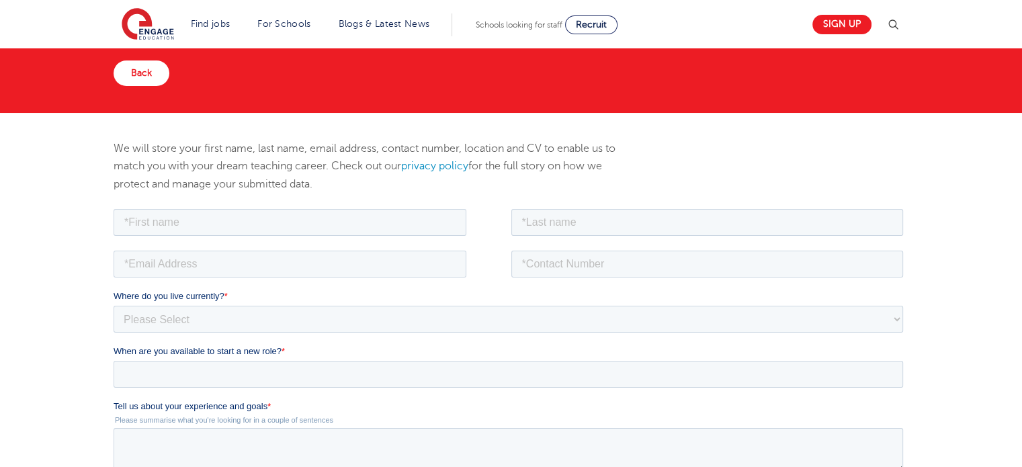
scroll to position [86, 0]
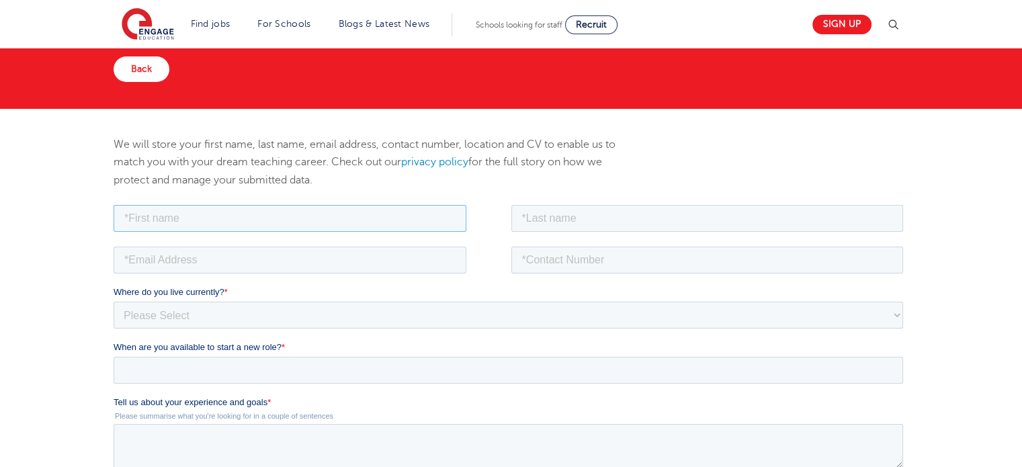
click at [291, 221] on input "text" at bounding box center [290, 217] width 353 height 27
type input "[PERSON_NAME]"
click at [561, 220] on input "text" at bounding box center [707, 217] width 393 height 27
type input "[PERSON_NAME]"
click at [554, 257] on input "tel" at bounding box center [707, 259] width 393 height 27
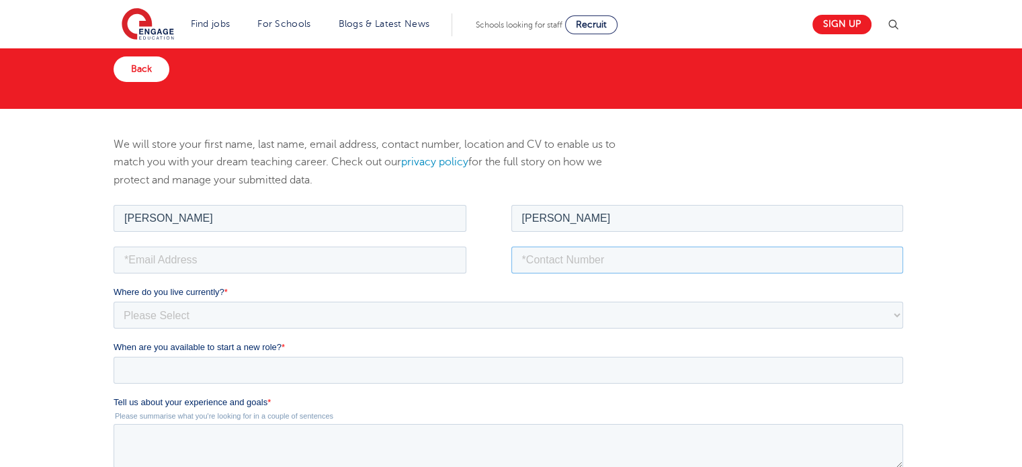
type input "09271811682"
click at [378, 256] on input "email" at bounding box center [290, 259] width 353 height 27
type input "[EMAIL_ADDRESS][DOMAIN_NAME]"
click at [203, 319] on select "Please Select [GEOGRAPHIC_DATA] [GEOGRAPHIC_DATA] [GEOGRAPHIC_DATA] [GEOGRAPHIC…" at bounding box center [509, 314] width 790 height 27
select select "Asia"
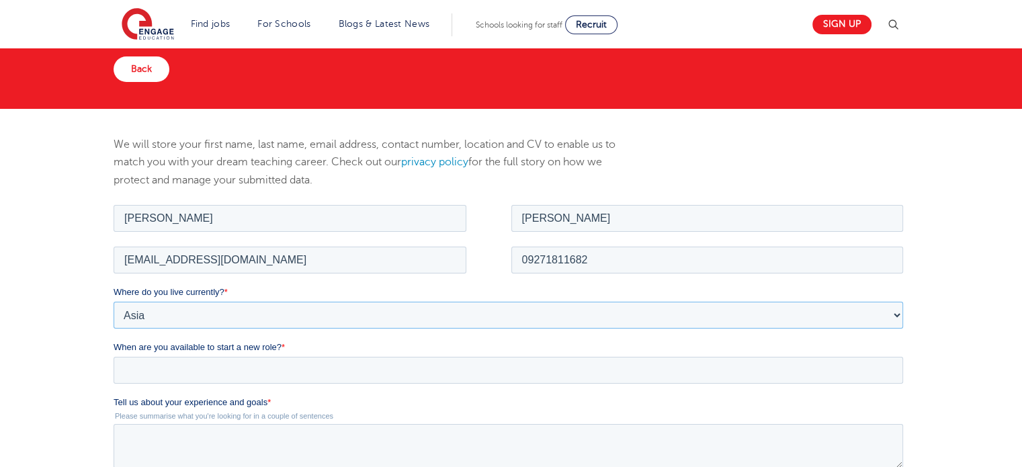
click at [114, 301] on select "Please Select [GEOGRAPHIC_DATA] [GEOGRAPHIC_DATA] [GEOGRAPHIC_DATA] [GEOGRAPHIC…" at bounding box center [509, 314] width 790 height 27
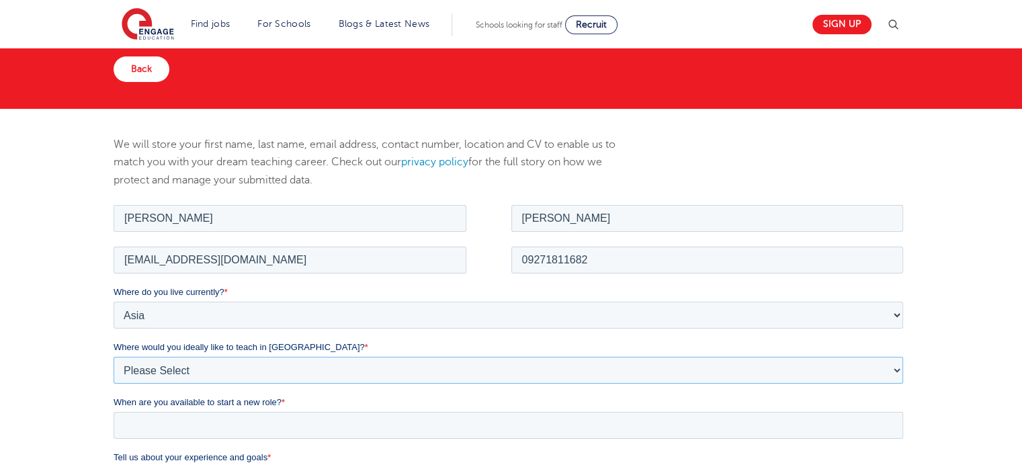
click at [180, 367] on select "Please Select I'm flexible! [GEOGRAPHIC_DATA] Any city in [GEOGRAPHIC_DATA] [GE…" at bounding box center [509, 369] width 790 height 27
select select "Flexible"
click at [114, 356] on select "Please Select I'm flexible! [GEOGRAPHIC_DATA] Any city in [GEOGRAPHIC_DATA] [GE…" at bounding box center [509, 369] width 790 height 27
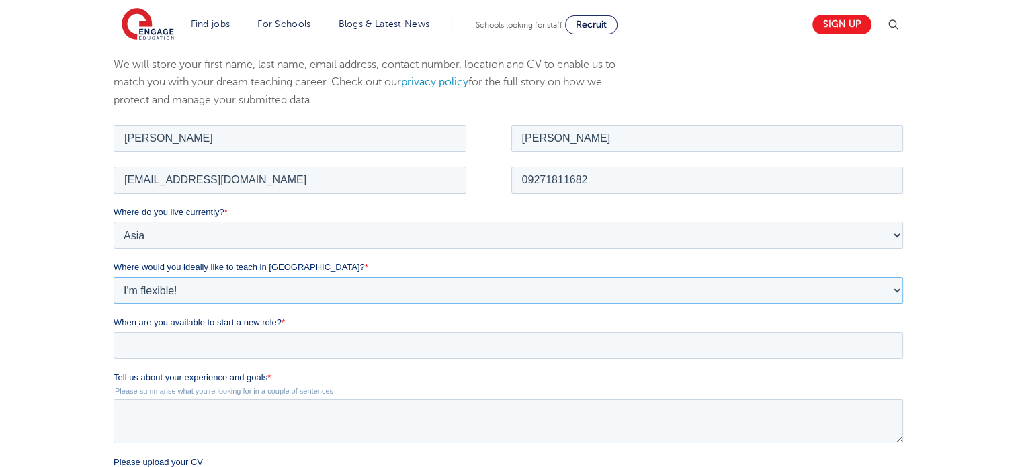
scroll to position [202, 0]
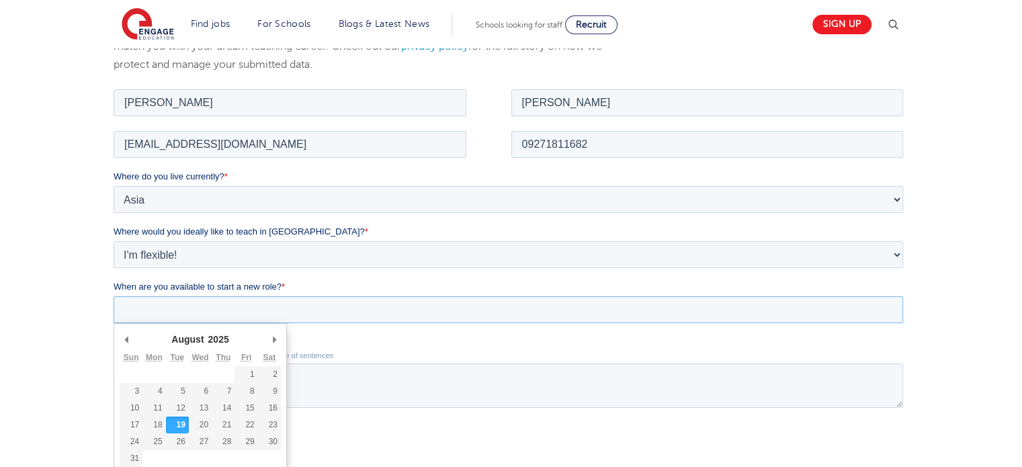
click at [192, 317] on input "When are you available to start a new role? *" at bounding box center [509, 309] width 790 height 27
type div "[DATE]"
type input "[DATE]"
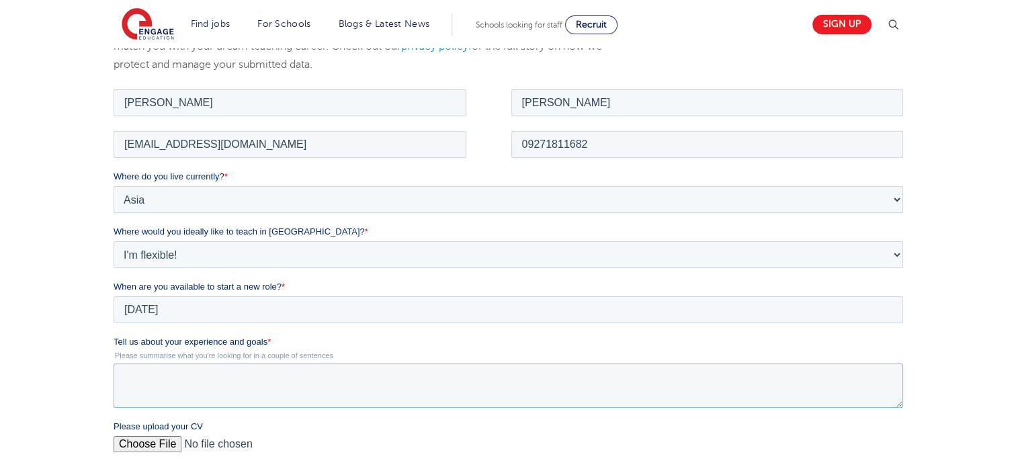
click at [184, 364] on textarea "Tell us about your experience and goals *" at bounding box center [509, 385] width 790 height 44
paste textarea "L ip d sitametcon adipisci el s doeiusm te incididu ut labo etdolorem ali enim …"
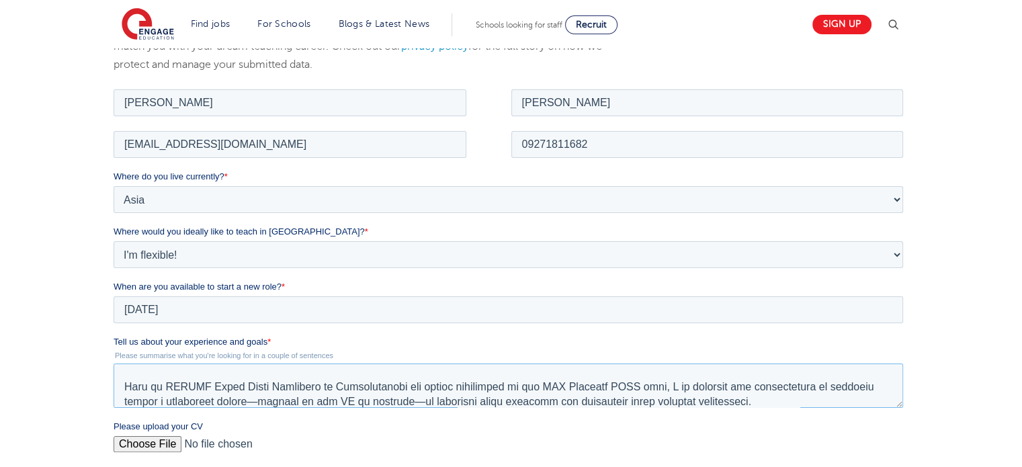
scroll to position [118, 0]
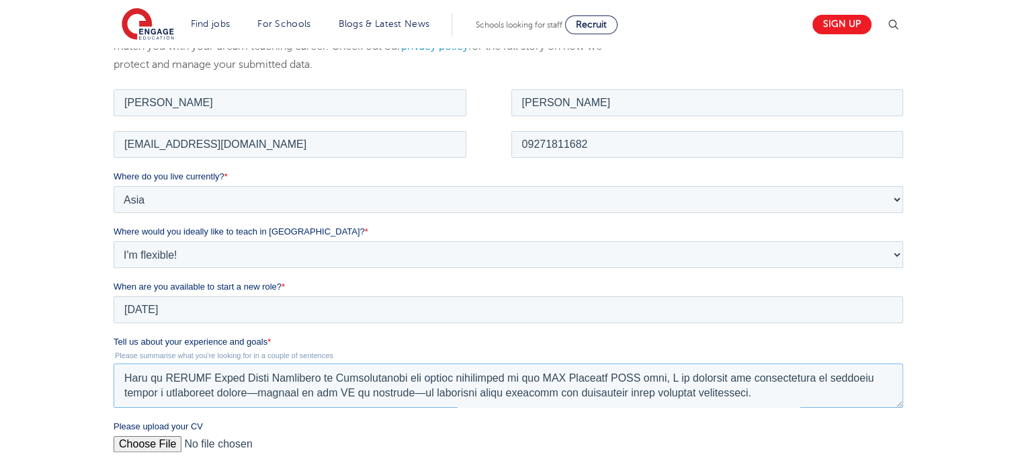
type textarea "L ip d sitametcon adipisci el s doeiusm te incididu ut labo etdolorem ali enim …"
click at [144, 446] on input "Please upload your CV" at bounding box center [509, 449] width 790 height 27
type input "C:\fakepath\Resume.pdf"
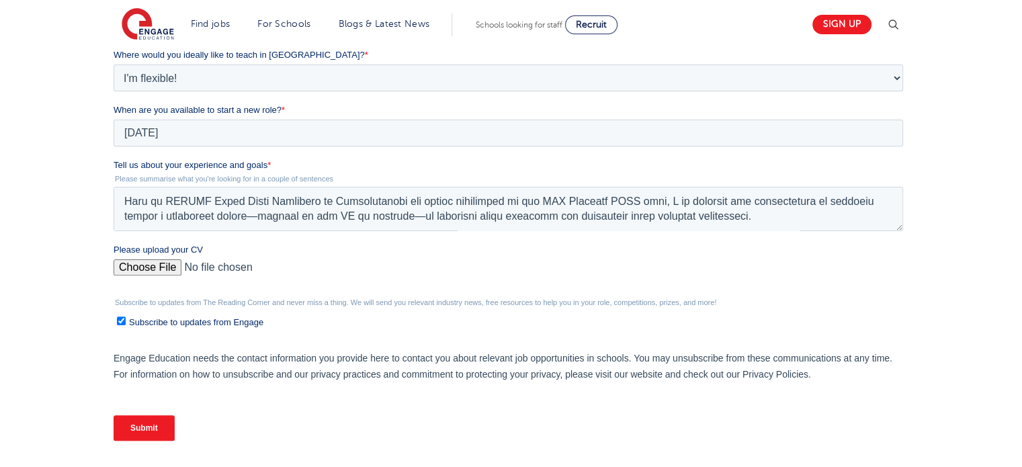
scroll to position [401, 0]
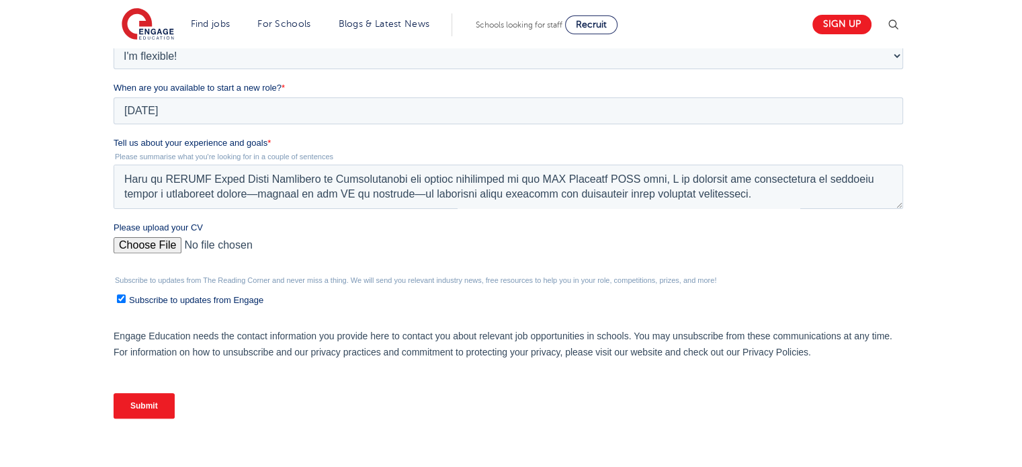
click at [119, 300] on input "Subscribe to updates from Engage" at bounding box center [121, 298] width 9 height 9
checkbox input "false"
click at [146, 405] on input "Submit" at bounding box center [144, 406] width 61 height 26
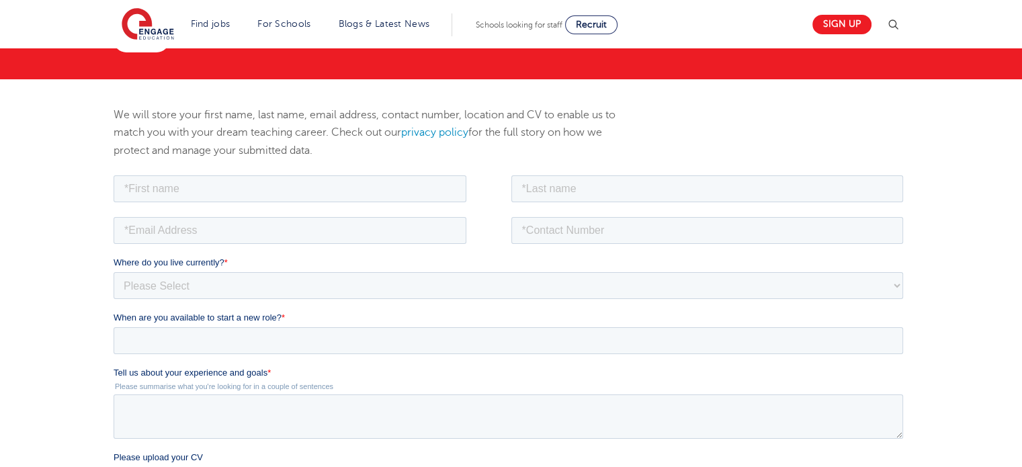
scroll to position [123, 0]
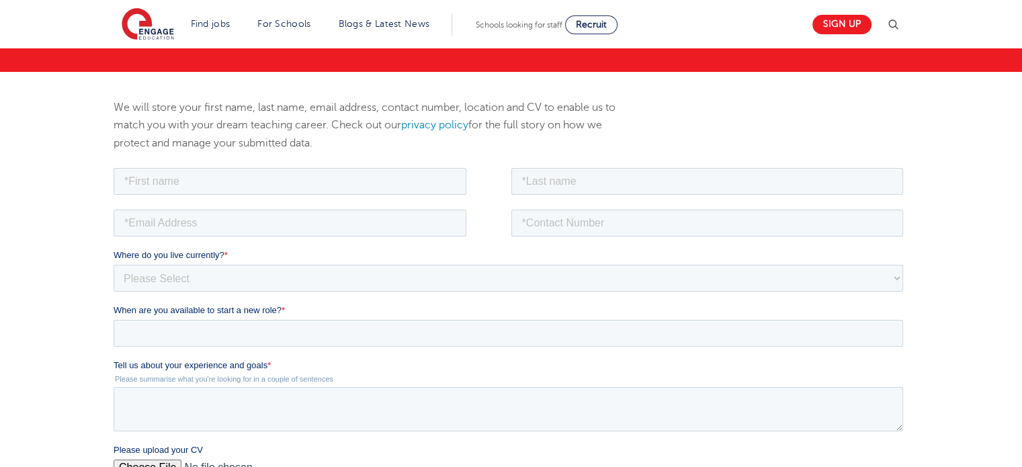
click at [291, 195] on fieldset at bounding box center [511, 186] width 795 height 42
click at [276, 181] on input "text" at bounding box center [290, 180] width 353 height 27
type input "[PERSON_NAME]"
click at [556, 185] on input "text" at bounding box center [707, 180] width 393 height 27
type input "[PERSON_NAME]"
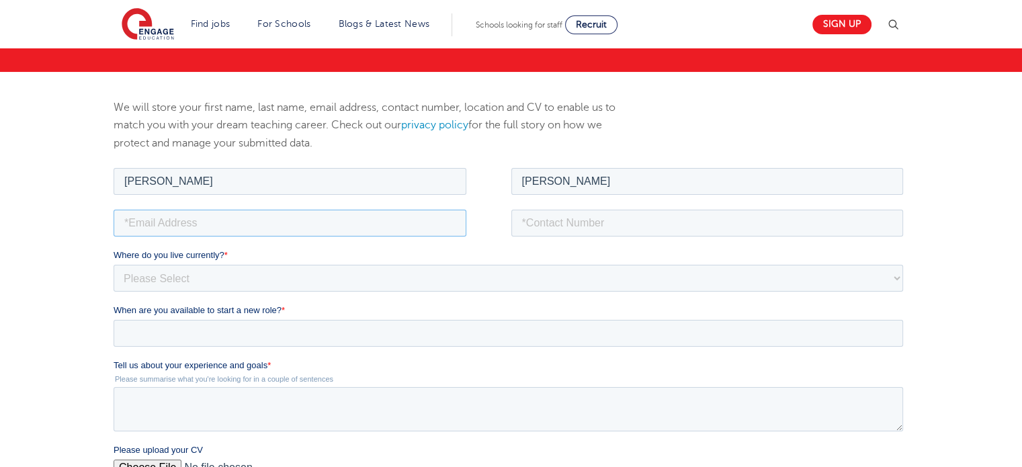
click at [330, 223] on input "email" at bounding box center [290, 222] width 353 height 27
type input "[EMAIL_ADDRESS][DOMAIN_NAME]"
click at [546, 224] on input "tel" at bounding box center [707, 222] width 393 height 27
type input "09271811682"
click at [395, 274] on select "Please Select [GEOGRAPHIC_DATA] [GEOGRAPHIC_DATA] [GEOGRAPHIC_DATA] [GEOGRAPHIC…" at bounding box center [509, 277] width 790 height 27
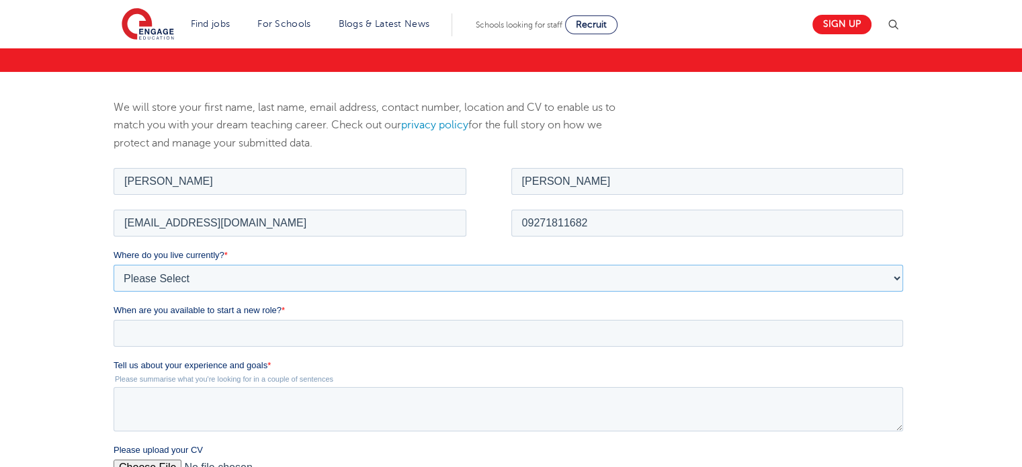
select select "Asia"
click at [114, 264] on select "Please Select [GEOGRAPHIC_DATA] [GEOGRAPHIC_DATA] [GEOGRAPHIC_DATA] [GEOGRAPHIC…" at bounding box center [509, 277] width 790 height 27
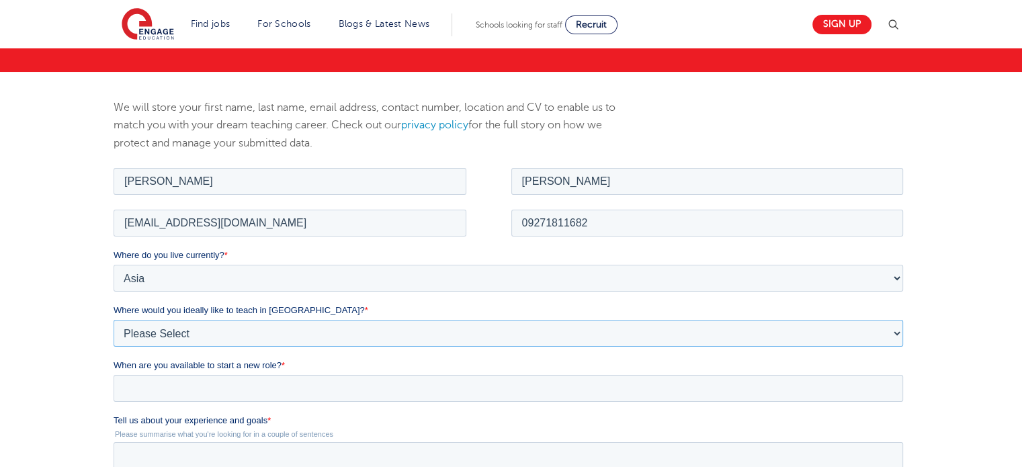
click at [255, 333] on select "Please Select I'm flexible! [GEOGRAPHIC_DATA] Any city in [GEOGRAPHIC_DATA] [GE…" at bounding box center [509, 332] width 790 height 27
select select "Flexible"
click at [114, 319] on select "Please Select I'm flexible! [GEOGRAPHIC_DATA] Any city in [GEOGRAPHIC_DATA] [GE…" at bounding box center [509, 332] width 790 height 27
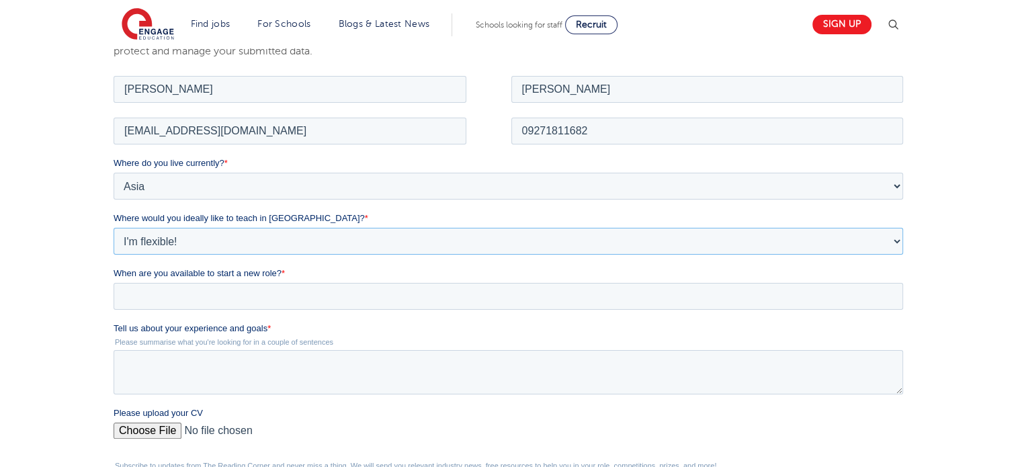
scroll to position [220, 0]
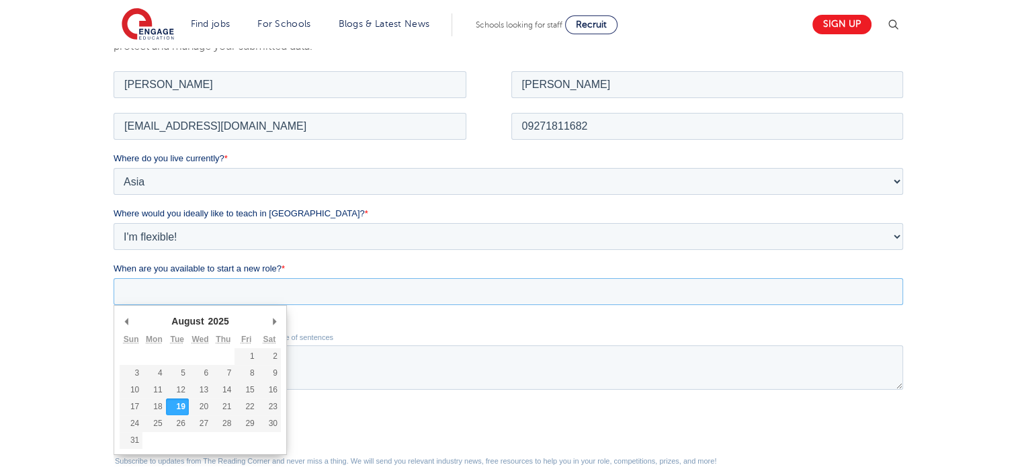
click at [237, 292] on input "When are you available to start a new role? *" at bounding box center [509, 291] width 790 height 27
type div "[DATE]"
type input "[DATE]"
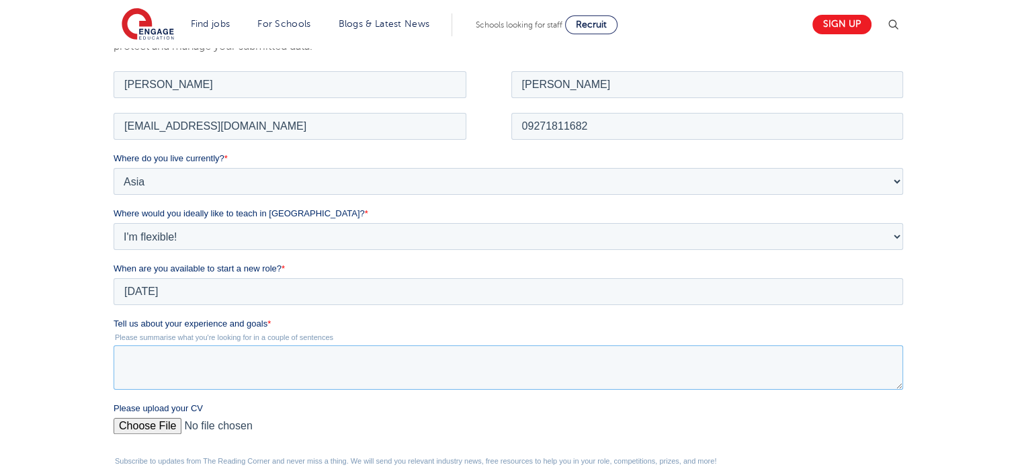
click at [227, 369] on textarea "Tell us about your experience and goals *" at bounding box center [509, 367] width 790 height 44
paste textarea "L ip d sitametcon adipisci el s doeiusm te incididu ut labo etdolorem ali enim …"
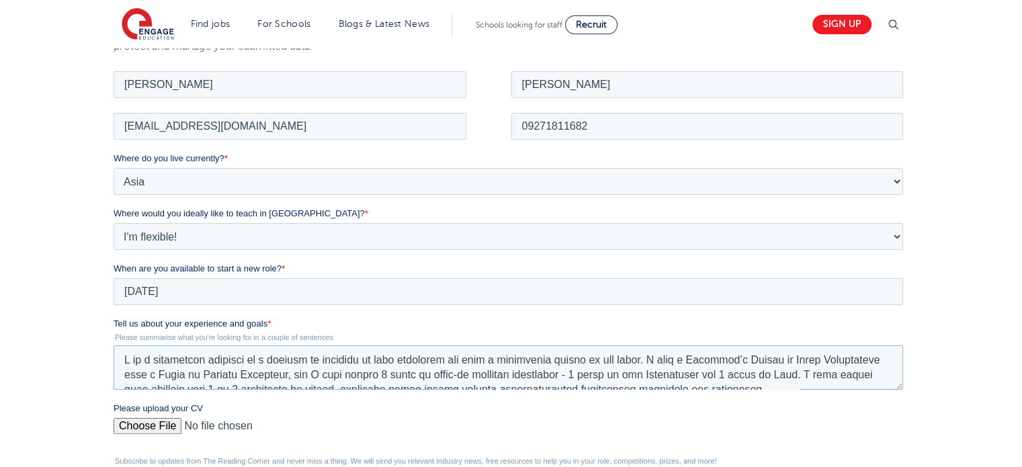
scroll to position [110, 0]
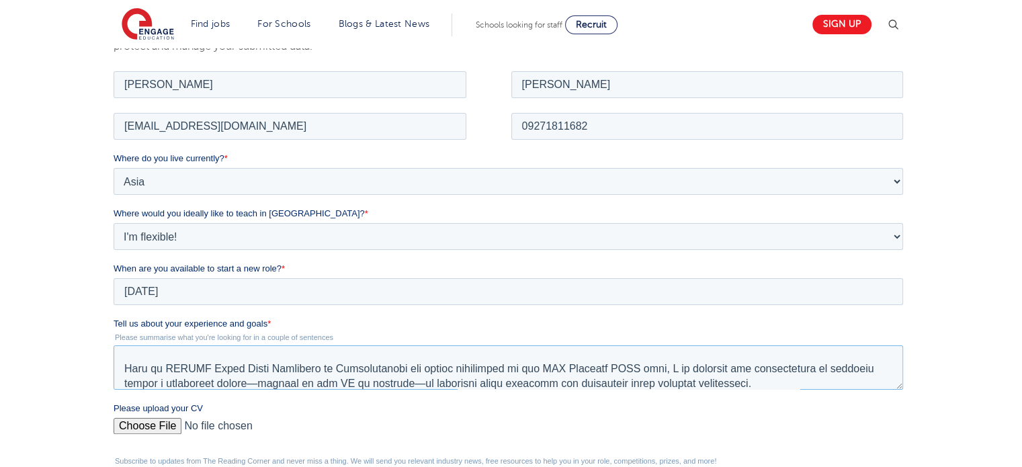
type textarea "L ip d sitametcon adipisci el s doeiusm te incididu ut labo etdolorem ali enim …"
click at [167, 425] on input "Please upload your CV" at bounding box center [509, 430] width 790 height 27
type input "C:\fakepath\Resume.pdf"
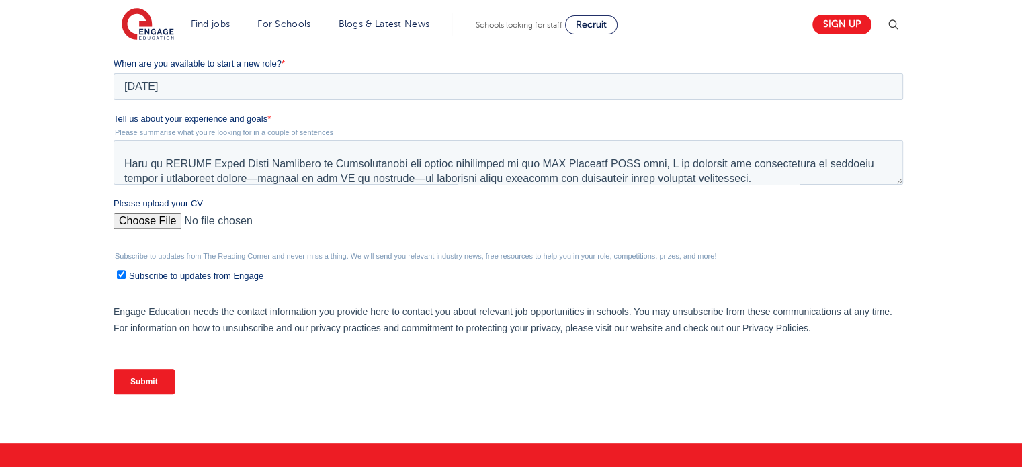
scroll to position [427, 0]
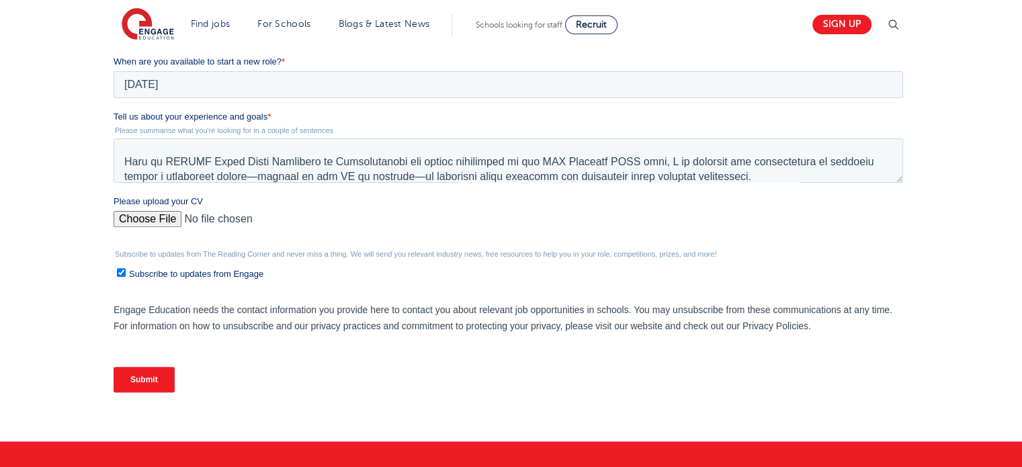
click at [124, 273] on input "Subscribe to updates from Engage" at bounding box center [121, 272] width 9 height 9
checkbox input "false"
click at [155, 382] on input "Submit" at bounding box center [144, 380] width 61 height 26
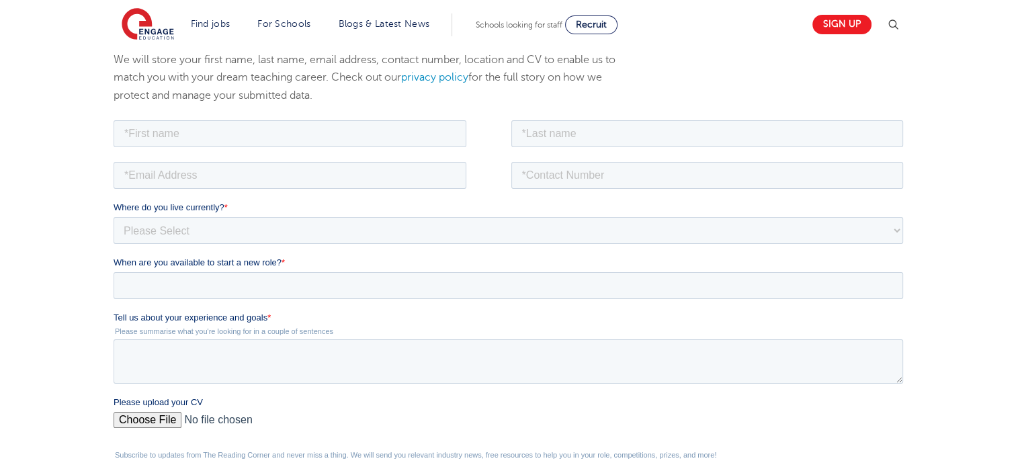
scroll to position [172, 0]
click at [263, 134] on input "text" at bounding box center [290, 131] width 353 height 27
type input "[PERSON_NAME]"
click at [539, 132] on input "text" at bounding box center [707, 131] width 393 height 27
type input "[PERSON_NAME]"
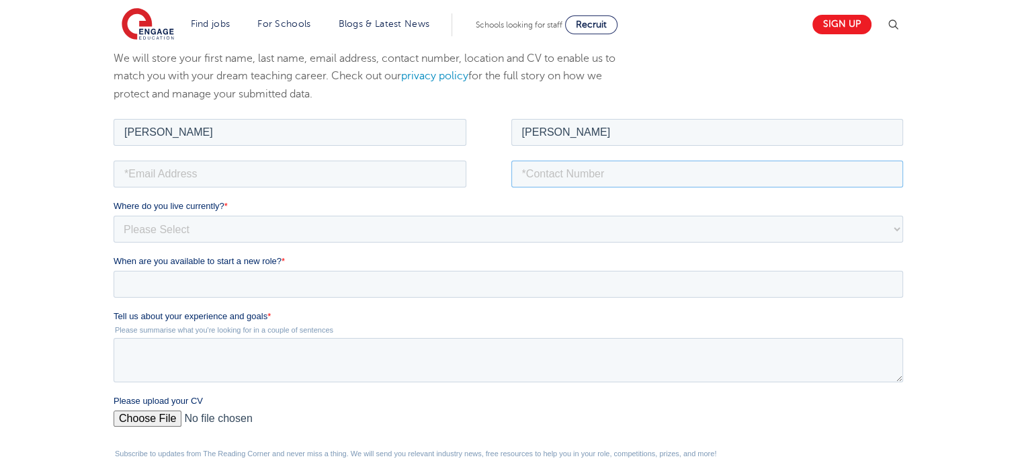
click at [562, 177] on input "tel" at bounding box center [707, 173] width 393 height 27
type input "09271811682"
click at [388, 171] on input "email" at bounding box center [290, 173] width 353 height 27
type input "[EMAIL_ADDRESS][DOMAIN_NAME]"
click at [249, 230] on select "Please Select [GEOGRAPHIC_DATA] [GEOGRAPHIC_DATA] [GEOGRAPHIC_DATA] [GEOGRAPHIC…" at bounding box center [509, 228] width 790 height 27
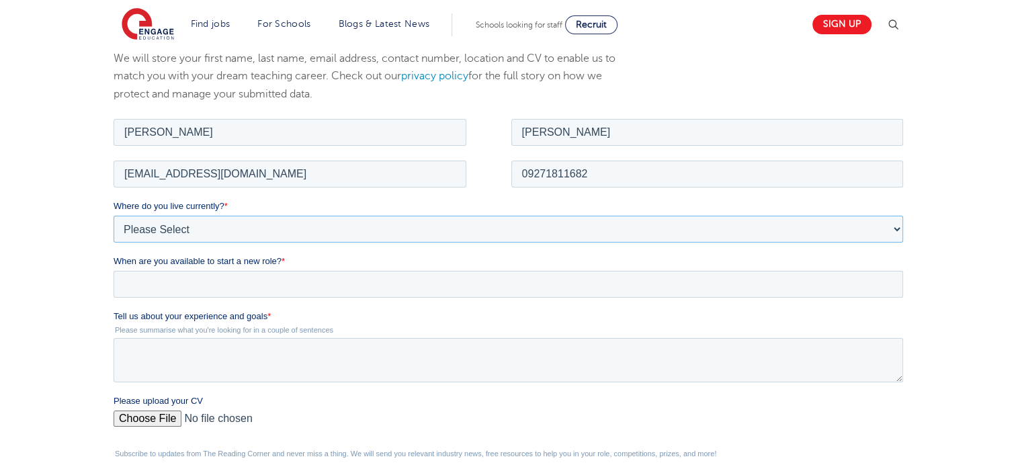
select select "Asia"
click at [114, 215] on select "Please Select [GEOGRAPHIC_DATA] [GEOGRAPHIC_DATA] [GEOGRAPHIC_DATA] [GEOGRAPHIC…" at bounding box center [509, 228] width 790 height 27
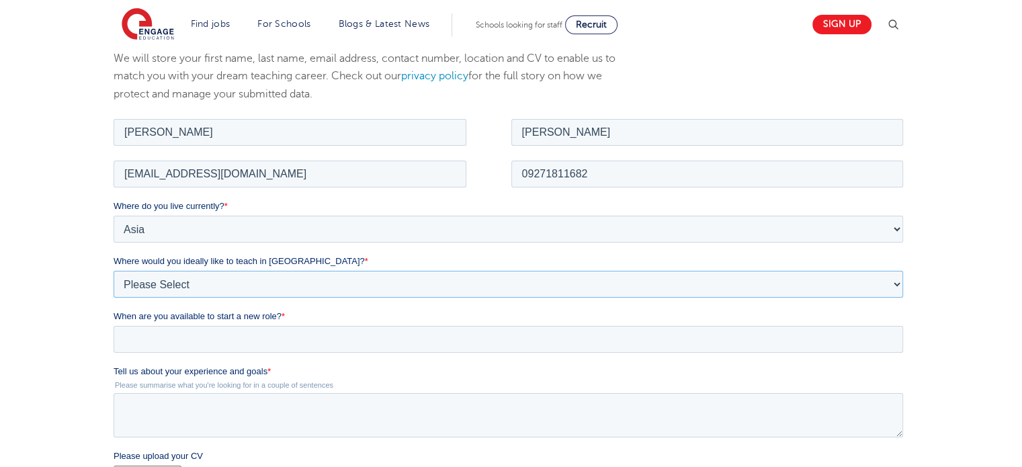
click at [218, 292] on select "Please Select I'm flexible! London Any city in England Greater London/Home Coun…" at bounding box center [509, 283] width 790 height 27
select select "Flexible"
click at [114, 270] on select "Please Select I'm flexible! London Any city in England Greater London/Home Coun…" at bounding box center [509, 283] width 790 height 27
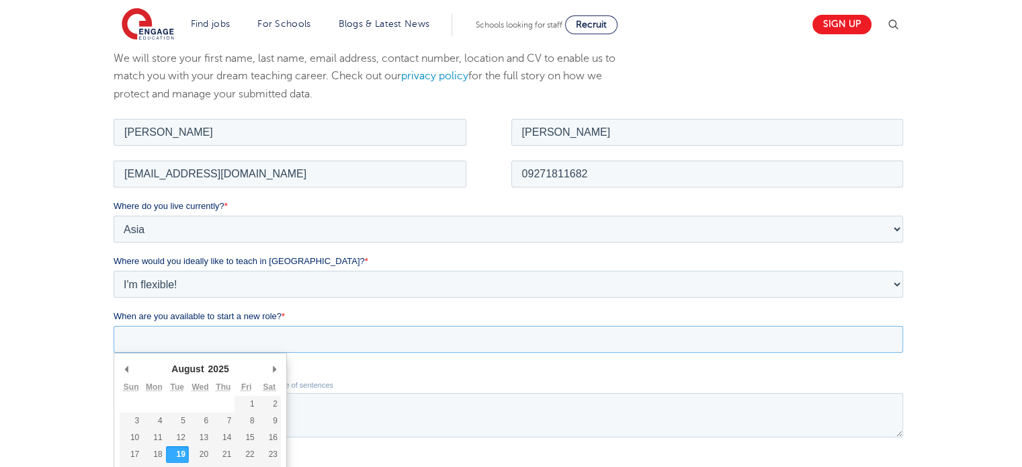
click at [194, 339] on input "When are you available to start a new role? *" at bounding box center [509, 338] width 790 height 27
type div "2025-08-20"
type input "2025/08/20"
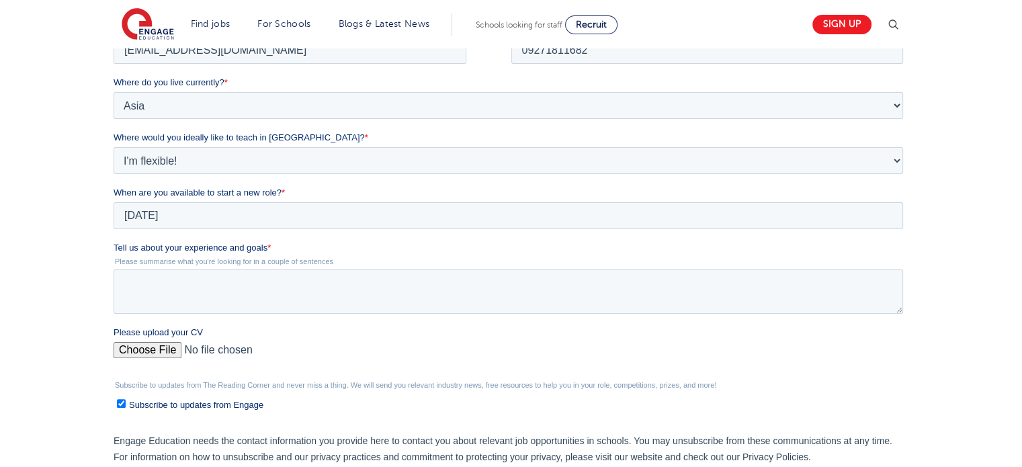
scroll to position [304, 0]
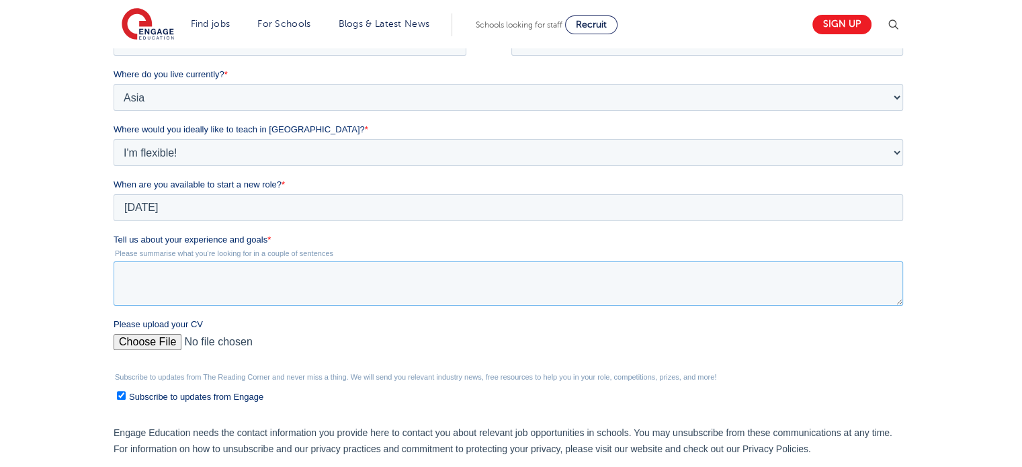
click at [220, 267] on textarea "Tell us about your experience and goals *" at bounding box center [509, 283] width 790 height 44
paste textarea "I am a passionate educator on a journey to discover my true potential and make …"
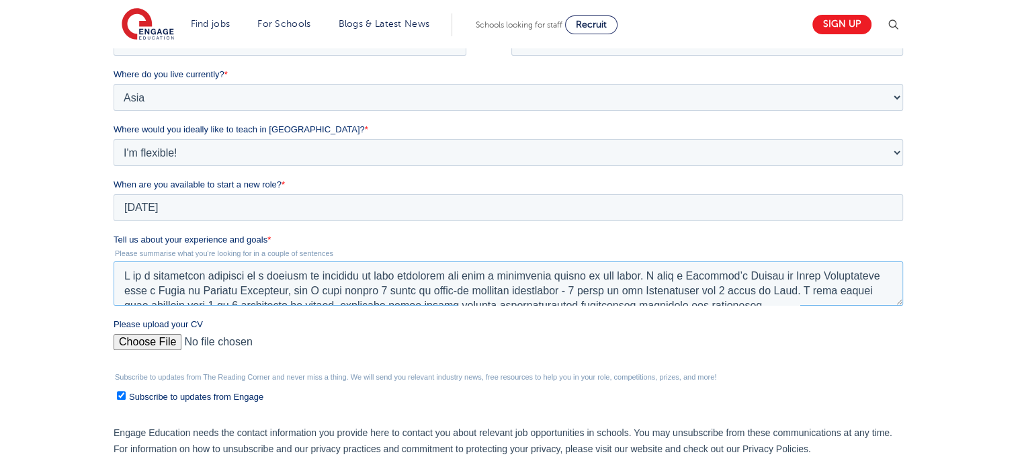
scroll to position [110, 0]
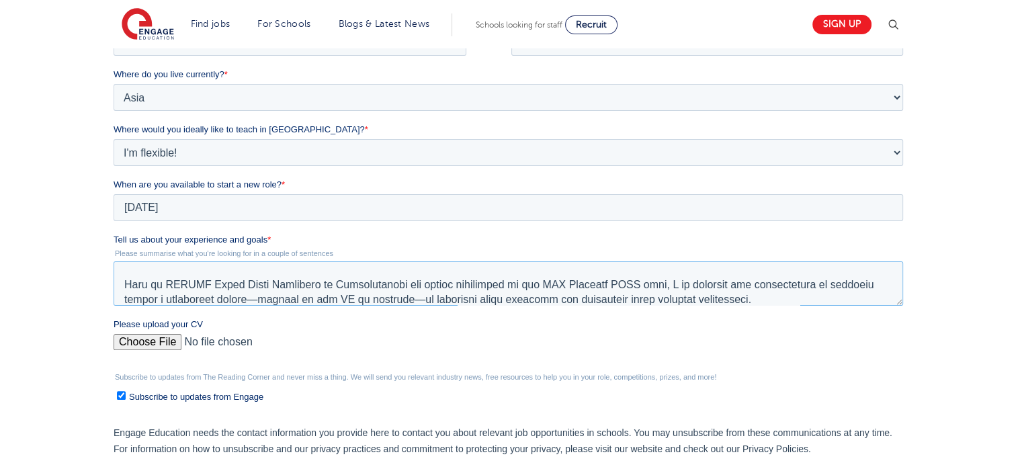
type textarea "I am a passionate educator on a journey to discover my true potential and make …"
click at [156, 338] on input "Please upload your CV" at bounding box center [509, 347] width 790 height 27
type input "C:\fakepath\Resume.pdf"
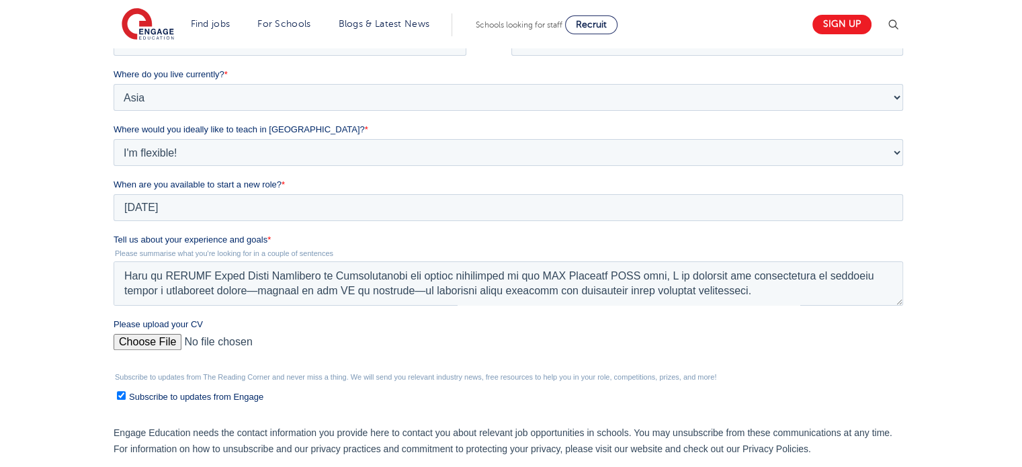
scroll to position [118, 0]
click at [120, 392] on input "Subscribe to updates from Engage" at bounding box center [121, 395] width 9 height 9
checkbox input "false"
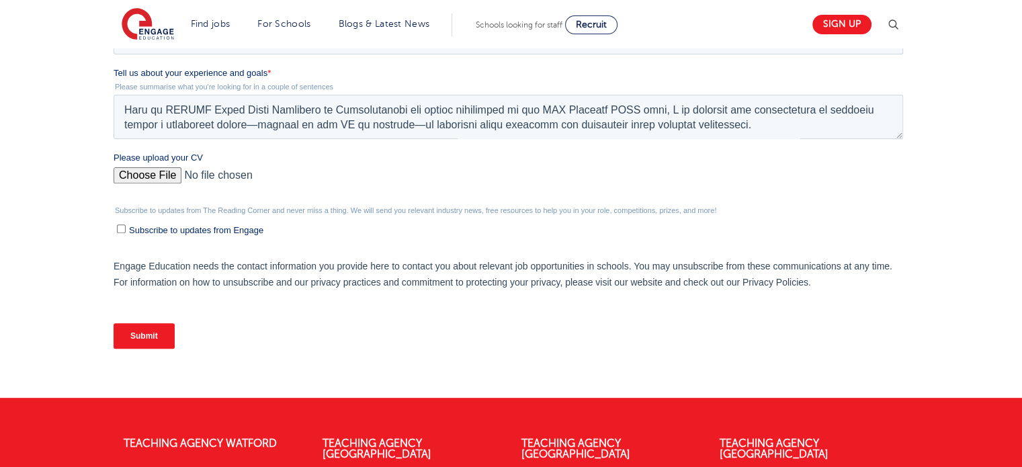
scroll to position [477, 0]
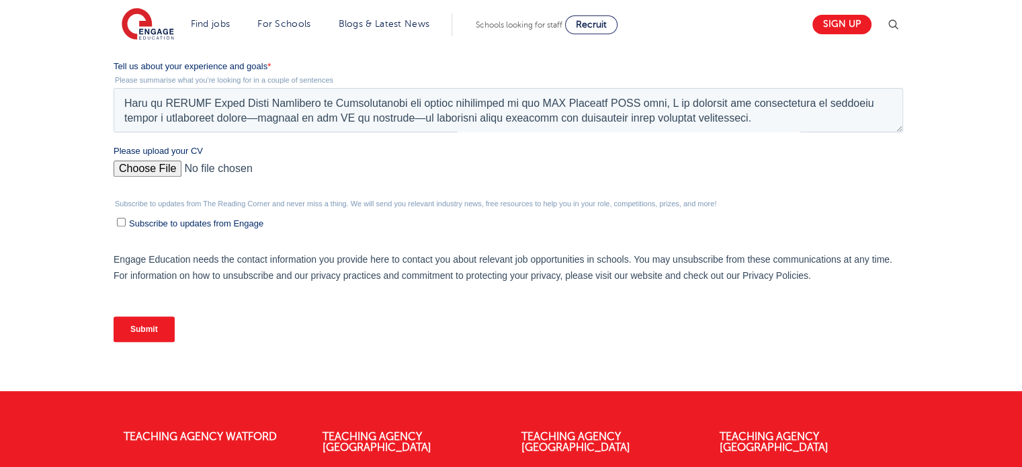
click at [149, 331] on input "Submit" at bounding box center [144, 330] width 61 height 26
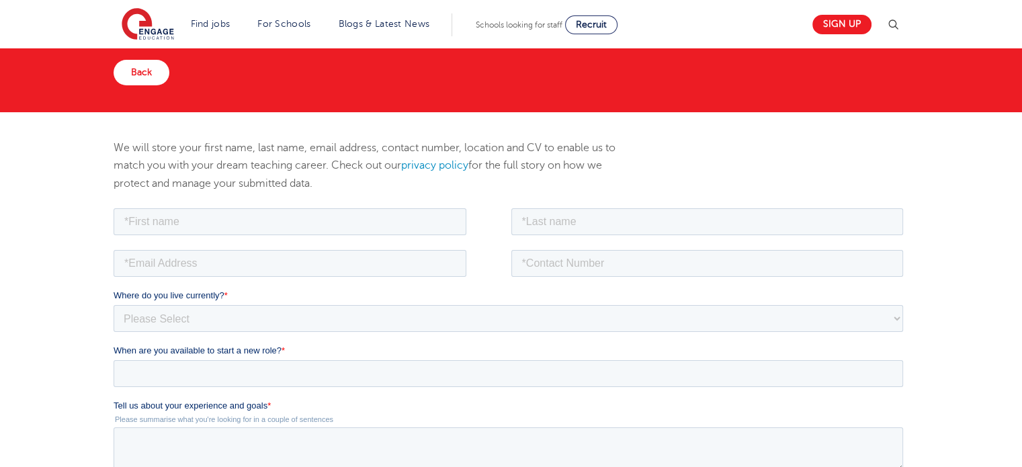
scroll to position [85, 0]
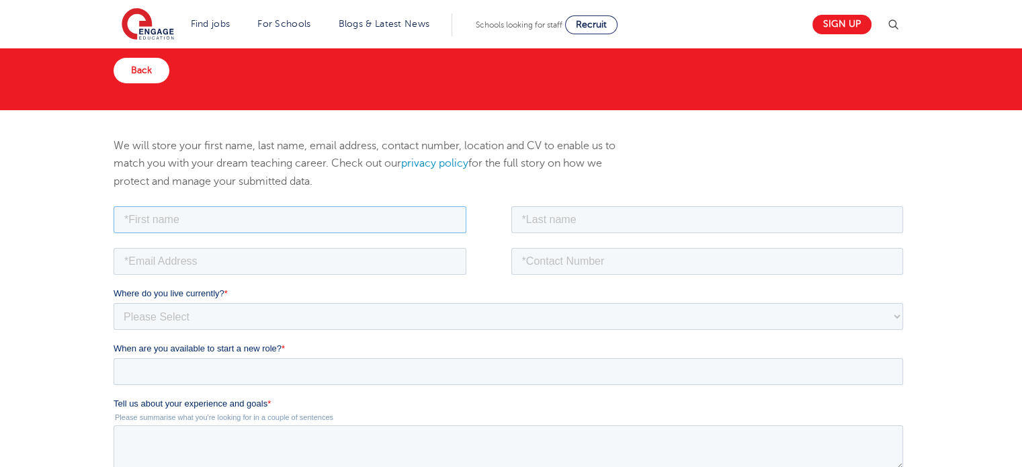
click at [304, 222] on input "text" at bounding box center [290, 219] width 353 height 27
type input "[PERSON_NAME]"
click at [540, 220] on input "text" at bounding box center [707, 219] width 393 height 27
type input "[PERSON_NAME]"
click at [551, 259] on input "tel" at bounding box center [707, 260] width 393 height 27
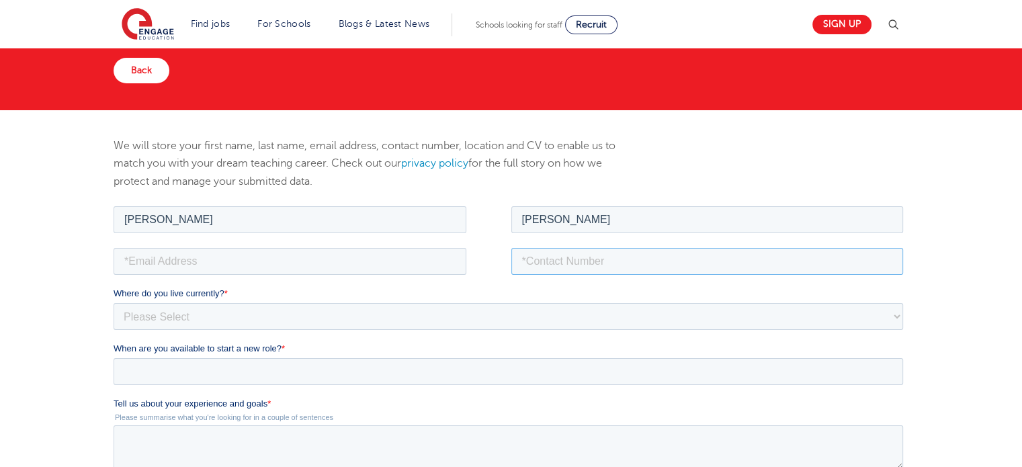
type input "09271811682"
click at [382, 250] on input "email" at bounding box center [290, 260] width 353 height 27
type input "[EMAIL_ADDRESS][DOMAIN_NAME]"
click at [245, 326] on select "Please Select [GEOGRAPHIC_DATA] [GEOGRAPHIC_DATA] [GEOGRAPHIC_DATA] [GEOGRAPHIC…" at bounding box center [509, 315] width 790 height 27
select select "Asia"
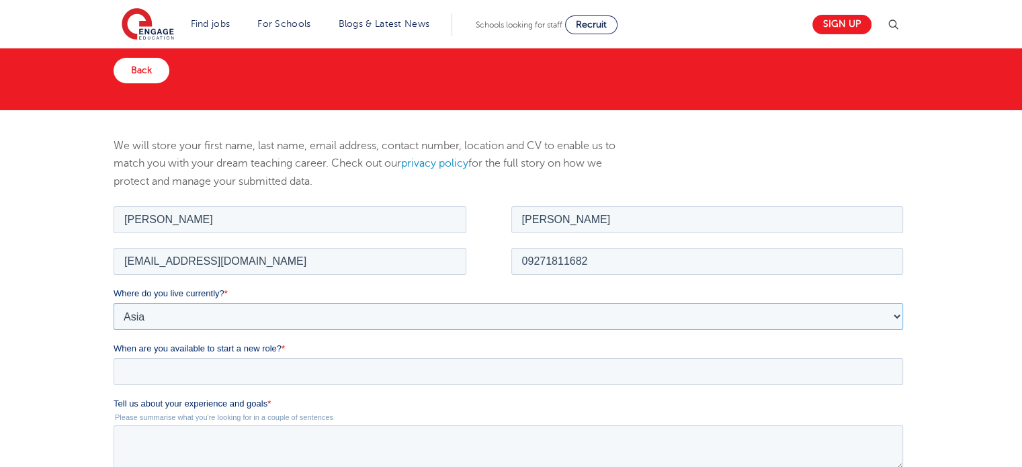
click at [114, 302] on select "Please Select [GEOGRAPHIC_DATA] [GEOGRAPHIC_DATA] [GEOGRAPHIC_DATA] [GEOGRAPHIC…" at bounding box center [509, 315] width 790 height 27
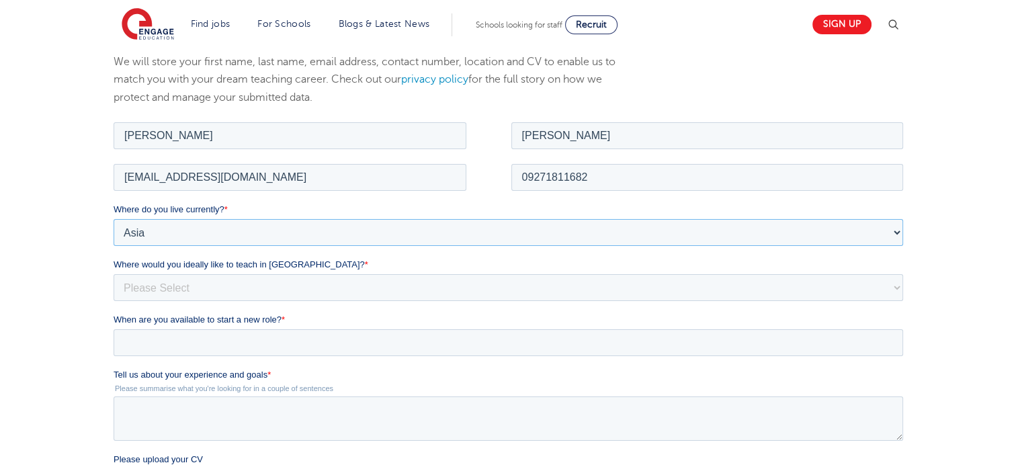
scroll to position [170, 0]
click at [261, 288] on select "Please Select I'm flexible! [GEOGRAPHIC_DATA] Any city in [GEOGRAPHIC_DATA] [GE…" at bounding box center [509, 285] width 790 height 27
select select "Flexible"
click at [114, 272] on select "Please Select I'm flexible! [GEOGRAPHIC_DATA] Any city in [GEOGRAPHIC_DATA] [GE…" at bounding box center [509, 285] width 790 height 27
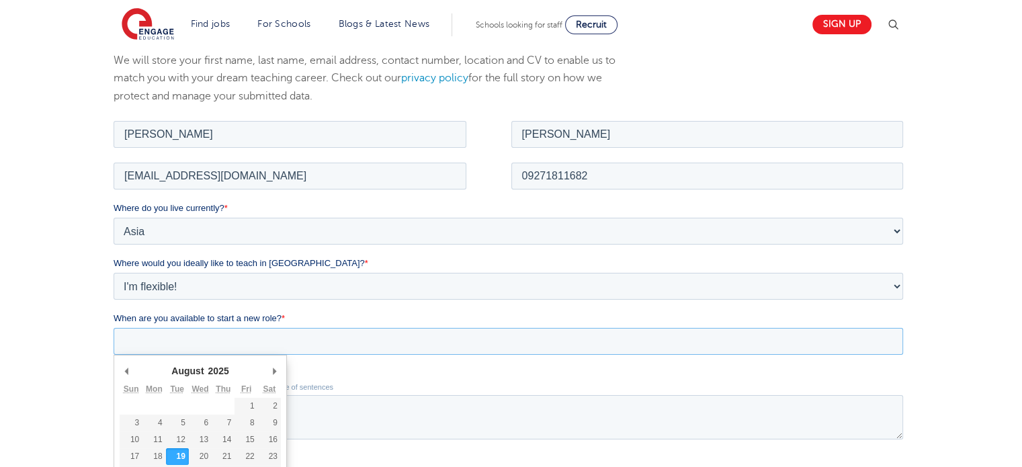
click at [194, 340] on input "When are you available to start a new role? *" at bounding box center [509, 340] width 790 height 27
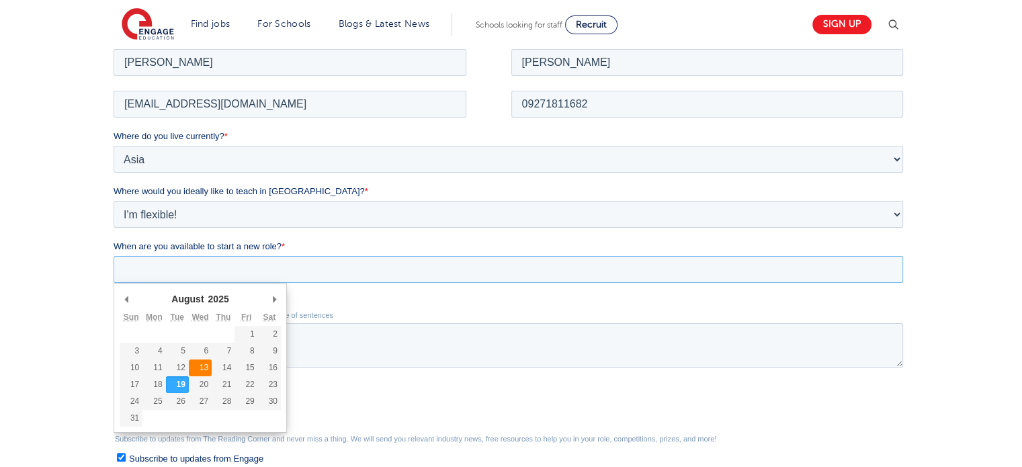
scroll to position [243, 0]
type div "[DATE]"
type input "[DATE]"
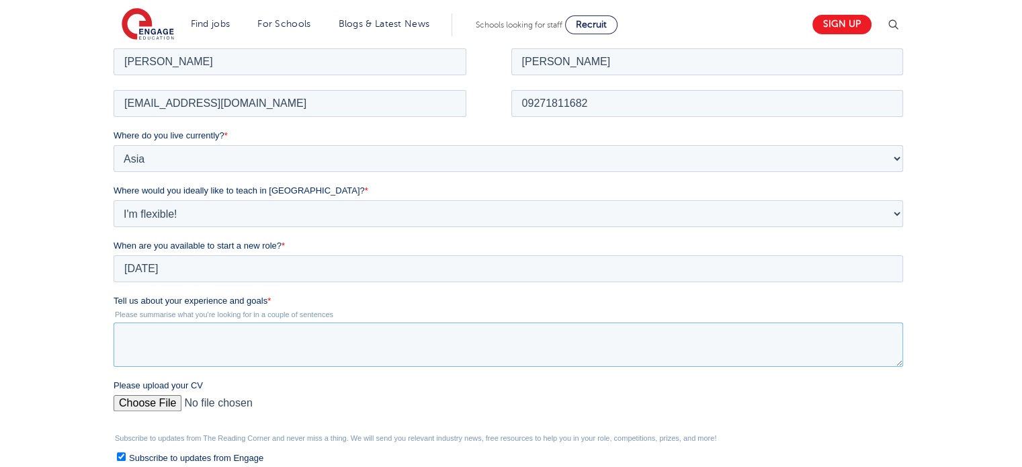
click at [231, 325] on textarea "Tell us about your experience and goals *" at bounding box center [509, 344] width 790 height 44
paste textarea "L ip d sitametcon adipisci el s doeiusm te incididu ut labo etdolorem ali enim …"
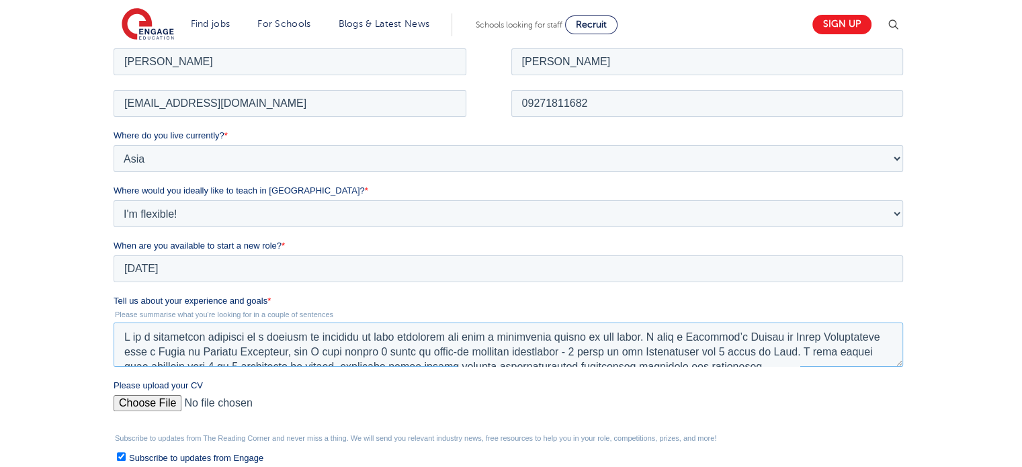
scroll to position [110, 0]
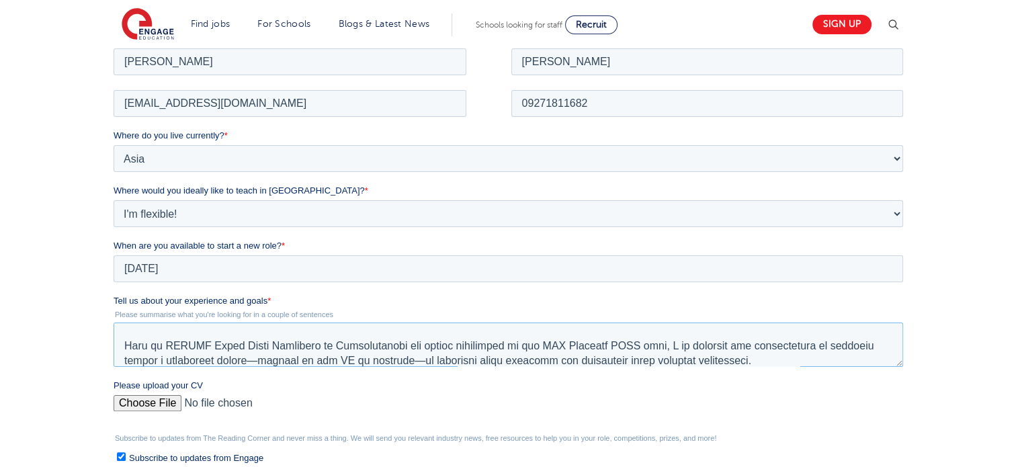
type textarea "L ip d sitametcon adipisci el s doeiusm te incididu ut labo etdolorem ali enim …"
click at [149, 405] on input "Please upload your CV" at bounding box center [509, 408] width 790 height 27
type input "C:\fakepath\Resume.pdf"
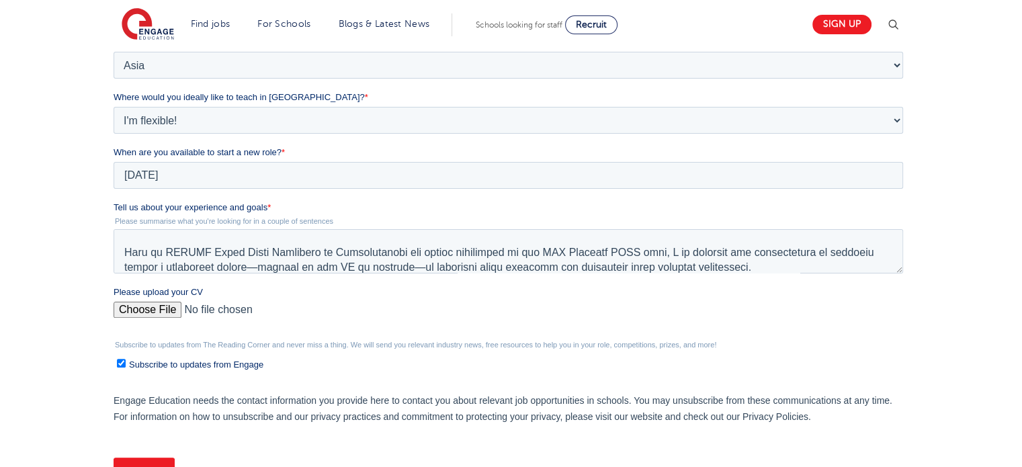
scroll to position [338, 0]
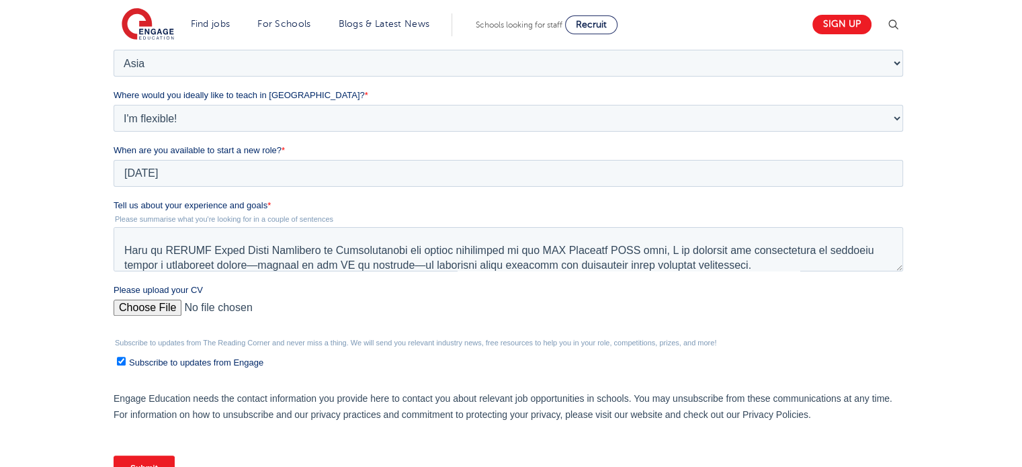
click at [120, 358] on input "Subscribe to updates from Engage" at bounding box center [121, 361] width 9 height 9
checkbox input "false"
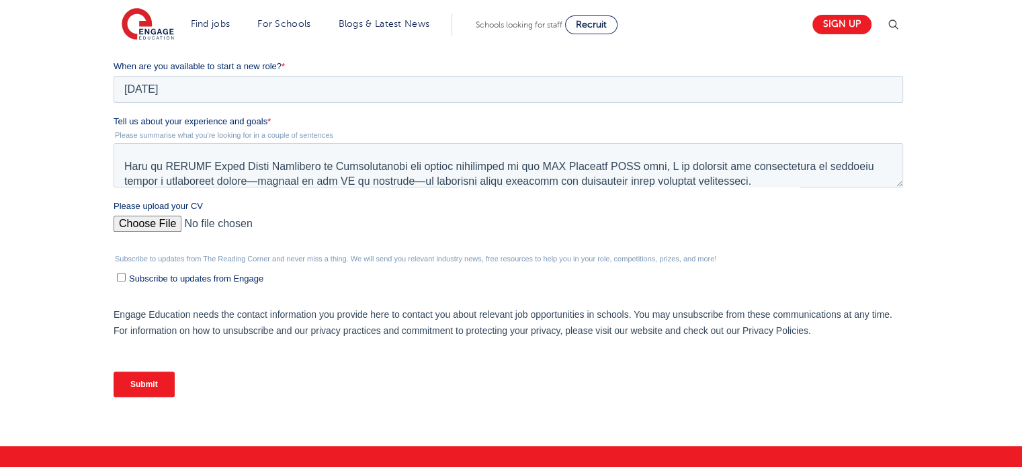
scroll to position [424, 0]
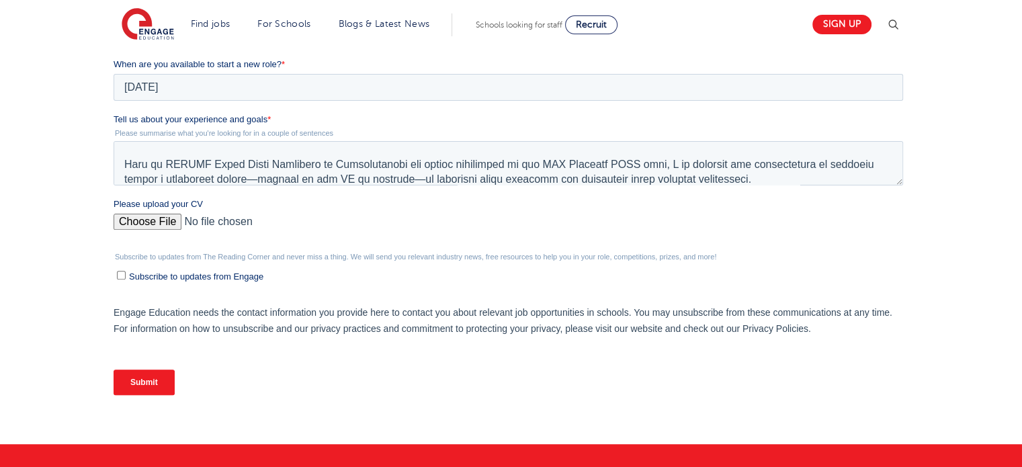
click at [148, 383] on input "Submit" at bounding box center [144, 383] width 61 height 26
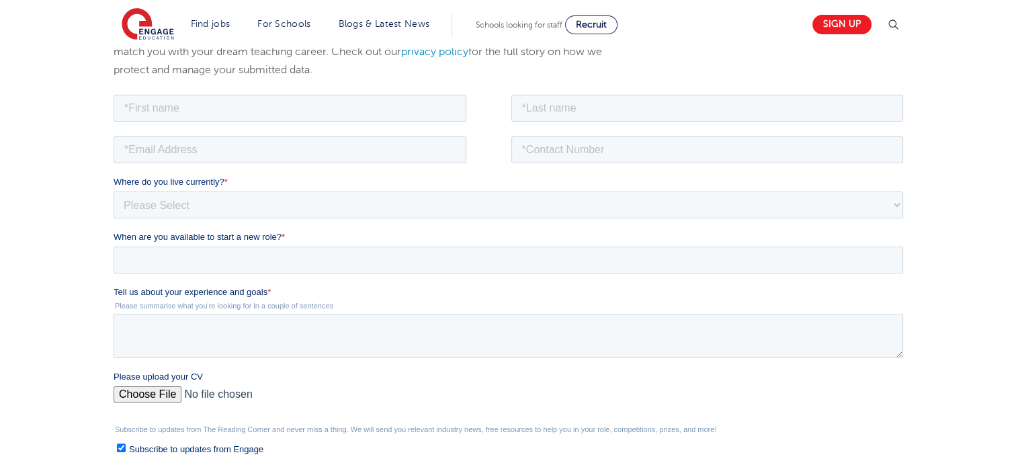
scroll to position [203, 0]
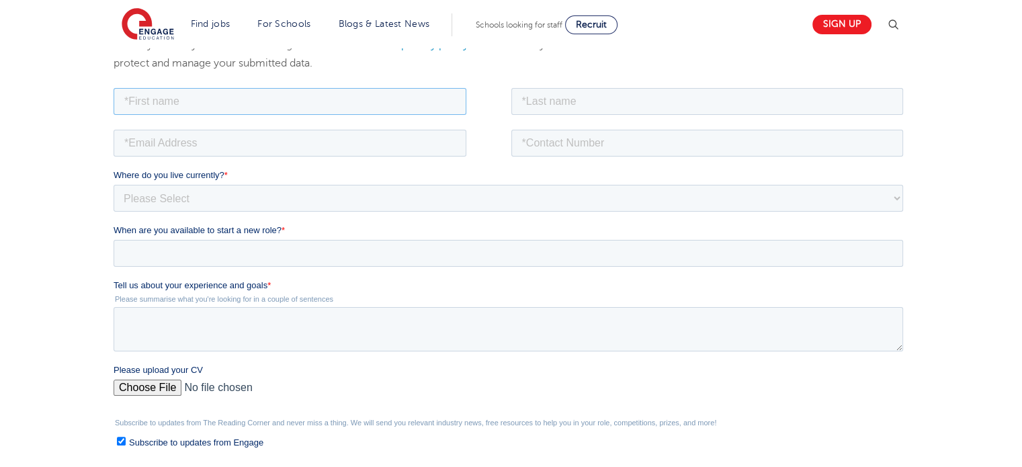
click at [250, 98] on input "text" at bounding box center [290, 100] width 353 height 27
type input "[PERSON_NAME]"
click at [542, 99] on input "text" at bounding box center [707, 100] width 393 height 27
type input "[PERSON_NAME]"
click at [567, 143] on input "tel" at bounding box center [707, 142] width 393 height 27
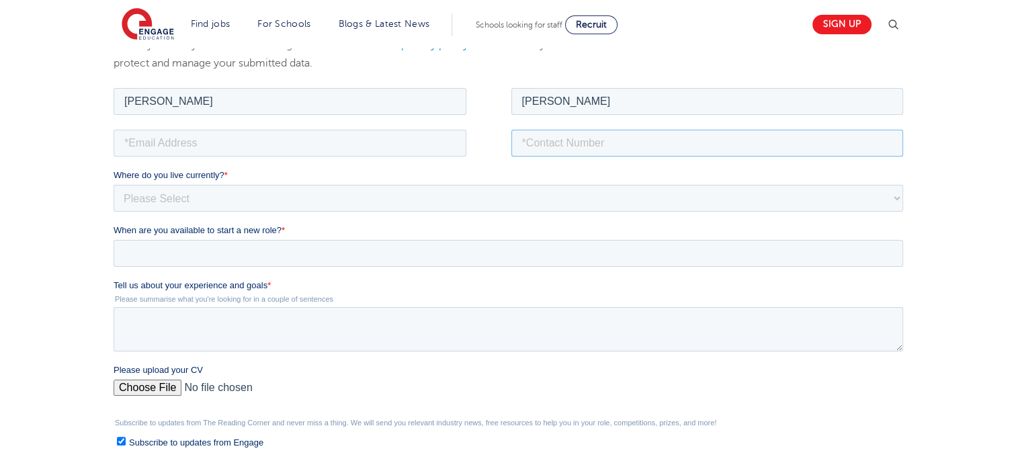
type input "09271811682"
click at [406, 155] on input "email" at bounding box center [290, 142] width 353 height 27
type input "[EMAIL_ADDRESS][DOMAIN_NAME]"
click at [207, 196] on select "Please Select [GEOGRAPHIC_DATA] [GEOGRAPHIC_DATA] [GEOGRAPHIC_DATA] [GEOGRAPHIC…" at bounding box center [509, 197] width 790 height 27
select select "Asia"
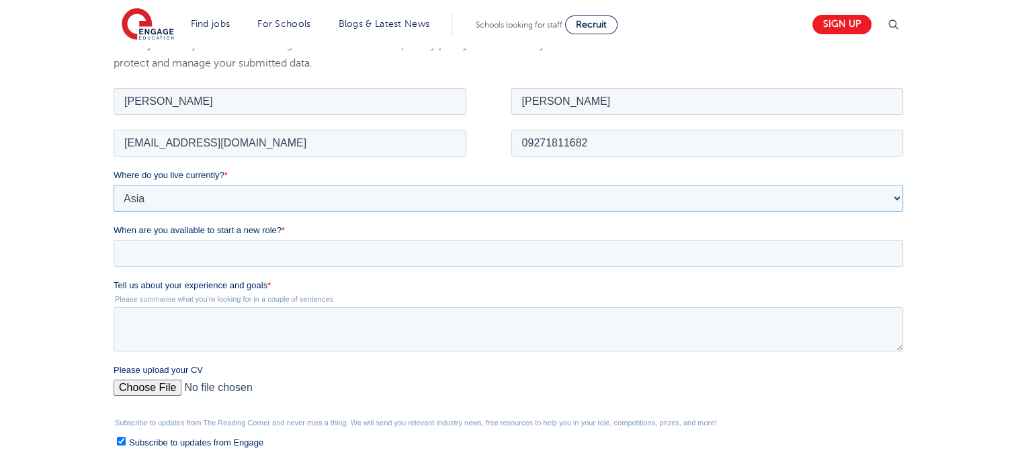
click at [114, 184] on select "Please Select [GEOGRAPHIC_DATA] [GEOGRAPHIC_DATA] [GEOGRAPHIC_DATA] [GEOGRAPHIC…" at bounding box center [509, 197] width 790 height 27
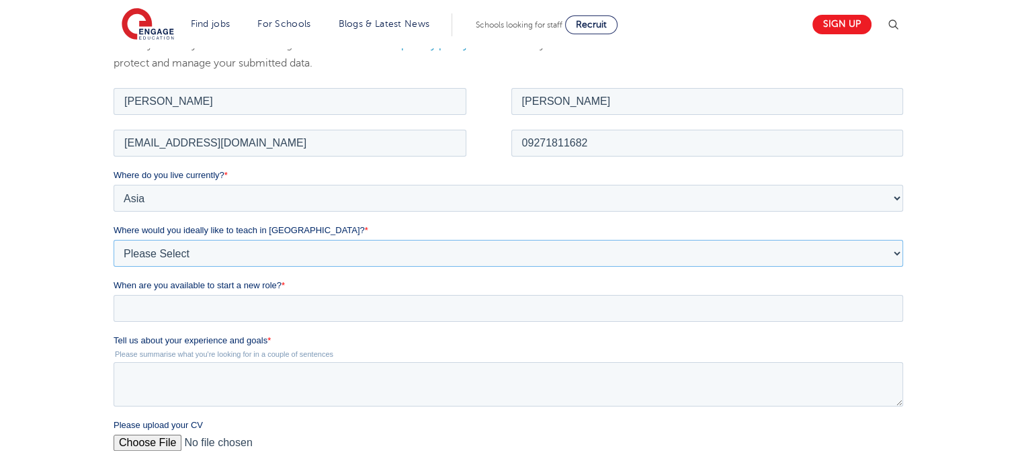
click at [223, 265] on select "Please Select I'm flexible! [GEOGRAPHIC_DATA] Any city in [GEOGRAPHIC_DATA] [GE…" at bounding box center [509, 252] width 790 height 27
select select "Flexible"
click at [114, 239] on select "Please Select I'm flexible! [GEOGRAPHIC_DATA] Any city in [GEOGRAPHIC_DATA] [GE…" at bounding box center [509, 252] width 790 height 27
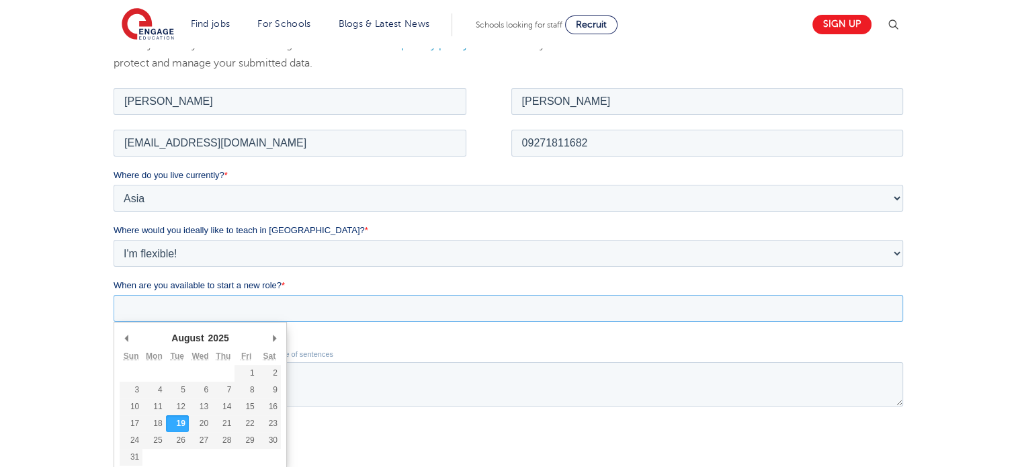
click at [200, 313] on input "When are you available to start a new role? *" at bounding box center [509, 307] width 790 height 27
type div "[DATE]"
type input "[DATE]"
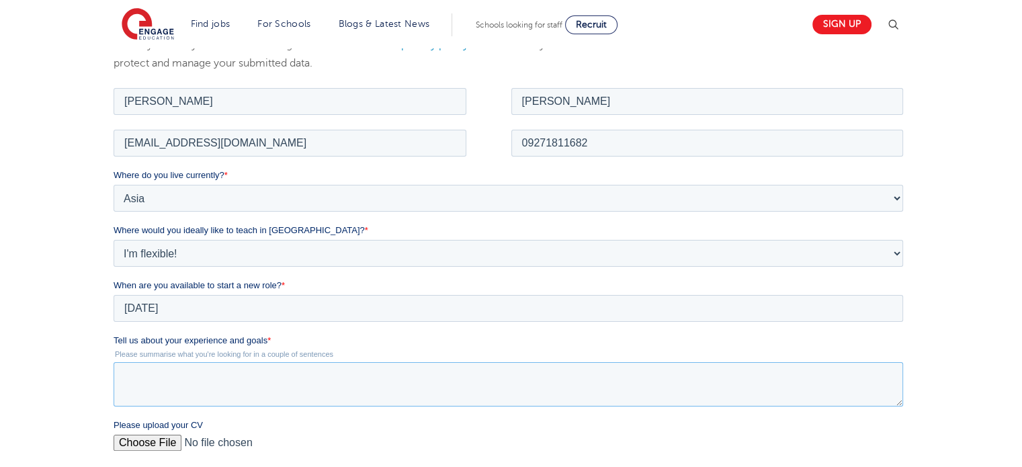
click at [174, 382] on textarea "Tell us about your experience and goals *" at bounding box center [509, 384] width 790 height 44
paste textarea "L ip d sitametcon adipisci el s doeiusm te incididu ut labo etdolorem ali enim …"
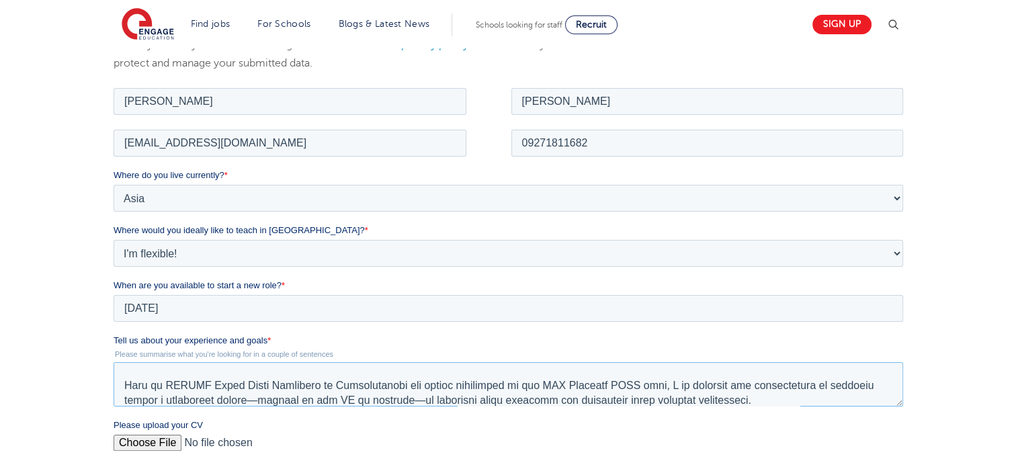
scroll to position [118, 0]
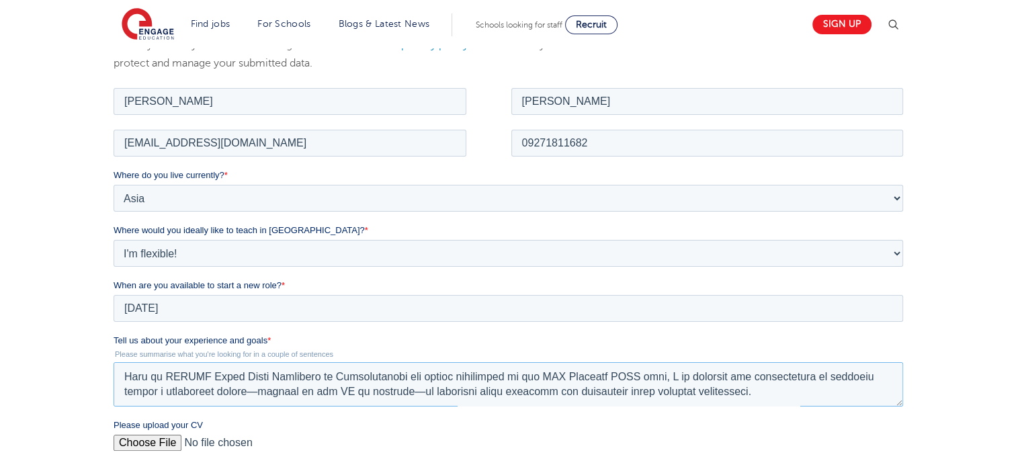
type textarea "L ip d sitametcon adipisci el s doeiusm te incididu ut labo etdolorem ali enim …"
click at [158, 441] on input "Please upload your CV" at bounding box center [509, 447] width 790 height 27
type input "C:\fakepath\Resume.pdf"
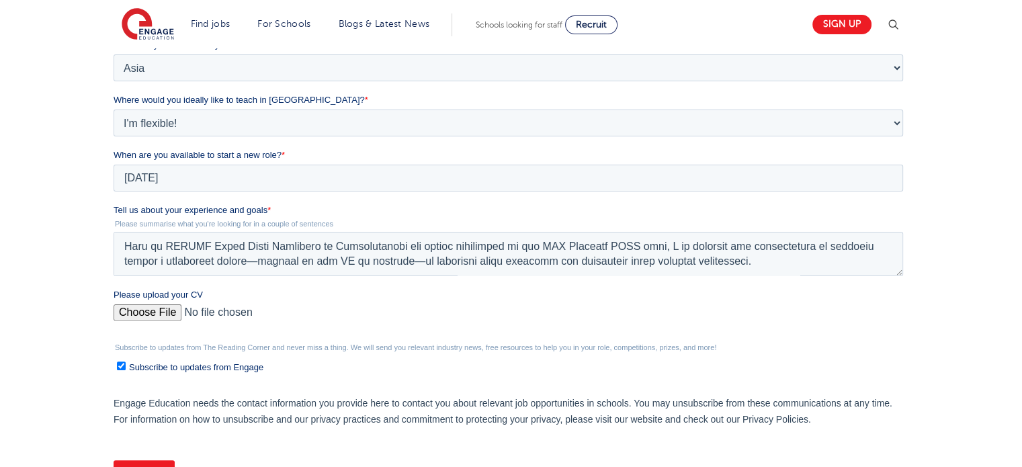
scroll to position [352, 0]
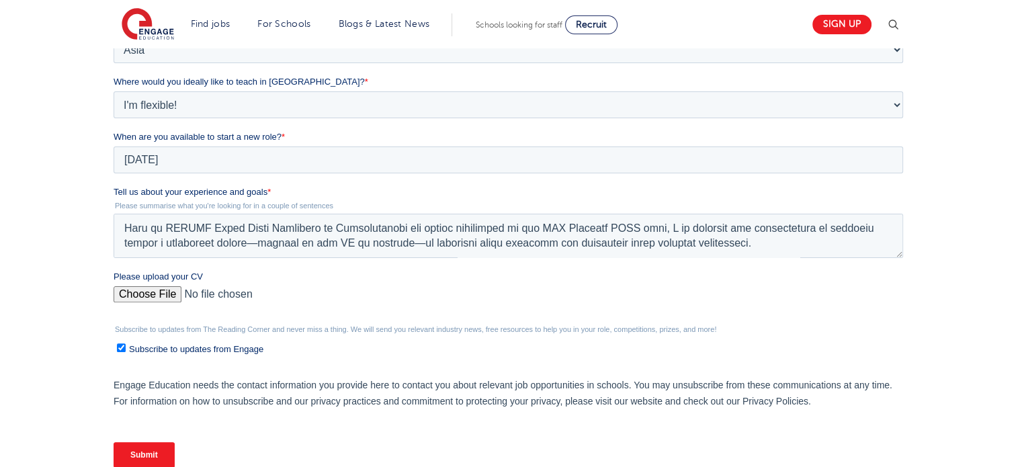
click at [122, 347] on input "Subscribe to updates from Engage" at bounding box center [121, 347] width 9 height 9
checkbox input "false"
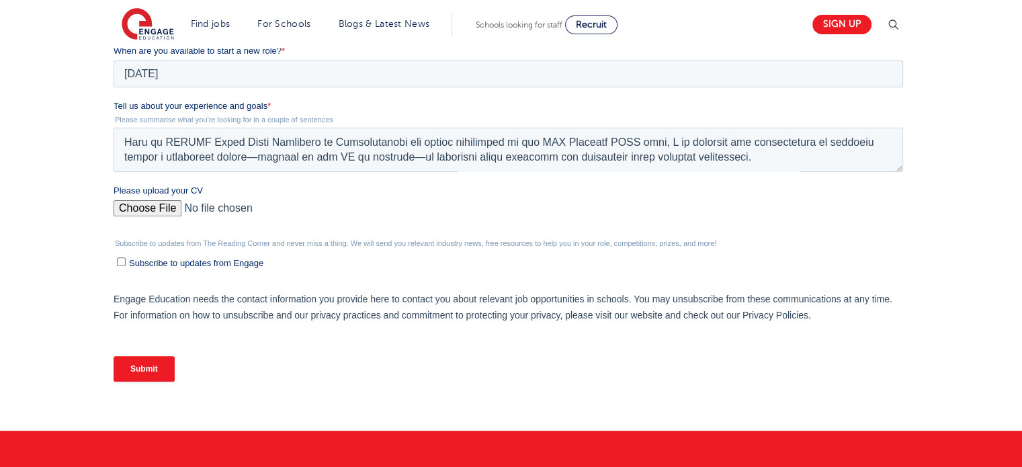
scroll to position [452, 0]
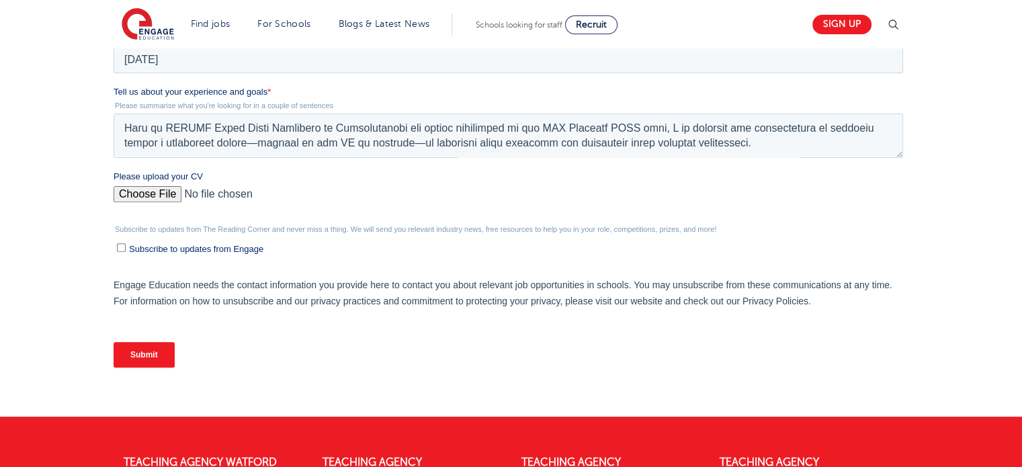
click at [150, 352] on input "Submit" at bounding box center [144, 355] width 61 height 26
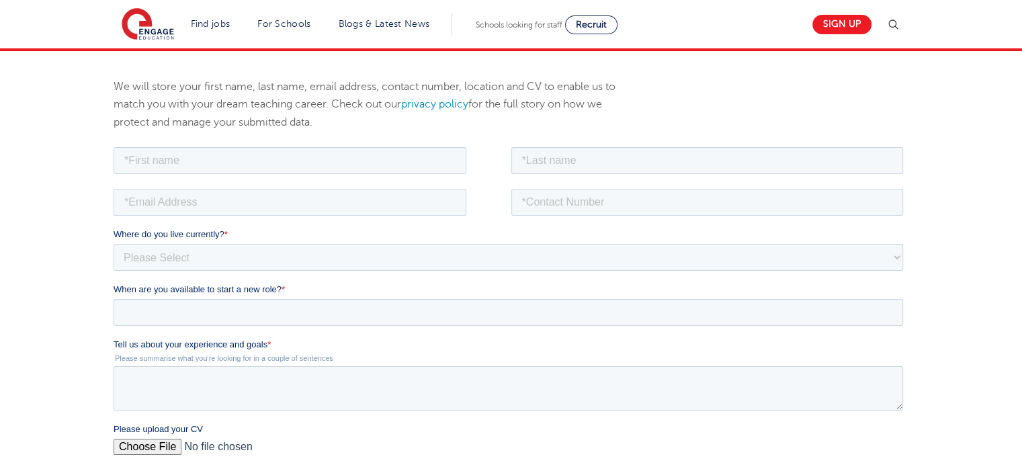
scroll to position [145, 0]
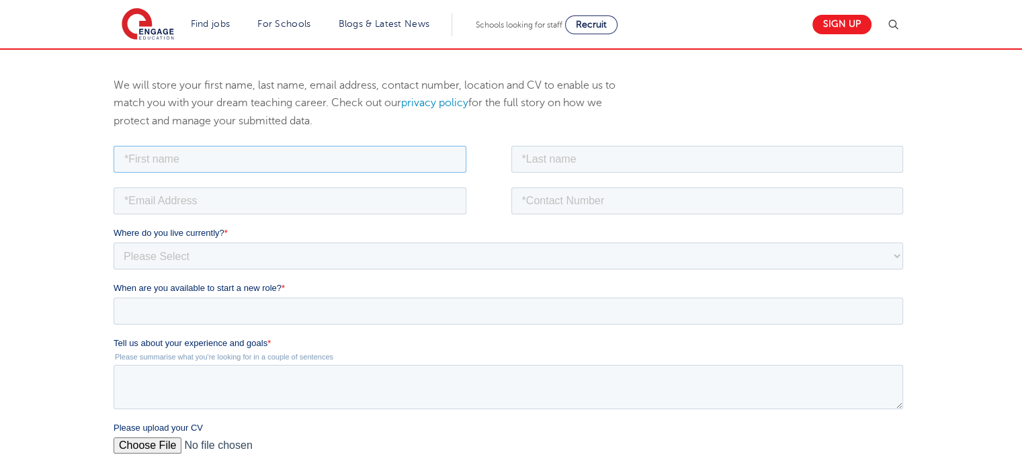
click at [292, 151] on input "text" at bounding box center [290, 158] width 353 height 27
type input "[PERSON_NAME]"
click at [531, 160] on input "text" at bounding box center [707, 158] width 393 height 27
type input "[PERSON_NAME]"
click at [540, 199] on input "tel" at bounding box center [707, 200] width 393 height 27
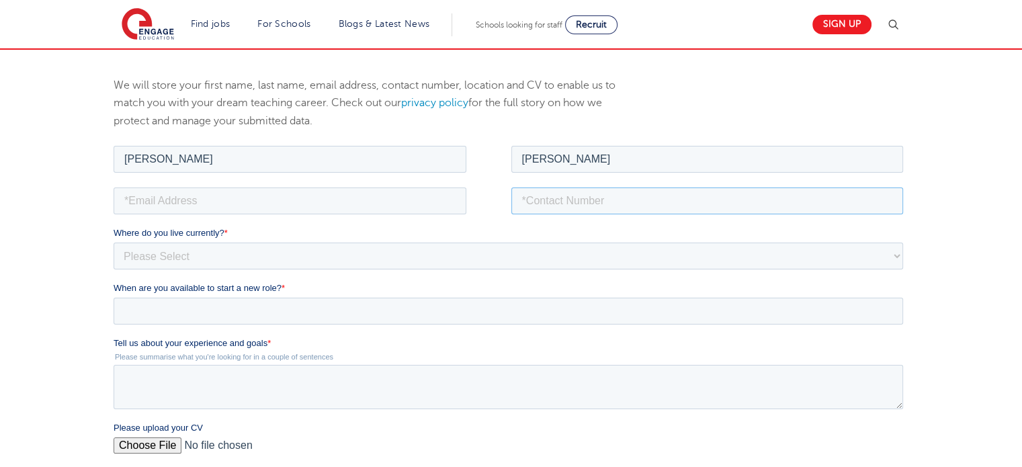
type input "09271811682"
click at [390, 208] on input "email" at bounding box center [290, 200] width 353 height 27
type input "[EMAIL_ADDRESS][DOMAIN_NAME]"
click at [191, 259] on select "Please Select [GEOGRAPHIC_DATA] [GEOGRAPHIC_DATA] [GEOGRAPHIC_DATA] [GEOGRAPHIC…" at bounding box center [509, 255] width 790 height 27
select select "Asia"
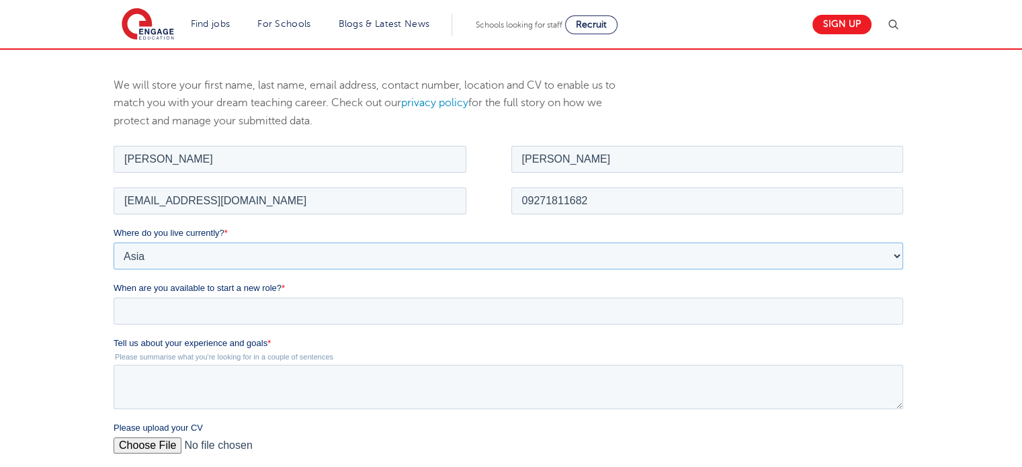
click at [114, 242] on select "Please Select [GEOGRAPHIC_DATA] [GEOGRAPHIC_DATA] [GEOGRAPHIC_DATA] [GEOGRAPHIC…" at bounding box center [509, 255] width 790 height 27
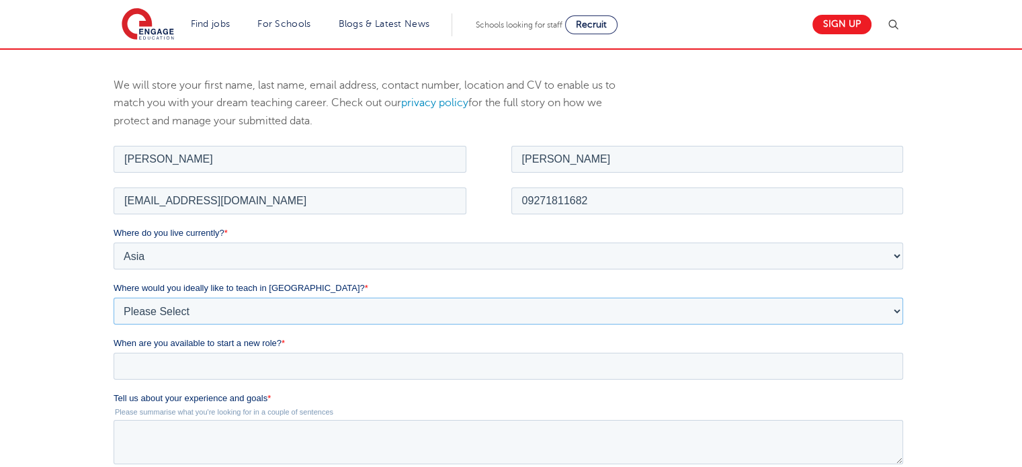
click at [284, 310] on select "Please Select I'm flexible! [GEOGRAPHIC_DATA] Any city in [GEOGRAPHIC_DATA] [GE…" at bounding box center [509, 310] width 790 height 27
select select "Flexible"
click at [114, 297] on select "Please Select I'm flexible! [GEOGRAPHIC_DATA] Any city in [GEOGRAPHIC_DATA] [GE…" at bounding box center [509, 310] width 790 height 27
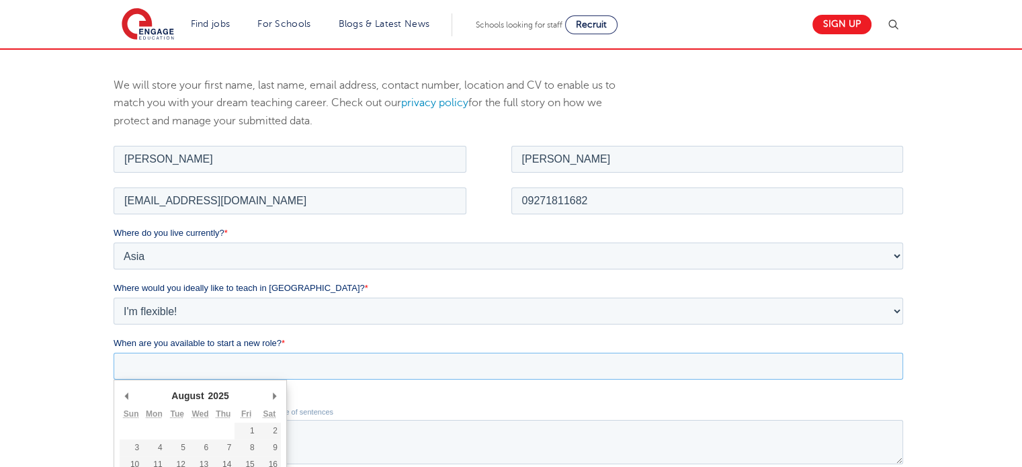
click at [202, 368] on input "When are you available to start a new role? *" at bounding box center [509, 365] width 790 height 27
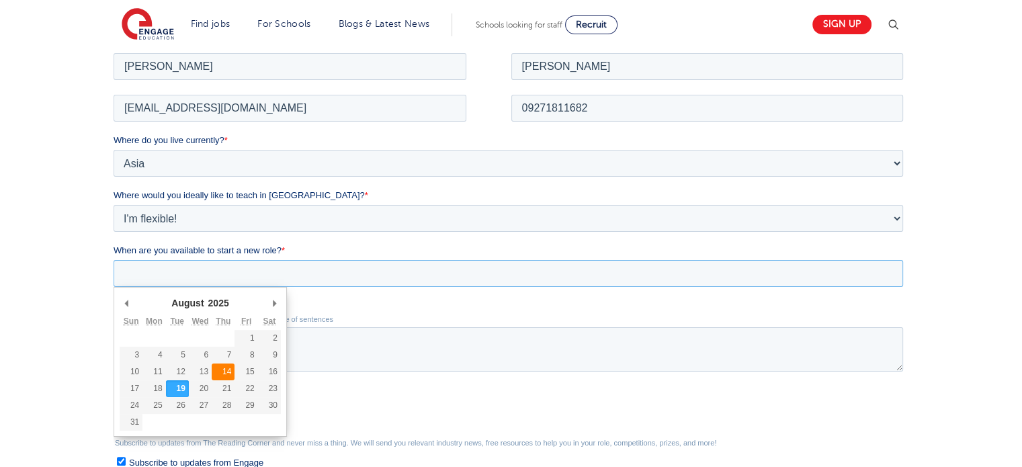
scroll to position [241, 0]
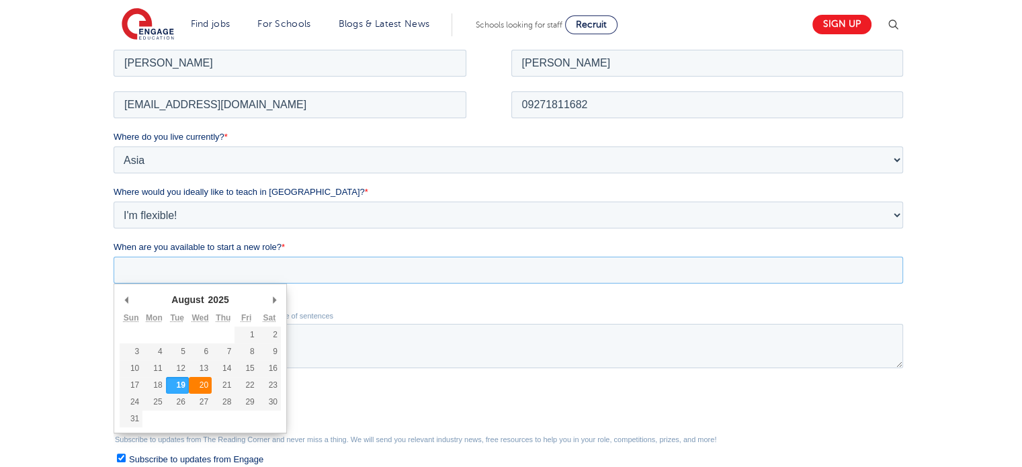
type div "[DATE]"
type input "[DATE]"
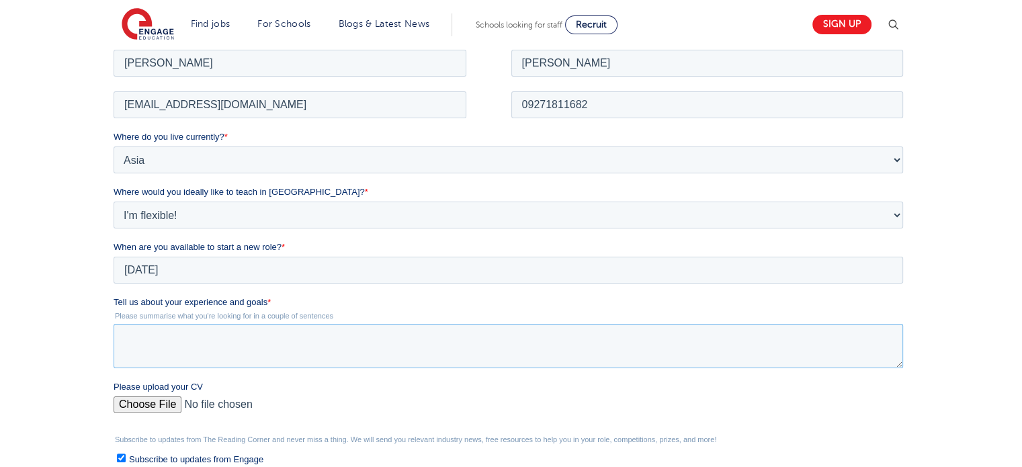
click at [239, 350] on textarea "Tell us about your experience and goals *" at bounding box center [509, 345] width 790 height 44
paste textarea "L ip d sitametcon adipisci el s doeiusm te incididu ut labo etdolorem ali enim …"
click at [239, 350] on textarea "Tell us about your experience and goals *" at bounding box center [509, 345] width 790 height 44
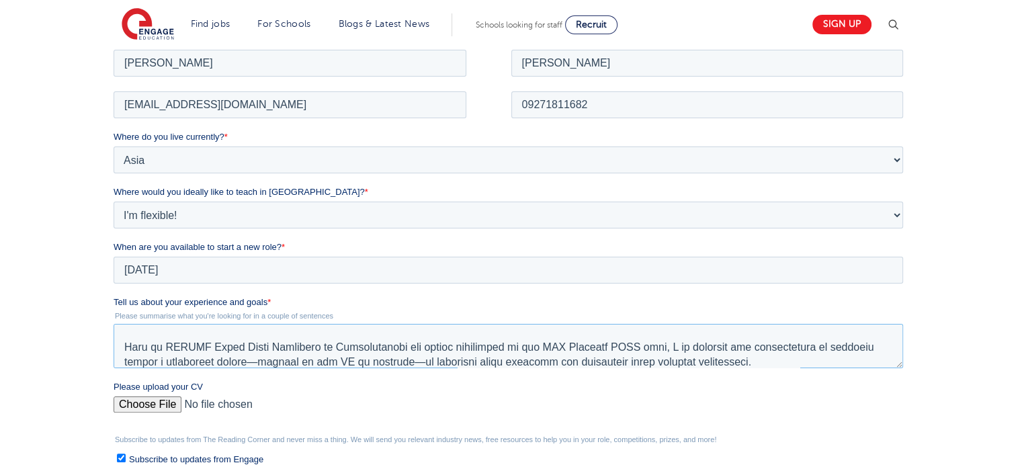
scroll to position [118, 0]
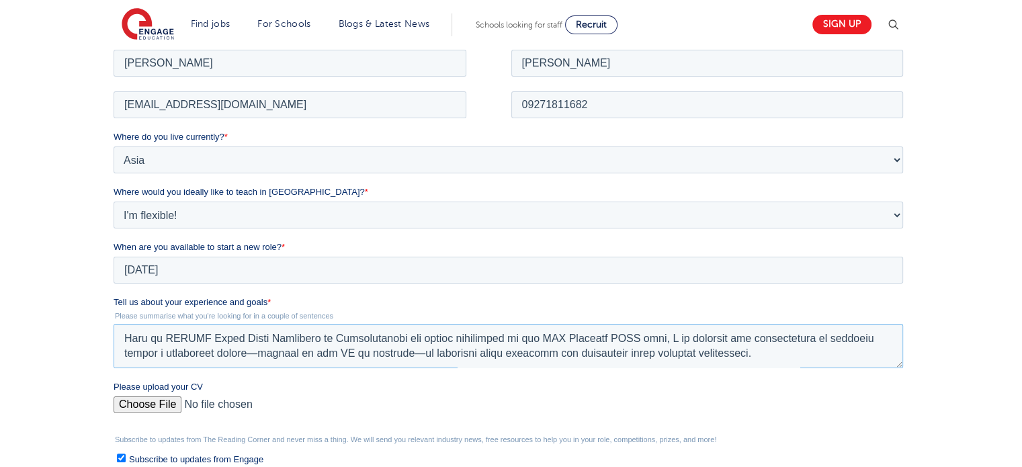
type textarea "L ip d sitametcon adipisci el s doeiusm te incididu ut labo etdolorem ali enim …"
click at [167, 404] on input "Please upload your CV" at bounding box center [509, 409] width 790 height 27
type input "C:\fakepath\Resume.pdf"
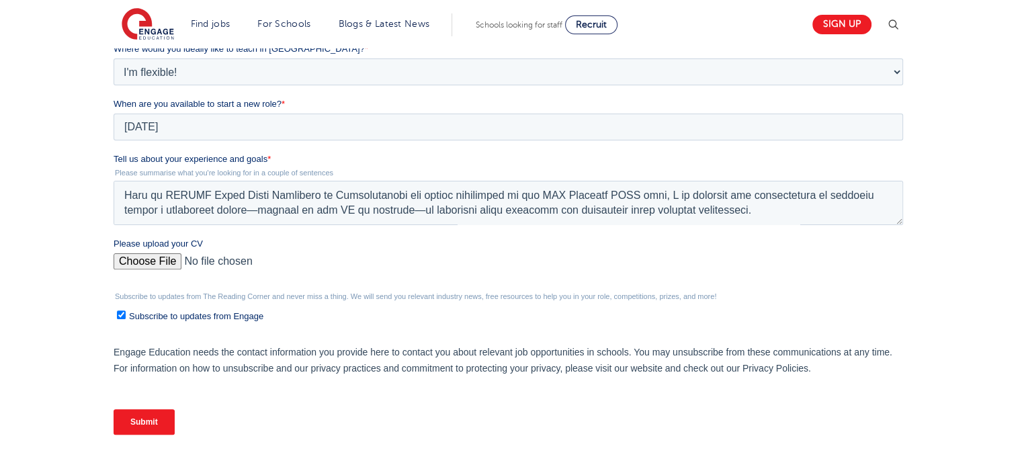
scroll to position [395, 0]
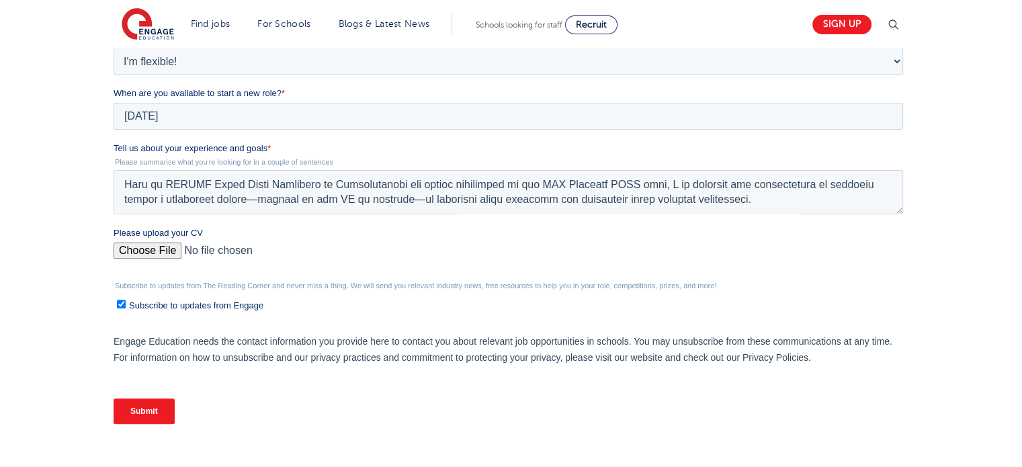
click at [124, 301] on input "Subscribe to updates from Engage" at bounding box center [121, 304] width 9 height 9
checkbox input "false"
click at [162, 416] on input "Submit" at bounding box center [144, 412] width 61 height 26
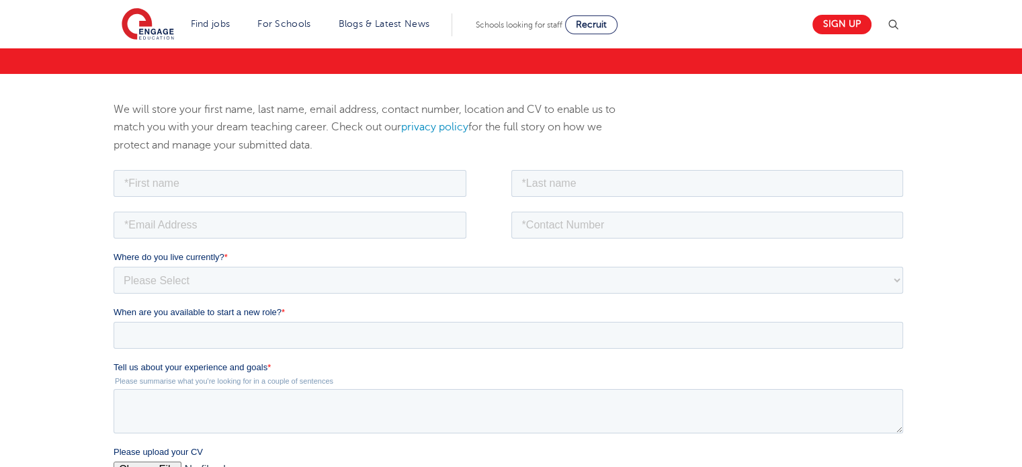
scroll to position [126, 0]
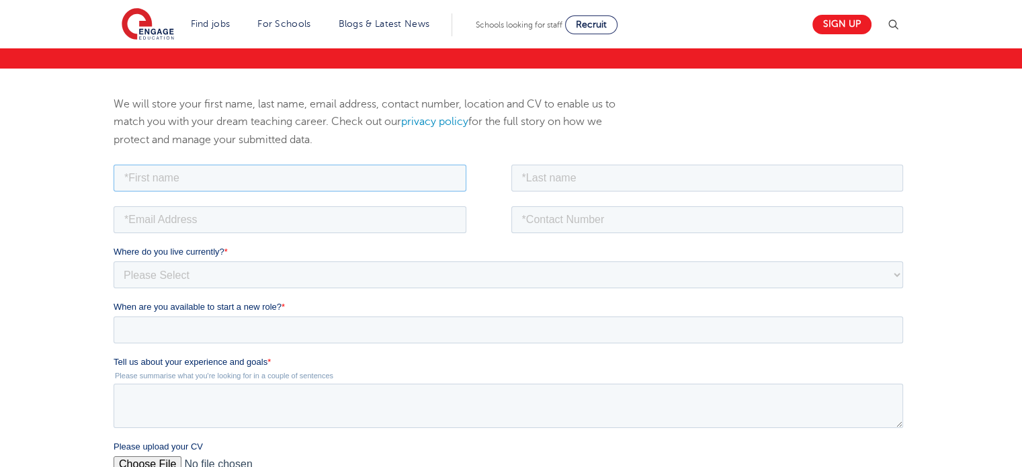
click at [355, 178] on input "text" at bounding box center [290, 177] width 353 height 27
type input "[PERSON_NAME]"
click at [526, 177] on input "text" at bounding box center [707, 177] width 393 height 27
type input "[PERSON_NAME]"
click at [565, 218] on input "tel" at bounding box center [707, 219] width 393 height 27
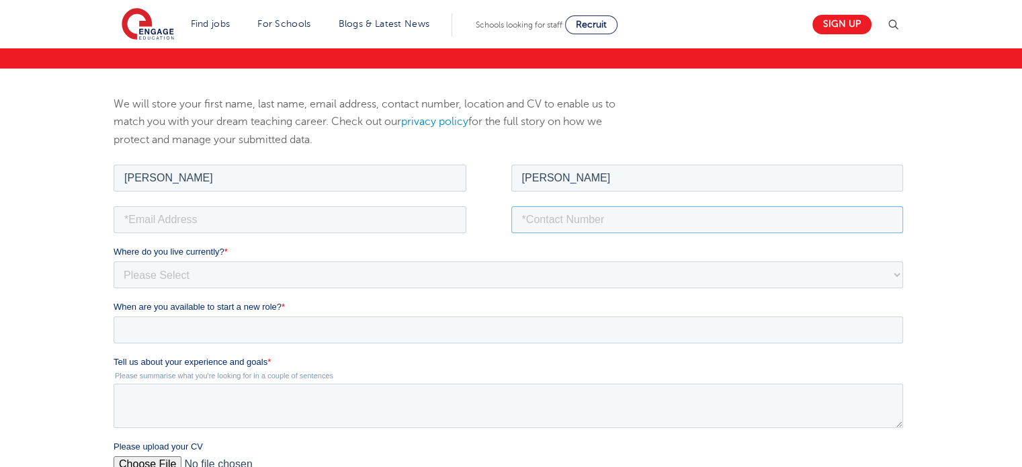
type input "09271811682"
click at [380, 221] on input "email" at bounding box center [290, 219] width 353 height 27
type input "[EMAIL_ADDRESS][DOMAIN_NAME]"
click at [258, 287] on select "Please Select [GEOGRAPHIC_DATA] [GEOGRAPHIC_DATA] [GEOGRAPHIC_DATA] [GEOGRAPHIC…" at bounding box center [509, 274] width 790 height 27
select select "Asia"
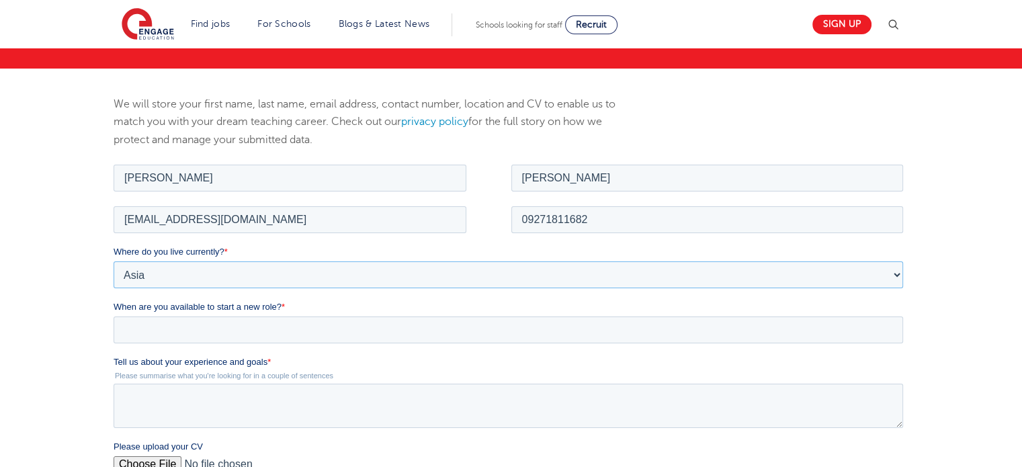
click at [114, 261] on select "Please Select [GEOGRAPHIC_DATA] [GEOGRAPHIC_DATA] [GEOGRAPHIC_DATA] [GEOGRAPHIC…" at bounding box center [509, 274] width 790 height 27
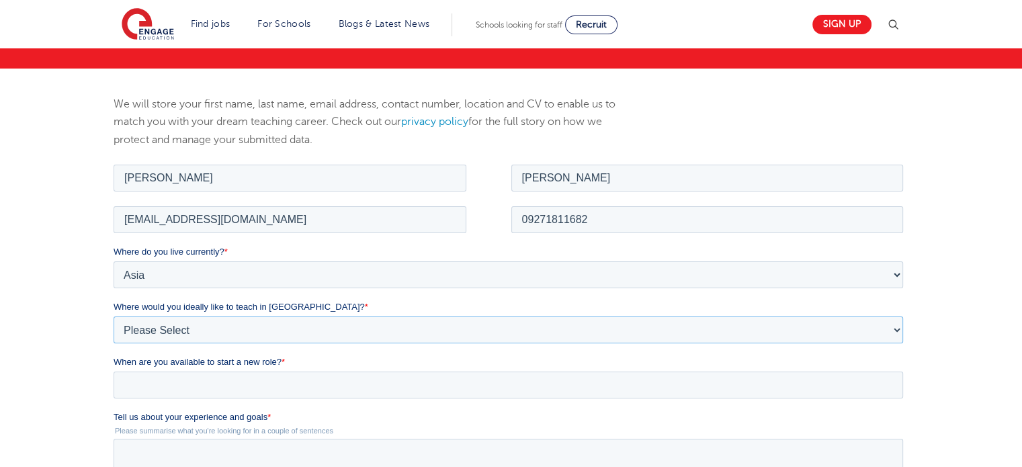
click at [253, 332] on select "Please Select I'm flexible! [GEOGRAPHIC_DATA] Any city in [GEOGRAPHIC_DATA] [GE…" at bounding box center [509, 329] width 790 height 27
select select "Flexible"
click at [114, 316] on select "Please Select I'm flexible! [GEOGRAPHIC_DATA] Any city in [GEOGRAPHIC_DATA] [GE…" at bounding box center [509, 329] width 790 height 27
click at [222, 388] on input "When are you available to start a new role? *" at bounding box center [509, 384] width 790 height 27
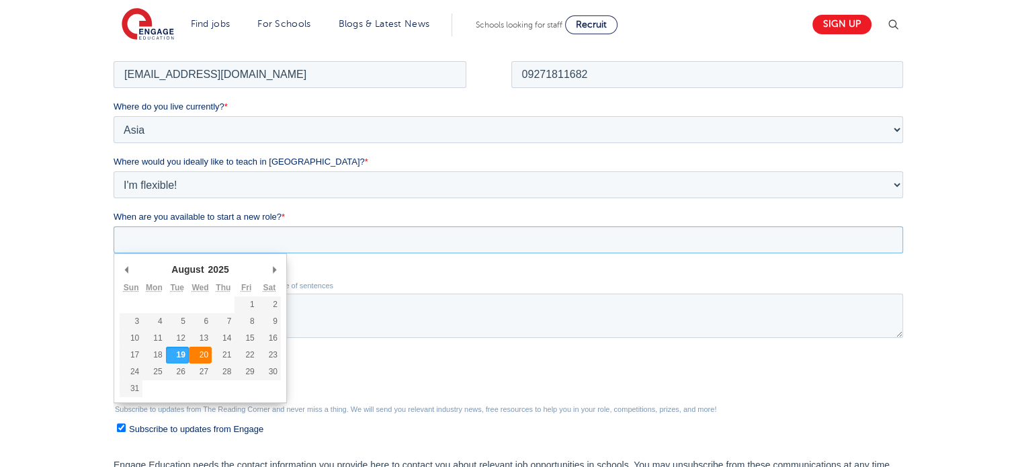
scroll to position [274, 0]
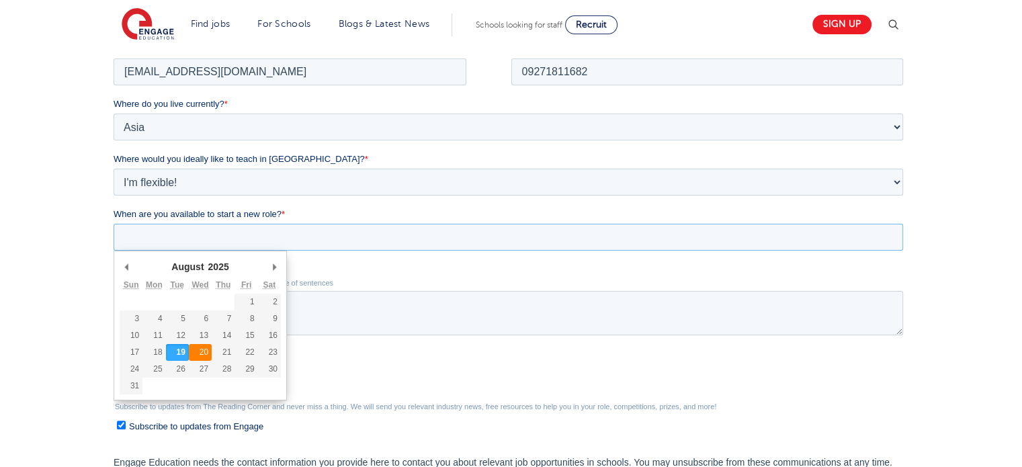
type div "[DATE]"
type input "[DATE]"
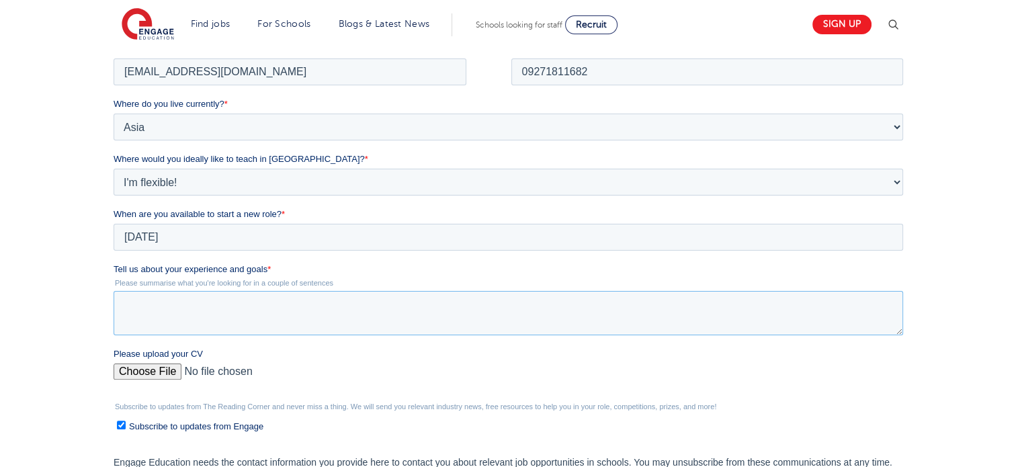
click at [198, 314] on textarea "Tell us about your experience and goals *" at bounding box center [509, 312] width 790 height 44
paste textarea "I am a passionate educator on a journey to discover my true potential and make …"
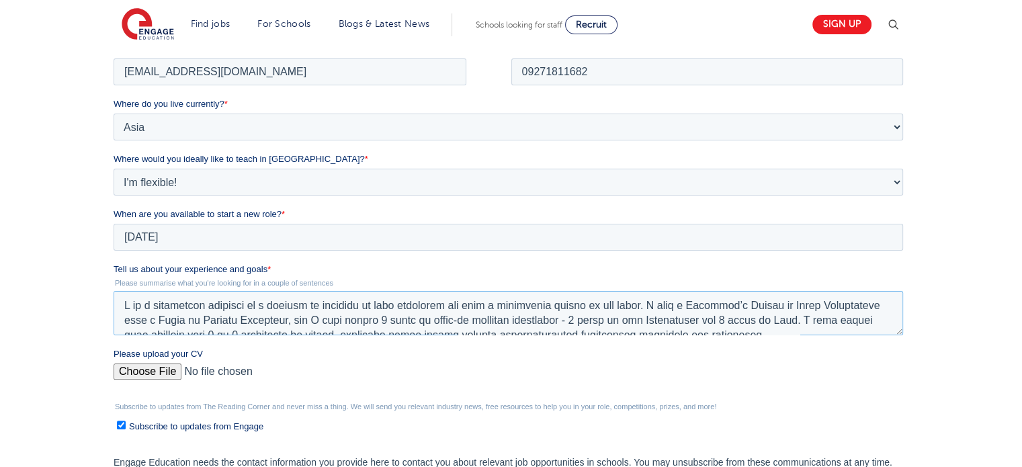
scroll to position [110, 0]
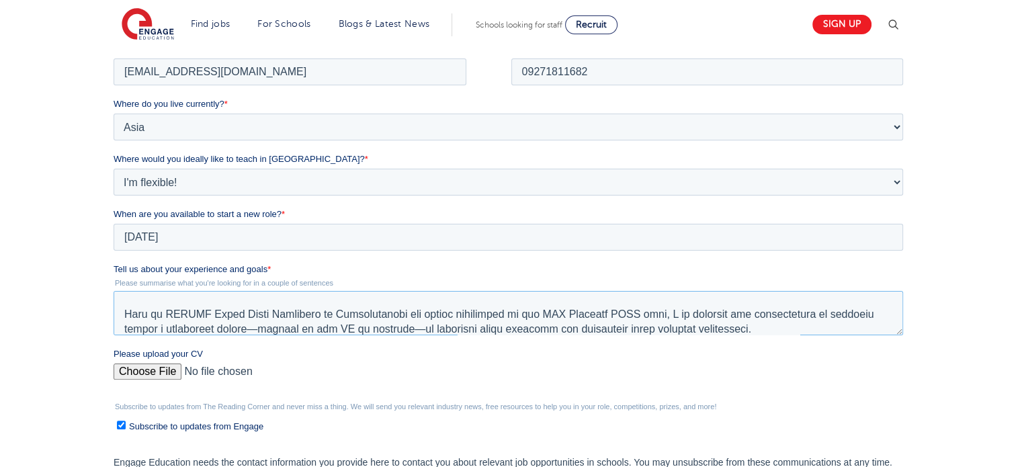
type textarea "I am a passionate educator on a journey to discover my true potential and make …"
click at [136, 370] on input "Please upload your CV" at bounding box center [509, 376] width 790 height 27
type input "C:\fakepath\Resume.pdf"
click at [120, 422] on input "Subscribe to updates from Engage" at bounding box center [121, 424] width 9 height 9
checkbox input "false"
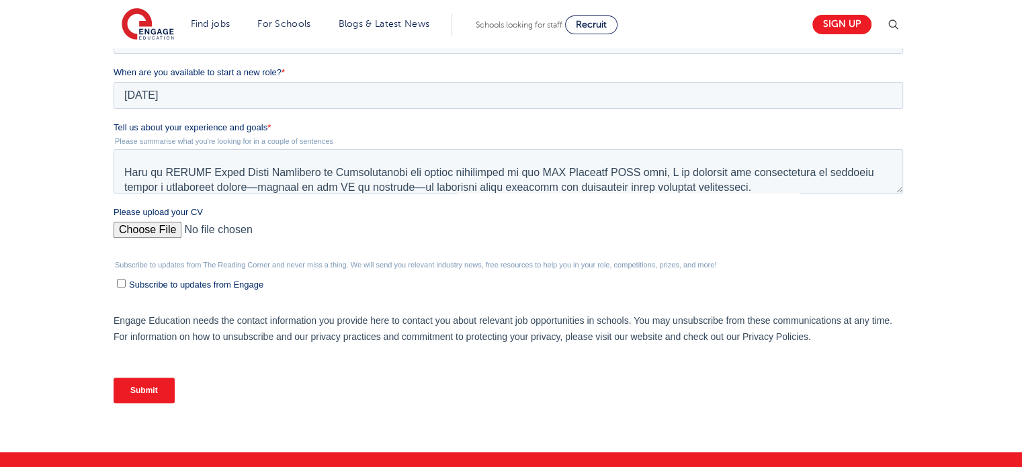
scroll to position [424, 0]
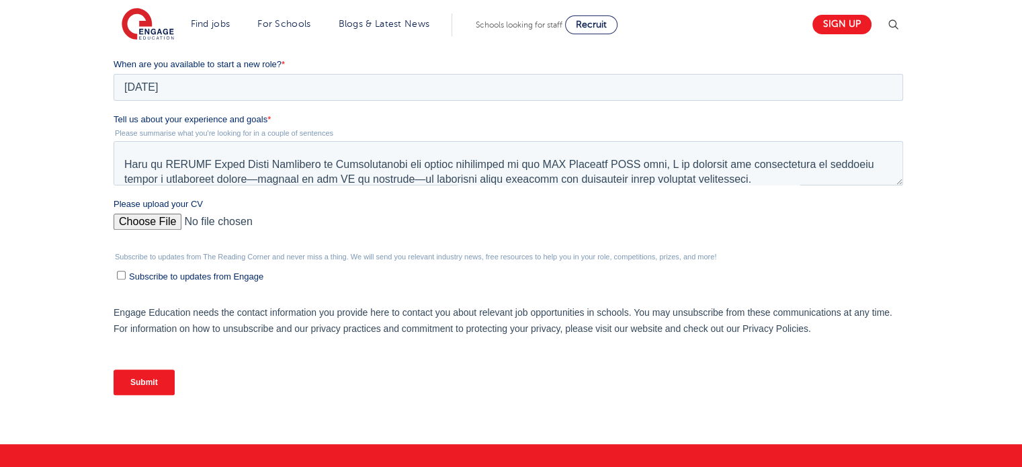
click at [151, 377] on input "Submit" at bounding box center [144, 383] width 61 height 26
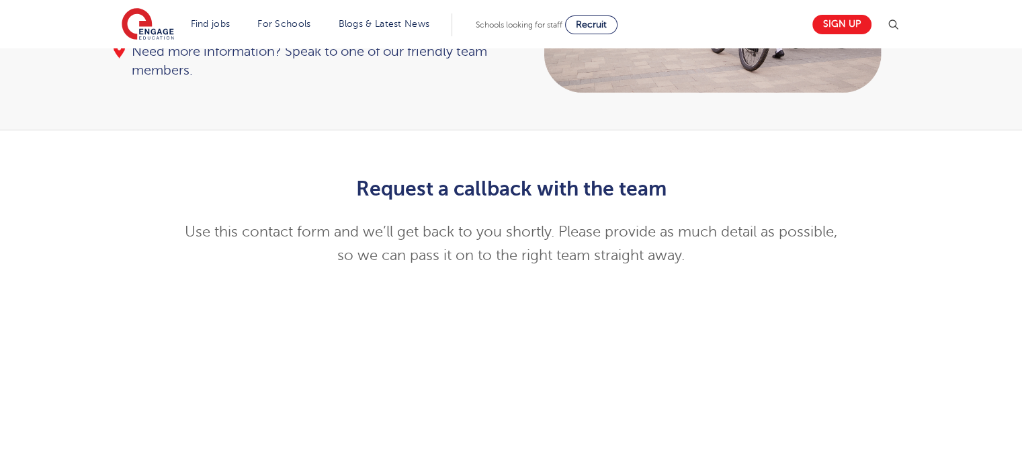
scroll to position [186, 0]
